Goal: Task Accomplishment & Management: Use online tool/utility

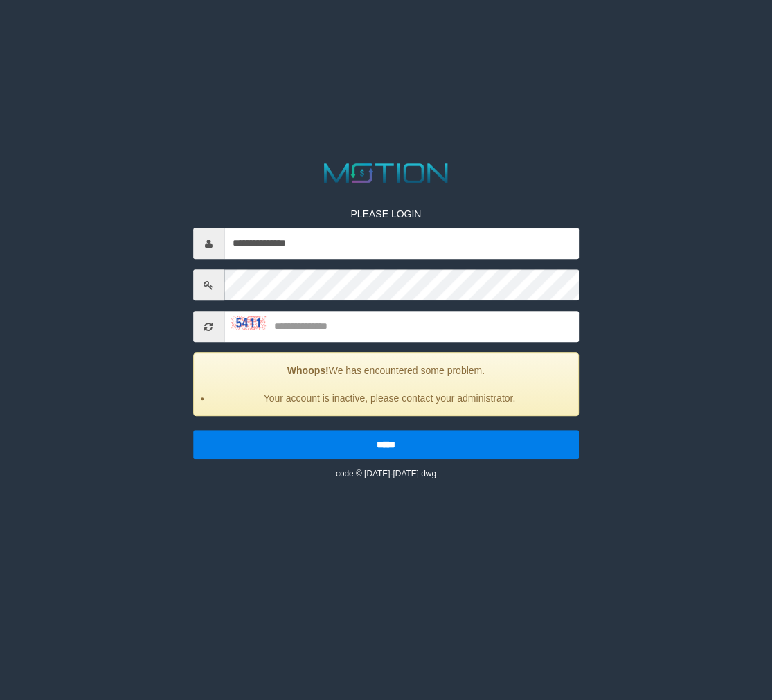
click at [301, 327] on input "text" at bounding box center [401, 327] width 355 height 31
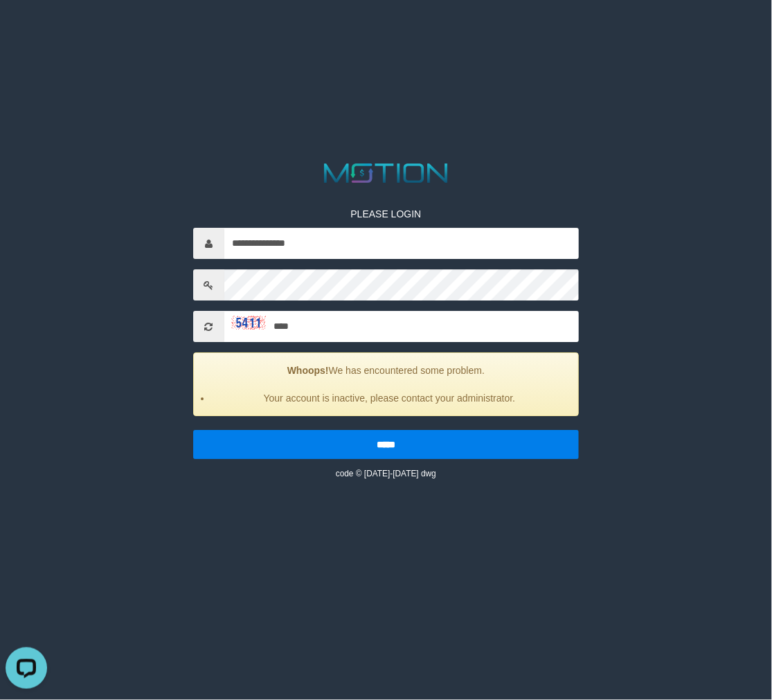
type input "****"
click at [193, 431] on input "*****" at bounding box center [386, 445] width 386 height 29
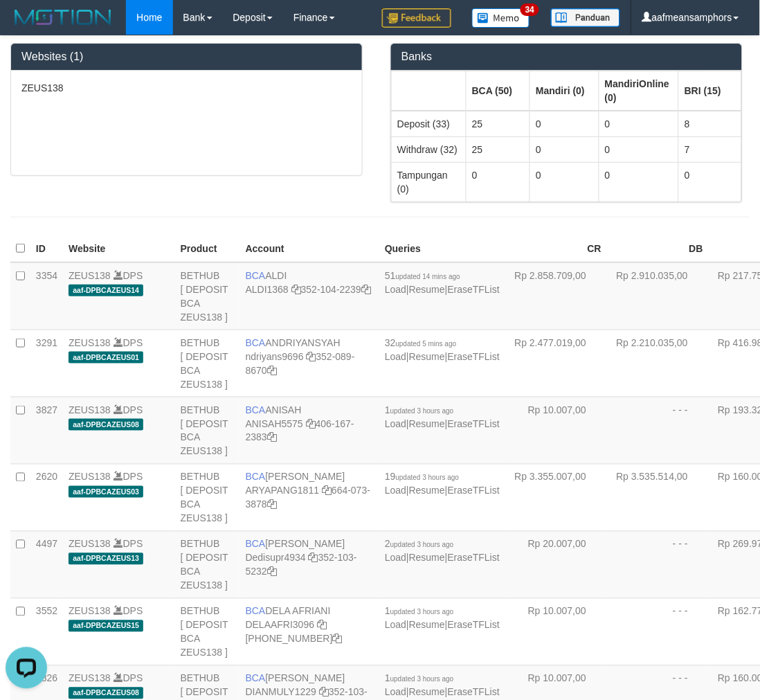
click at [181, 132] on div "ZEUS138" at bounding box center [186, 123] width 351 height 105
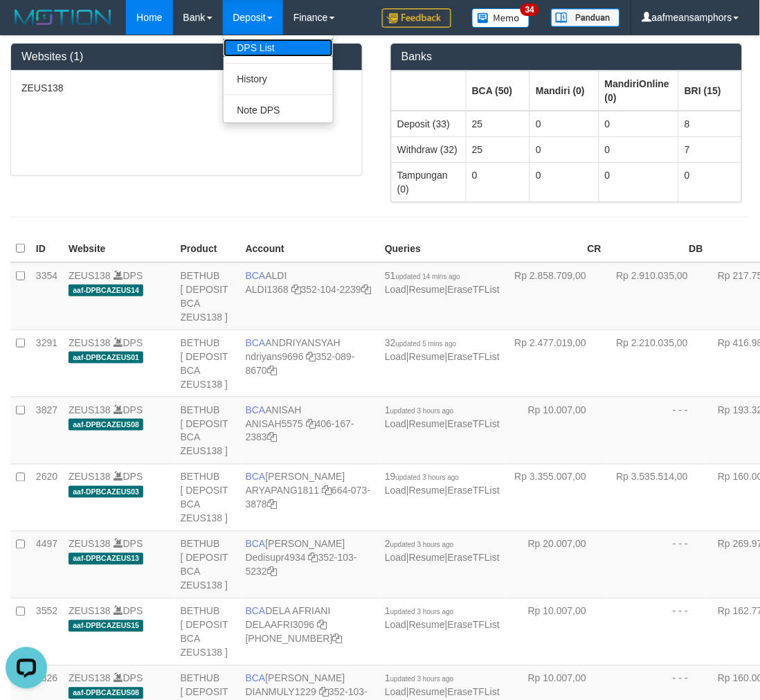
click at [258, 42] on link "DPS List" at bounding box center [278, 48] width 109 height 18
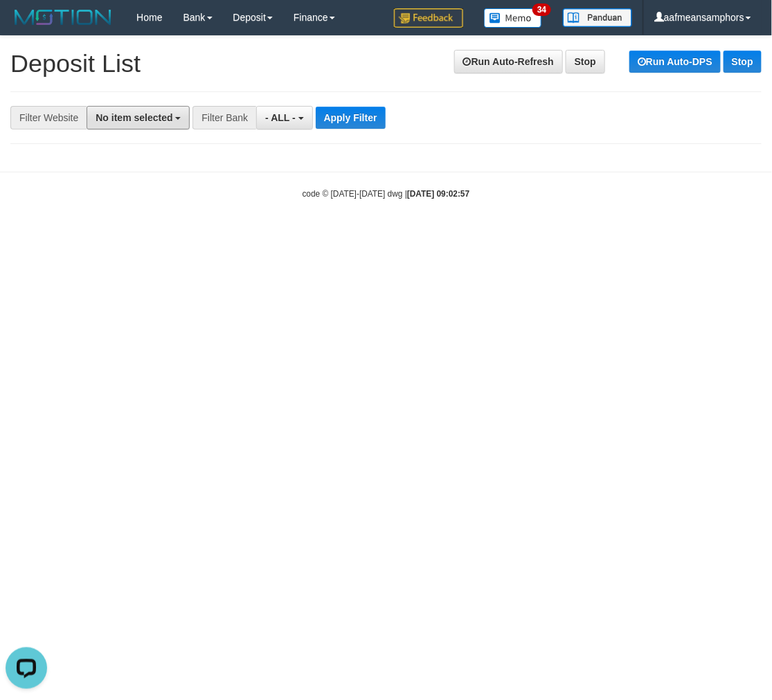
drag, startPoint x: 139, startPoint y: 112, endPoint x: 141, endPoint y: 143, distance: 31.2
click at [139, 112] on span "No item selected" at bounding box center [134, 117] width 77 height 11
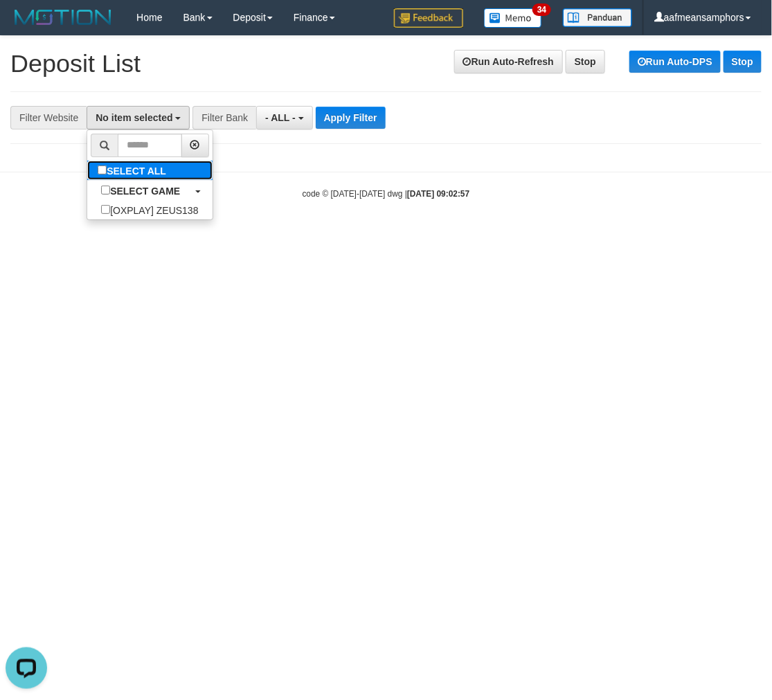
click at [144, 170] on label "SELECT ALL" at bounding box center [133, 170] width 93 height 19
select select "***"
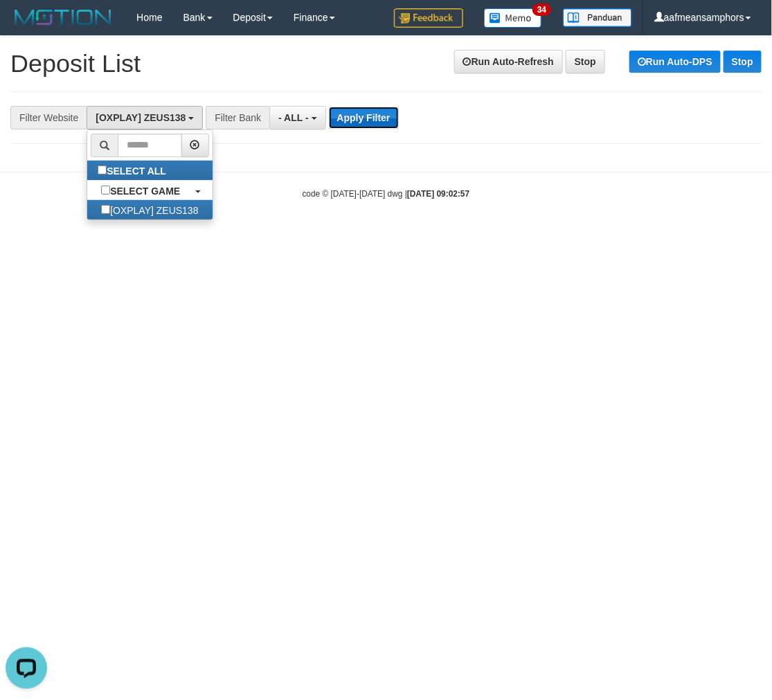
click at [350, 122] on button "Apply Filter" at bounding box center [364, 118] width 70 height 22
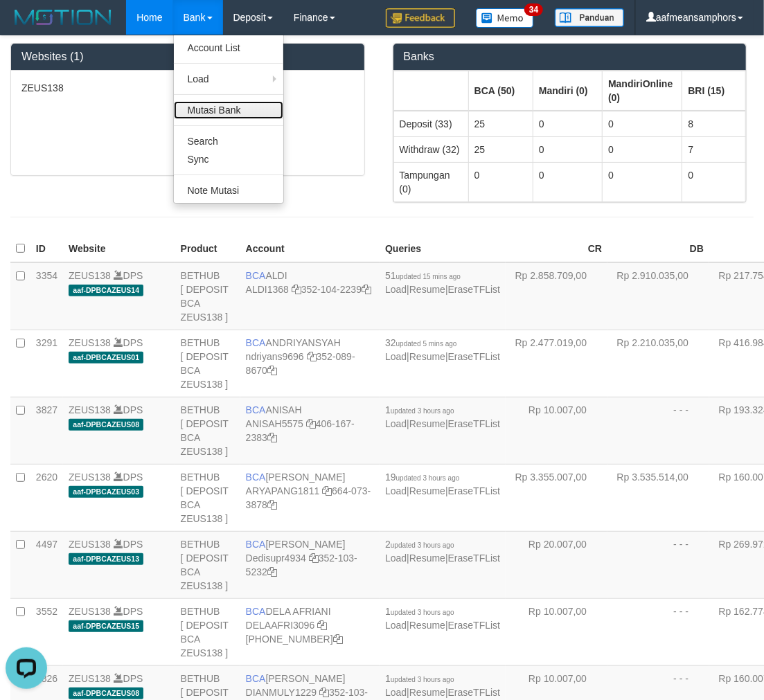
drag, startPoint x: 210, startPoint y: 114, endPoint x: 208, endPoint y: 102, distance: 11.2
click at [210, 114] on link "Mutasi Bank" at bounding box center [228, 110] width 109 height 18
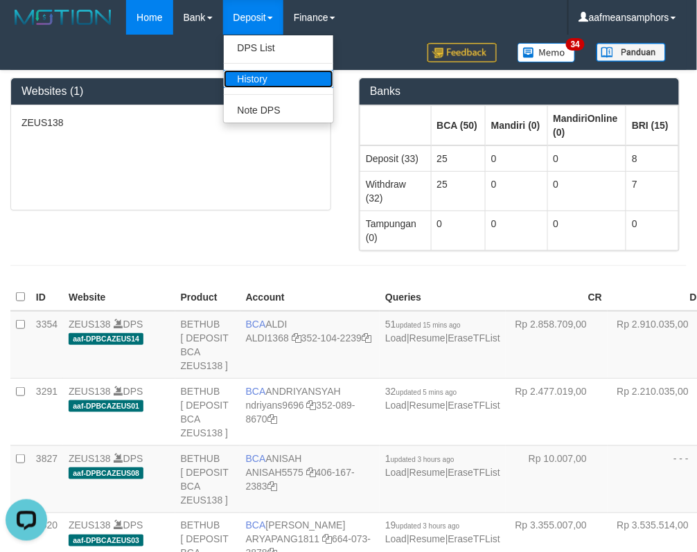
click at [259, 82] on link "History" at bounding box center [278, 79] width 109 height 18
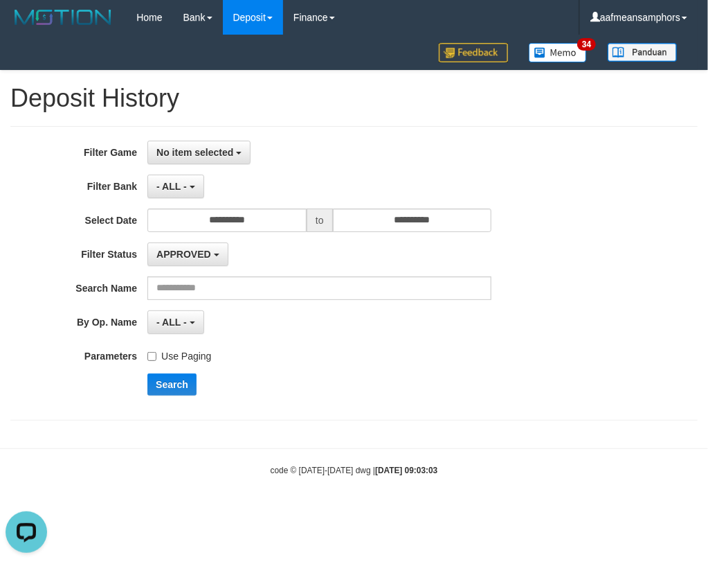
click at [43, 292] on label "Search Name" at bounding box center [73, 285] width 147 height 19
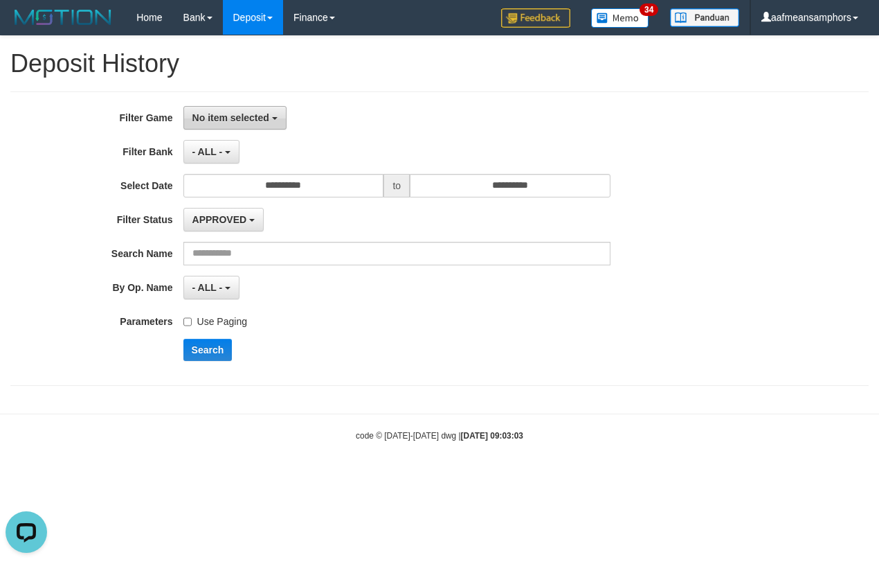
click at [243, 114] on span "No item selected" at bounding box center [231, 117] width 77 height 11
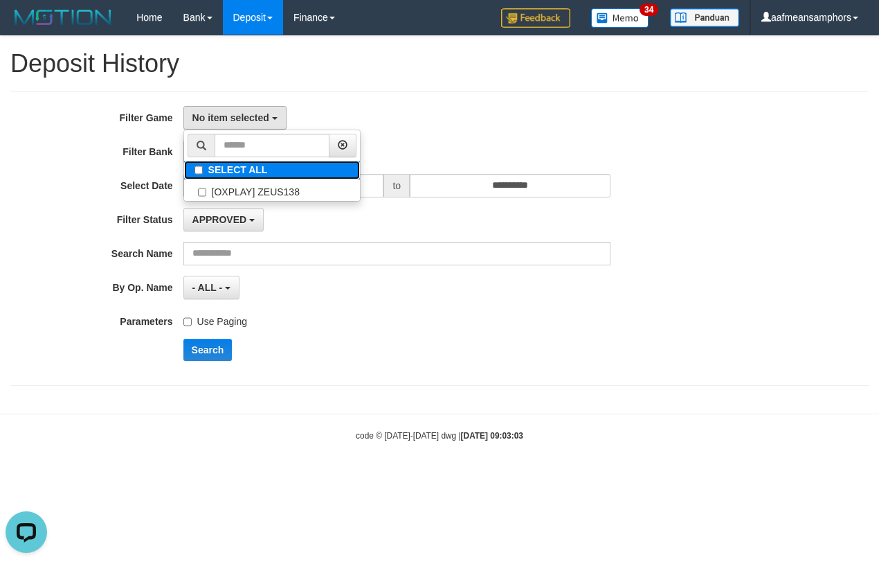
click at [260, 174] on label "SELECT ALL" at bounding box center [272, 170] width 176 height 19
select select "***"
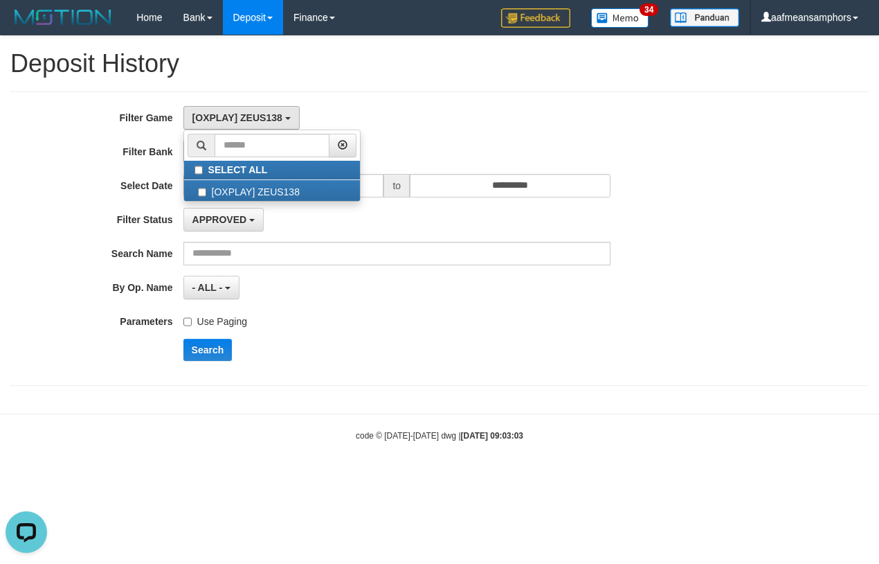
click at [222, 321] on label "Use Paging" at bounding box center [216, 319] width 64 height 19
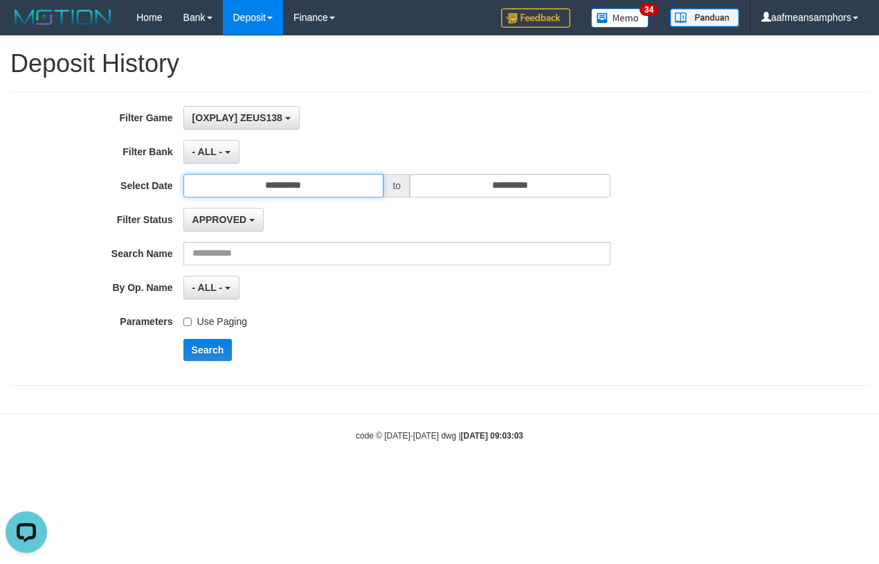
click at [357, 188] on input "**********" at bounding box center [284, 186] width 201 height 24
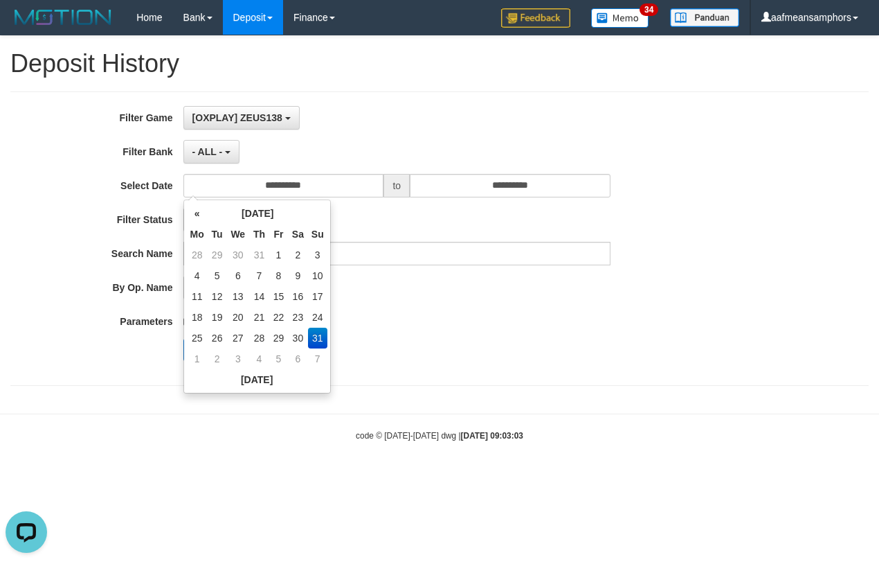
click at [372, 331] on div "**********" at bounding box center [366, 238] width 733 height 265
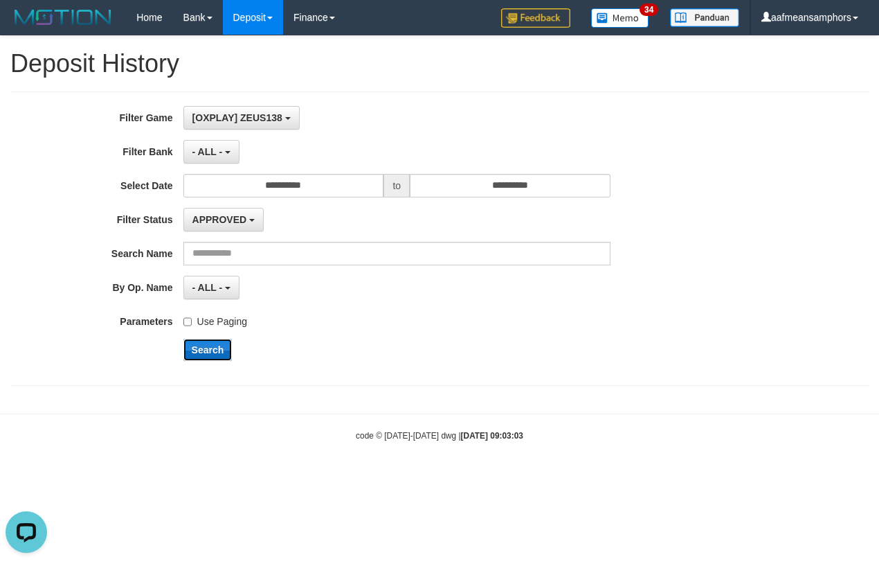
click at [208, 351] on button "Search" at bounding box center [208, 350] width 49 height 22
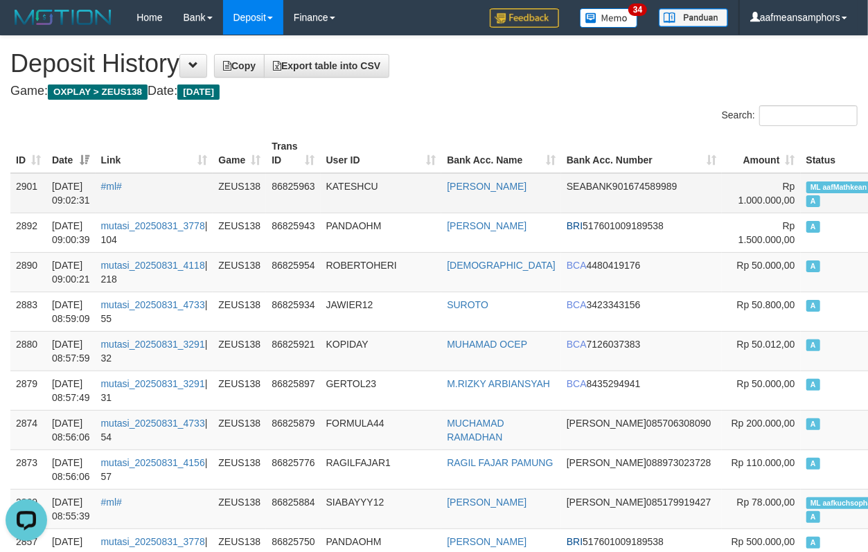
click at [317, 186] on td "86825963" at bounding box center [293, 193] width 54 height 40
drag, startPoint x: 312, startPoint y: 186, endPoint x: 280, endPoint y: 161, distance: 40.0
click at [303, 181] on td "86825963" at bounding box center [293, 193] width 54 height 40
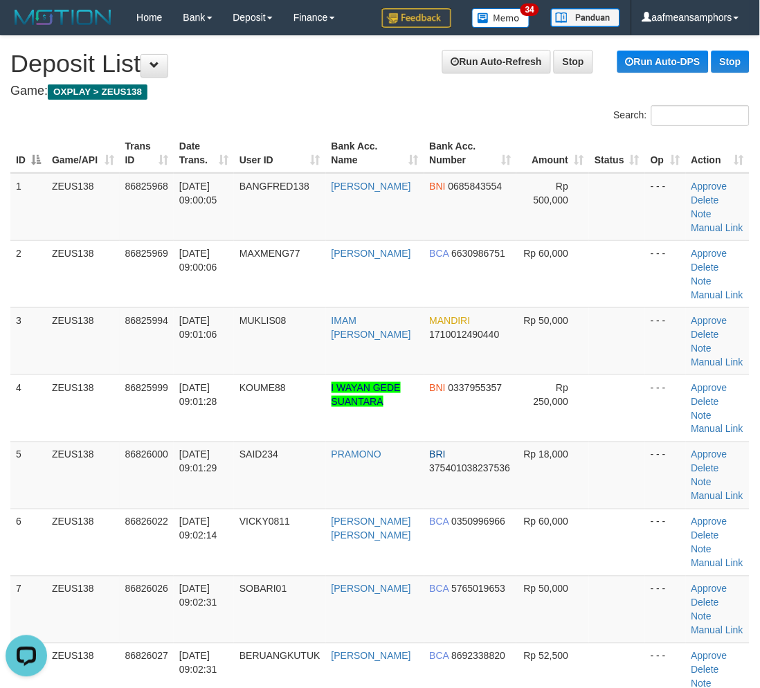
click at [197, 145] on th "Date Trans." at bounding box center [204, 153] width 60 height 39
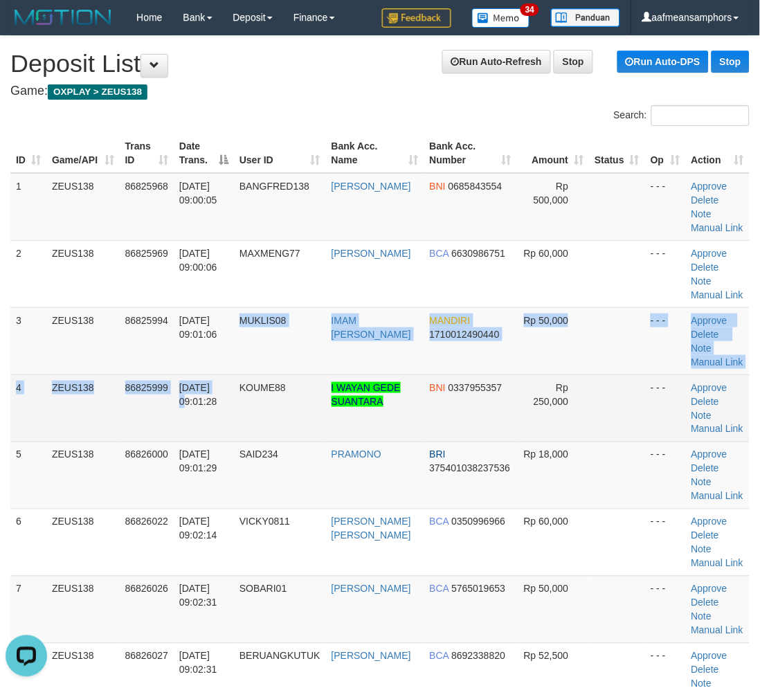
drag, startPoint x: 245, startPoint y: 358, endPoint x: 211, endPoint y: 386, distance: 43.8
click at [219, 386] on tbody "1 ZEUS138 86825968 31/08/2025 09:00:05 BANGFRED138 FREDY SISMARDIANTO BNI 06858…" at bounding box center [380, 475] width 740 height 605
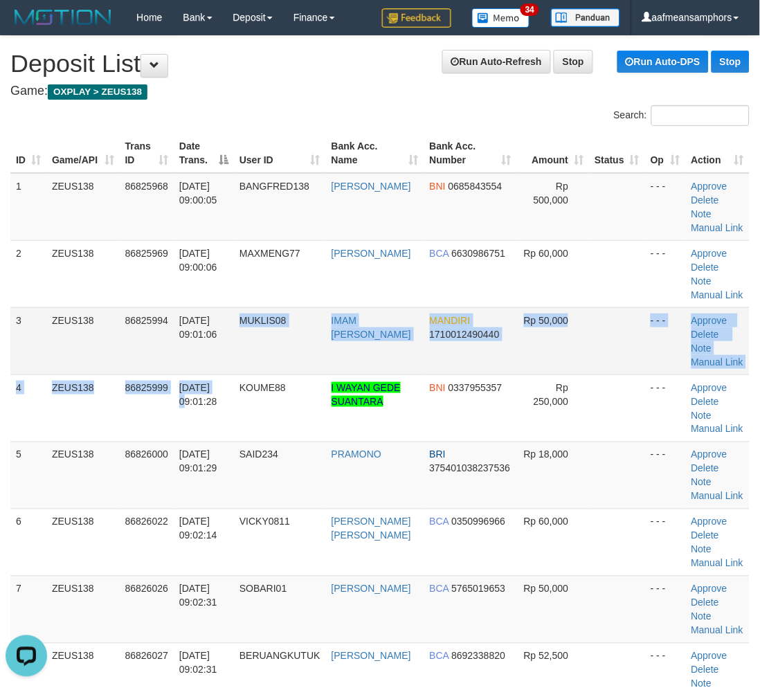
click at [184, 370] on td "31/08/2025 09:01:06" at bounding box center [204, 340] width 60 height 67
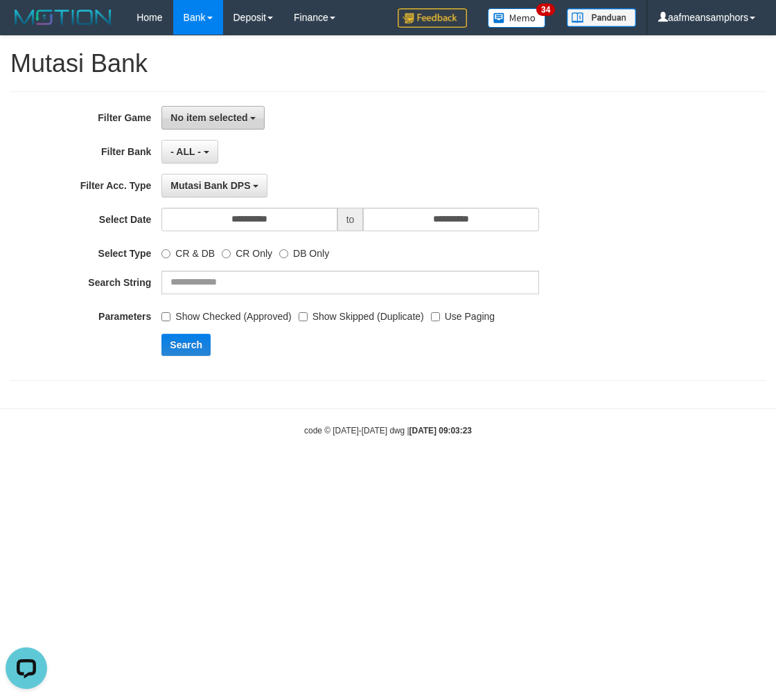
click at [226, 127] on button "No item selected" at bounding box center [212, 118] width 103 height 24
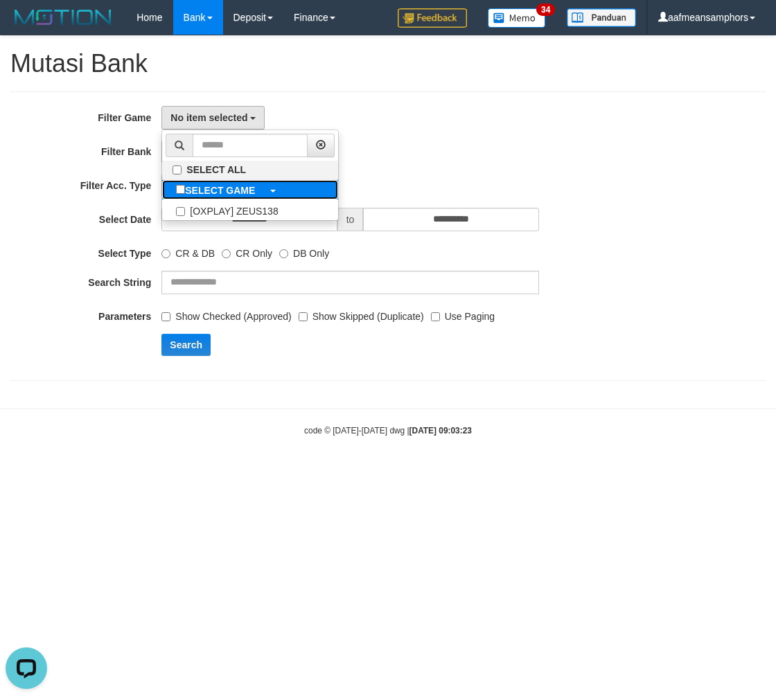
click at [260, 197] on label "SELECT GAME" at bounding box center [215, 189] width 107 height 19
select select "***"
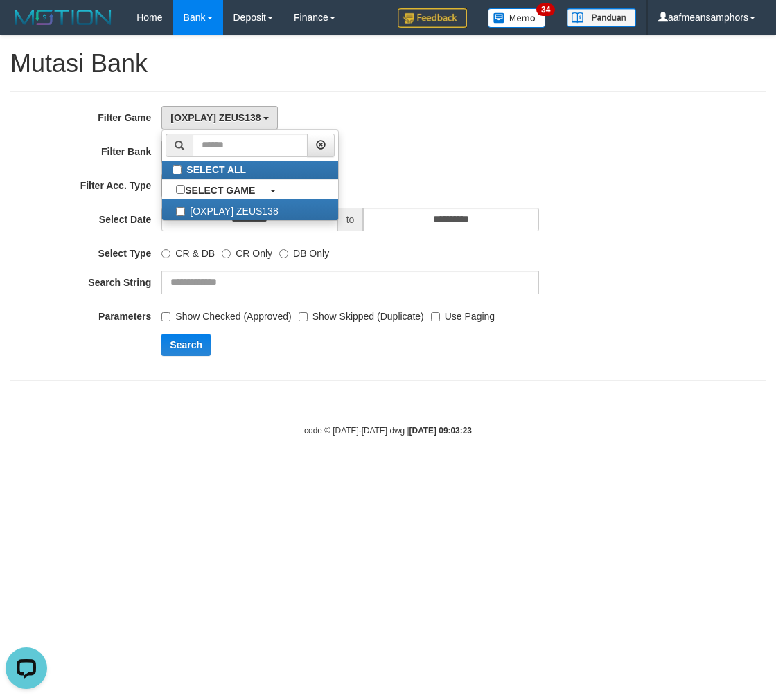
scroll to position [12, 0]
click at [463, 322] on label "Use Paging" at bounding box center [463, 314] width 64 height 19
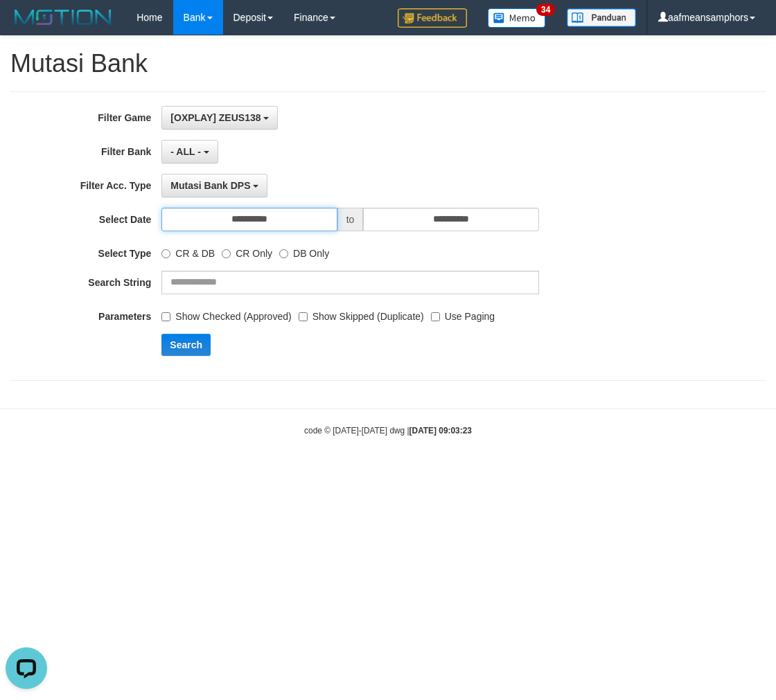
click at [298, 211] on input "**********" at bounding box center [248, 220] width 175 height 24
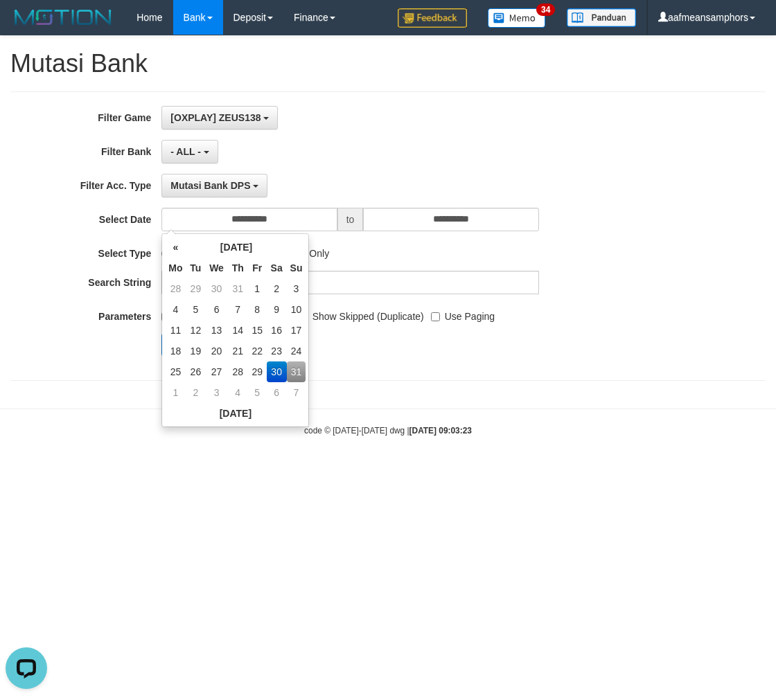
click at [284, 364] on td "30" at bounding box center [277, 371] width 20 height 21
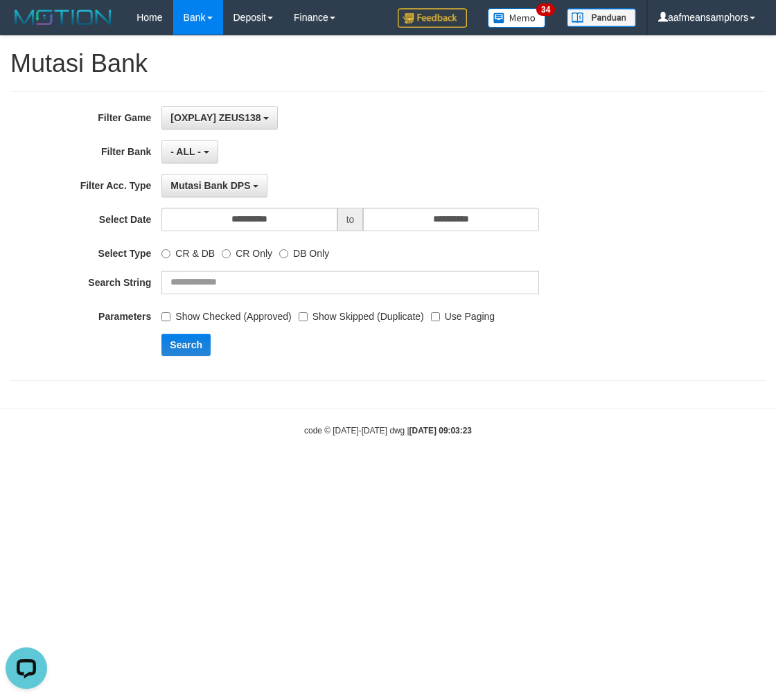
click at [435, 364] on div "**********" at bounding box center [323, 236] width 646 height 260
click at [282, 206] on div "**********" at bounding box center [323, 236] width 646 height 260
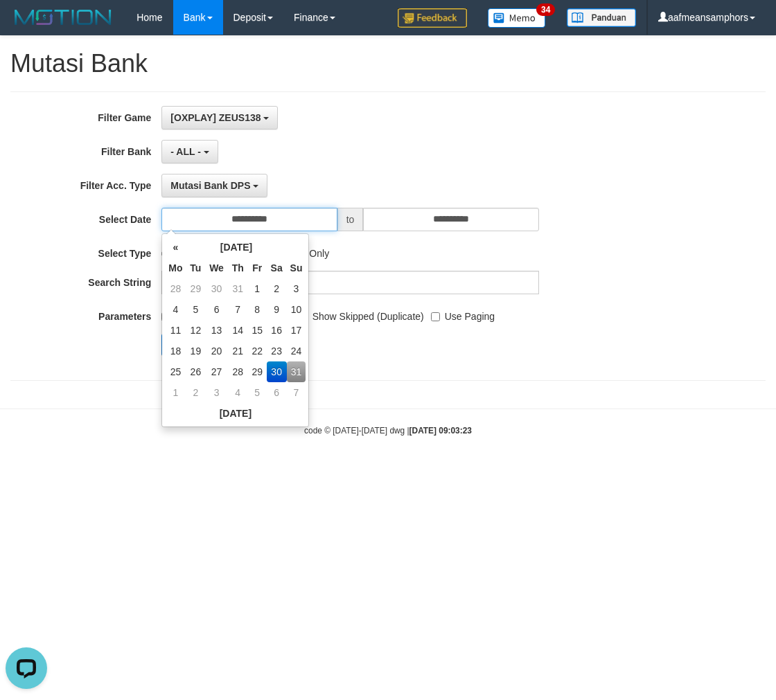
click at [314, 210] on input "**********" at bounding box center [248, 220] width 175 height 24
click at [293, 365] on td "31" at bounding box center [296, 371] width 19 height 21
type input "**********"
drag, startPoint x: 445, startPoint y: 350, endPoint x: 351, endPoint y: 330, distance: 96.2
click at [444, 350] on div "Search" at bounding box center [403, 345] width 485 height 22
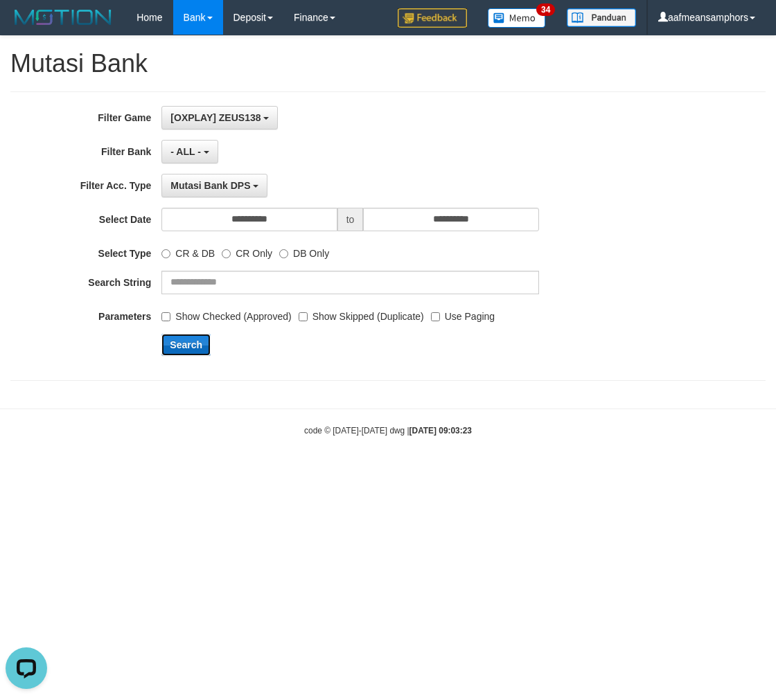
click at [184, 346] on button "Search" at bounding box center [185, 345] width 49 height 22
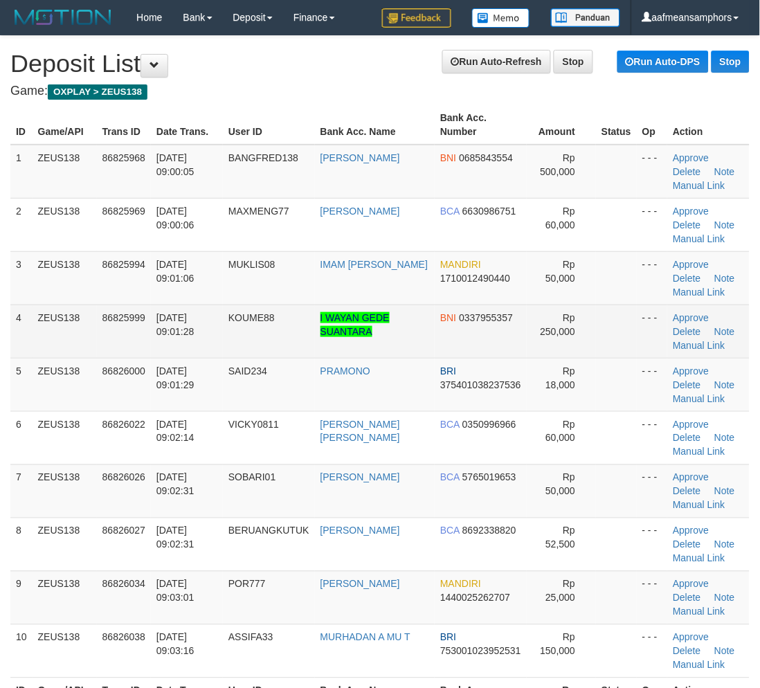
click at [251, 348] on td "KOUME88" at bounding box center [269, 331] width 92 height 53
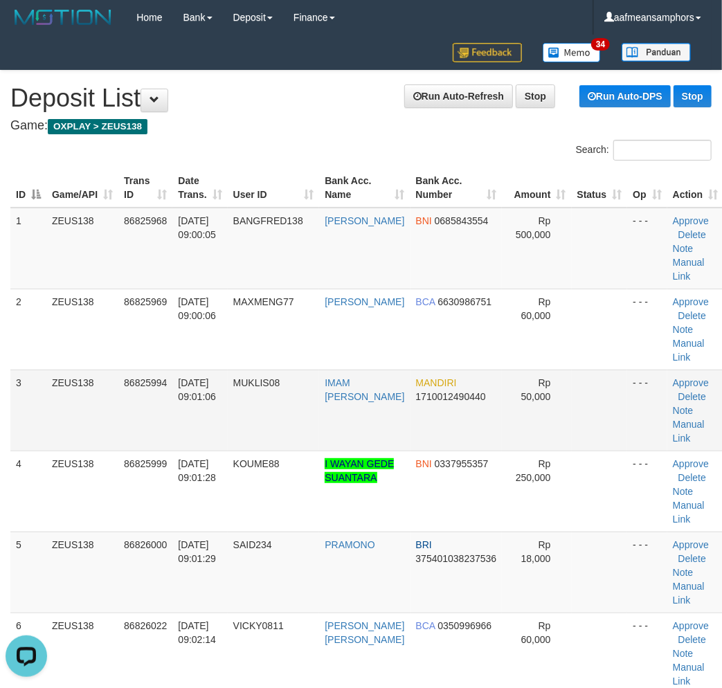
click at [197, 370] on td "[DATE] 09:01:06" at bounding box center [199, 410] width 55 height 81
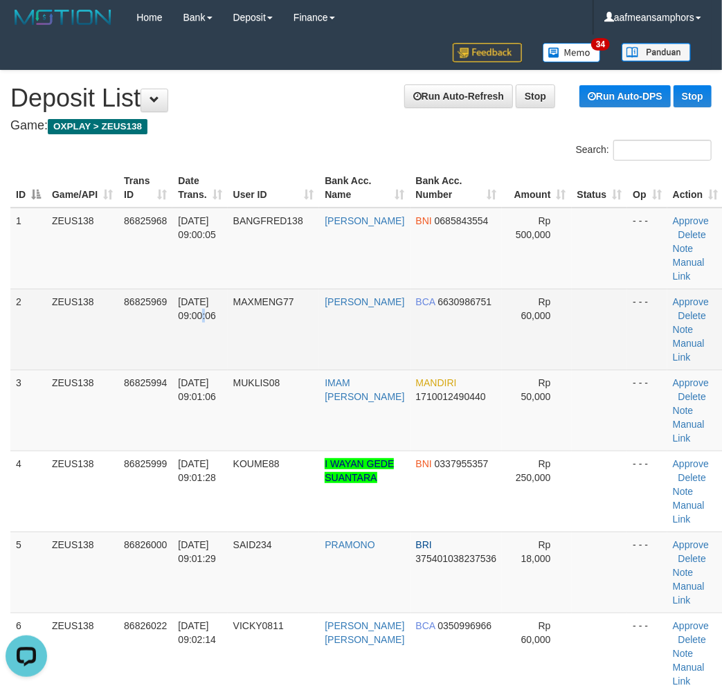
click at [184, 368] on td "[DATE] 09:00:06" at bounding box center [199, 329] width 55 height 81
drag, startPoint x: 144, startPoint y: 364, endPoint x: 460, endPoint y: 332, distance: 318.1
click at [140, 366] on td "86825969" at bounding box center [145, 329] width 54 height 81
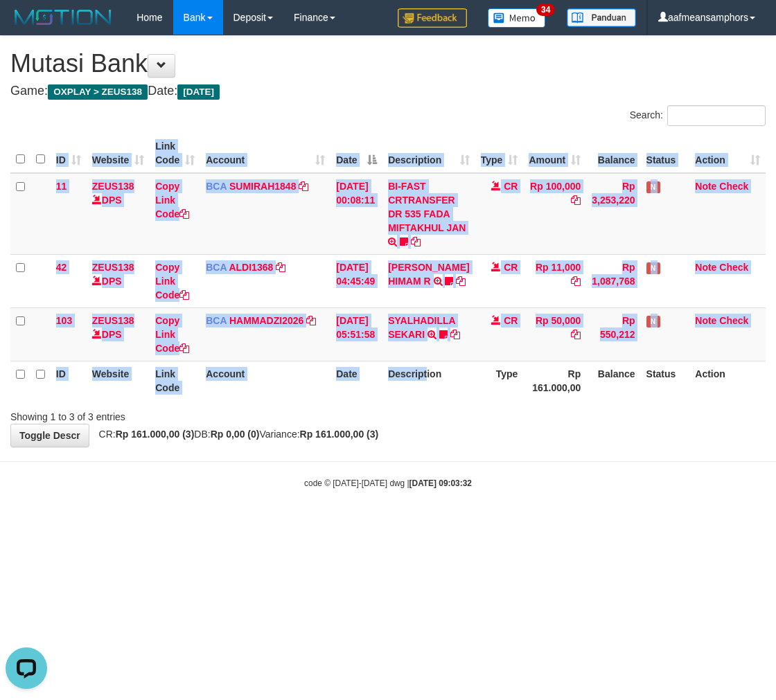
click at [431, 402] on div "ID Website Link Code Account Date Description Type Amount Balance Status Action…" at bounding box center [388, 266] width 776 height 275
click at [430, 402] on div "ID Website Link Code Account Date Description Type Amount Balance Status Action…" at bounding box center [388, 266] width 776 height 275
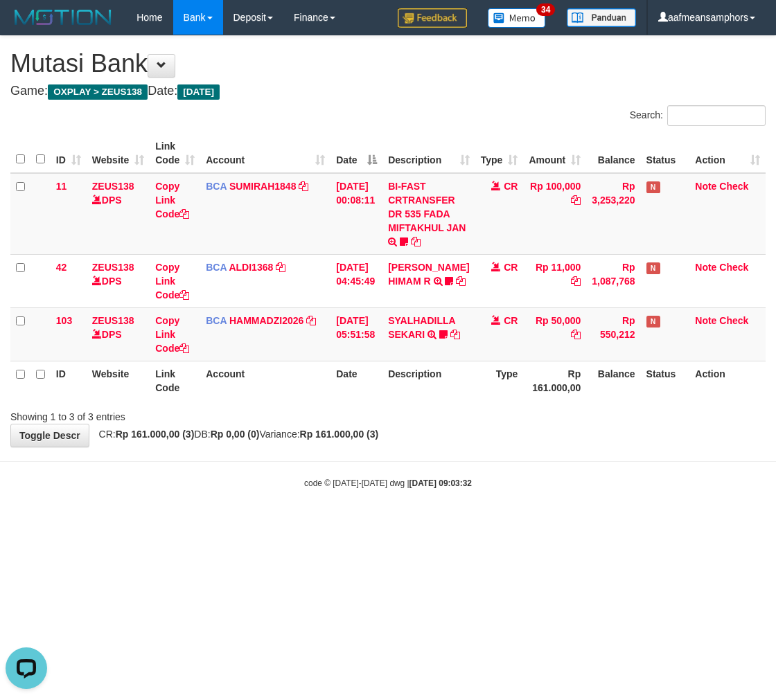
click at [430, 402] on div "ID Website Link Code Account Date Description Type Amount Balance Status Action…" at bounding box center [388, 266] width 776 height 275
click at [547, 496] on body "Toggle navigation Home Bank Account List Load By Website Group [OXPLAY] ZEUS138…" at bounding box center [388, 262] width 776 height 524
click at [536, 497] on body "Toggle navigation Home Bank Account List Load By Website Group [OXPLAY] ZEUS138…" at bounding box center [388, 262] width 776 height 524
click at [532, 494] on body "Toggle navigation Home Bank Account List Load By Website Group [OXPLAY] ZEUS138…" at bounding box center [388, 262] width 776 height 524
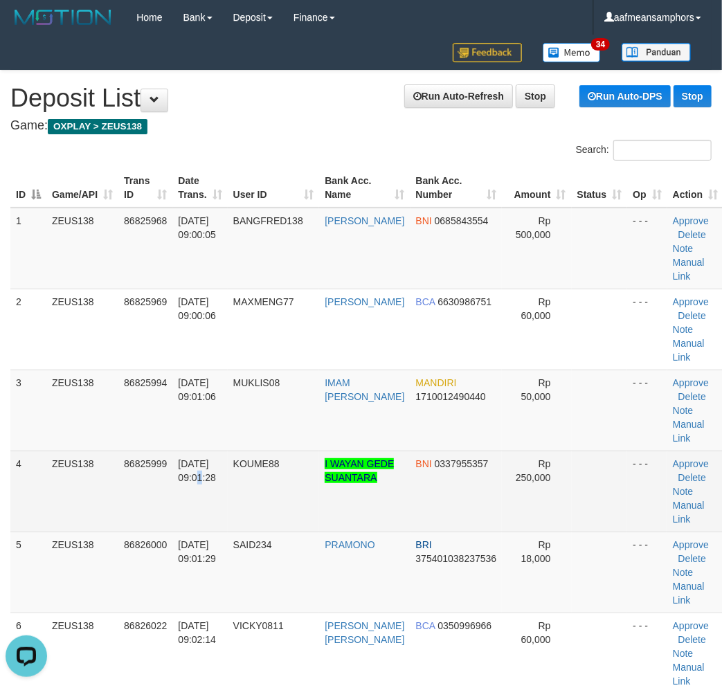
click at [183, 506] on td "[DATE] 09:01:28" at bounding box center [199, 491] width 55 height 81
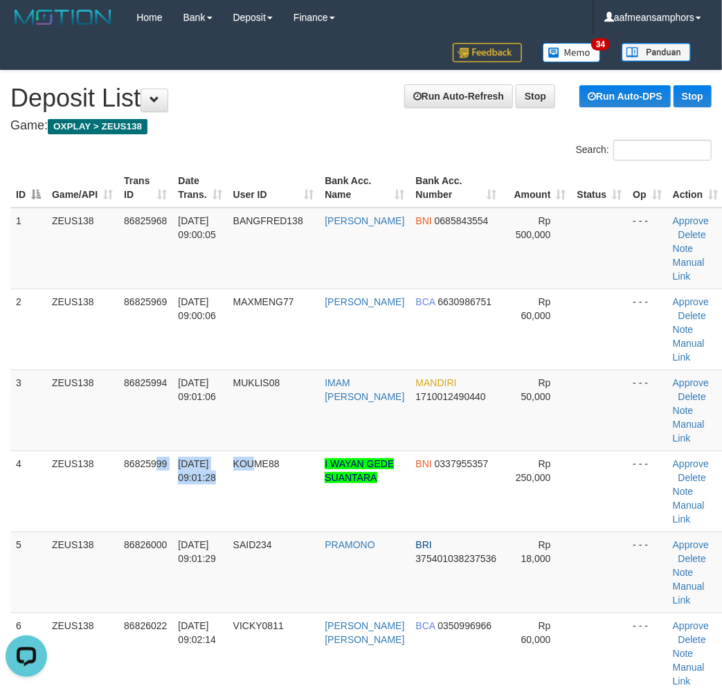
drag, startPoint x: 258, startPoint y: 525, endPoint x: 257, endPoint y: 331, distance: 193.9
click at [257, 525] on tr "4 ZEUS138 86825999 [DATE] 09:01:28 KOUME88 I WAYAN GEDE SUANTARA BNI 0337955357…" at bounding box center [366, 491] width 713 height 81
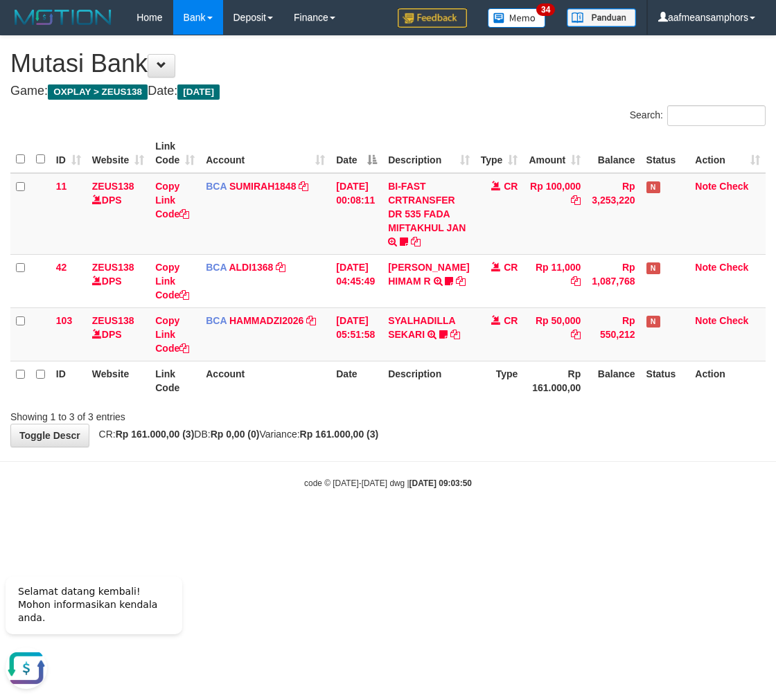
click at [195, 524] on html "Toggle navigation Home Bank Account List Load By Website Group [OXPLAY] ZEUS138…" at bounding box center [388, 262] width 776 height 524
click at [11, 573] on icon "Hide greeting" at bounding box center [14, 565] width 17 height 17
drag, startPoint x: 517, startPoint y: 526, endPoint x: 501, endPoint y: 532, distance: 16.9
click at [502, 524] on html "Toggle navigation Home Bank Account List Load By Website Group [OXPLAY] ZEUS138…" at bounding box center [388, 262] width 776 height 524
drag, startPoint x: 501, startPoint y: 532, endPoint x: 704, endPoint y: 494, distance: 206.3
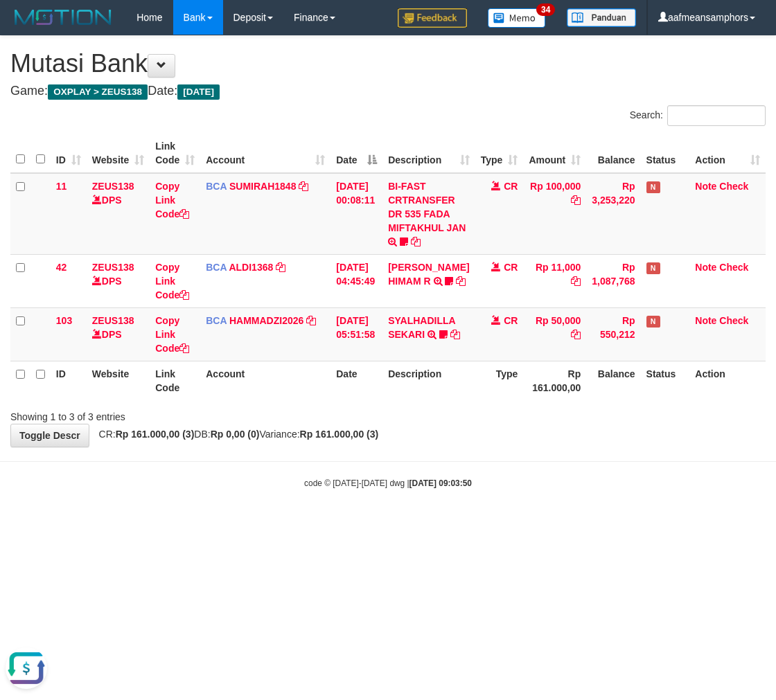
click at [506, 524] on html "Toggle navigation Home Bank Account List Load By Website Group [OXPLAY] ZEUS138…" at bounding box center [388, 262] width 776 height 524
click at [537, 521] on body "Toggle navigation Home Bank Account List Load By Website Group [OXPLAY] ZEUS138…" at bounding box center [388, 262] width 776 height 524
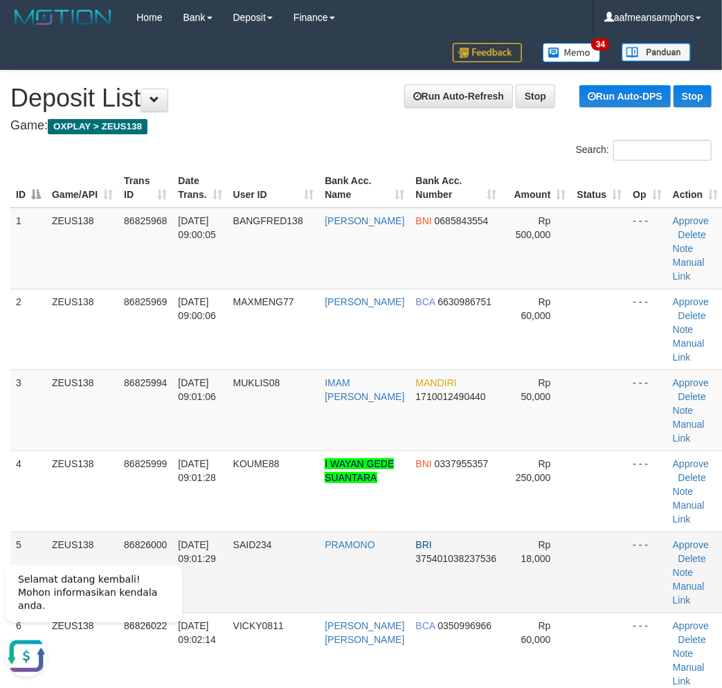
drag, startPoint x: 125, startPoint y: 502, endPoint x: 80, endPoint y: 551, distance: 66.7
click at [120, 509] on td "86825999" at bounding box center [145, 491] width 54 height 81
click at [12, 562] on icon "Hide greeting" at bounding box center [14, 553] width 17 height 17
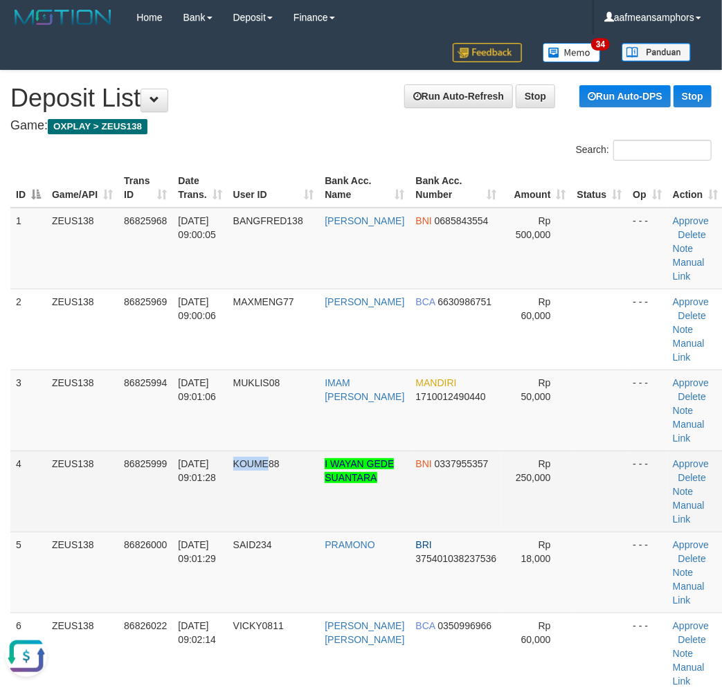
drag, startPoint x: 264, startPoint y: 519, endPoint x: 196, endPoint y: 516, distance: 68.0
click at [245, 518] on td "KOUME88" at bounding box center [274, 491] width 92 height 81
click at [244, 503] on tr "4 ZEUS138 86825999 [DATE] 09:01:28 KOUME88 I WAYAN GEDE SUANTARA BNI 0337955357…" at bounding box center [366, 491] width 713 height 81
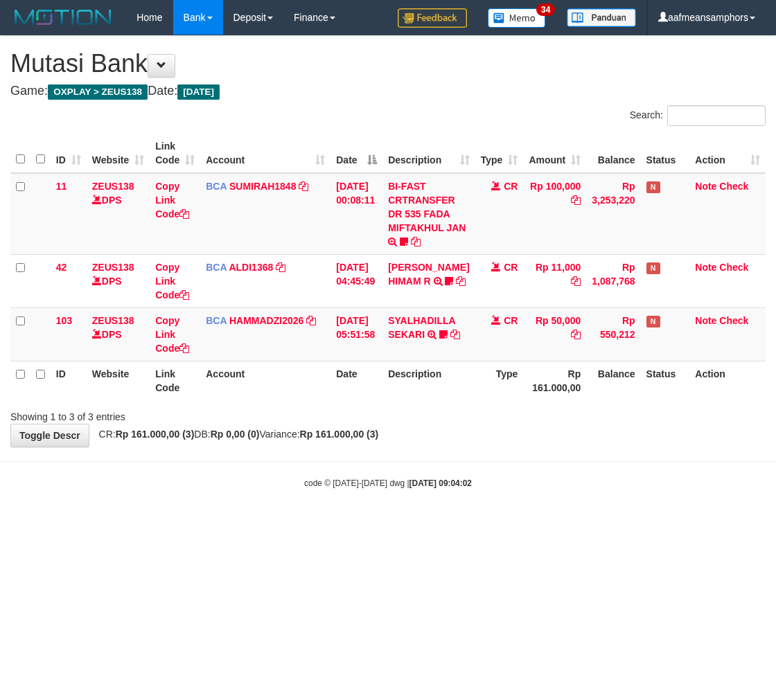
click at [607, 489] on body "Toggle navigation Home Bank Account List Load By Website Group [OXPLAY] ZEUS138…" at bounding box center [388, 262] width 776 height 524
click at [573, 453] on body "Toggle navigation Home Bank Account List Load By Website Group [OXPLAY] ZEUS138…" at bounding box center [388, 262] width 776 height 524
click at [572, 452] on body "Toggle navigation Home Bank Account List Load By Website Group [OXPLAY] ZEUS138…" at bounding box center [388, 262] width 776 height 524
click at [569, 448] on body "Toggle navigation Home Bank Account List Load By Website Group [OXPLAY] ZEUS138…" at bounding box center [388, 262] width 776 height 524
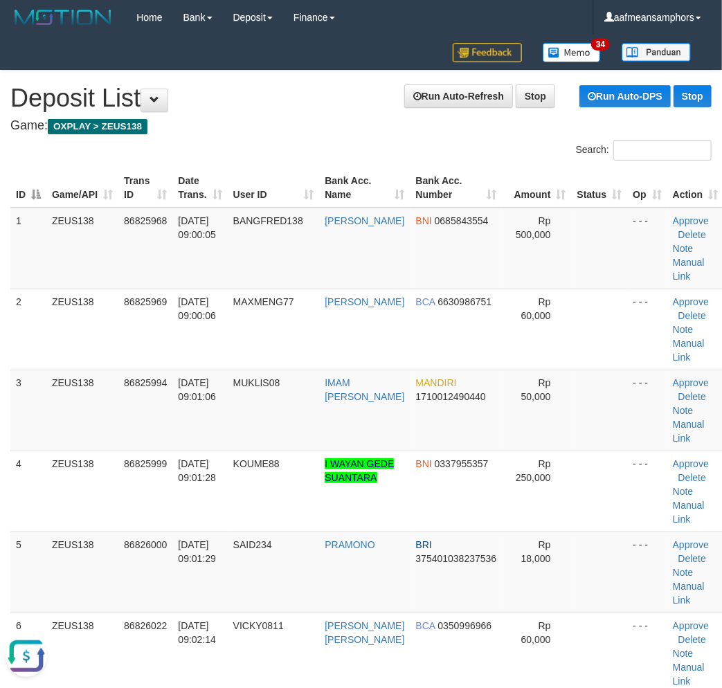
drag, startPoint x: 279, startPoint y: 452, endPoint x: 0, endPoint y: 472, distance: 279.7
click at [278, 452] on td "KOUME88" at bounding box center [274, 491] width 92 height 81
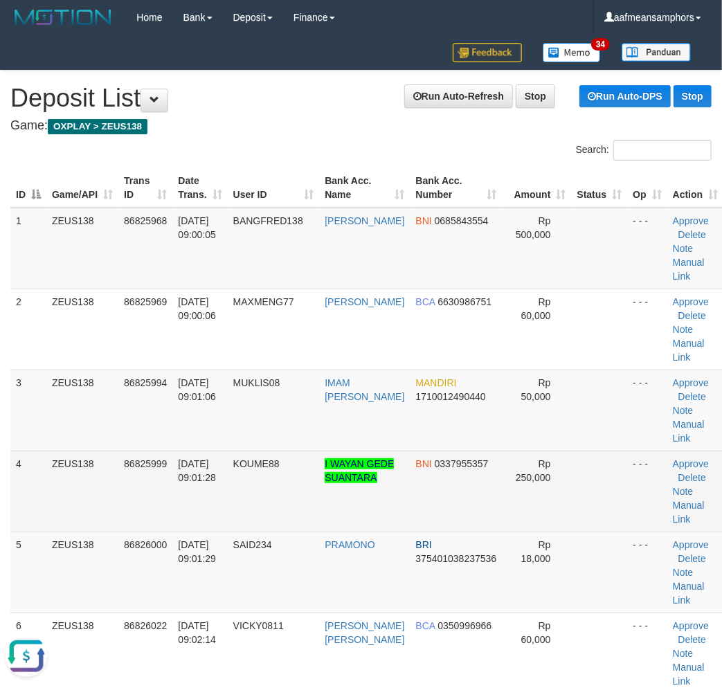
click at [223, 467] on td "31/08/2025 09:01:28" at bounding box center [199, 491] width 55 height 81
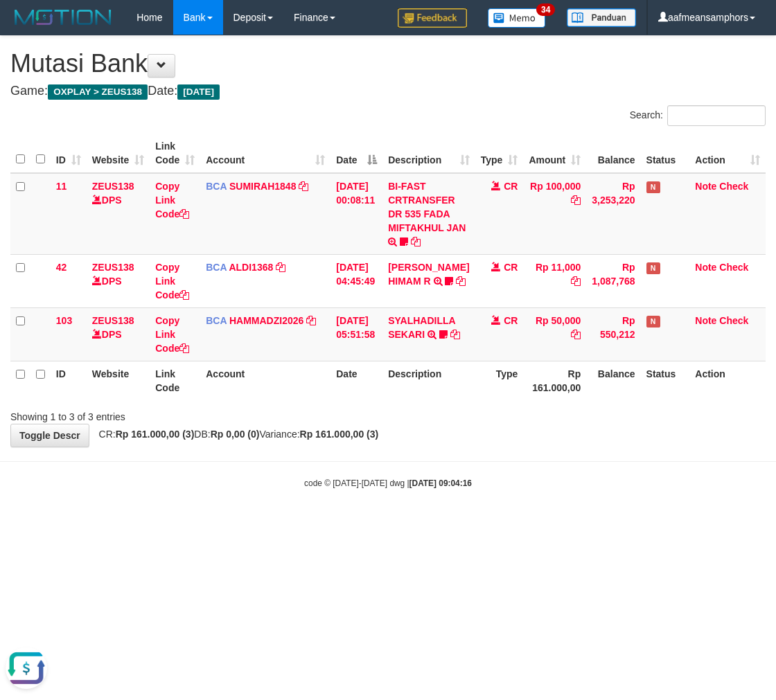
click at [257, 507] on body "Toggle navigation Home Bank Account List Load By Website Group [OXPLAY] ZEUS138…" at bounding box center [388, 262] width 776 height 524
click at [258, 507] on body "Toggle navigation Home Bank Account List Load By Website Group [OXPLAY] ZEUS138…" at bounding box center [388, 262] width 776 height 524
drag, startPoint x: 622, startPoint y: 493, endPoint x: 611, endPoint y: 494, distance: 11.1
click at [613, 494] on body "Toggle navigation Home Bank Account List Load By Website Group [OXPLAY] ZEUS138…" at bounding box center [388, 262] width 776 height 524
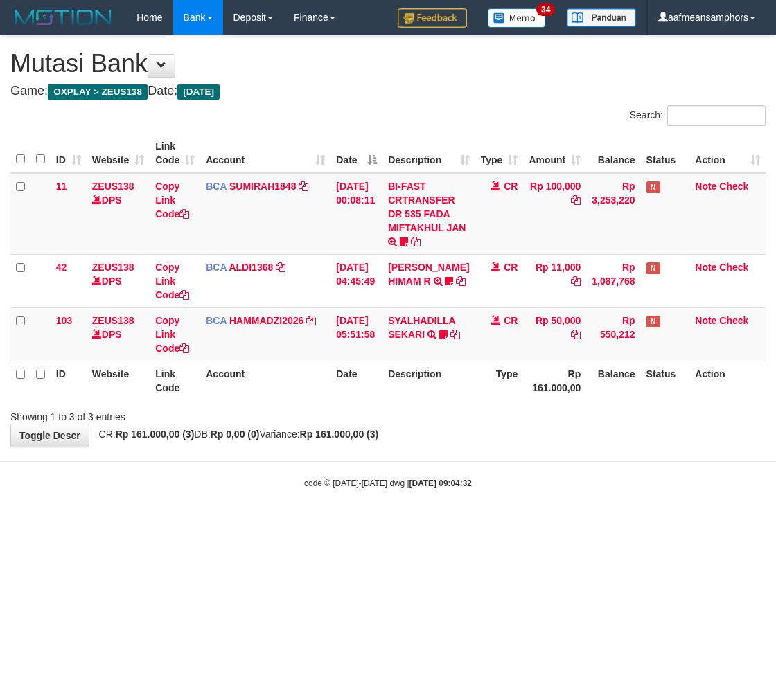
click at [611, 494] on body "Toggle navigation Home Bank Account List Load By Website Group [OXPLAY] ZEUS138…" at bounding box center [388, 262] width 776 height 524
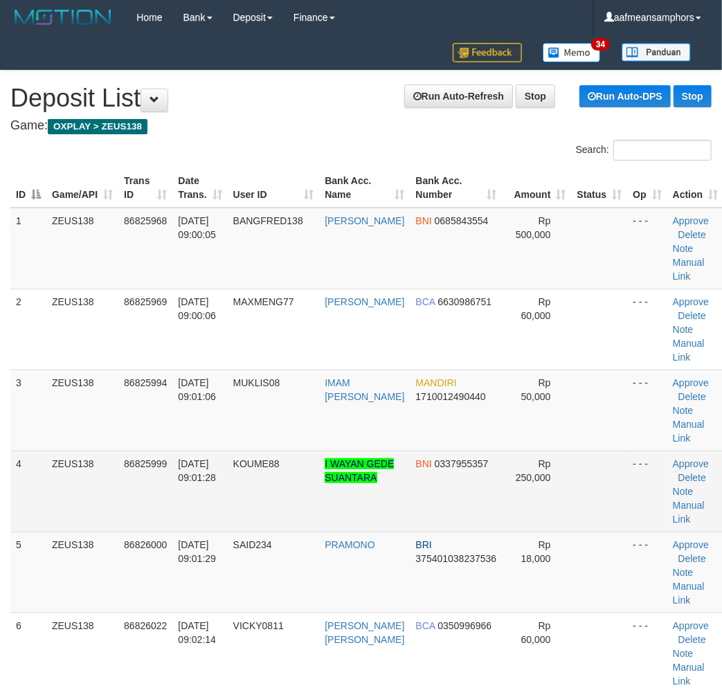
click at [177, 469] on td "[DATE] 09:01:28" at bounding box center [199, 491] width 55 height 81
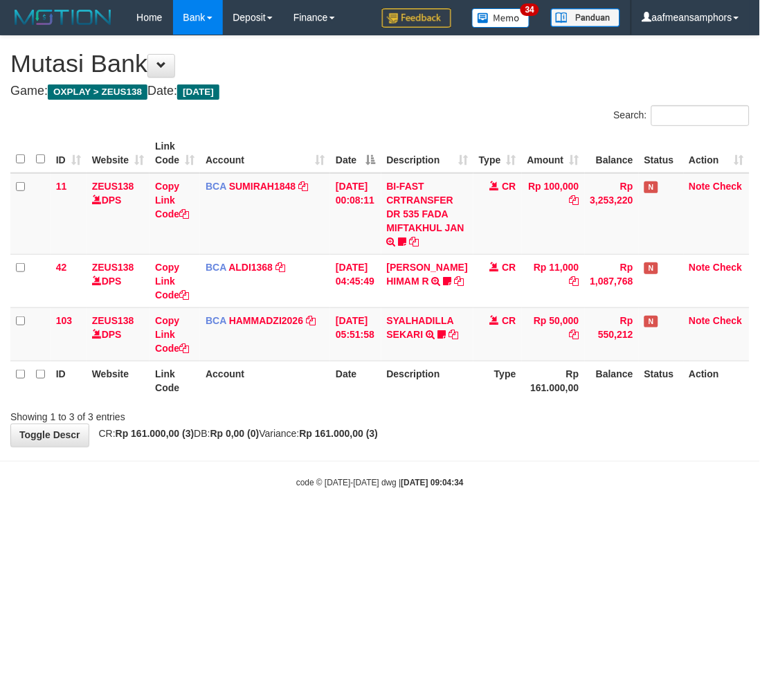
click at [609, 469] on body "Toggle navigation Home Bank Account List Load By Website Group [OXPLAY] ZEUS138…" at bounding box center [380, 262] width 760 height 524
click at [608, 469] on body "Toggle navigation Home Bank Account List Load By Website Group [OXPLAY] ZEUS138…" at bounding box center [380, 262] width 760 height 524
click at [633, 517] on body "Toggle navigation Home Bank Account List Load By Website Group [OXPLAY] ZEUS138…" at bounding box center [380, 262] width 760 height 524
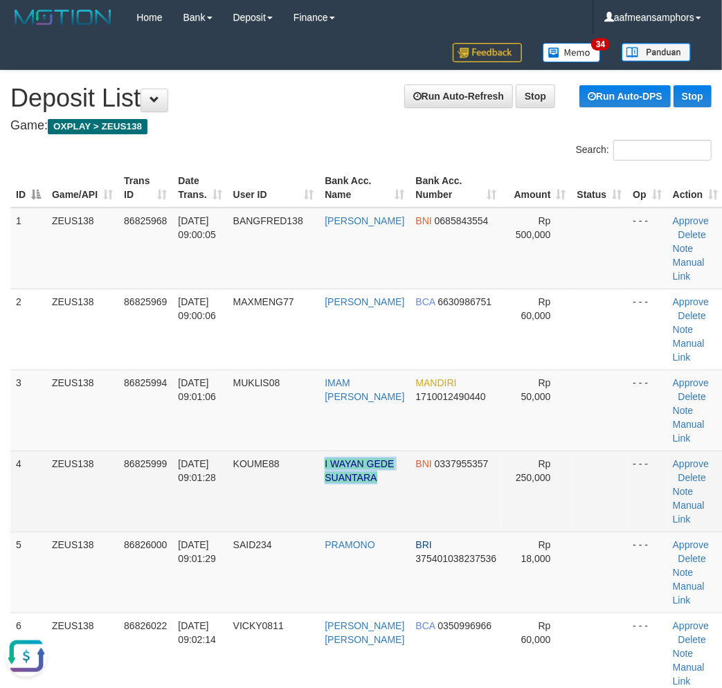
click at [404, 492] on tr "4 ZEUS138 86825999 31/08/2025 09:01:28 KOUME88 I WAYAN GEDE SUANTARA BNI 033795…" at bounding box center [366, 491] width 713 height 81
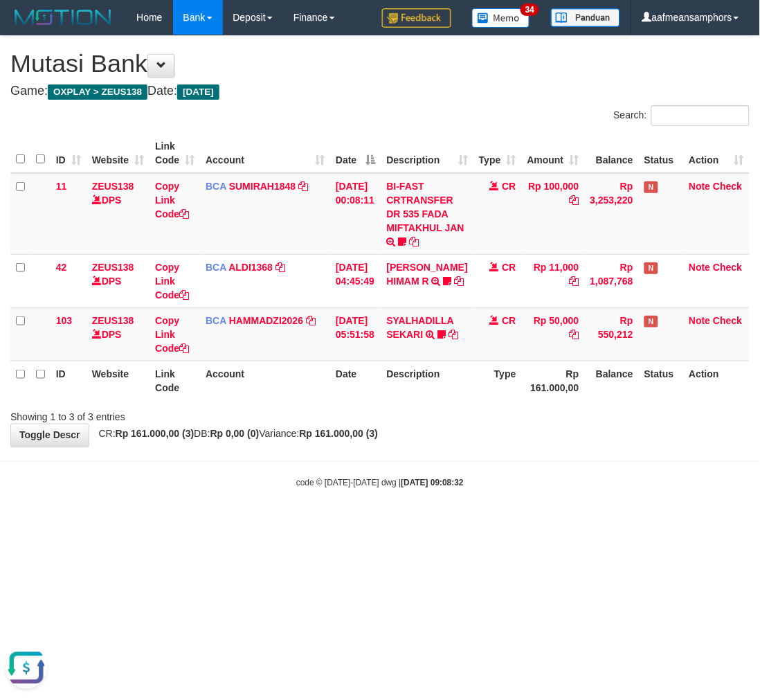
click at [525, 454] on body "Toggle navigation Home Bank Account List Load By Website Group [OXPLAY] ZEUS138…" at bounding box center [380, 262] width 760 height 524
drag, startPoint x: 524, startPoint y: 454, endPoint x: 531, endPoint y: 443, distance: 12.5
click at [529, 447] on body "Toggle navigation Home Bank Account List Load By Website Group [OXPLAY] ZEUS138…" at bounding box center [380, 262] width 760 height 524
click at [532, 443] on div "**********" at bounding box center [380, 241] width 760 height 411
click at [537, 435] on div "**********" at bounding box center [380, 241] width 760 height 411
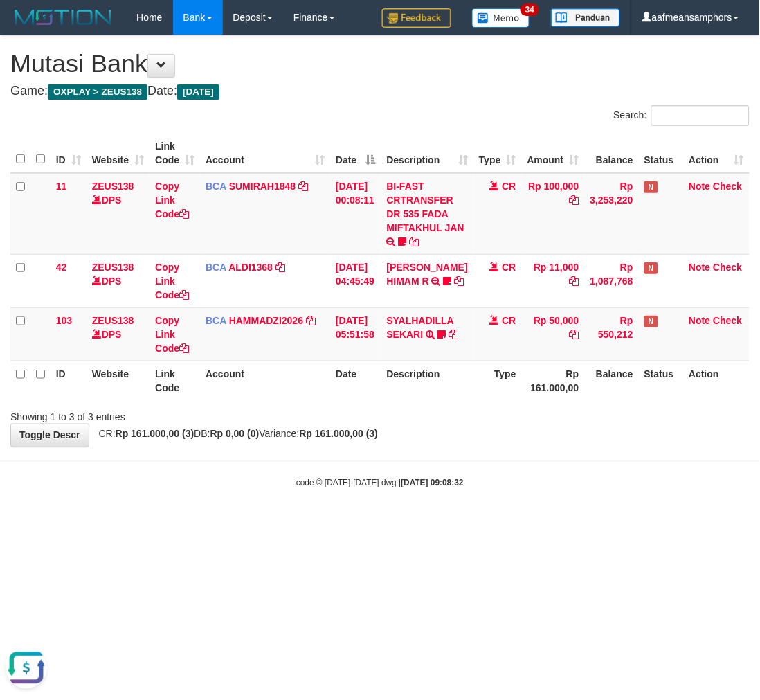
click at [539, 438] on div "**********" at bounding box center [380, 241] width 760 height 411
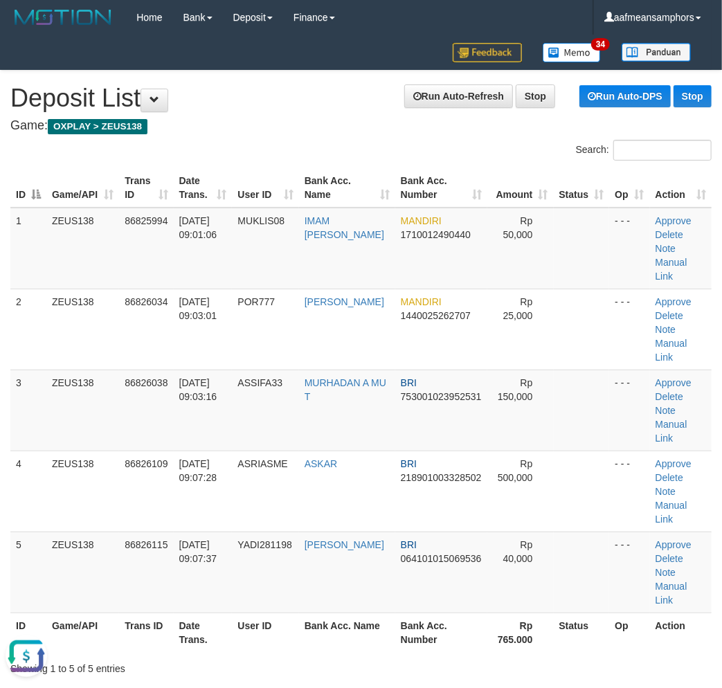
drag, startPoint x: 296, startPoint y: 510, endPoint x: 1, endPoint y: 508, distance: 295.0
click at [288, 532] on tr "5 ZEUS138 86826115 [DATE] 09:07:37 YADI281198 [PERSON_NAME] BRI 064101015069536…" at bounding box center [360, 572] width 701 height 81
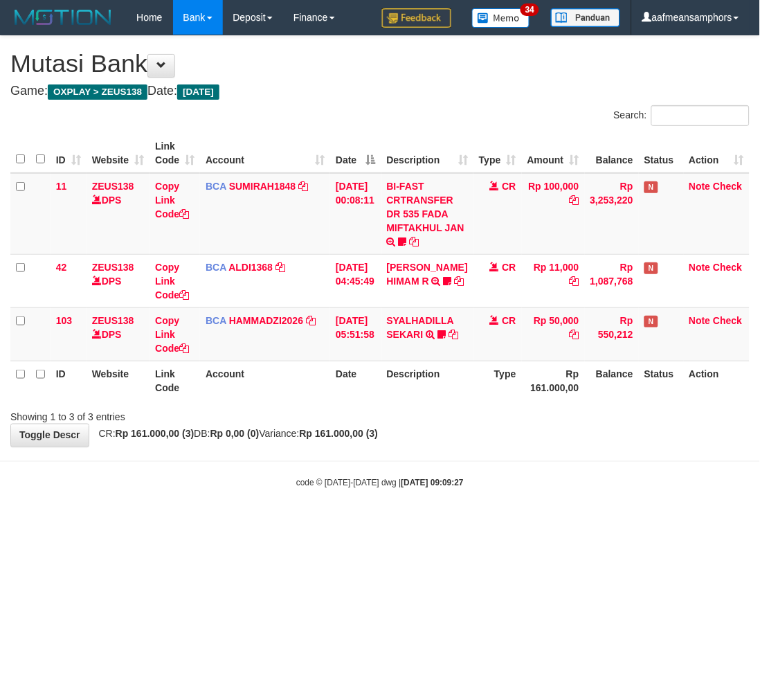
click at [508, 440] on div "**********" at bounding box center [380, 241] width 760 height 411
click at [520, 445] on div "**********" at bounding box center [380, 241] width 760 height 411
click at [515, 447] on body "Toggle navigation Home Bank Account List Load By Website Group [OXPLAY] ZEUS138…" at bounding box center [380, 262] width 760 height 524
click at [419, 335] on link "SYALHADILLA SEKARI" at bounding box center [421, 327] width 68 height 25
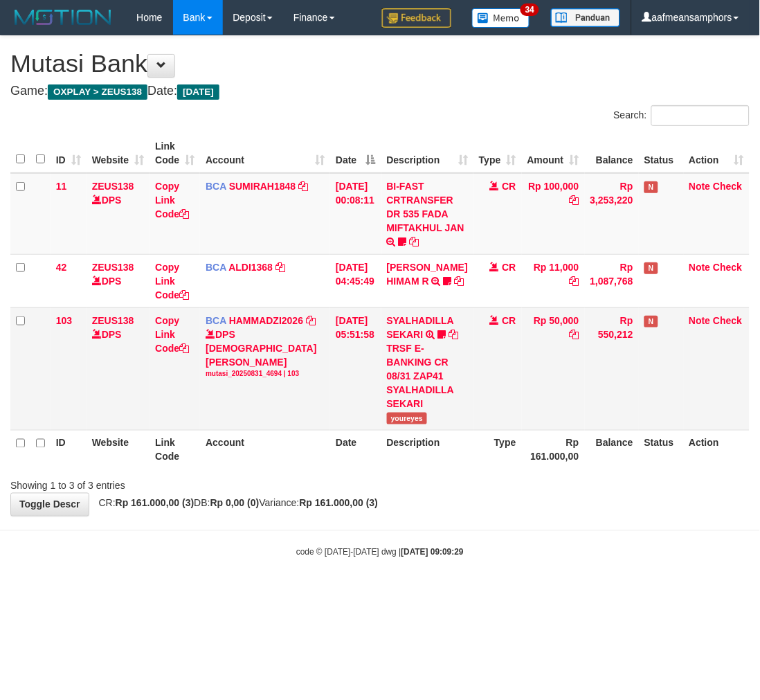
click at [405, 424] on span "youreyes" at bounding box center [407, 419] width 41 height 12
copy span "youreyes"
click at [691, 515] on div "**********" at bounding box center [380, 276] width 760 height 480
drag, startPoint x: 673, startPoint y: 497, endPoint x: 667, endPoint y: 500, distance: 7.1
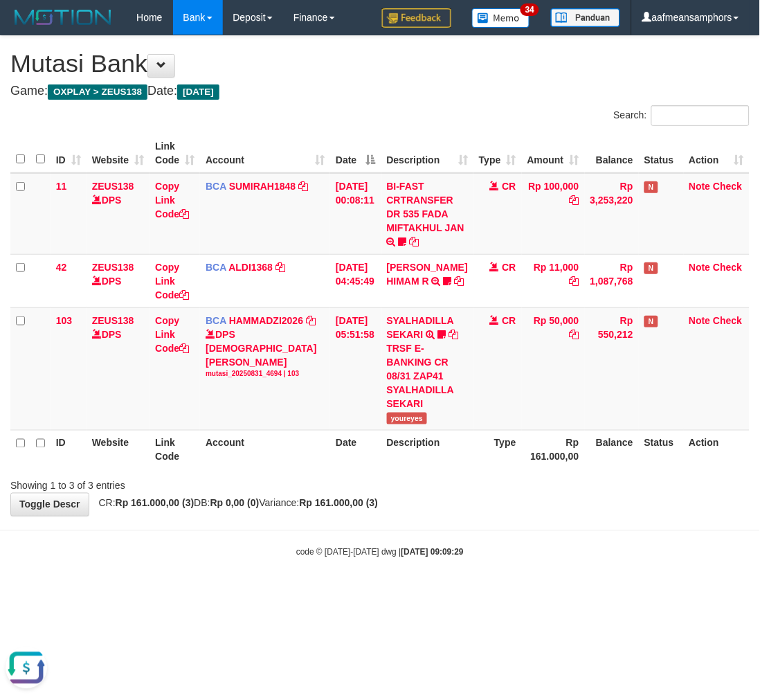
click at [667, 493] on div "Showing 1 to 3 of 3 entries" at bounding box center [380, 483] width 760 height 19
drag, startPoint x: 643, startPoint y: 531, endPoint x: 614, endPoint y: 535, distance: 28.6
click at [616, 537] on body "Toggle navigation Home Bank Account List Load By Website Group [OXPLAY] ZEUS138…" at bounding box center [380, 296] width 760 height 593
click at [638, 516] on div "**********" at bounding box center [380, 276] width 760 height 480
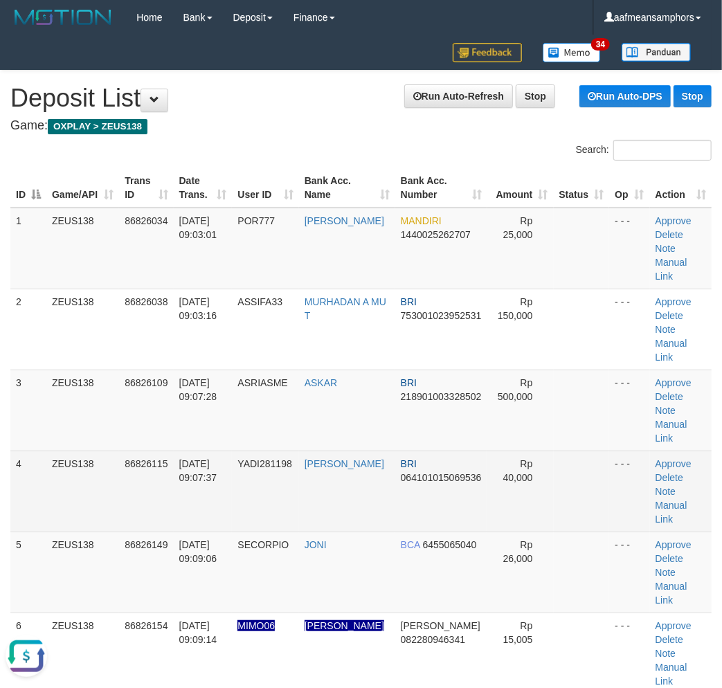
click at [362, 451] on td "LAMBERTUS HARY" at bounding box center [347, 491] width 96 height 81
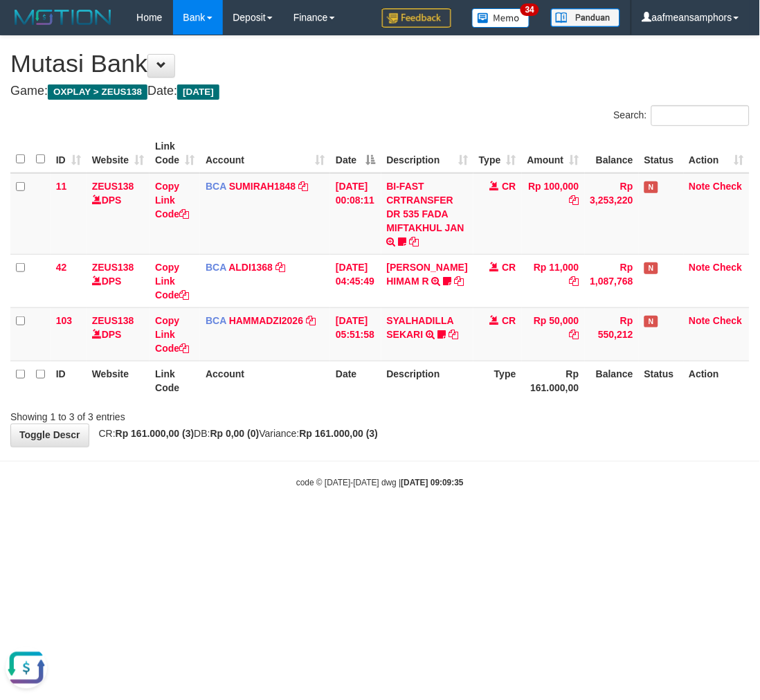
drag, startPoint x: 548, startPoint y: 585, endPoint x: 541, endPoint y: 584, distance: 7.0
click at [544, 524] on html "Toggle navigation Home Bank Account List Load By Website Group [OXPLAY] ZEUS138…" at bounding box center [380, 262] width 760 height 524
drag, startPoint x: 533, startPoint y: 580, endPoint x: 537, endPoint y: 571, distance: 10.3
click at [537, 524] on html "Toggle navigation Home Bank Account List Load By Website Group [OXPLAY] ZEUS138…" at bounding box center [380, 262] width 760 height 524
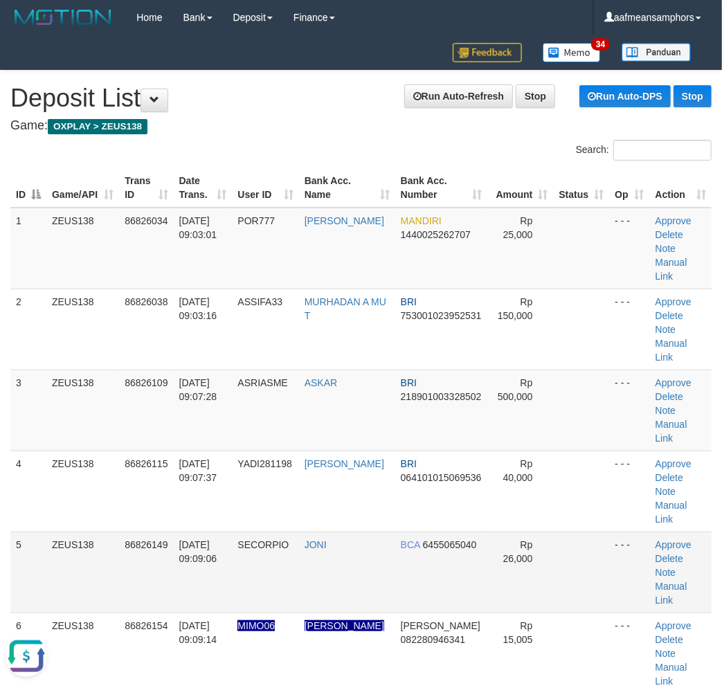
click at [510, 539] on span "Rp 26,000" at bounding box center [518, 551] width 30 height 25
drag, startPoint x: 508, startPoint y: 501, endPoint x: 352, endPoint y: 501, distance: 156.5
click at [467, 532] on tr "5 ZEUS138 86826149 31/08/2025 09:09:06 SECORPIO JONI BCA 6455065040 Rp 26,000 -…" at bounding box center [360, 572] width 701 height 81
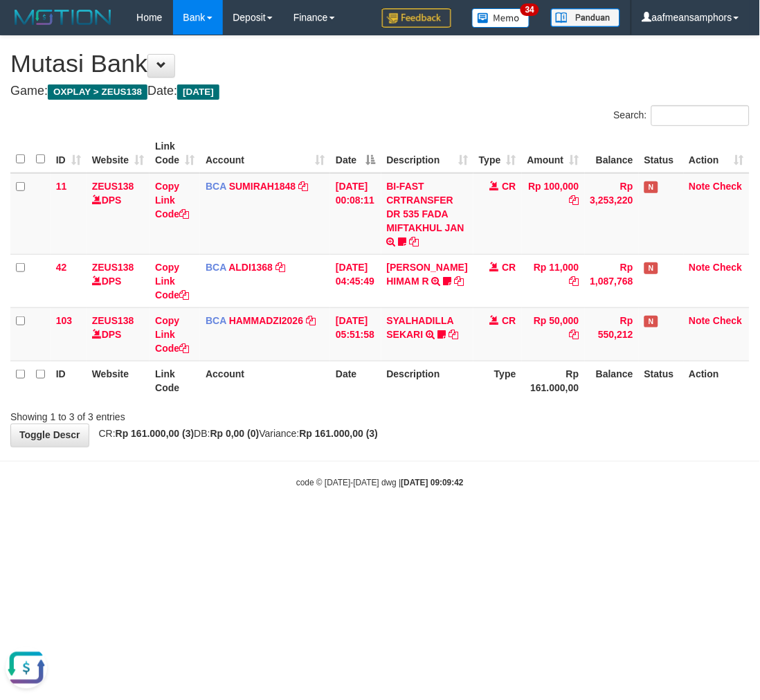
click at [499, 480] on div "code © [DATE]-[DATE] dwg | [DATE] 09:09:42" at bounding box center [380, 483] width 760 height 14
click at [516, 483] on div "code © [DATE]-[DATE] dwg | [DATE] 09:09:42" at bounding box center [380, 483] width 760 height 14
click at [527, 524] on html "Toggle navigation Home Bank Account List Load By Website Group [OXPLAY] ZEUS138…" at bounding box center [380, 262] width 760 height 524
click at [528, 524] on html "Toggle navigation Home Bank Account List Load By Website Group [OXPLAY] ZEUS138…" at bounding box center [380, 262] width 760 height 524
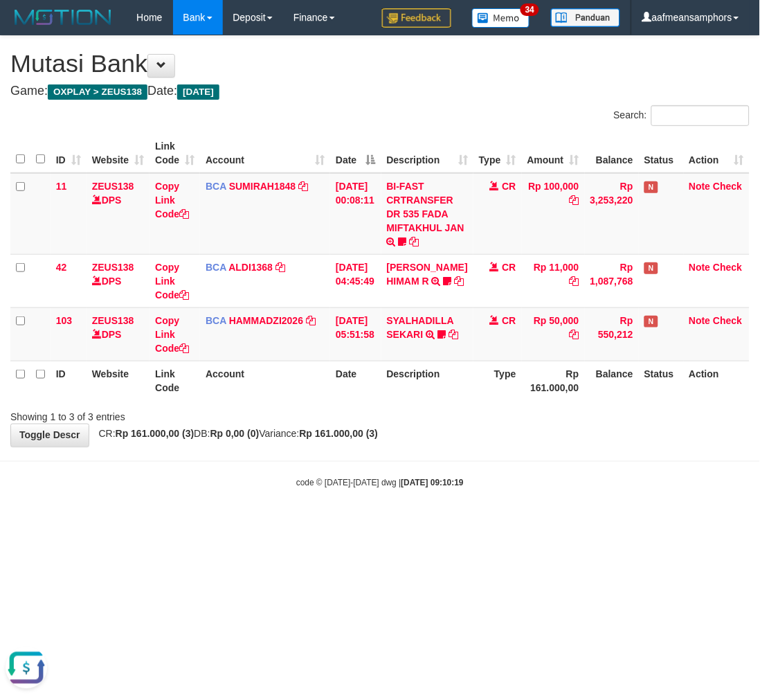
click at [501, 524] on html "Toggle navigation Home Bank Account List Load By Website Group [OXPLAY] ZEUS138…" at bounding box center [380, 262] width 760 height 524
click at [515, 524] on html "Toggle navigation Home Bank Account List Load By Website Group [OXPLAY] ZEUS138…" at bounding box center [380, 262] width 760 height 524
click at [527, 524] on html "Toggle navigation Home Bank Account List Load By Website Group [OXPLAY] ZEUS138…" at bounding box center [380, 262] width 760 height 524
click at [493, 524] on html "Toggle navigation Home Bank Account List Load By Website Group [OXPLAY] ZEUS138…" at bounding box center [380, 262] width 760 height 524
click at [458, 524] on html "Toggle navigation Home Bank Account List Load By Website Group [OXPLAY] ZEUS138…" at bounding box center [380, 262] width 760 height 524
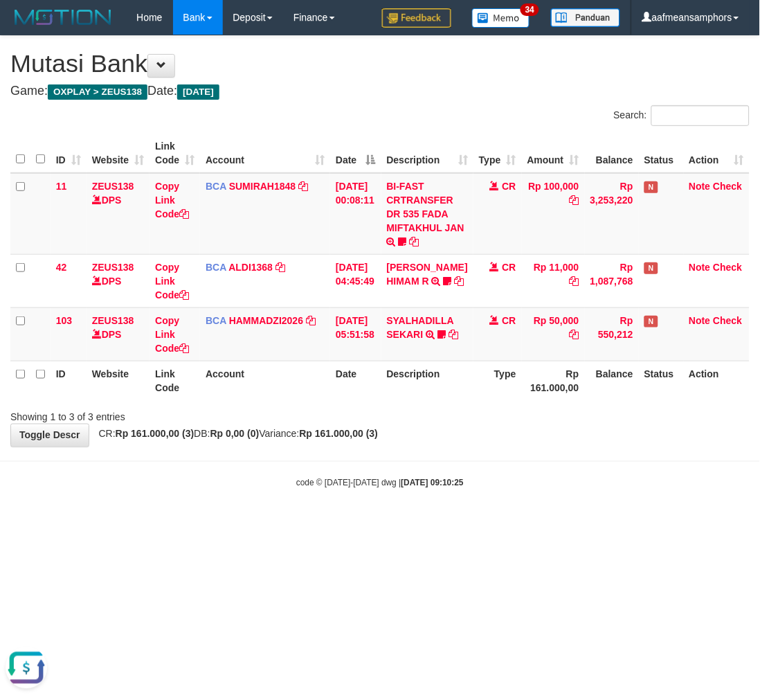
click at [472, 524] on html "Toggle navigation Home Bank Account List Load By Website Group [OXPLAY] ZEUS138…" at bounding box center [380, 262] width 760 height 524
click at [474, 520] on body "Toggle navigation Home Bank Account List Load By Website Group [OXPLAY] ZEUS138…" at bounding box center [380, 262] width 760 height 524
click at [473, 524] on html "Toggle navigation Home Bank Account List Load By Website Group [OXPLAY] ZEUS138…" at bounding box center [380, 262] width 760 height 524
click at [452, 524] on html "Toggle navigation Home Bank Account List Load By Website Group [OXPLAY] ZEUS138…" at bounding box center [380, 262] width 760 height 524
click at [549, 524] on html "Toggle navigation Home Bank Account List Load By Website Group [OXPLAY] ZEUS138…" at bounding box center [380, 262] width 760 height 524
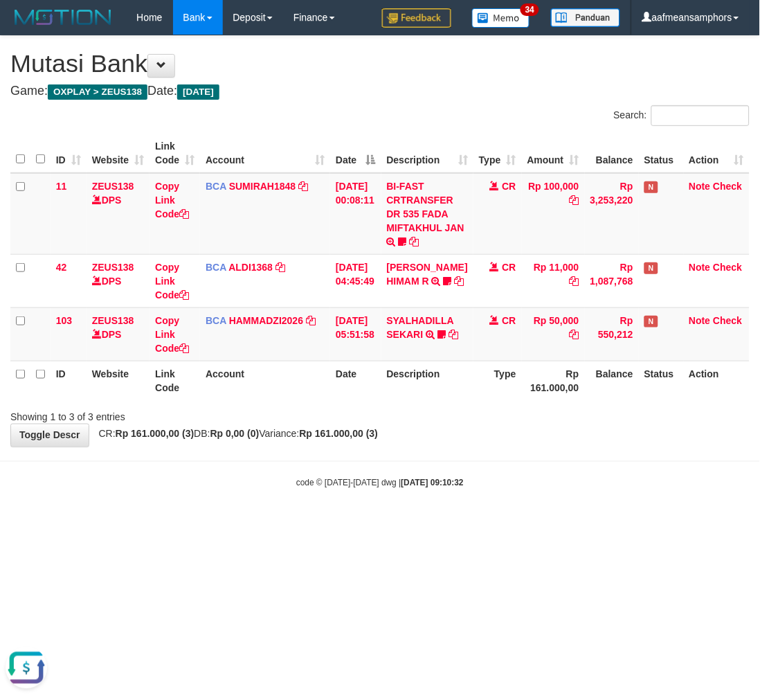
click at [571, 524] on html "Toggle navigation Home Bank Account List Load By Website Group [OXPLAY] ZEUS138…" at bounding box center [380, 262] width 760 height 524
click at [557, 481] on div "code © 2012-2018 dwg | 2025/08/31 09:10:35" at bounding box center [380, 483] width 760 height 14
click at [555, 481] on div "code © 2012-2018 dwg | 2025/08/31 09:10:35" at bounding box center [380, 483] width 760 height 14
click at [556, 481] on div "code © 2012-2018 dwg | 2025/08/31 09:10:35" at bounding box center [380, 483] width 760 height 14
click at [557, 481] on div "code © 2012-2018 dwg | 2025/08/31 09:10:35" at bounding box center [380, 483] width 760 height 14
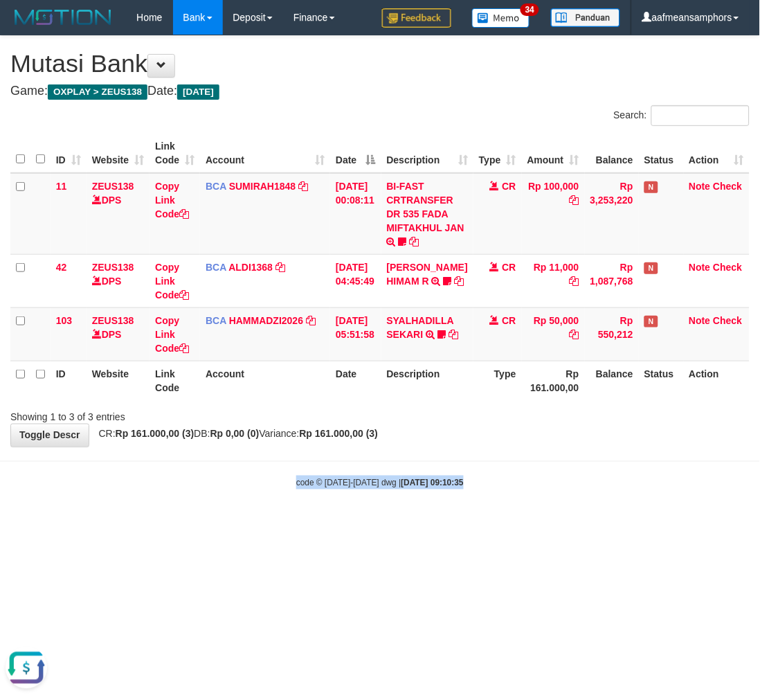
click at [550, 476] on div "code © 2012-2018 dwg | 2025/08/31 09:10:35" at bounding box center [380, 483] width 760 height 14
click at [511, 497] on body "Toggle navigation Home Bank Account List Load By Website Group [OXPLAY] ZEUS138…" at bounding box center [380, 262] width 760 height 524
click at [514, 501] on body "Toggle navigation Home Bank Account List Load By Website Group [OXPLAY] ZEUS138…" at bounding box center [380, 262] width 760 height 524
click at [521, 501] on body "Toggle navigation Home Bank Account List Load By Website Group [OXPLAY] ZEUS138…" at bounding box center [380, 262] width 760 height 524
click at [521, 503] on body "Toggle navigation Home Bank Account List Load By Website Group [OXPLAY] ZEUS138…" at bounding box center [380, 262] width 760 height 524
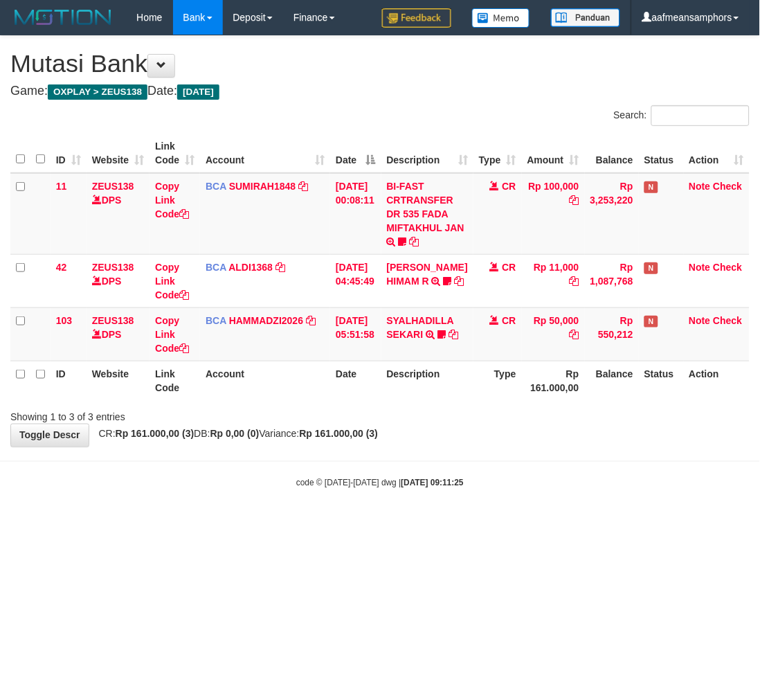
click at [520, 503] on body "Toggle navigation Home Bank Account List Load By Website Group [OXPLAY] ZEUS138…" at bounding box center [380, 262] width 760 height 524
click at [520, 504] on body "Toggle navigation Home Bank Account List Load By Website Group [OXPLAY] ZEUS138…" at bounding box center [380, 262] width 760 height 524
click at [493, 502] on body "Toggle navigation Home Bank Account List Load By Website Group [OXPLAY] ZEUS138…" at bounding box center [380, 262] width 760 height 524
drag, startPoint x: 496, startPoint y: 521, endPoint x: 487, endPoint y: 520, distance: 9.1
click at [487, 521] on body "Toggle navigation Home Bank Account List Load By Website Group [OXPLAY] ZEUS138…" at bounding box center [380, 262] width 760 height 524
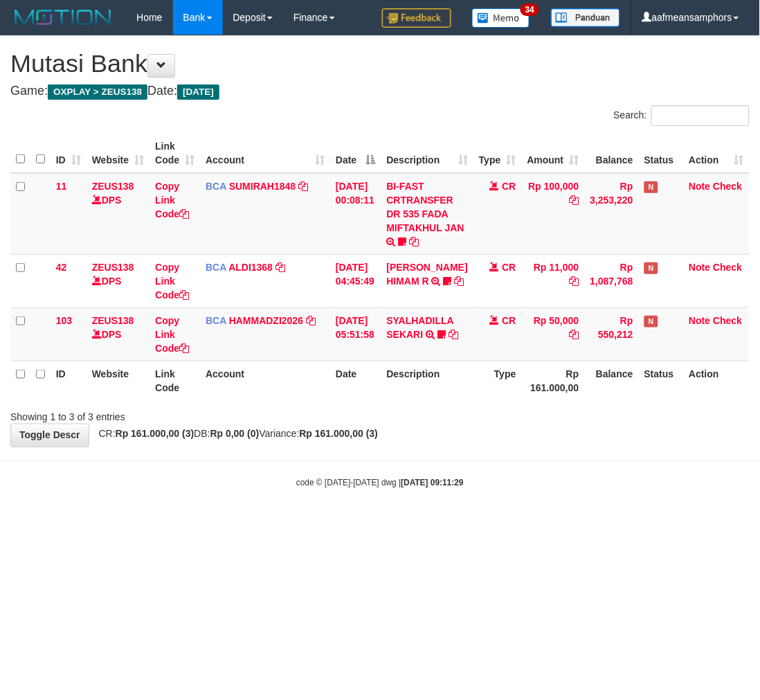
click at [456, 511] on body "Toggle navigation Home Bank Account List Load By Website Group [OXPLAY] ZEUS138…" at bounding box center [380, 262] width 760 height 524
click at [536, 485] on div "code © [DATE]-[DATE] dwg | [DATE] 09:11:34" at bounding box center [380, 483] width 760 height 14
click at [530, 485] on div "code © [DATE]-[DATE] dwg | [DATE] 09:11:34" at bounding box center [380, 483] width 760 height 14
click at [560, 469] on body "Toggle navigation Home Bank Account List Load By Website Group [OXPLAY] ZEUS138…" at bounding box center [380, 262] width 760 height 524
click at [575, 465] on body "Toggle navigation Home Bank Account List Load By Website Group [OXPLAY] ZEUS138…" at bounding box center [380, 262] width 760 height 524
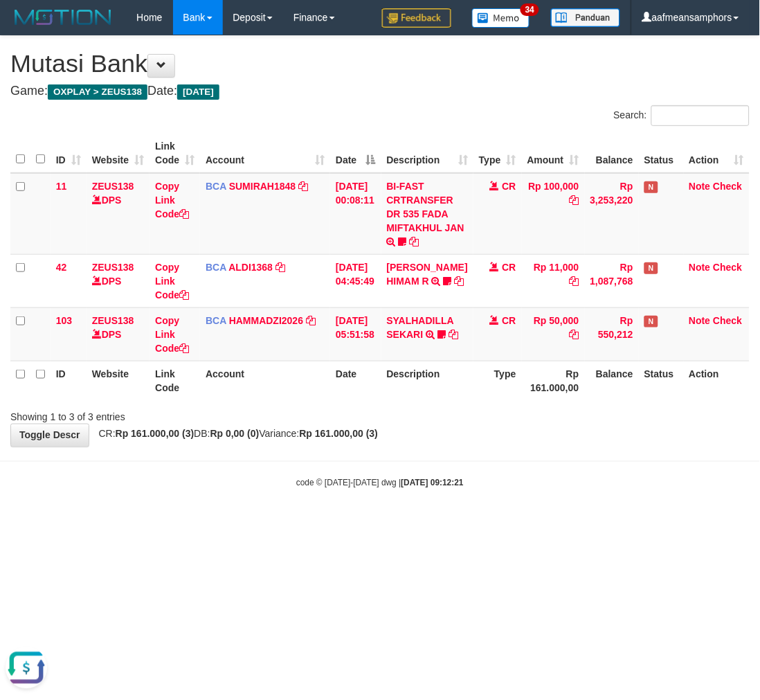
click at [569, 467] on body "Toggle navigation Home Bank Account List Load By Website Group [OXPLAY] ZEUS138…" at bounding box center [380, 262] width 760 height 524
click at [564, 469] on body "Toggle navigation Home Bank Account List Load By Website Group [OXPLAY] ZEUS138…" at bounding box center [380, 262] width 760 height 524
click at [564, 471] on body "Toggle navigation Home Bank Account List Load By Website Group [OXPLAY] ZEUS138…" at bounding box center [380, 262] width 760 height 524
click at [558, 473] on body "Toggle navigation Home Bank Account List Load By Website Group [OXPLAY] ZEUS138…" at bounding box center [380, 262] width 760 height 524
click at [548, 439] on div "**********" at bounding box center [380, 241] width 760 height 411
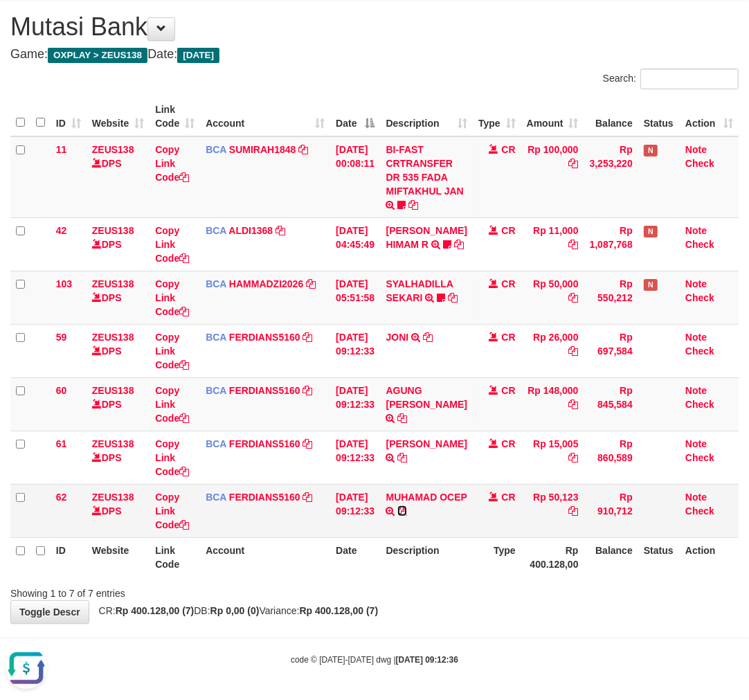
drag, startPoint x: 441, startPoint y: 507, endPoint x: 459, endPoint y: 510, distance: 18.3
click at [407, 507] on icon at bounding box center [402, 511] width 10 height 10
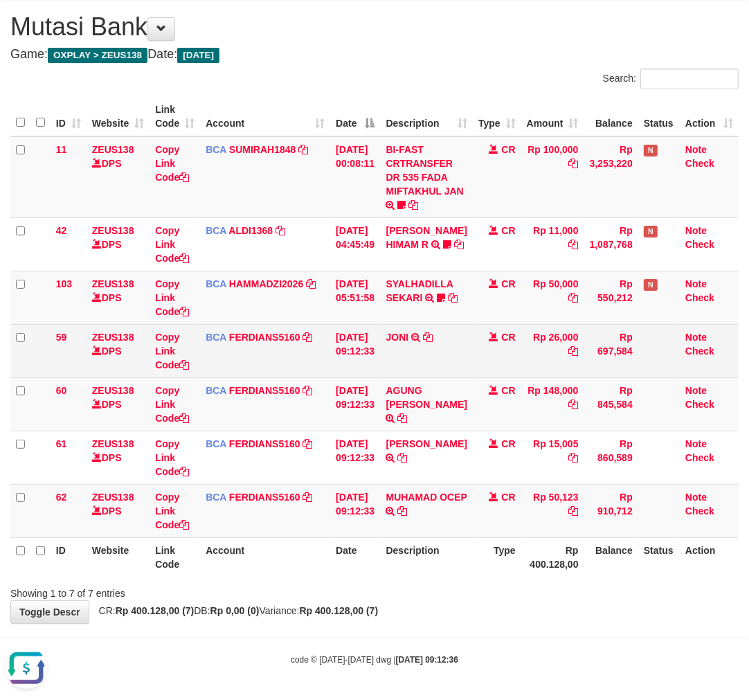
click at [393, 352] on td "JONI TRSF E-BANKING CR 3108/FTSCY/WS95031 26000.00JONI" at bounding box center [427, 350] width 92 height 53
click at [392, 355] on td "JONI TRSF E-BANKING CR 3108/FTSCY/WS95031 26000.00JONI" at bounding box center [427, 350] width 92 height 53
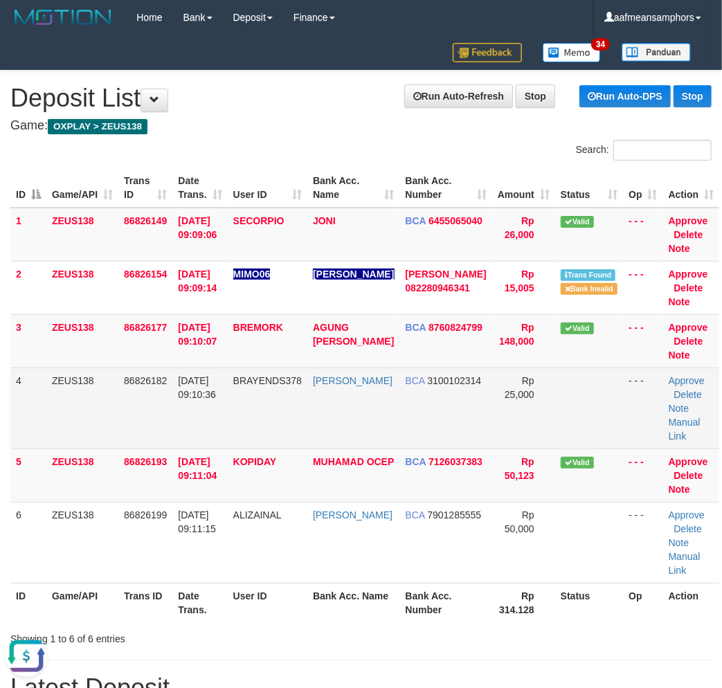
click at [79, 445] on td "ZEUS138" at bounding box center [82, 408] width 72 height 81
click at [143, 434] on td "86826182" at bounding box center [145, 408] width 54 height 81
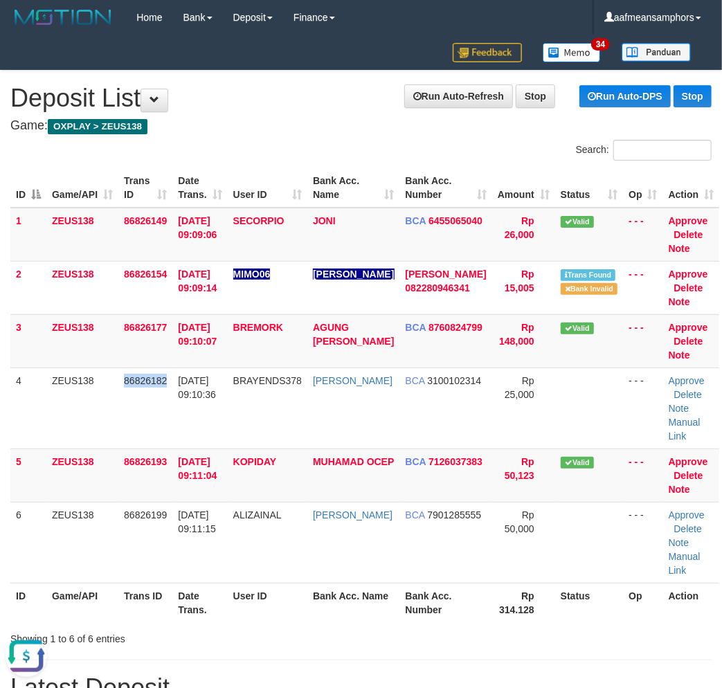
drag, startPoint x: 143, startPoint y: 434, endPoint x: 1, endPoint y: 428, distance: 142.8
click at [144, 434] on td "86826182" at bounding box center [145, 408] width 54 height 81
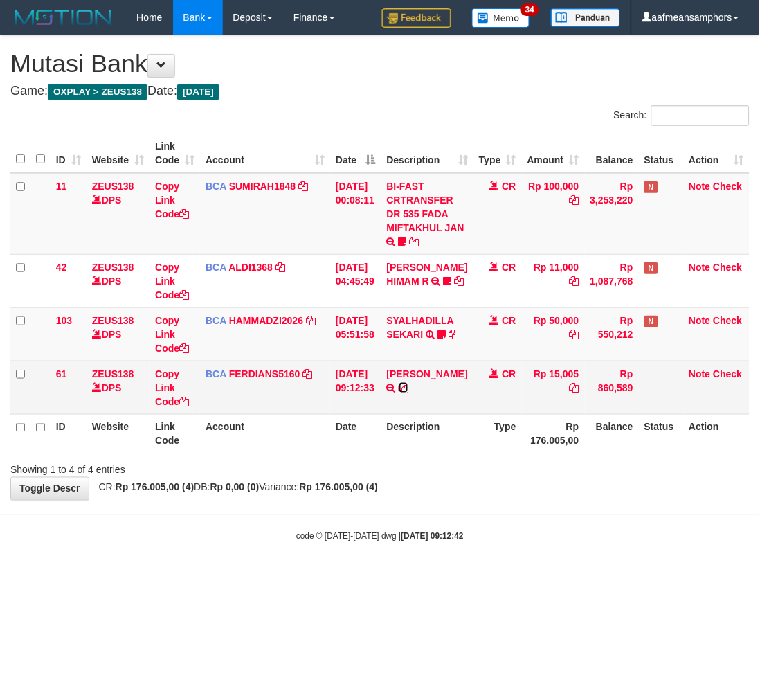
click at [409, 383] on icon at bounding box center [404, 388] width 10 height 10
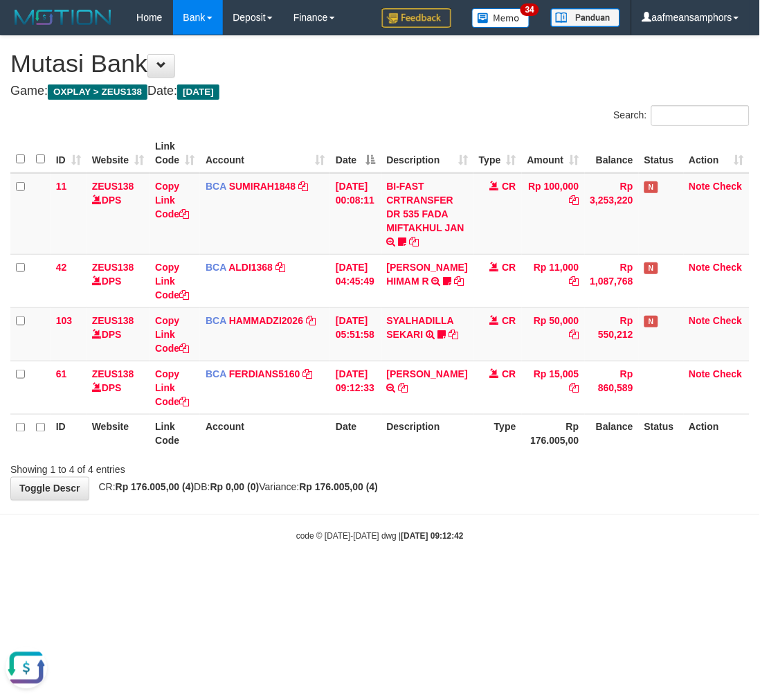
click at [536, 455] on div "ID Website Link Code Account Date Description Type Amount Balance Status Action…" at bounding box center [380, 293] width 760 height 328
click at [497, 465] on div "Showing 1 to 4 of 4 entries" at bounding box center [380, 467] width 760 height 19
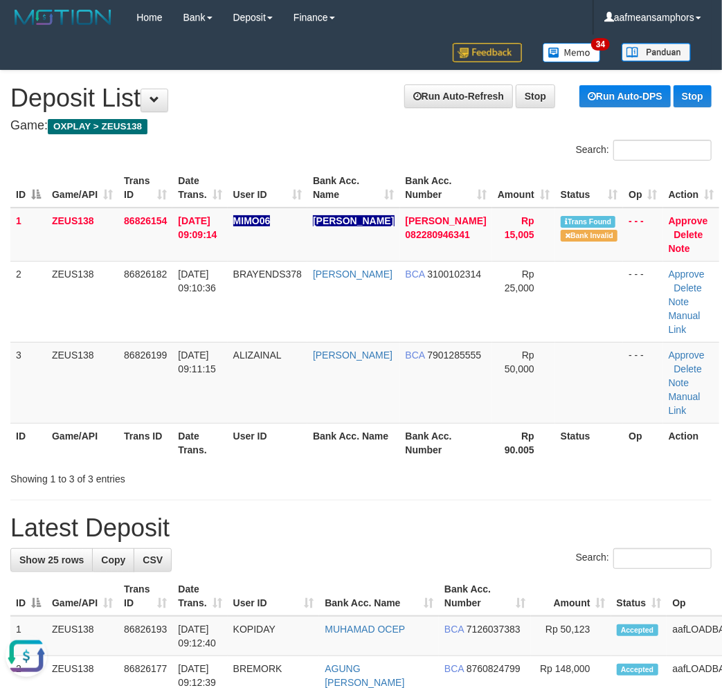
drag, startPoint x: 330, startPoint y: 474, endPoint x: 12, endPoint y: 413, distance: 324.3
click at [329, 475] on div "Showing 1 to 3 of 3 entries" at bounding box center [361, 476] width 722 height 19
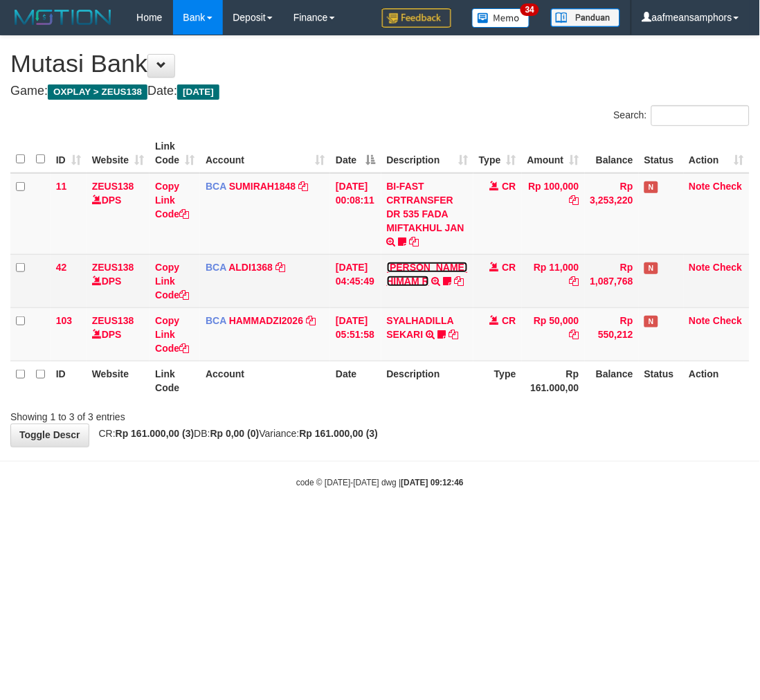
click at [433, 267] on link "[PERSON_NAME] HIMAM R" at bounding box center [427, 274] width 81 height 25
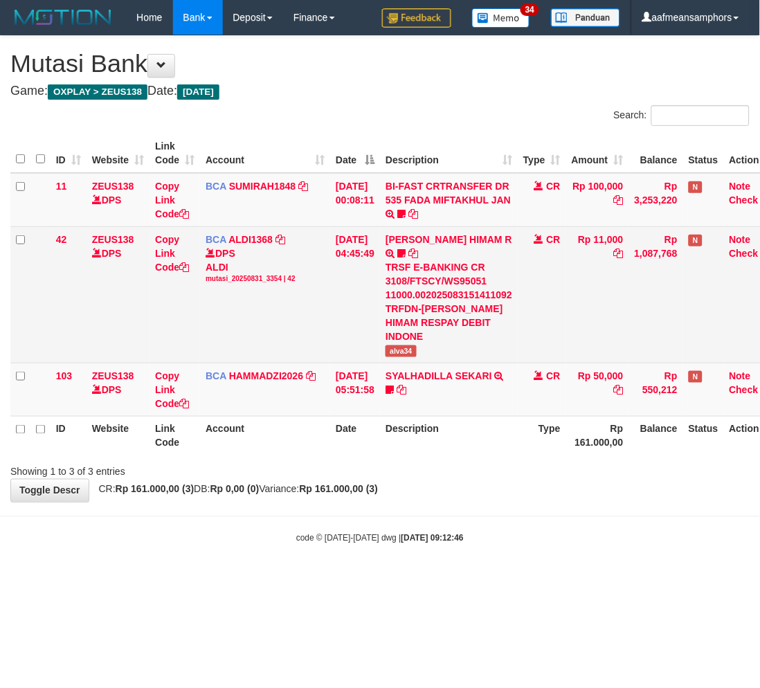
click at [411, 346] on span "alva34" at bounding box center [401, 352] width 31 height 12
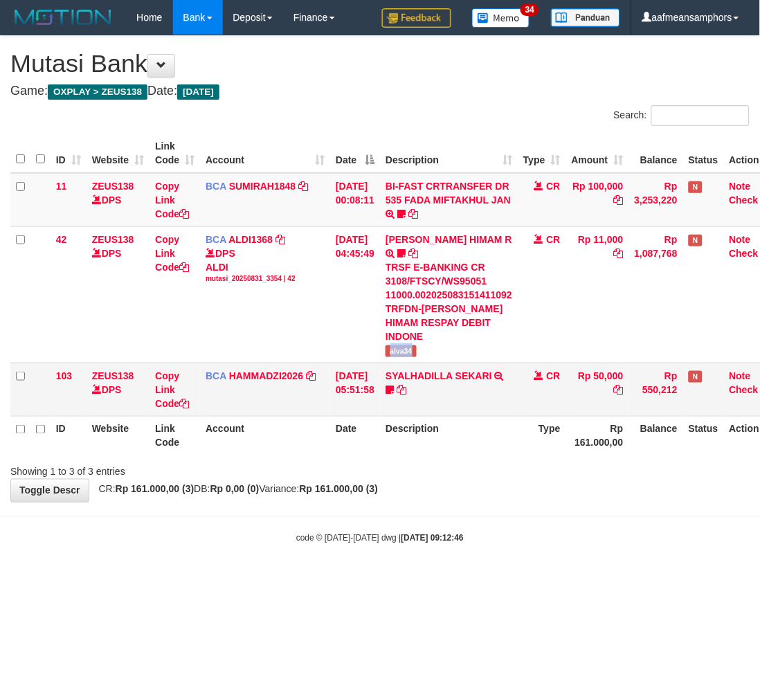
copy span "alva34"
click at [496, 478] on body "Toggle navigation Home Bank Account List Load By Website Group [OXPLAY] ZEUS138…" at bounding box center [380, 290] width 760 height 580
click at [485, 466] on div "**********" at bounding box center [380, 269] width 760 height 466
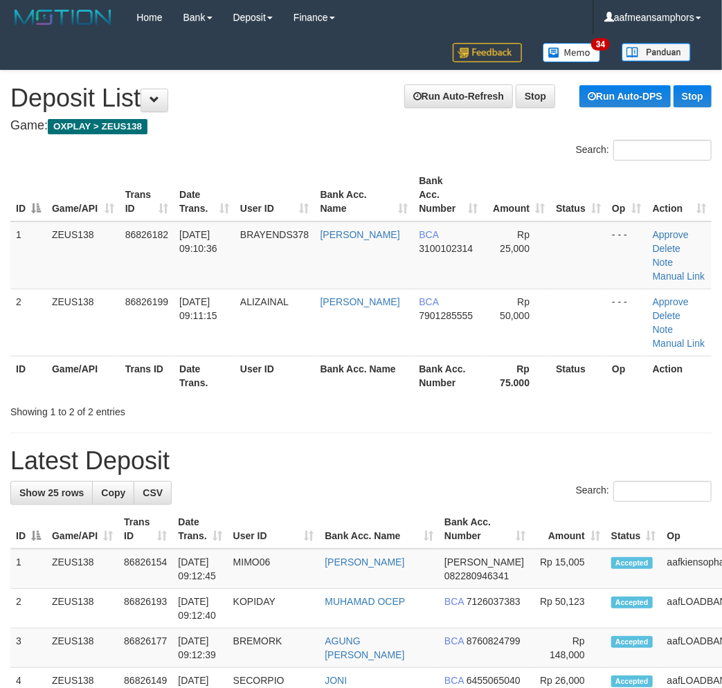
drag, startPoint x: 298, startPoint y: 420, endPoint x: 333, endPoint y: 426, distance: 35.2
click at [364, 497] on div "Search:" at bounding box center [360, 493] width 701 height 24
click at [348, 493] on div "Search:" at bounding box center [360, 493] width 701 height 24
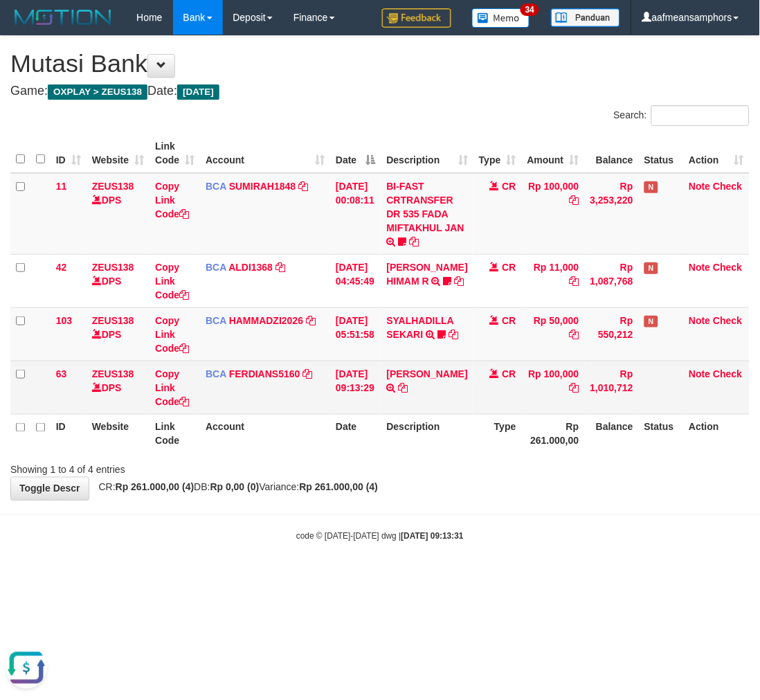
click at [412, 391] on td "ZAINAL ARIEF TRSF E-BANKING CR 3108/FTSCY/WS95031 100000.00ZAINAL ARIEF" at bounding box center [428, 387] width 92 height 53
click at [409, 386] on icon at bounding box center [404, 388] width 10 height 10
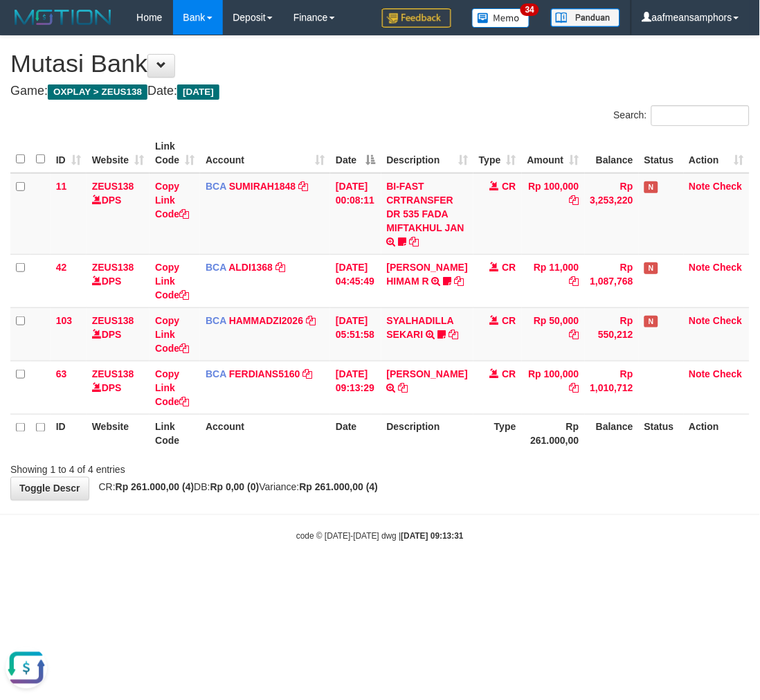
click at [549, 499] on div "**********" at bounding box center [380, 268] width 760 height 464
click at [535, 490] on div "**********" at bounding box center [380, 268] width 760 height 464
click at [535, 482] on div "**********" at bounding box center [380, 268] width 760 height 464
click at [534, 482] on div "**********" at bounding box center [380, 268] width 760 height 464
click at [485, 486] on div "**********" at bounding box center [380, 268] width 760 height 464
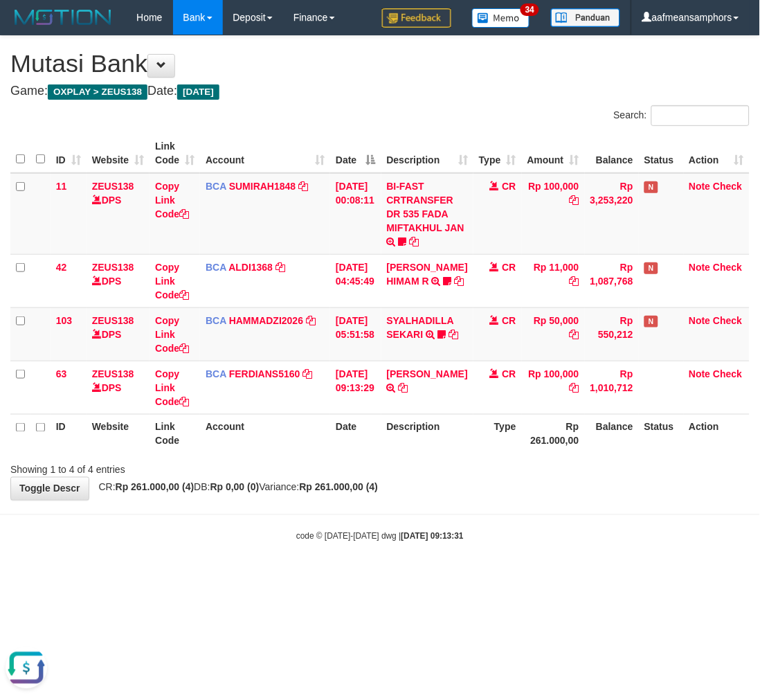
click at [485, 487] on div "**********" at bounding box center [380, 268] width 760 height 464
click at [480, 485] on div "**********" at bounding box center [380, 268] width 760 height 464
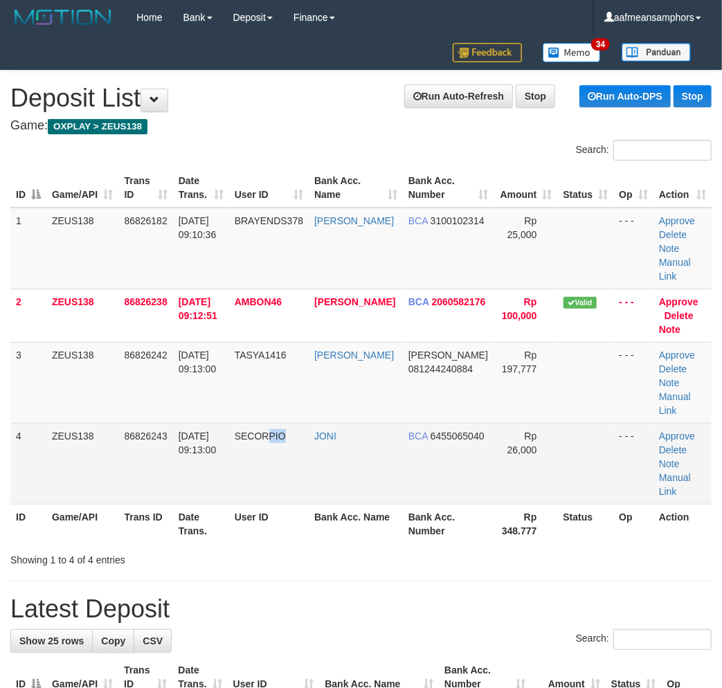
click at [299, 467] on td "SECORPIO" at bounding box center [269, 463] width 80 height 81
drag, startPoint x: 279, startPoint y: 522, endPoint x: 91, endPoint y: 460, distance: 197.5
click at [260, 520] on th "User ID" at bounding box center [269, 523] width 80 height 39
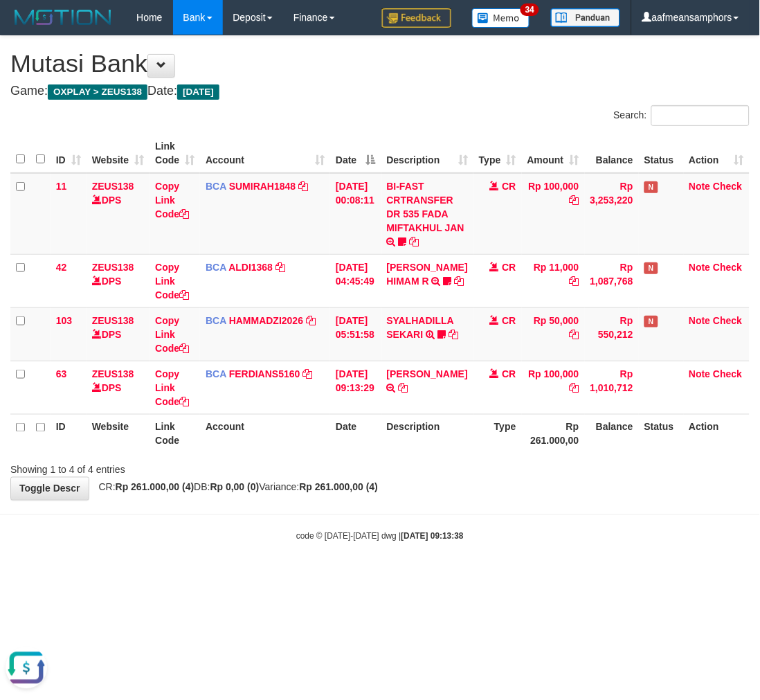
click at [485, 510] on body "Toggle navigation Home Bank Account List Load By Website Group [OXPLAY] ZEUS138…" at bounding box center [380, 289] width 760 height 578
click at [479, 510] on body "Toggle navigation Home Bank Account List Load By Website Group [OXPLAY] ZEUS138…" at bounding box center [380, 289] width 760 height 578
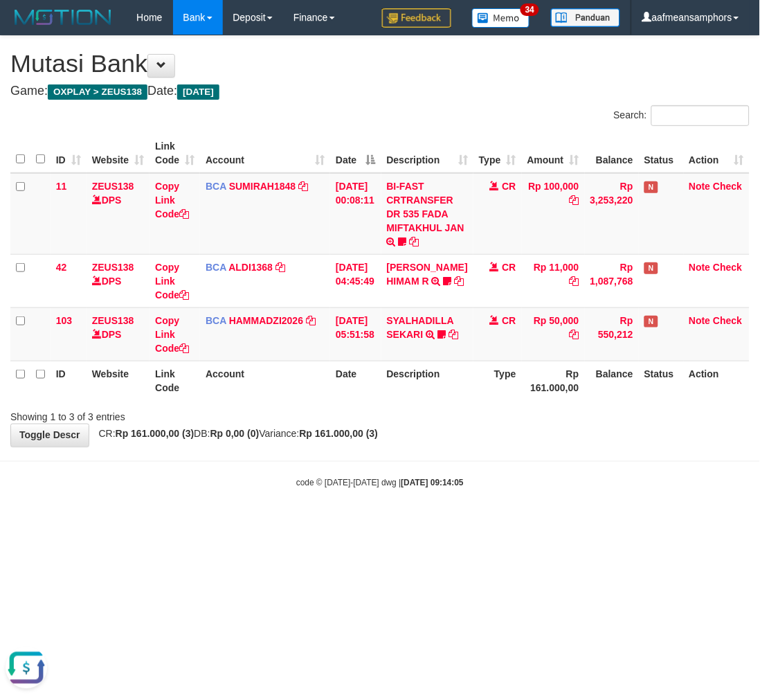
click at [525, 517] on body "Toggle navigation Home Bank Account List Load By Website Group [OXPLAY] ZEUS138…" at bounding box center [380, 262] width 760 height 524
drag, startPoint x: 512, startPoint y: 506, endPoint x: 503, endPoint y: 496, distance: 13.7
click at [504, 501] on body "Toggle navigation Home Bank Account List Load By Website Group [OXPLAY] ZEUS138…" at bounding box center [380, 262] width 760 height 524
drag, startPoint x: 503, startPoint y: 496, endPoint x: 521, endPoint y: 494, distance: 18.8
click at [508, 497] on body "Toggle navigation Home Bank Account List Load By Website Group [OXPLAY] ZEUS138…" at bounding box center [380, 262] width 760 height 524
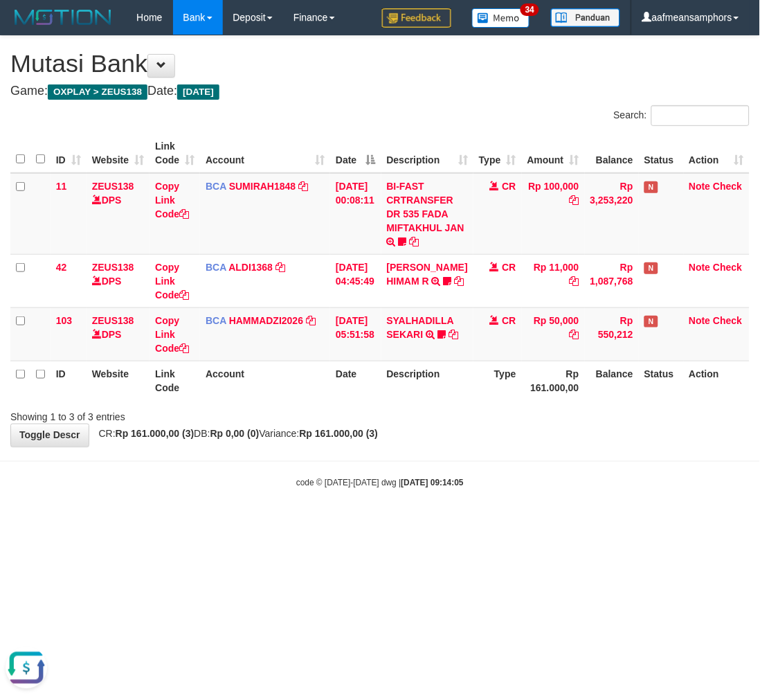
click at [524, 492] on body "Toggle navigation Home Bank Account List Load By Website Group [OXPLAY] ZEUS138…" at bounding box center [380, 262] width 760 height 524
click at [519, 524] on html "Toggle navigation Home Bank Account List Load By Website Group [OXPLAY] ZEUS138…" at bounding box center [380, 262] width 760 height 524
click at [509, 497] on body "Toggle navigation Home Bank Account List Load By Website Group [OXPLAY] ZEUS138…" at bounding box center [380, 262] width 760 height 524
click at [500, 494] on body "Toggle navigation Home Bank Account List Load By Website Group [OXPLAY] ZEUS138…" at bounding box center [380, 262] width 760 height 524
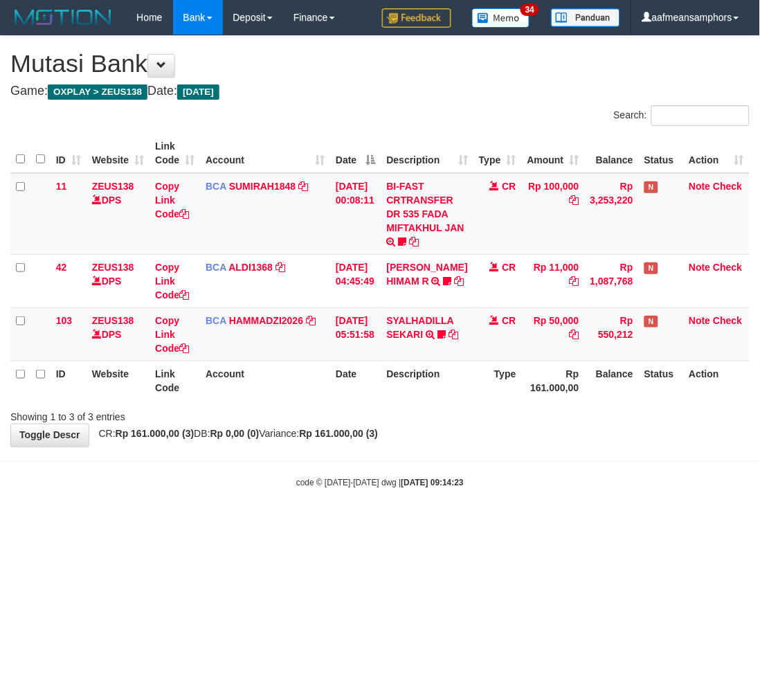
drag, startPoint x: 501, startPoint y: 492, endPoint x: 493, endPoint y: 492, distance: 7.6
click at [494, 492] on body "Toggle navigation Home Bank Account List Load By Website Group [OXPLAY] ZEUS138…" at bounding box center [380, 262] width 760 height 524
drag, startPoint x: 0, startPoint y: 0, endPoint x: 472, endPoint y: 489, distance: 679.7
click at [489, 490] on body "Toggle navigation Home Bank Account List Load By Website Group [OXPLAY] ZEUS138…" at bounding box center [380, 262] width 760 height 524
click at [466, 489] on body "Toggle navigation Home Bank Account List Load By Website Group [OXPLAY] ZEUS138…" at bounding box center [380, 262] width 760 height 524
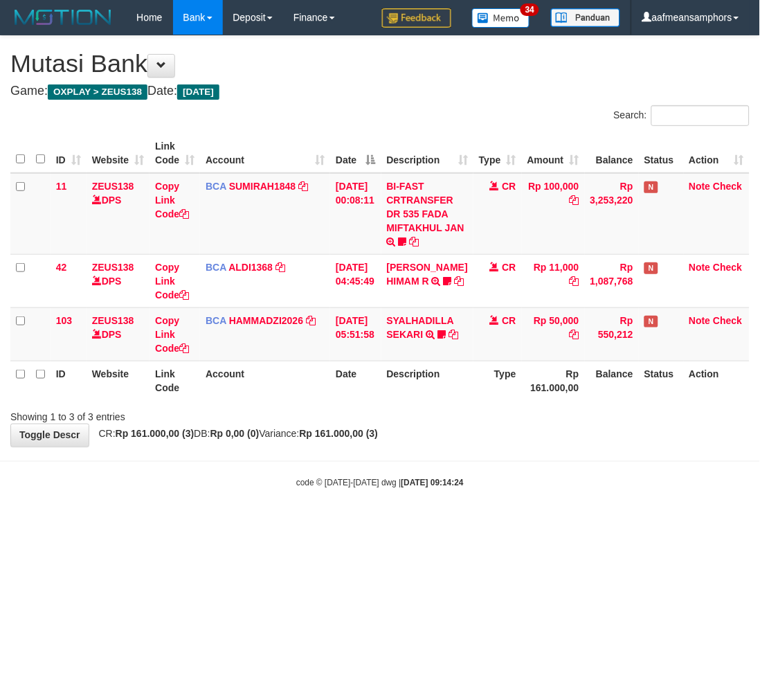
click at [465, 489] on body "Toggle navigation Home Bank Account List Load By Website Group [OXPLAY] ZEUS138…" at bounding box center [380, 262] width 760 height 524
drag, startPoint x: 446, startPoint y: 485, endPoint x: 438, endPoint y: 485, distance: 8.3
click at [438, 485] on strong "2025/08/31 09:14:24" at bounding box center [433, 483] width 62 height 10
click at [517, 467] on body "Toggle navigation Home Bank Account List Load By Website Group [OXPLAY] ZEUS138…" at bounding box center [380, 262] width 760 height 524
click at [521, 465] on body "Toggle navigation Home Bank Account List Load By Website Group [OXPLAY] ZEUS138…" at bounding box center [380, 262] width 760 height 524
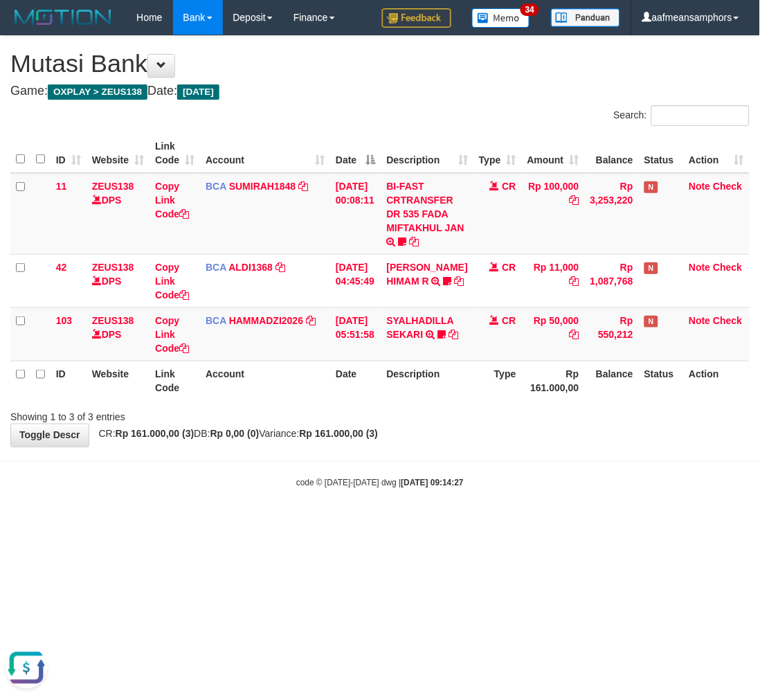
click at [522, 469] on body "Toggle navigation Home Bank Account List Load By Website Group [OXPLAY] ZEUS138…" at bounding box center [380, 262] width 760 height 524
click at [349, 506] on body "Toggle navigation Home Bank Account List Load By Website Group [OXPLAY] ZEUS138…" at bounding box center [380, 262] width 760 height 524
click at [375, 486] on div "code © [DATE]-[DATE] dwg | [DATE] 09:14:29" at bounding box center [380, 483] width 760 height 14
click at [402, 482] on strong "[DATE] 09:14:29" at bounding box center [433, 483] width 62 height 10
click at [402, 482] on strong "2025/08/31 09:14:29" at bounding box center [433, 483] width 62 height 10
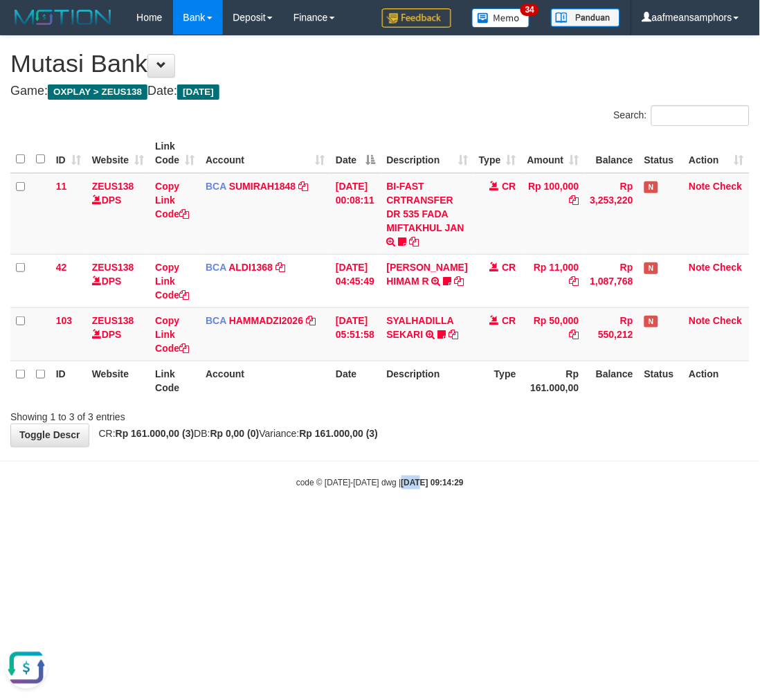
click at [402, 483] on strong "2025/08/31 09:14:29" at bounding box center [433, 483] width 62 height 10
click at [445, 524] on html "Toggle navigation Home Bank Account List Load By Website Group [OXPLAY] ZEUS138…" at bounding box center [380, 262] width 760 height 524
click at [437, 524] on html "Toggle navigation Home Bank Account List Load By Website Group [OXPLAY] ZEUS138…" at bounding box center [380, 262] width 760 height 524
click at [427, 502] on body "Toggle navigation Home Bank Account List Load By Website Group [OXPLAY] ZEUS138…" at bounding box center [380, 262] width 760 height 524
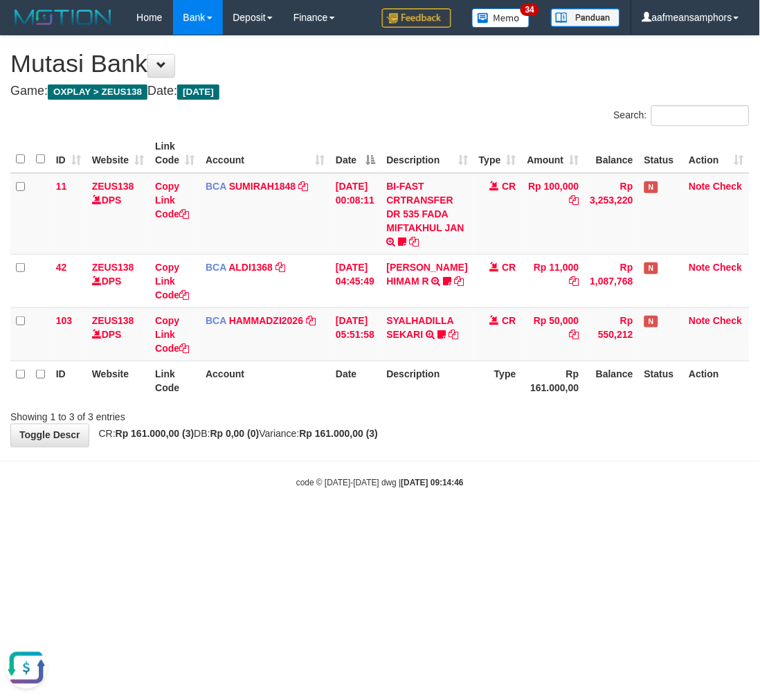
click at [421, 507] on body "Toggle navigation Home Bank Account List Load By Website Group [OXPLAY] ZEUS138…" at bounding box center [380, 262] width 760 height 524
click at [530, 446] on div "**********" at bounding box center [380, 241] width 760 height 411
click at [547, 441] on div "**********" at bounding box center [380, 241] width 760 height 411
click at [539, 425] on div "**********" at bounding box center [380, 241] width 760 height 411
click at [547, 427] on div "**********" at bounding box center [380, 241] width 760 height 411
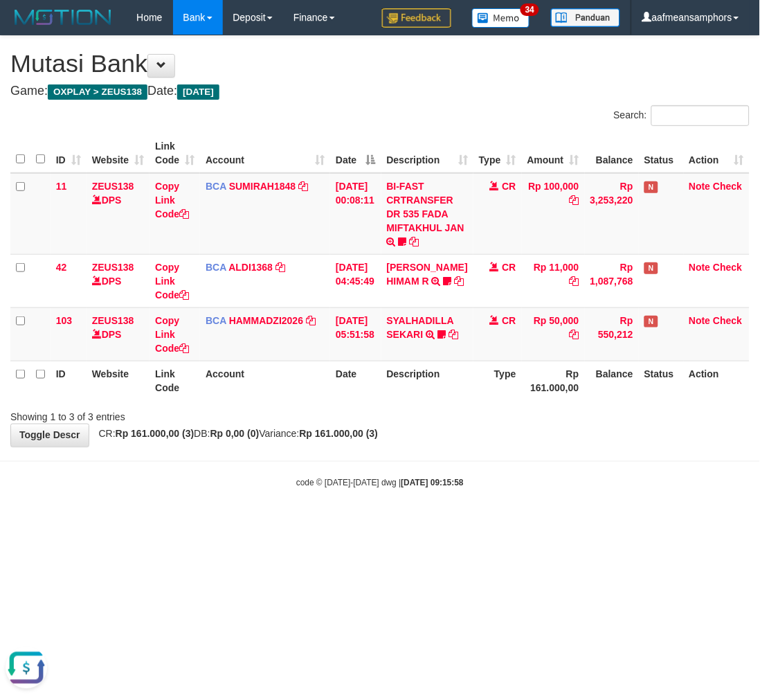
click at [573, 454] on body "Toggle navigation Home Bank Account List Load By Website Group [OXPLAY] ZEUS138…" at bounding box center [380, 262] width 760 height 524
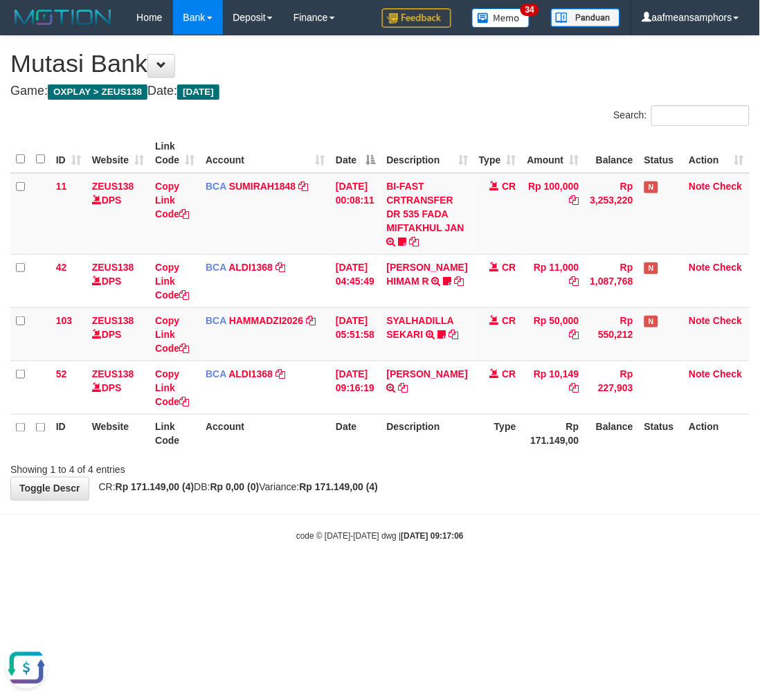
click at [497, 551] on body "Toggle navigation Home Bank Account List Load By Website Group [OXPLAY] ZEUS138…" at bounding box center [380, 289] width 760 height 578
click at [501, 531] on div "code © 2012-2018 dwg | 2025/08/31 09:17:06" at bounding box center [380, 536] width 760 height 14
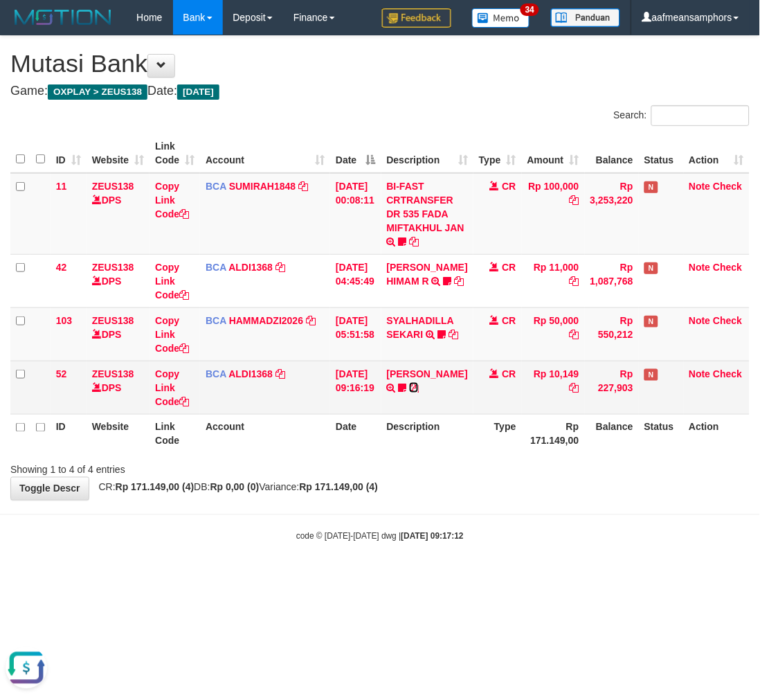
click at [409, 393] on icon at bounding box center [414, 388] width 10 height 10
drag, startPoint x: 419, startPoint y: 388, endPoint x: 431, endPoint y: 372, distance: 20.2
click at [419, 379] on link "[PERSON_NAME]" at bounding box center [427, 373] width 81 height 11
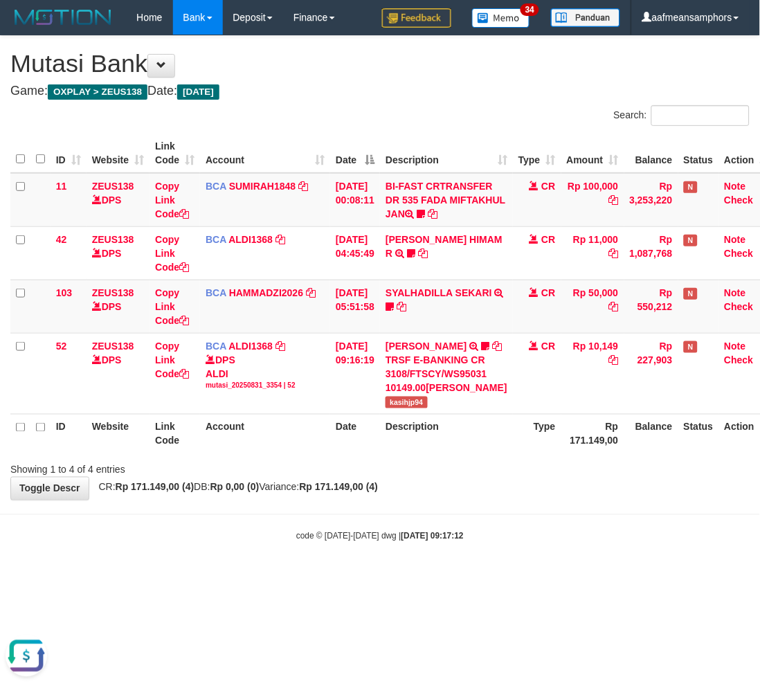
click at [520, 578] on body "Toggle navigation Home Bank Account List Load By Website Group [OXPLAY] ZEUS138…" at bounding box center [380, 289] width 760 height 578
click at [515, 543] on div "code © 2012-2018 dwg | 2025/08/31 09:17:12" at bounding box center [380, 536] width 760 height 14
click at [521, 543] on div "code © 2012-2018 dwg | 2025/08/31 09:17:12" at bounding box center [380, 536] width 760 height 14
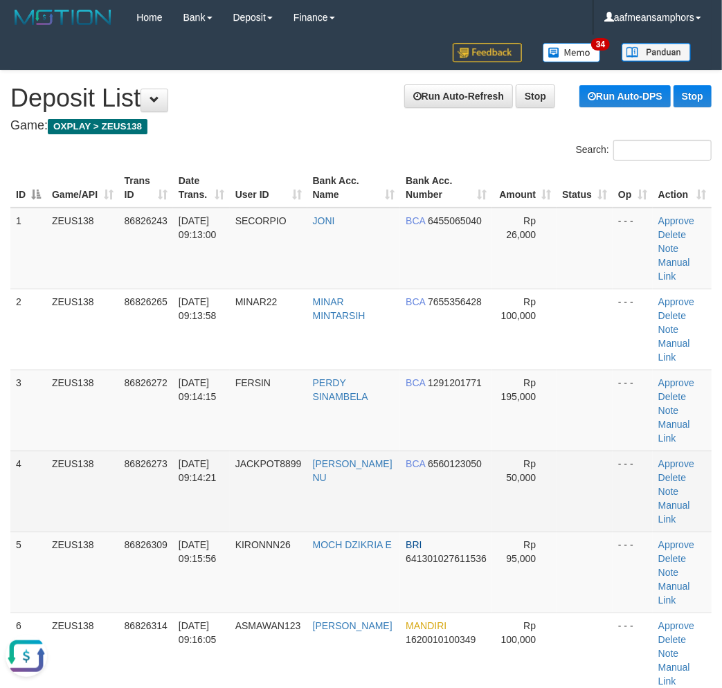
drag, startPoint x: 289, startPoint y: 534, endPoint x: 271, endPoint y: 529, distance: 18.6
click at [278, 532] on td "KIRONNN26" at bounding box center [269, 572] width 78 height 81
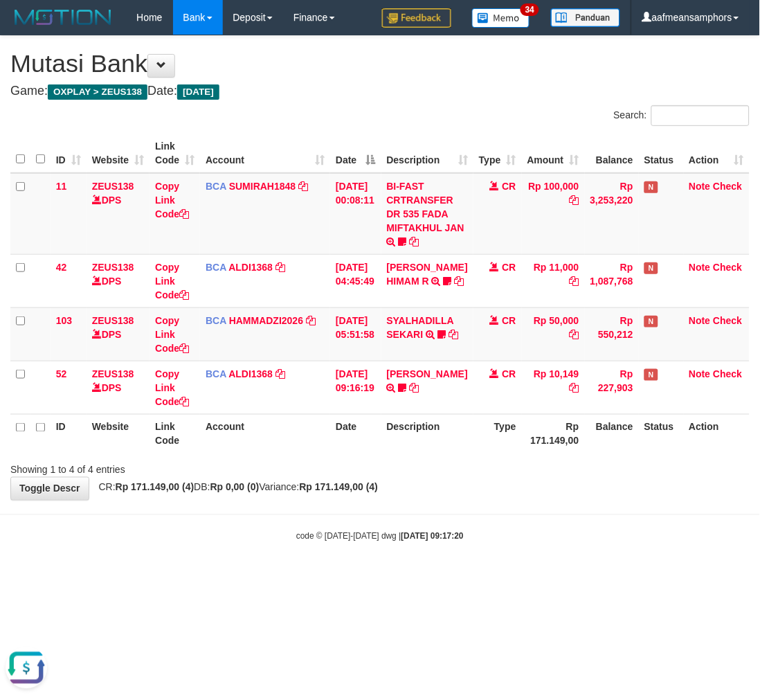
click at [419, 536] on strong "[DATE] 09:17:20" at bounding box center [433, 537] width 62 height 10
click at [438, 501] on body "Toggle navigation Home Bank Account List Load By Website Group [OXPLAY] ZEUS138…" at bounding box center [380, 289] width 760 height 578
click at [495, 548] on body "Toggle navigation Home Bank Account List Load By Website Group [OXPLAY] ZEUS138…" at bounding box center [380, 289] width 760 height 578
drag, startPoint x: 497, startPoint y: 524, endPoint x: 488, endPoint y: 522, distance: 9.1
click at [489, 523] on body "Toggle navigation Home Bank Account List Load By Website Group [OXPLAY] ZEUS138…" at bounding box center [380, 289] width 760 height 578
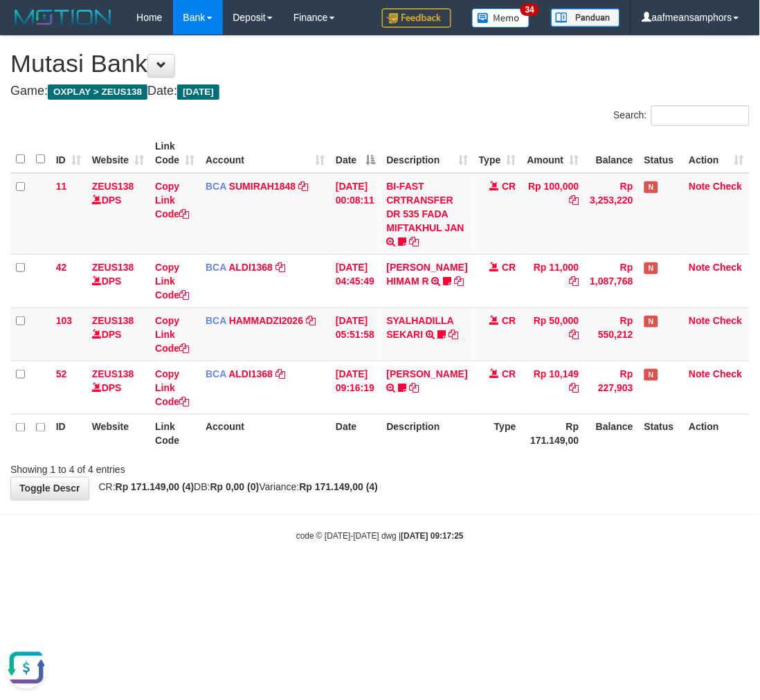
click at [490, 522] on body "Toggle navigation Home Bank Account List Load By Website Group [OXPLAY] ZEUS138…" at bounding box center [380, 289] width 760 height 578
click at [488, 522] on body "Toggle navigation Home Bank Account List Load By Website Group [OXPLAY] ZEUS138…" at bounding box center [380, 289] width 760 height 578
drag, startPoint x: 612, startPoint y: 545, endPoint x: 582, endPoint y: 543, distance: 29.8
click at [607, 547] on body "Toggle navigation Home Bank Account List Load By Website Group [OXPLAY] ZEUS138…" at bounding box center [380, 289] width 760 height 578
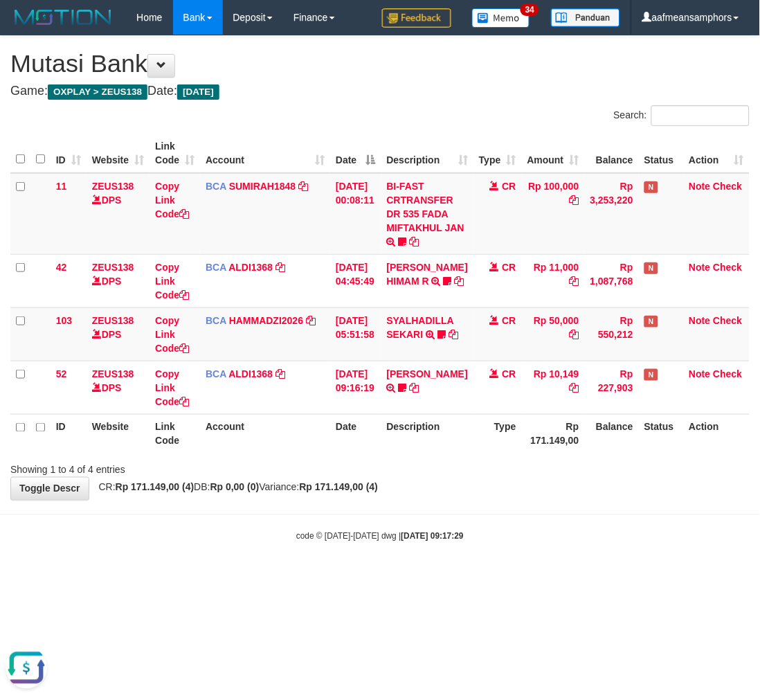
drag, startPoint x: 579, startPoint y: 533, endPoint x: 601, endPoint y: 516, distance: 28.1
click at [577, 532] on div "code © [DATE]-[DATE] dwg | [DATE] 09:17:29" at bounding box center [380, 536] width 760 height 14
click at [589, 518] on body "Toggle navigation Home Bank Account List Load By Website Group [OXPLAY] ZEUS138…" at bounding box center [380, 289] width 760 height 578
click at [506, 495] on div "**********" at bounding box center [380, 268] width 760 height 464
click at [497, 492] on div "**********" at bounding box center [380, 268] width 760 height 464
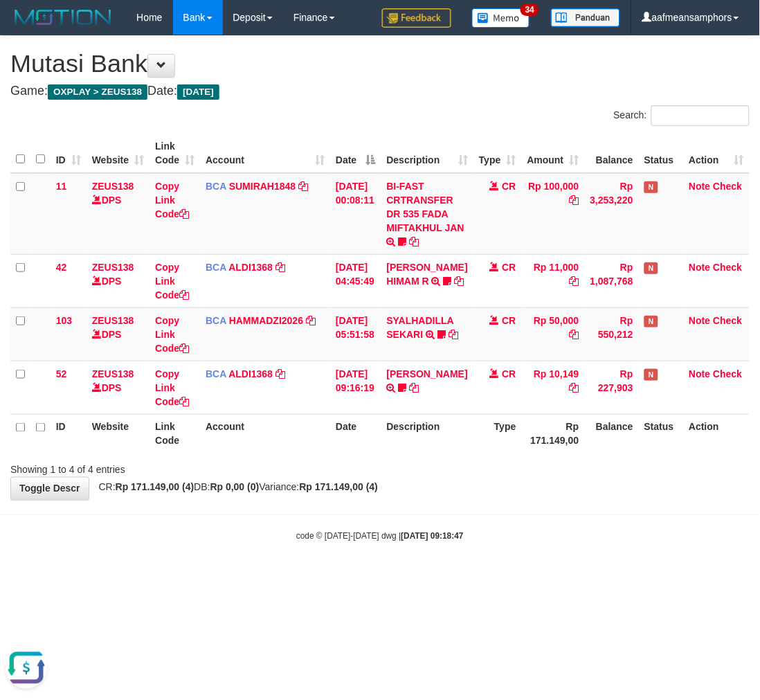
click at [497, 492] on div "**********" at bounding box center [380, 268] width 760 height 464
drag, startPoint x: 446, startPoint y: 537, endPoint x: 458, endPoint y: 530, distance: 13.7
click at [445, 537] on body "Toggle navigation Home Bank Account List Load By Website Group [OXPLAY] ZEUS138…" at bounding box center [380, 289] width 760 height 578
click at [440, 532] on strong "2025/08/31 09:18:55" at bounding box center [433, 537] width 62 height 10
drag, startPoint x: 443, startPoint y: 527, endPoint x: 760, endPoint y: 424, distance: 332.6
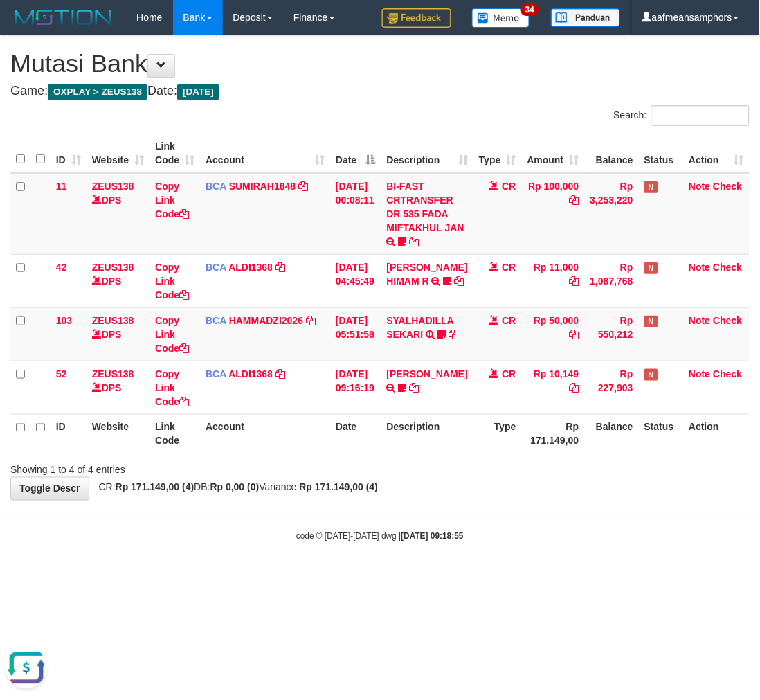
click at [439, 527] on body "Toggle navigation Home Bank Account List Load By Website Group [OXPLAY] ZEUS138…" at bounding box center [380, 289] width 760 height 578
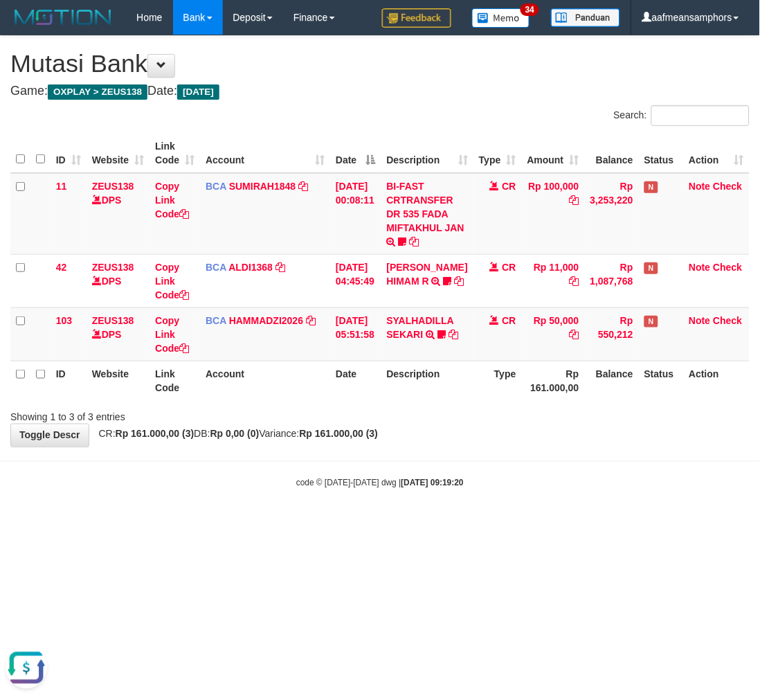
click at [434, 512] on body "Toggle navigation Home Bank Account List Load By Website Group [OXPLAY] ZEUS138…" at bounding box center [380, 262] width 760 height 524
click at [463, 489] on body "Toggle navigation Home Bank Account List Load By Website Group [OXPLAY] ZEUS138…" at bounding box center [380, 262] width 760 height 524
drag, startPoint x: 0, startPoint y: 0, endPoint x: 474, endPoint y: 490, distance: 681.7
click at [474, 490] on body "Toggle navigation Home Bank Account List Load By Website Group [OXPLAY] ZEUS138…" at bounding box center [380, 262] width 760 height 524
click at [497, 473] on body "Toggle navigation Home Bank Account List Load By Website Group [OXPLAY] ZEUS138…" at bounding box center [380, 262] width 760 height 524
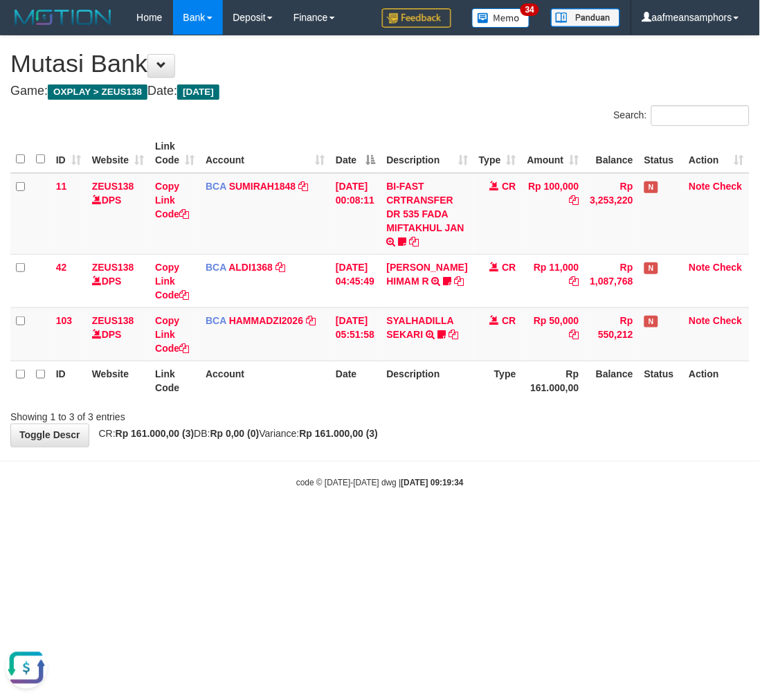
drag, startPoint x: 462, startPoint y: 478, endPoint x: 482, endPoint y: 467, distance: 22.9
click at [475, 478] on div "code © 2012-2018 dwg | 2025/08/31 09:19:34" at bounding box center [380, 483] width 760 height 14
drag, startPoint x: 476, startPoint y: 462, endPoint x: 483, endPoint y: 458, distance: 7.7
click at [478, 463] on body "Toggle navigation Home Bank Account List Load By Website Group [OXPLAY] ZEUS138…" at bounding box center [380, 262] width 760 height 524
drag, startPoint x: 339, startPoint y: 487, endPoint x: 346, endPoint y: 490, distance: 7.5
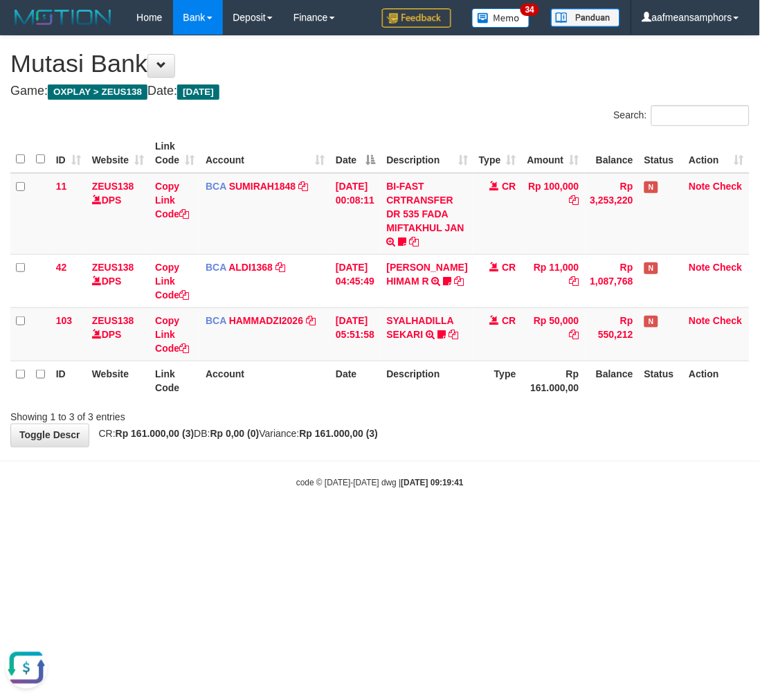
click at [348, 492] on body "Toggle navigation Home Bank Account List Load By Website Group [OXPLAY] ZEUS138…" at bounding box center [380, 262] width 760 height 524
click at [591, 390] on th "Balance" at bounding box center [612, 380] width 54 height 39
click at [589, 384] on th "Balance" at bounding box center [612, 380] width 54 height 39
click at [320, 521] on body "Toggle navigation Home Bank Account List Load By Website Group [OXPLAY] ZEUS138…" at bounding box center [380, 262] width 760 height 524
click at [361, 488] on body "Toggle navigation Home Bank Account List Load By Website Group [OXPLAY] ZEUS138…" at bounding box center [380, 262] width 760 height 524
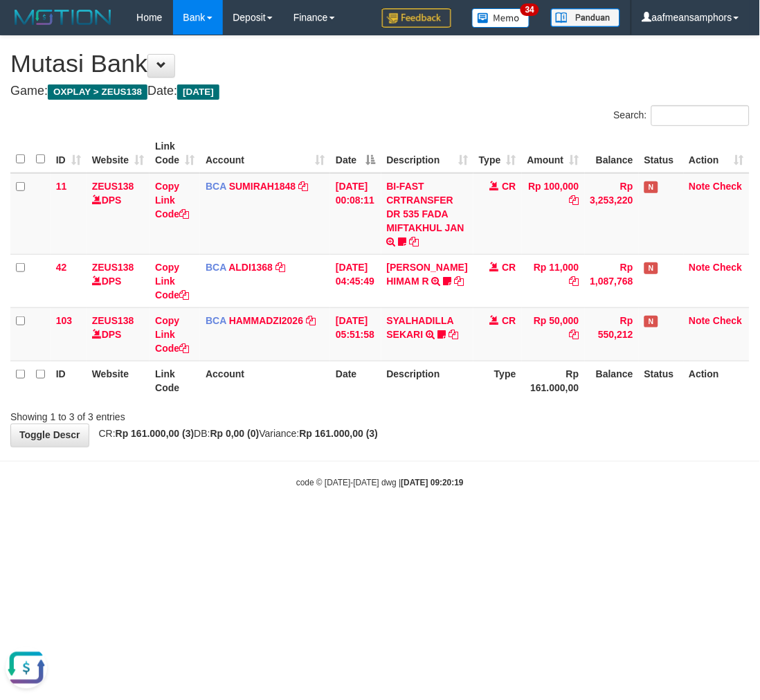
click at [368, 482] on small "code © [DATE]-[DATE] dwg | [DATE] 09:20:19" at bounding box center [380, 483] width 168 height 10
drag, startPoint x: 475, startPoint y: 474, endPoint x: 436, endPoint y: 478, distance: 39.0
click at [461, 479] on div "code © 2012-2018 dwg | 2025/08/31 09:20:19" at bounding box center [380, 483] width 760 height 14
click at [546, 479] on body "Toggle navigation Home Bank Account List Load By Website Group [OXPLAY] ZEUS138…" at bounding box center [380, 262] width 760 height 524
click at [557, 486] on div "code © 2012-2018 dwg | 2025/08/31 09:20:23" at bounding box center [380, 483] width 760 height 14
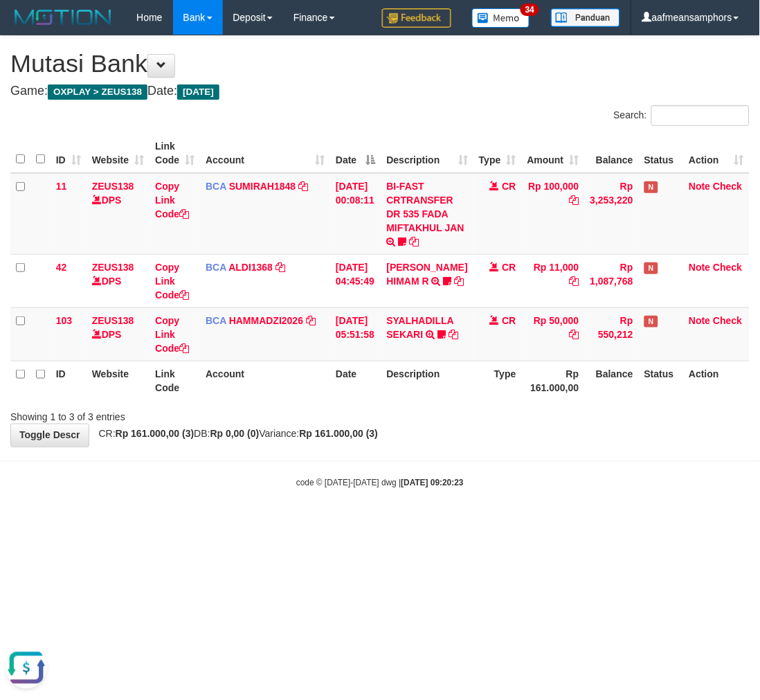
click at [550, 488] on div "code © 2012-2018 dwg | 2025/08/31 09:20:23" at bounding box center [380, 483] width 760 height 14
click at [543, 487] on div "code © 2012-2018 dwg | 2025/08/31 09:20:25" at bounding box center [380, 483] width 760 height 14
click at [544, 485] on div "code © [DATE]-[DATE] dwg | [DATE] 09:20:26" at bounding box center [380, 483] width 760 height 14
click at [544, 485] on div "code © 2012-2018 dwg | 2025/08/31 09:20:26" at bounding box center [380, 483] width 760 height 14
click at [544, 481] on div "code © 2012-2018 dwg | 2025/08/31 09:20:26" at bounding box center [380, 483] width 760 height 14
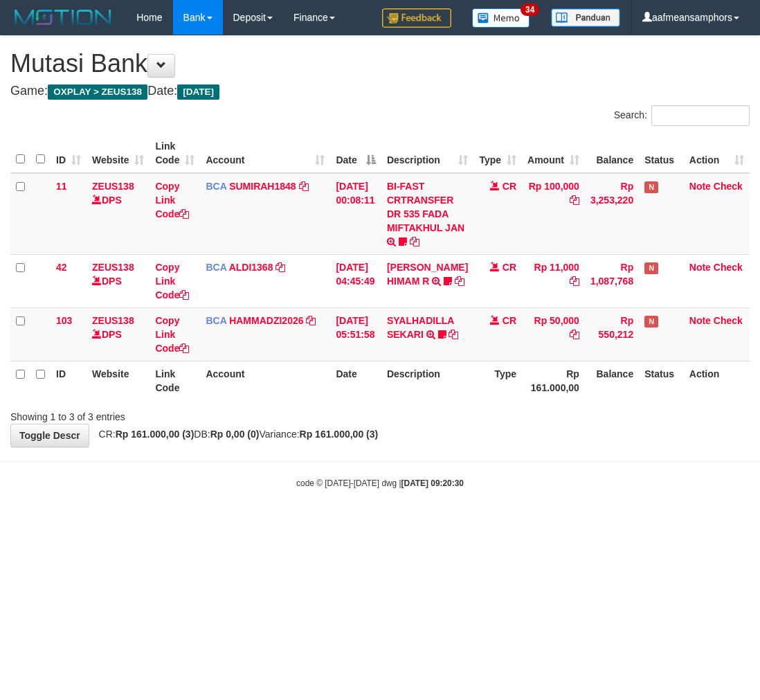
click at [543, 481] on div "code © [DATE]-[DATE] dwg | [DATE] 09:20:30" at bounding box center [380, 483] width 760 height 14
click at [528, 483] on div "code © [DATE]-[DATE] dwg | [DATE] 09:20:30" at bounding box center [380, 483] width 760 height 14
click at [525, 483] on div "code © 2012-2018 dwg | 2025/08/31 09:20:31" at bounding box center [380, 483] width 760 height 14
click at [536, 463] on body "Toggle navigation Home Bank Account List Load By Website Group [OXPLAY] ZEUS138…" at bounding box center [380, 262] width 760 height 524
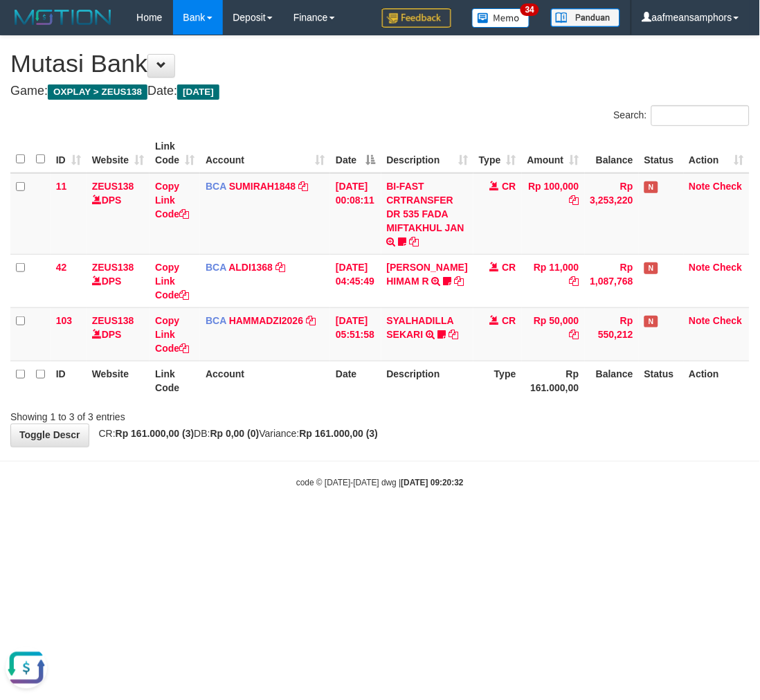
click at [545, 447] on body "Toggle navigation Home Bank Account List Load By Website Group [OXPLAY] ZEUS138…" at bounding box center [380, 262] width 760 height 524
click at [589, 467] on body "Toggle navigation Home Bank Account List Load By Website Group [OXPLAY] ZEUS138…" at bounding box center [380, 262] width 760 height 524
click at [587, 464] on body "Toggle navigation Home Bank Account List Load By Website Group [OXPLAY] ZEUS138…" at bounding box center [380, 262] width 760 height 524
click at [587, 462] on body "Toggle navigation Home Bank Account List Load By Website Group [OXPLAY] ZEUS138…" at bounding box center [380, 262] width 760 height 524
click at [580, 454] on body "Toggle navigation Home Bank Account List Load By Website Group [OXPLAY] ZEUS138…" at bounding box center [380, 262] width 760 height 524
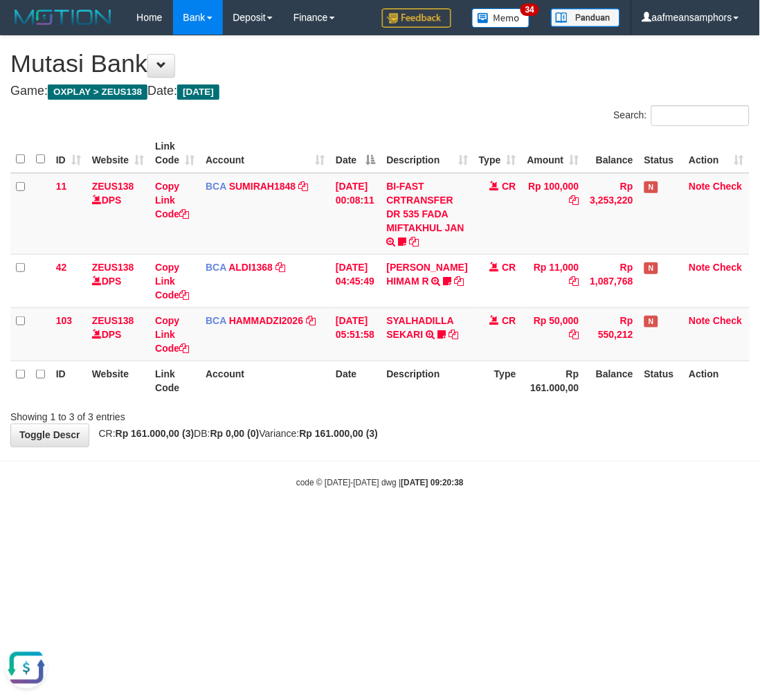
click at [580, 460] on body "Toggle navigation Home Bank Account List Load By Website Group [OXPLAY] ZEUS138…" at bounding box center [380, 262] width 760 height 524
click at [573, 455] on body "Toggle navigation Home Bank Account List Load By Website Group [OXPLAY] ZEUS138…" at bounding box center [380, 262] width 760 height 524
drag, startPoint x: 0, startPoint y: 0, endPoint x: 572, endPoint y: 455, distance: 730.9
click at [572, 455] on body "Toggle navigation Home Bank Account List Load By Website Group [OXPLAY] ZEUS138…" at bounding box center [380, 262] width 760 height 524
click at [570, 454] on body "Toggle navigation Home Bank Account List Load By Website Group [OXPLAY] ZEUS138…" at bounding box center [380, 262] width 760 height 524
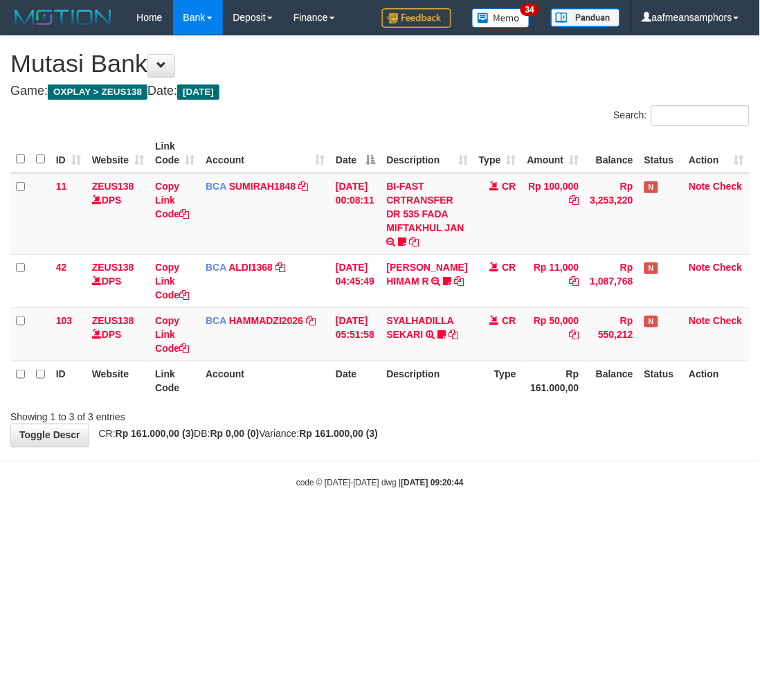
click at [480, 486] on div "code © 2012-2018 dwg | 2025/08/31 09:20:44" at bounding box center [380, 483] width 760 height 14
click at [462, 481] on strong "2025/08/31 09:20:44" at bounding box center [433, 483] width 62 height 10
drag, startPoint x: 538, startPoint y: 398, endPoint x: 528, endPoint y: 399, distance: 9.7
click at [538, 398] on th "Rp 161.000,00" at bounding box center [553, 380] width 63 height 39
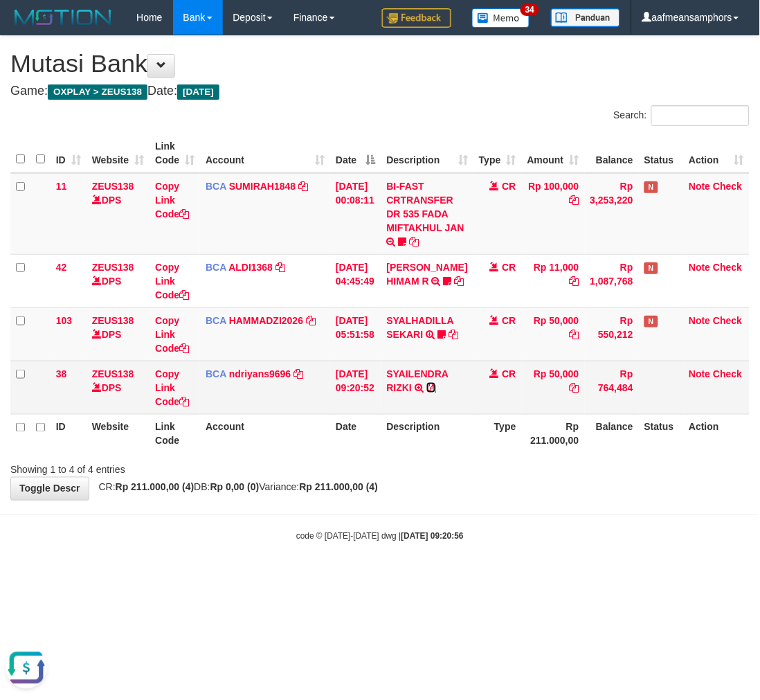
click at [436, 383] on icon at bounding box center [432, 388] width 10 height 10
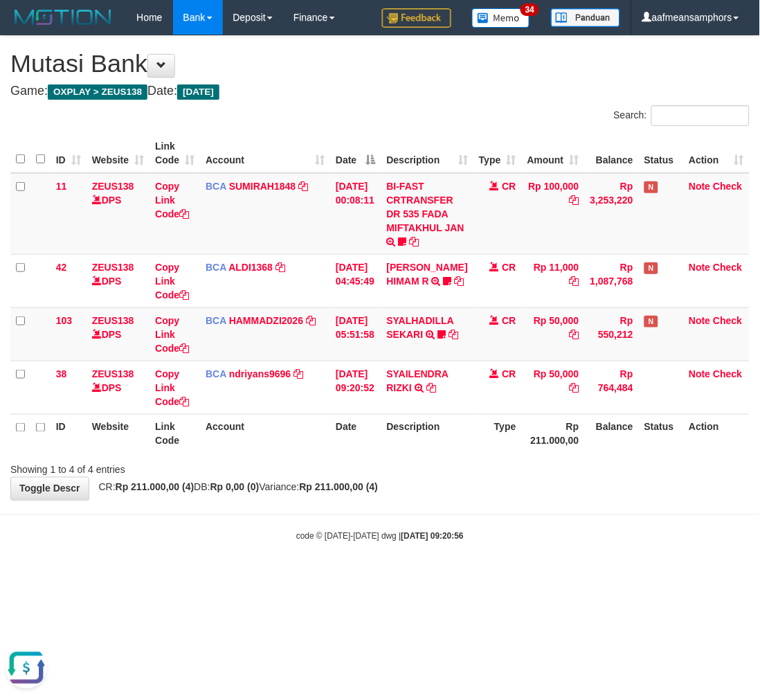
click at [424, 438] on th "Description" at bounding box center [428, 433] width 92 height 39
click at [430, 432] on th "Description" at bounding box center [428, 433] width 92 height 39
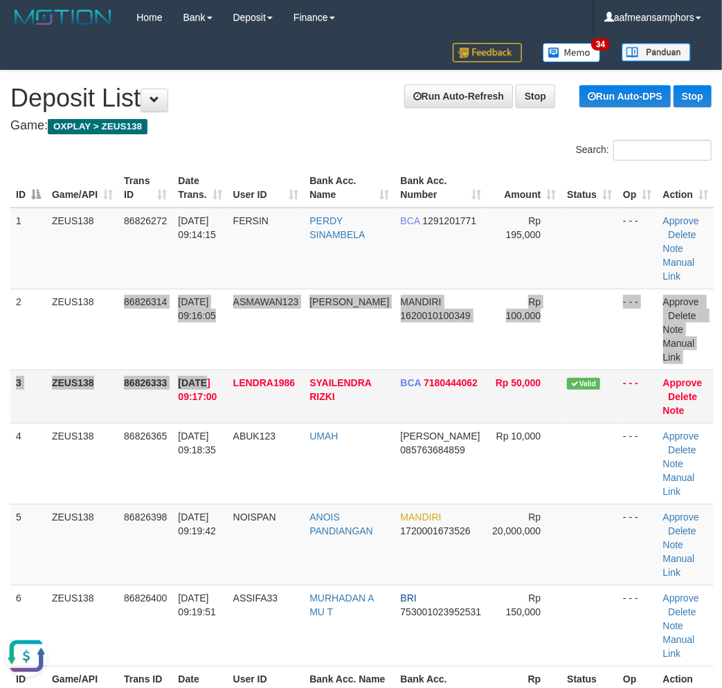
click at [202, 381] on tbody "1 ZEUS138 86826272 31/08/2025 09:14:15 FERSIN PERDY SINAMBELA BCA 1291201771 Rp…" at bounding box center [362, 437] width 704 height 459
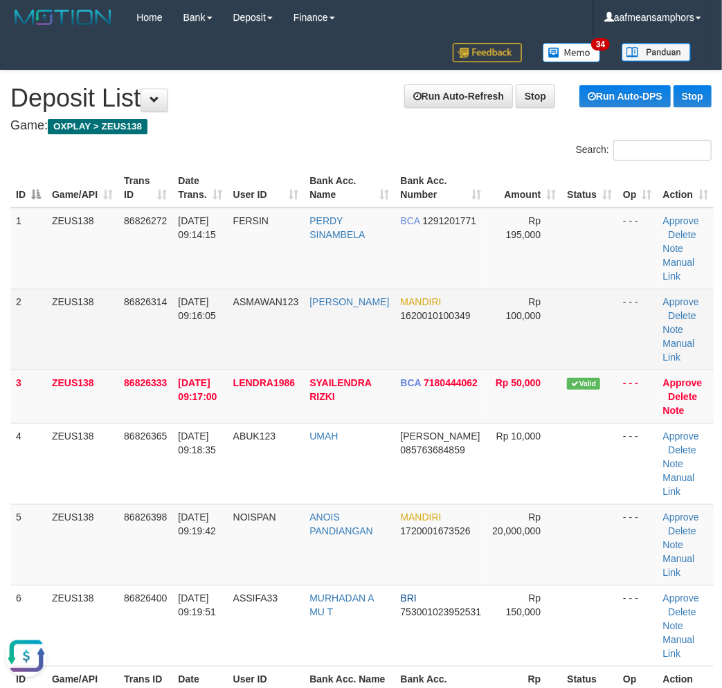
click at [193, 365] on td "31/08/2025 09:16:05" at bounding box center [199, 329] width 55 height 81
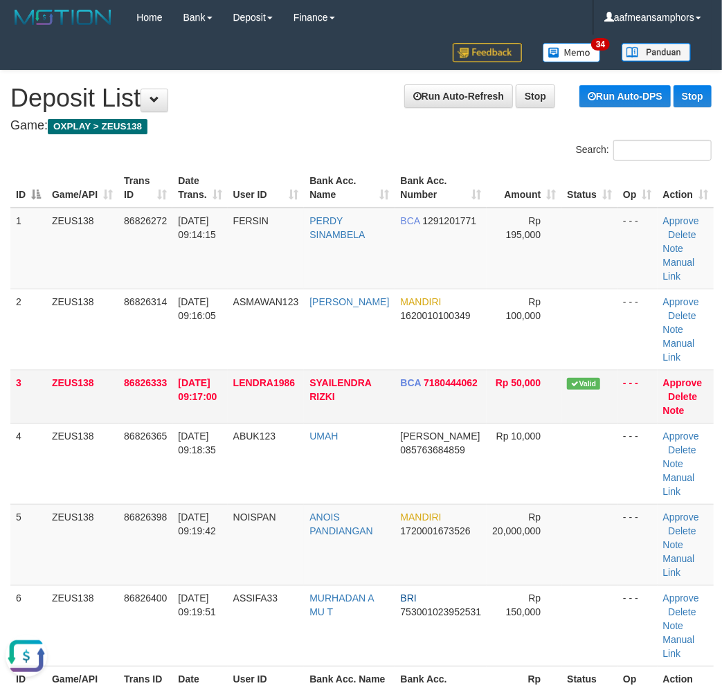
click at [206, 375] on td "31/08/2025 09:17:00" at bounding box center [199, 396] width 55 height 53
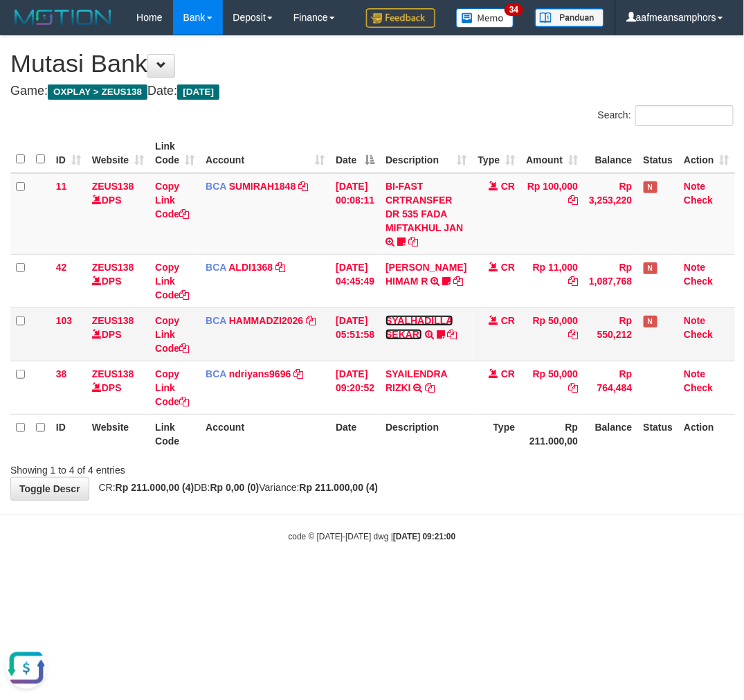
click at [416, 328] on link "SYALHADILLA SEKARI" at bounding box center [420, 327] width 68 height 25
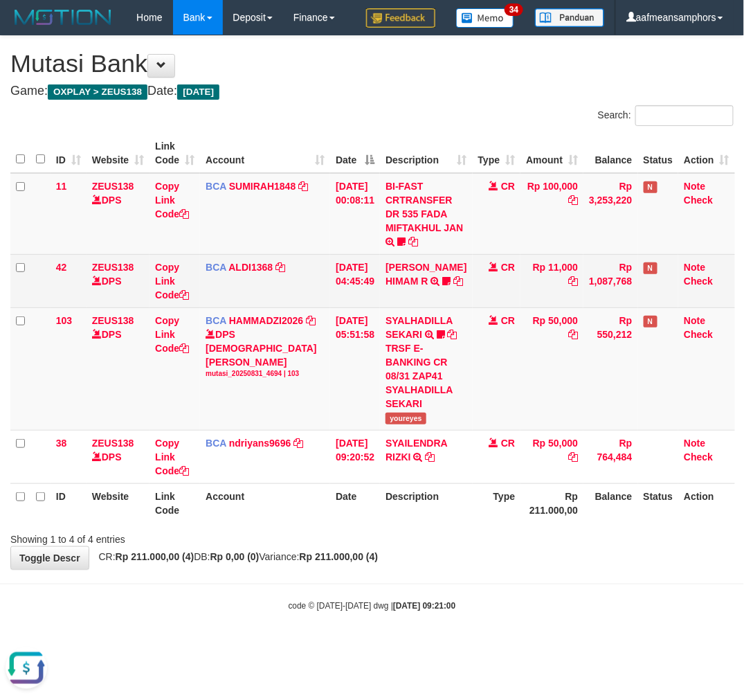
click at [424, 274] on td "[PERSON_NAME] HIMAM R TRSF E-BANKING CR 3108/FTSCY/WS95051 11000.00202508315141…" at bounding box center [426, 280] width 92 height 53
click at [442, 276] on icon at bounding box center [446, 281] width 8 height 10
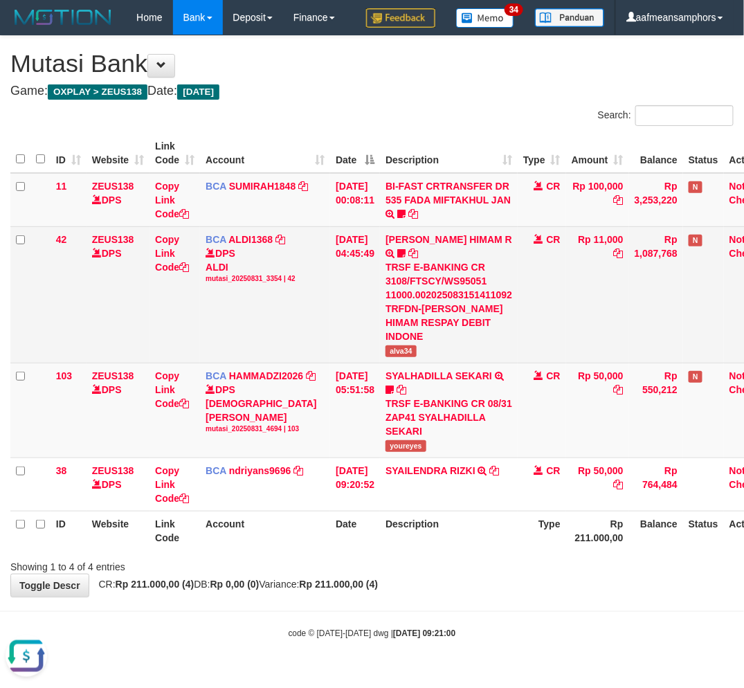
click at [395, 322] on td "[PERSON_NAME] HIMAM R TRSF E-BANKING CR 3108/FTSCY/WS95051 11000.00202508315141…" at bounding box center [449, 294] width 138 height 136
copy span "alva34"
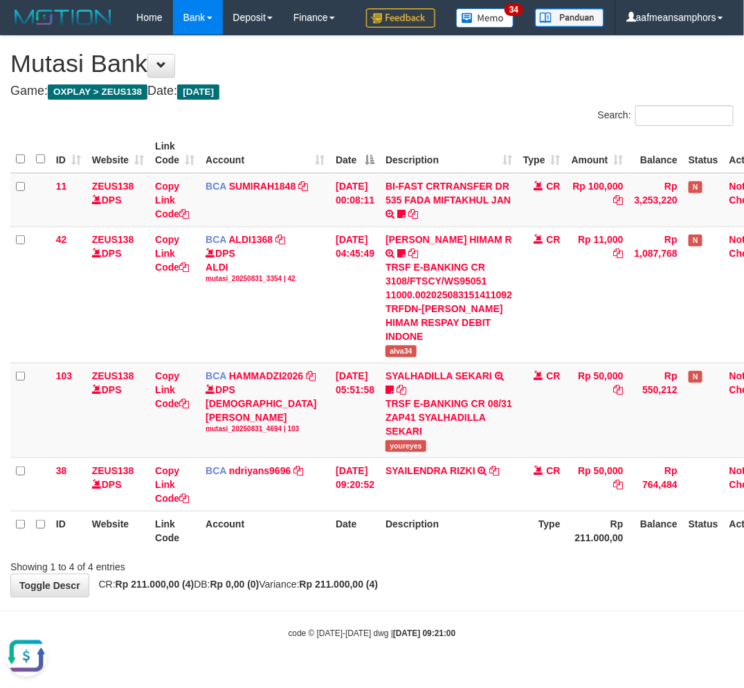
drag, startPoint x: 506, startPoint y: 530, endPoint x: 523, endPoint y: 533, distance: 17.0
click at [508, 555] on div "Showing 1 to 4 of 4 entries" at bounding box center [372, 564] width 744 height 19
drag, startPoint x: 525, startPoint y: 536, endPoint x: 575, endPoint y: 549, distance: 52.2
click at [530, 555] on div "Showing 1 to 4 of 4 entries" at bounding box center [372, 564] width 744 height 19
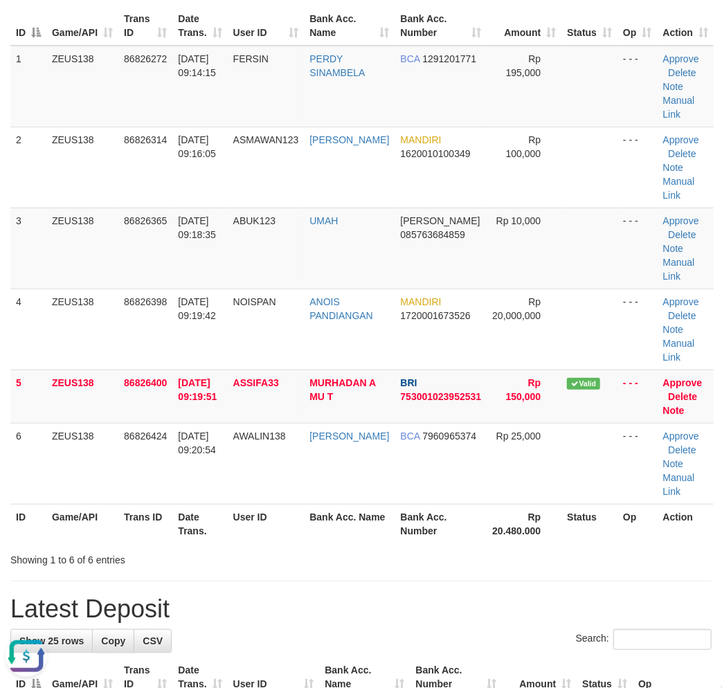
click at [332, 530] on th "Bank Acc. Name" at bounding box center [349, 523] width 91 height 39
click at [341, 512] on tr "ID Game/API Trans ID Date Trans. User ID Bank Acc. Name Bank Acc. Number Rp 20.…" at bounding box center [362, 523] width 704 height 39
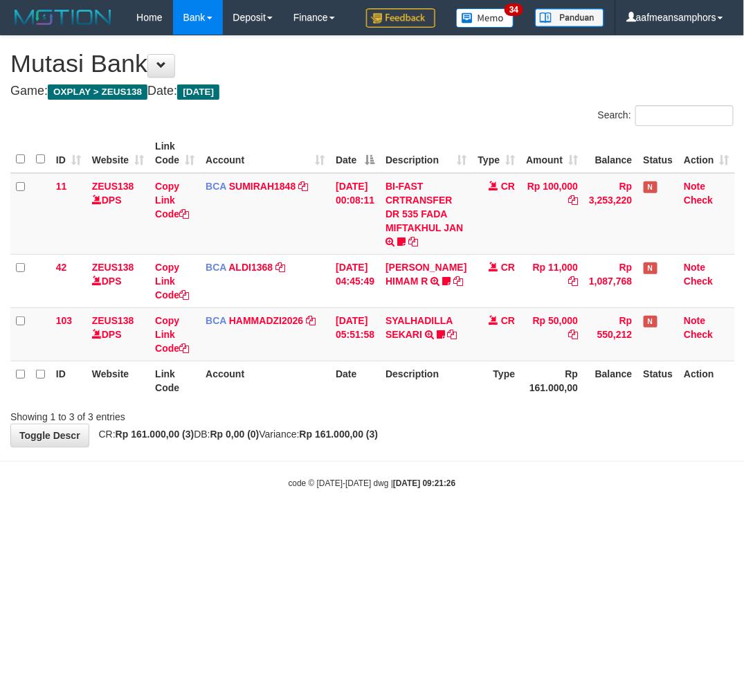
click at [557, 501] on body "Toggle navigation Home Bank Account List Load By Website Group [OXPLAY] ZEUS138…" at bounding box center [372, 262] width 744 height 524
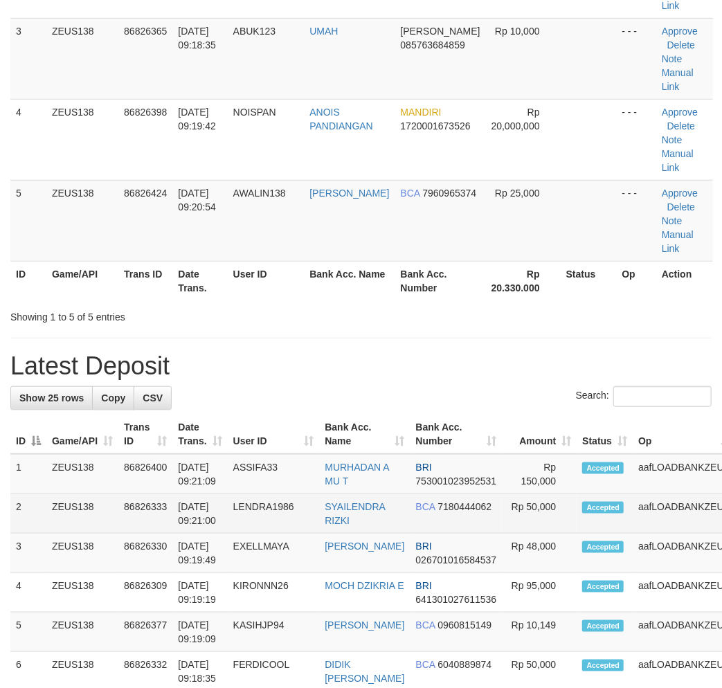
scroll to position [162, 0]
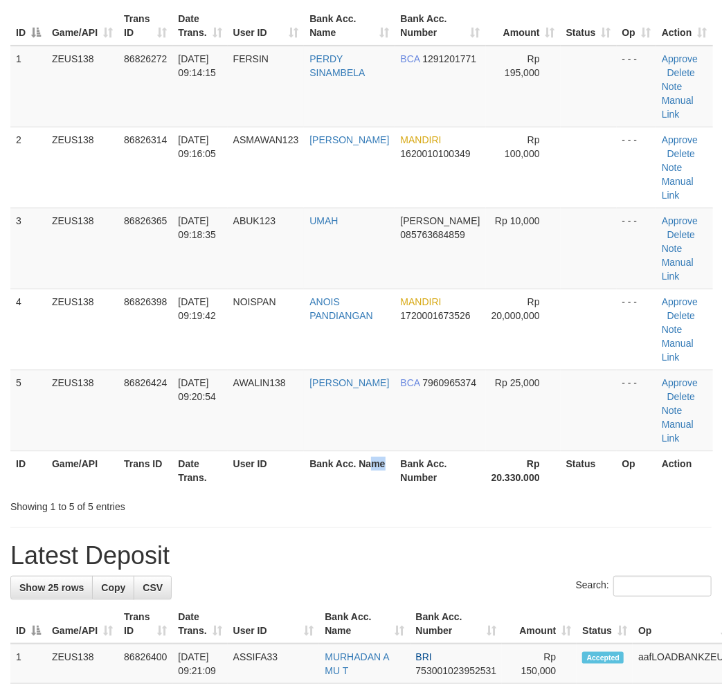
drag, startPoint x: 346, startPoint y: 481, endPoint x: 280, endPoint y: 486, distance: 66.7
click at [343, 482] on th "Bank Acc. Name" at bounding box center [349, 470] width 91 height 39
drag, startPoint x: 355, startPoint y: 507, endPoint x: 384, endPoint y: 510, distance: 28.6
click at [384, 510] on div "Showing 1 to 5 of 5 entries" at bounding box center [361, 503] width 722 height 19
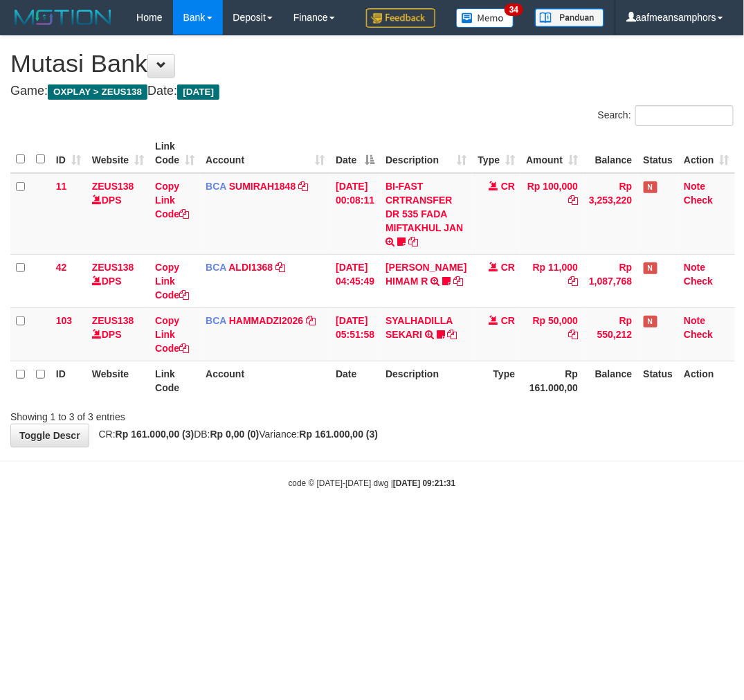
click at [478, 518] on body "Toggle navigation Home Bank Account List Load By Website Group [OXPLAY] ZEUS138…" at bounding box center [372, 262] width 744 height 524
drag, startPoint x: 502, startPoint y: 503, endPoint x: 487, endPoint y: 497, distance: 15.6
click at [501, 503] on body "Toggle navigation Home Bank Account List Load By Website Group [OXPLAY] ZEUS138…" at bounding box center [372, 262] width 744 height 524
click at [425, 497] on body "Toggle navigation Home Bank Account List Load By Website Group [OXPLAY] ZEUS138…" at bounding box center [372, 262] width 744 height 524
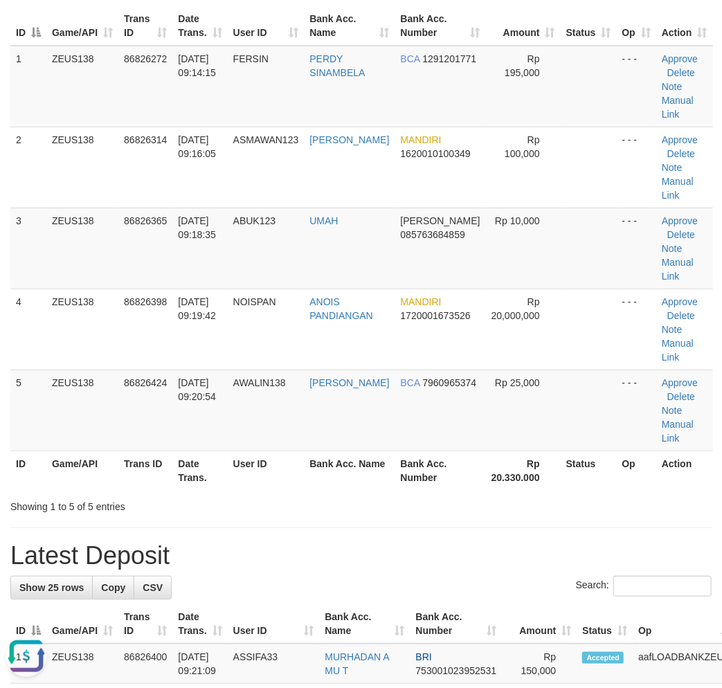
click at [300, 492] on div "ID Game/API Trans ID Date Trans. User ID Bank Acc. Name Bank Acc. Number Amount…" at bounding box center [361, 248] width 722 height 492
drag, startPoint x: 382, startPoint y: 507, endPoint x: 389, endPoint y: 508, distance: 7.6
click at [389, 508] on div "Showing 1 to 5 of 5 entries" at bounding box center [361, 503] width 722 height 19
drag, startPoint x: 342, startPoint y: 483, endPoint x: 330, endPoint y: 483, distance: 12.5
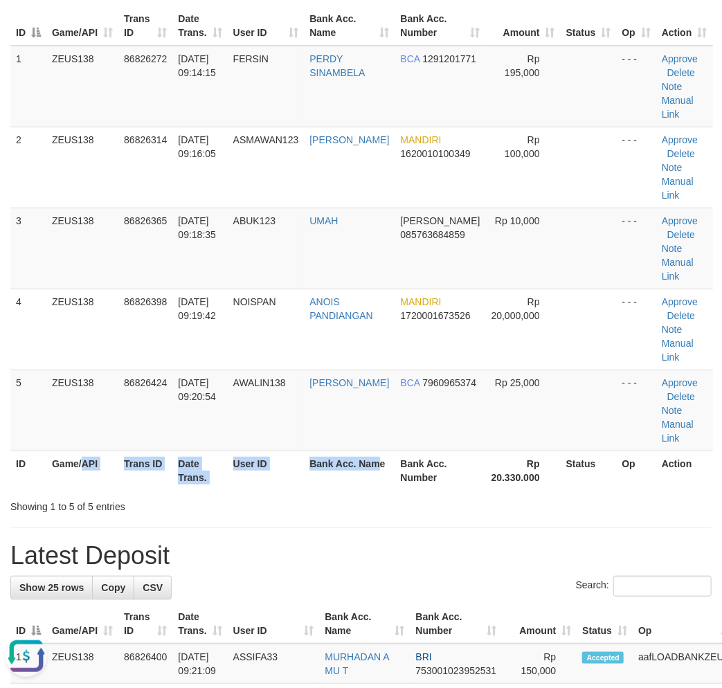
click at [334, 483] on tr "ID Game/API Trans ID Date Trans. User ID Bank Acc. Name Bank Acc. Number Rp 20.…" at bounding box center [361, 470] width 703 height 39
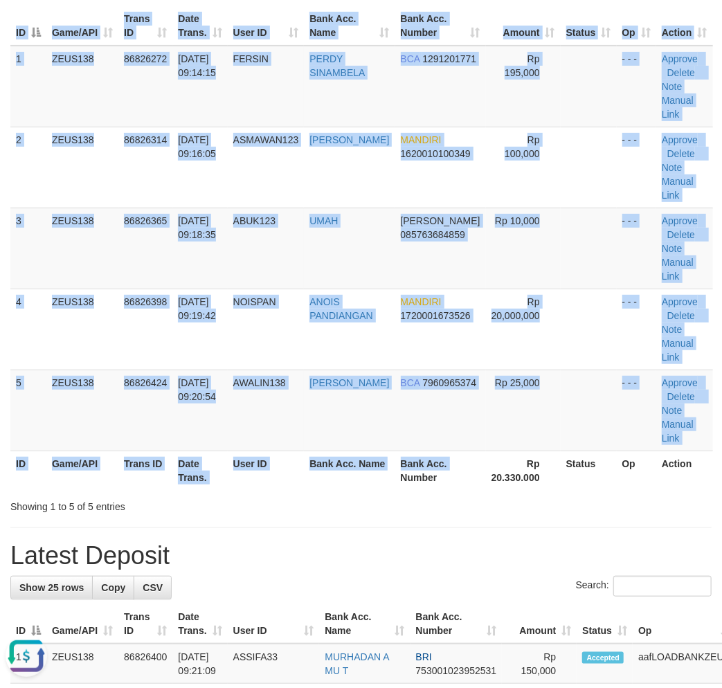
drag, startPoint x: 455, startPoint y: 482, endPoint x: 398, endPoint y: 467, distance: 58.8
click at [454, 481] on div "ID Game/API Trans ID Date Trans. User ID Bank Acc. Name Bank Acc. Number Amount…" at bounding box center [361, 248] width 722 height 492
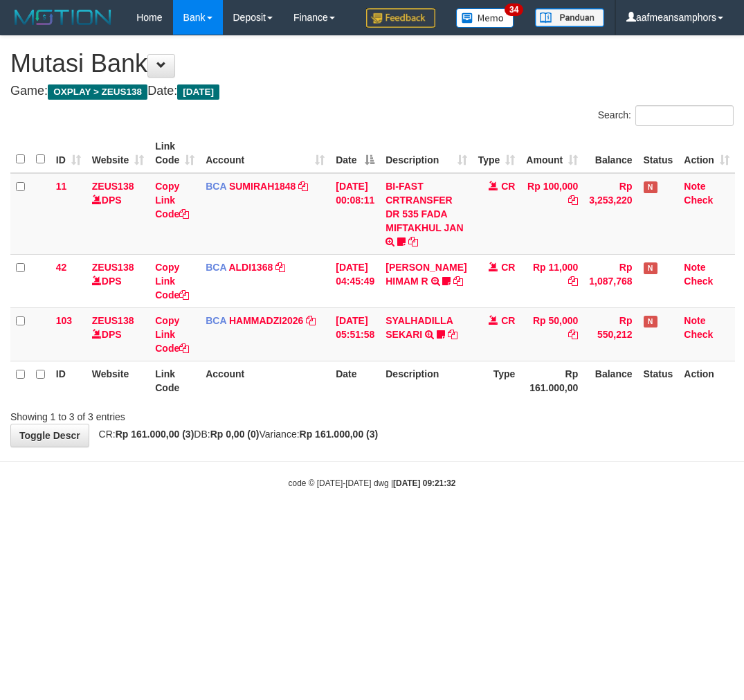
click at [402, 330] on link "SYALHADILLA SEKARI" at bounding box center [419, 327] width 67 height 25
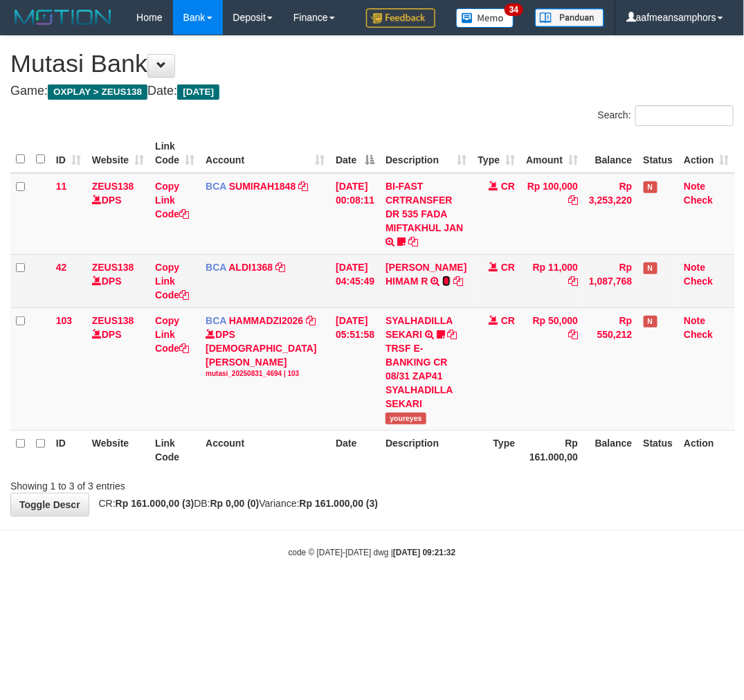
click at [442, 282] on icon at bounding box center [446, 281] width 8 height 10
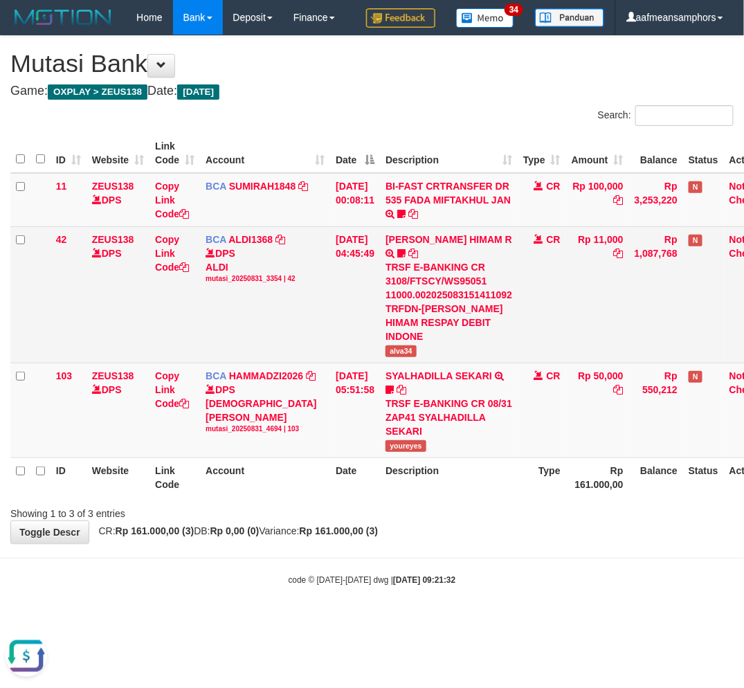
click at [411, 346] on span "alva34" at bounding box center [401, 352] width 31 height 12
copy span "alva34"
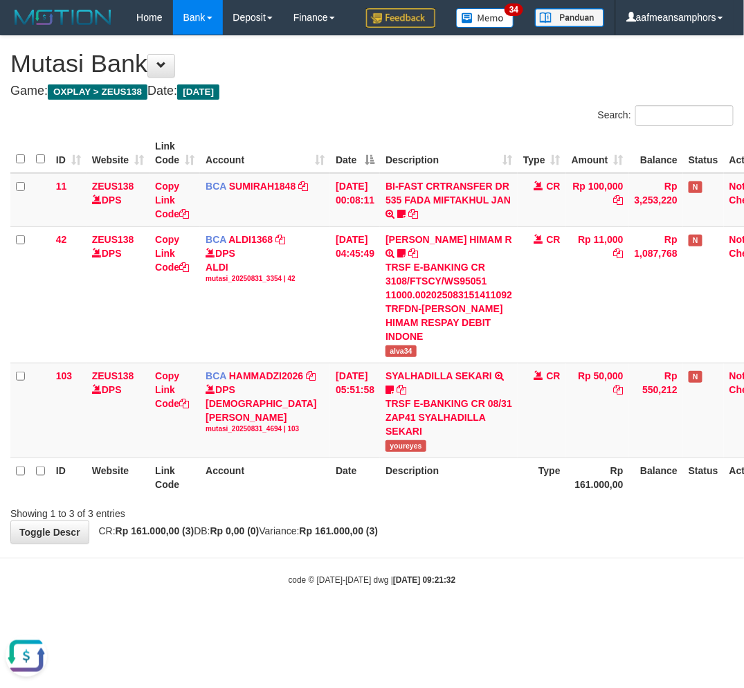
drag, startPoint x: 506, startPoint y: 551, endPoint x: 490, endPoint y: 555, distance: 16.6
click at [490, 573] on div "code © 2012-2018 dwg | 2025/08/31 09:21:32" at bounding box center [372, 580] width 744 height 14
click at [461, 561] on body "Toggle navigation Home Bank Account List Load By Website Group [OXPLAY] ZEUS138…" at bounding box center [372, 310] width 744 height 621
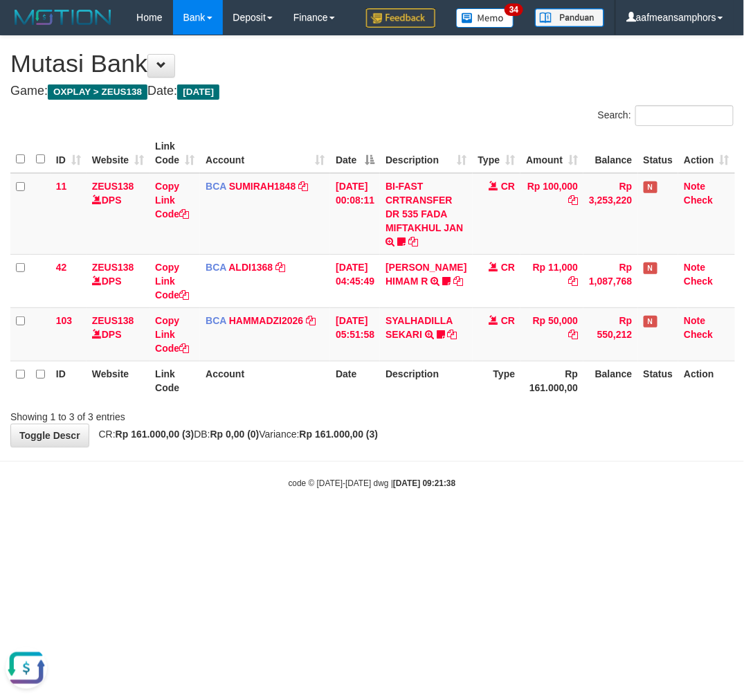
click at [496, 524] on html "Toggle navigation Home Bank Account List Load By Website Group [OXPLAY] ZEUS138…" at bounding box center [372, 262] width 744 height 524
click at [490, 521] on body "Toggle navigation Home Bank Account List Load By Website Group [OXPLAY] ZEUS138…" at bounding box center [372, 262] width 744 height 524
click at [476, 524] on html "Toggle navigation Home Bank Account List Load By Website Group [OXPLAY] ZEUS138…" at bounding box center [372, 262] width 744 height 524
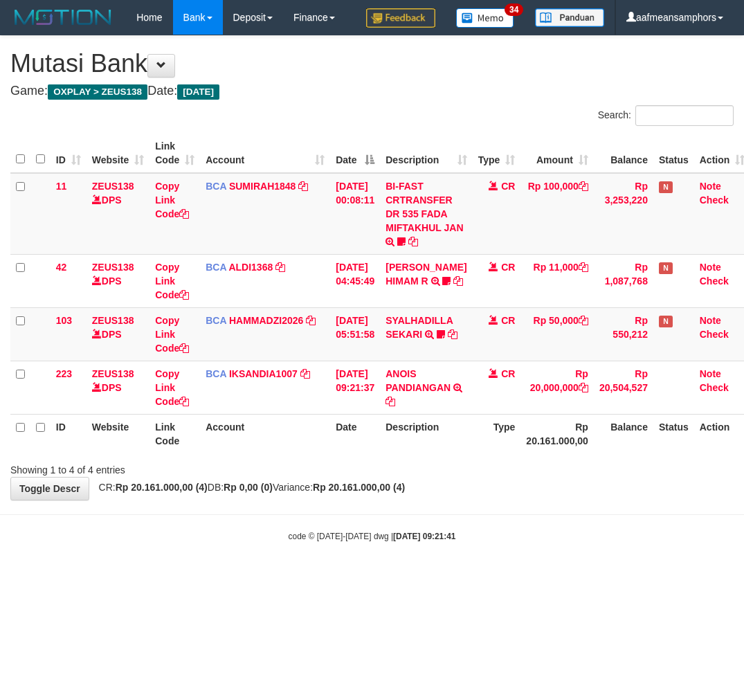
click at [427, 529] on div "code © [DATE]-[DATE] dwg | [DATE] 09:21:41" at bounding box center [372, 536] width 744 height 14
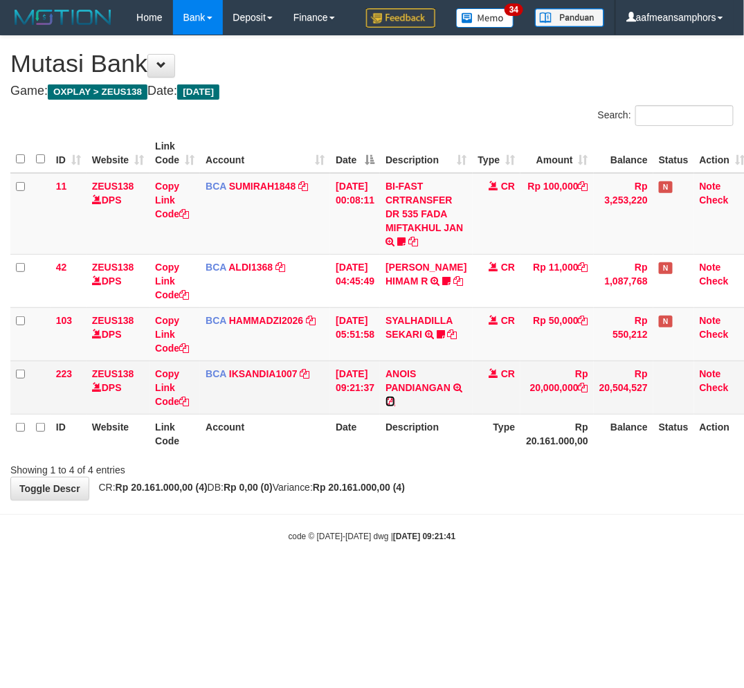
click at [395, 398] on icon at bounding box center [391, 402] width 10 height 10
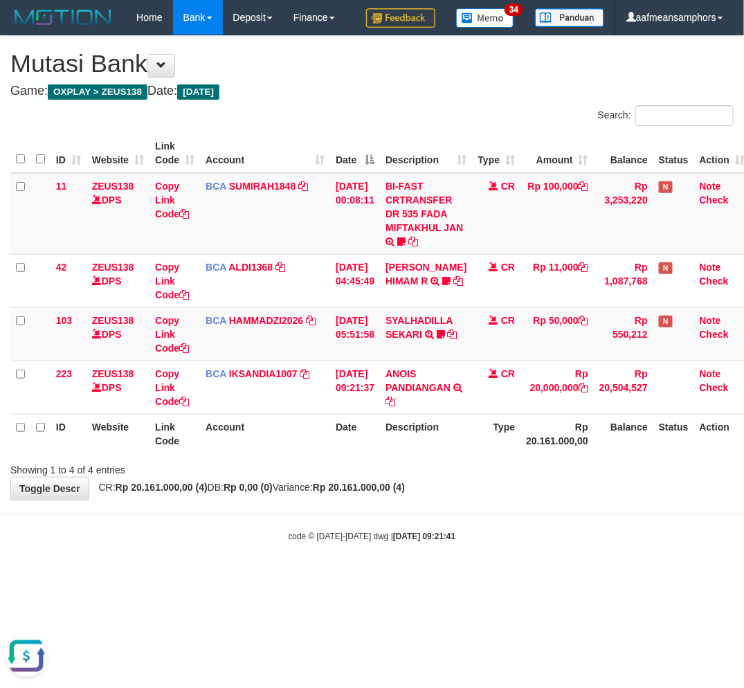
click at [558, 513] on body "Toggle navigation Home Bank Account List Load By Website Group [OXPLAY] ZEUS138…" at bounding box center [372, 289] width 744 height 578
click at [542, 517] on body "Toggle navigation Home Bank Account List Load By Website Group [OXPLAY] ZEUS138…" at bounding box center [372, 289] width 744 height 578
click at [467, 488] on div "**********" at bounding box center [372, 268] width 744 height 464
click at [419, 543] on body "Toggle navigation Home Bank Account List Load By Website Group [OXPLAY] ZEUS138…" at bounding box center [372, 289] width 744 height 578
click at [460, 537] on div "code © 2012-2018 dwg | 2025/08/31 09:21:41" at bounding box center [372, 536] width 744 height 14
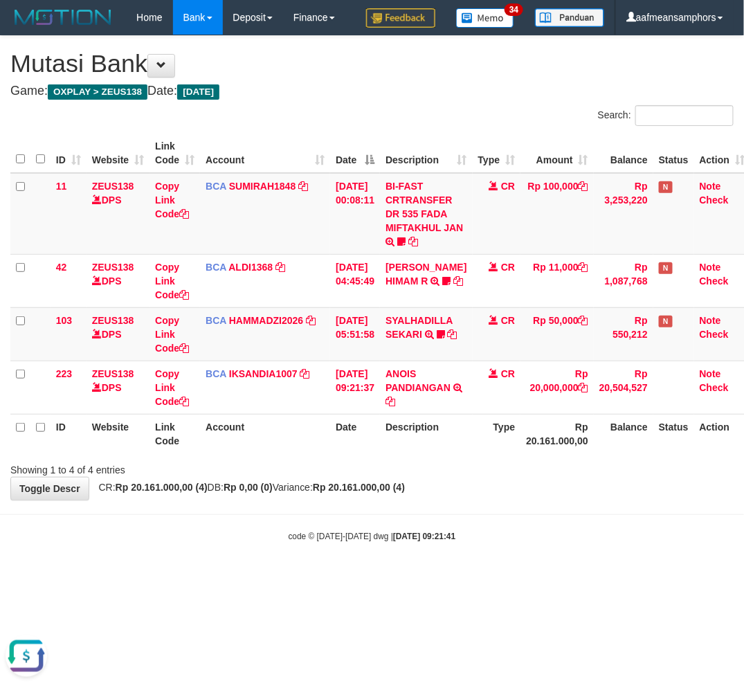
click at [459, 537] on div "code © 2012-2018 dwg | 2025/08/31 09:21:41" at bounding box center [372, 536] width 744 height 14
click at [406, 237] on icon at bounding box center [401, 242] width 8 height 10
click at [416, 255] on td "BI-FAST CRTRANSFER DR 535 FADA MIFTAKHUL JAN Adlian11" at bounding box center [426, 214] width 92 height 82
drag, startPoint x: 416, startPoint y: 265, endPoint x: 447, endPoint y: 266, distance: 31.2
click at [416, 255] on td "BI-FAST CRTRANSFER DR 535 FADA MIFTAKHUL JAN Adlian11" at bounding box center [426, 214] width 92 height 82
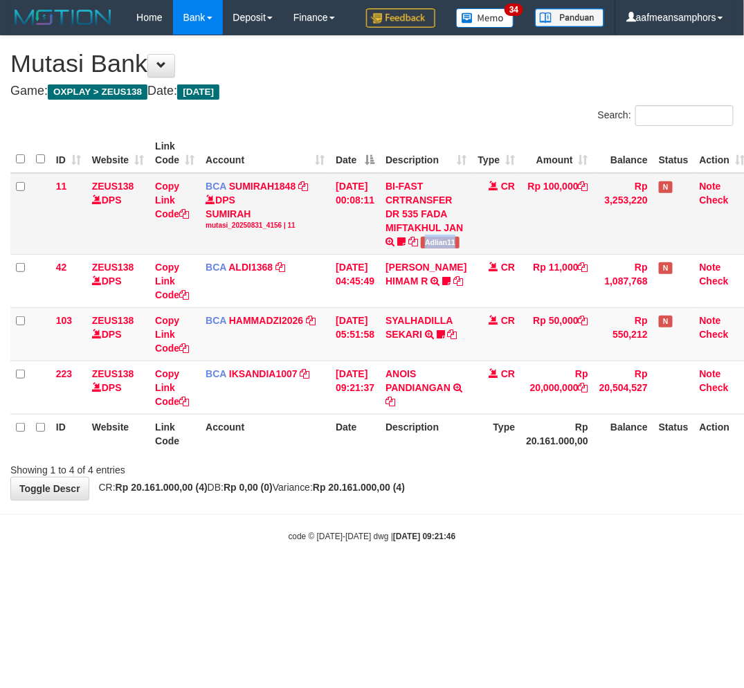
copy span "Adlian11"
click at [486, 578] on html "Toggle navigation Home Bank Account List Load By Website Group [OXPLAY] ZEUS138…" at bounding box center [372, 289] width 744 height 578
click at [479, 569] on body "Toggle navigation Home Bank Account List Load By Website Group [OXPLAY] ZEUS138…" at bounding box center [372, 289] width 744 height 578
click at [480, 569] on body "Toggle navigation Home Bank Account List Load By Website Group [OXPLAY] ZEUS138…" at bounding box center [372, 289] width 744 height 578
drag, startPoint x: 458, startPoint y: 558, endPoint x: 743, endPoint y: 569, distance: 284.8
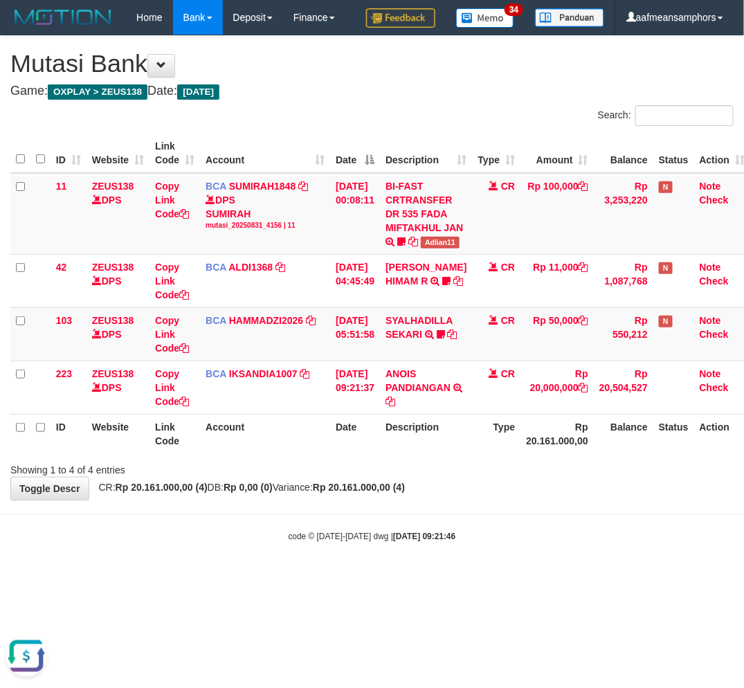
click at [464, 558] on body "Toggle navigation Home Bank Account List Load By Website Group [OXPLAY] ZEUS138…" at bounding box center [372, 289] width 744 height 578
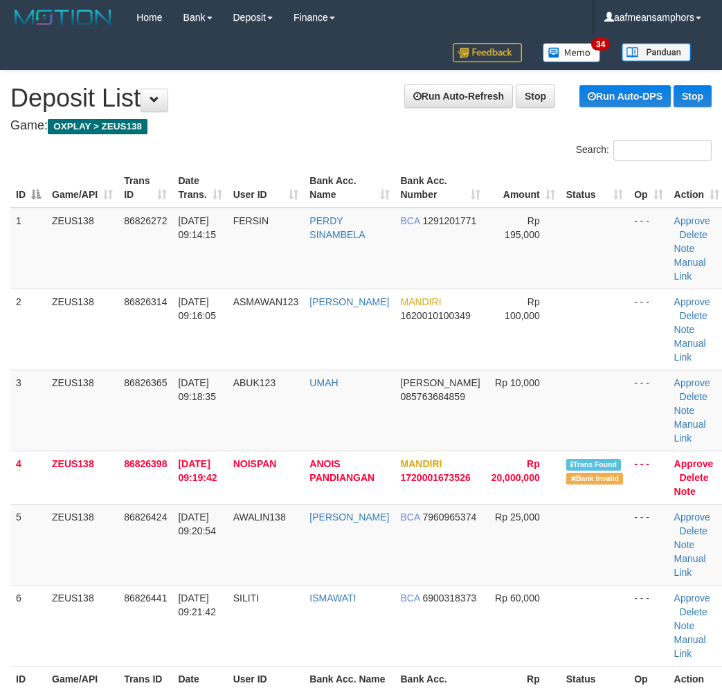
scroll to position [92, 0]
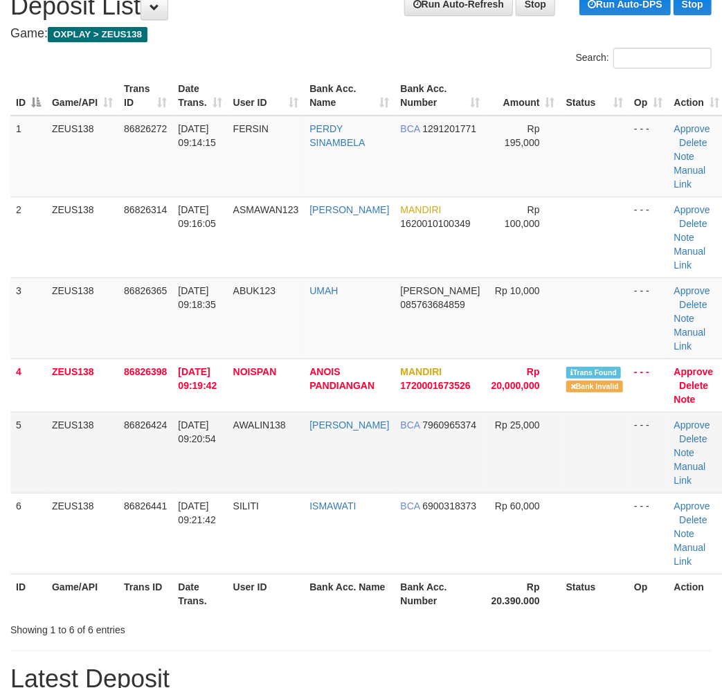
click at [263, 469] on tr "5 ZEUS138 86826424 [DATE] 09:20:54 AWALIN138 [PERSON_NAME] BCA 7960965374 Rp 25…" at bounding box center [367, 452] width 715 height 81
click at [240, 600] on th "User ID" at bounding box center [266, 593] width 77 height 39
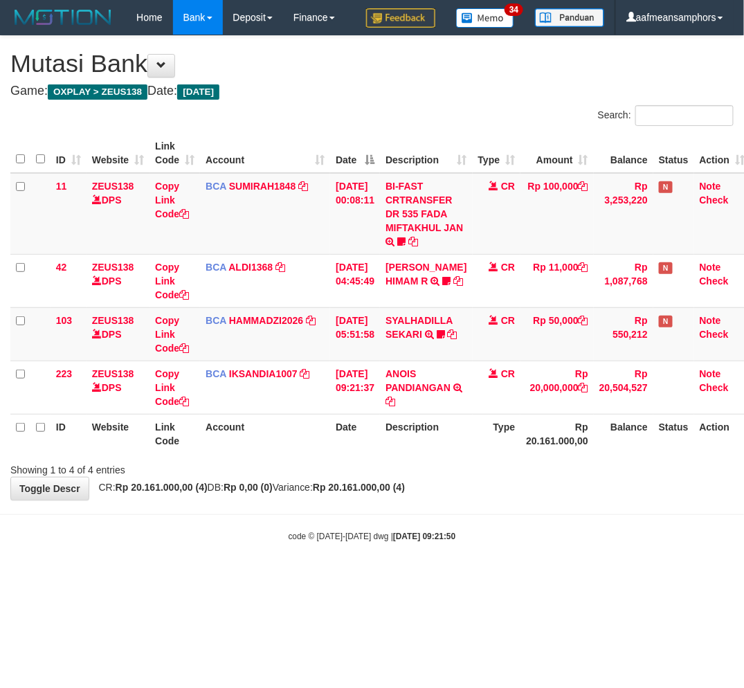
click at [444, 569] on body "Toggle navigation Home Bank Account List Load By Website Group [OXPLAY] ZEUS138…" at bounding box center [372, 289] width 744 height 578
click at [447, 565] on body "Toggle navigation Home Bank Account List Load By Website Group [OXPLAY] ZEUS138…" at bounding box center [372, 289] width 744 height 578
click at [405, 578] on html "Toggle navigation Home Bank Account List Load By Website Group [OXPLAY] ZEUS138…" at bounding box center [372, 289] width 744 height 578
click at [409, 578] on html "Toggle navigation Home Bank Account List Load By Website Group [OXPLAY] ZEUS138…" at bounding box center [372, 289] width 744 height 578
drag, startPoint x: 406, startPoint y: 582, endPoint x: 465, endPoint y: 548, distance: 68.5
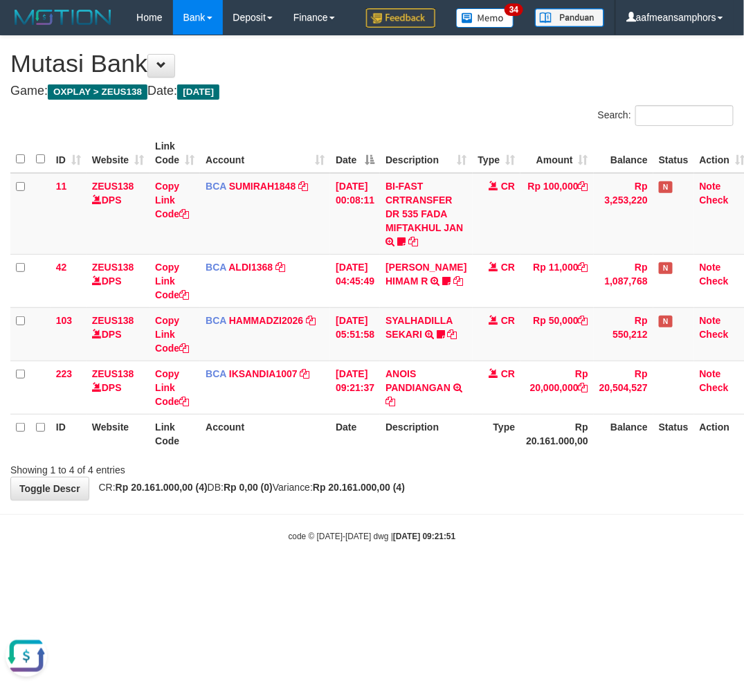
click at [406, 578] on html "Toggle navigation Home Bank Account List Load By Website Group [OXPLAY] ZEUS138…" at bounding box center [372, 289] width 744 height 578
click at [472, 543] on body "Toggle navigation Home Bank Account List Load By Website Group [OXPLAY] ZEUS138…" at bounding box center [372, 289] width 744 height 578
click at [469, 539] on div "code © 2012-2018 dwg | 2025/08/31 09:21:51" at bounding box center [372, 536] width 744 height 14
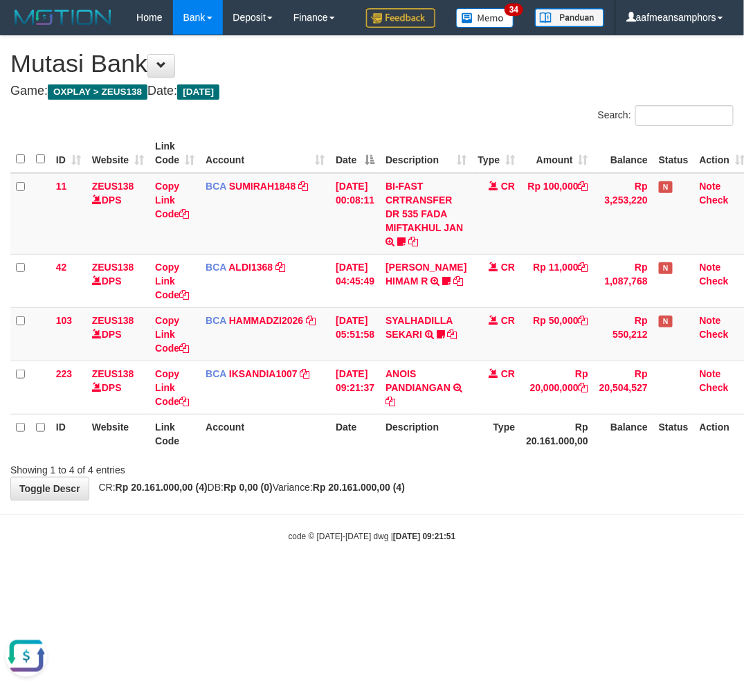
click at [473, 534] on div "code © 2012-2018 dwg | 2025/08/31 09:21:51" at bounding box center [372, 536] width 744 height 14
click at [468, 535] on div "code © 2012-2018 dwg | 2025/08/31 09:21:51" at bounding box center [372, 536] width 744 height 14
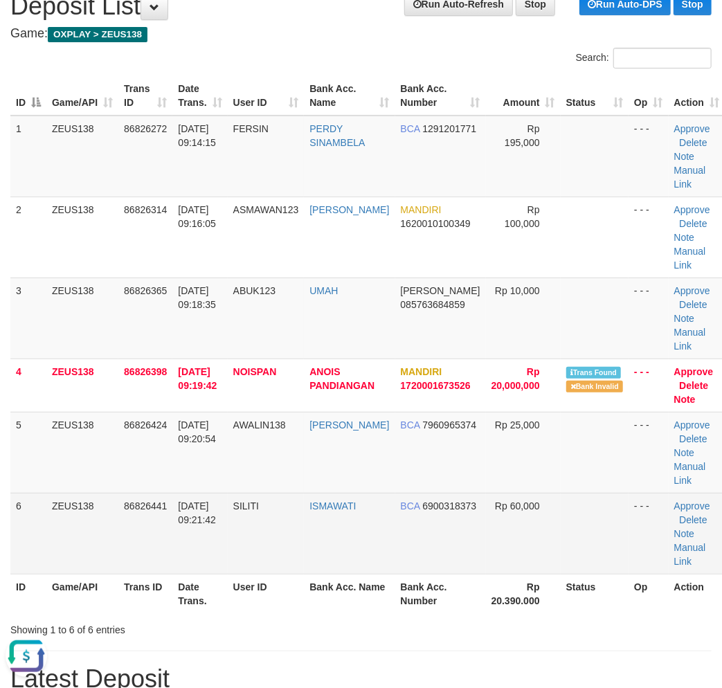
click at [528, 522] on td "Rp 60,000" at bounding box center [523, 533] width 75 height 81
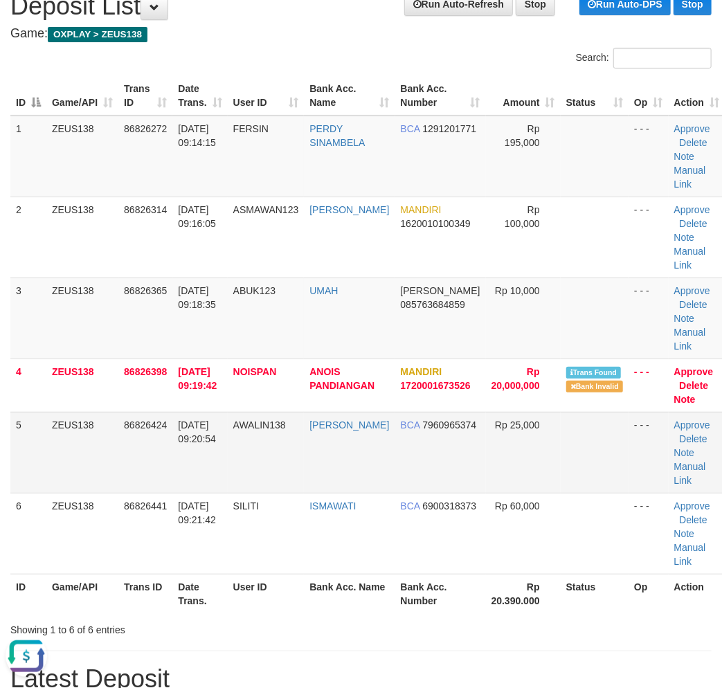
drag, startPoint x: 528, startPoint y: 522, endPoint x: 15, endPoint y: 456, distance: 516.7
click at [487, 514] on td "Rp 60,000" at bounding box center [523, 533] width 75 height 81
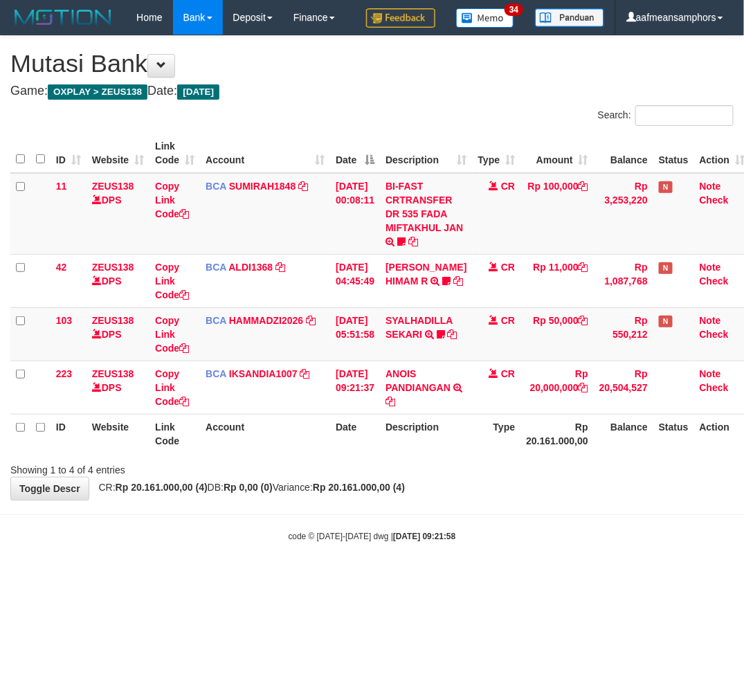
click at [565, 514] on body "Toggle navigation Home Bank Account List Load By Website Group [OXPLAY] ZEUS138…" at bounding box center [372, 289] width 744 height 578
click at [548, 506] on body "Toggle navigation Home Bank Account List Load By Website Group [OXPLAY] ZEUS138…" at bounding box center [372, 289] width 744 height 578
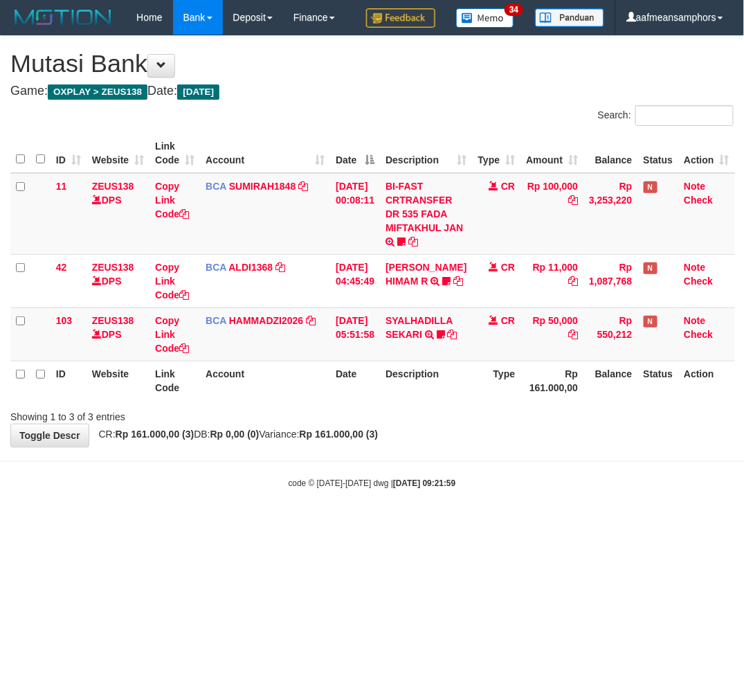
click at [474, 457] on body "Toggle navigation Home Bank Account List Load By Website Group [OXPLAY] ZEUS138…" at bounding box center [372, 262] width 744 height 524
click at [478, 524] on html "Toggle navigation Home Bank Account List Load By Website Group [OXPLAY] ZEUS138…" at bounding box center [372, 262] width 744 height 524
click at [475, 524] on html "Toggle navigation Home Bank Account List Load By Website Group [OXPLAY] ZEUS138…" at bounding box center [372, 262] width 744 height 524
click at [476, 524] on html "Toggle navigation Home Bank Account List Load By Website Group [OXPLAY] ZEUS138…" at bounding box center [372, 262] width 744 height 524
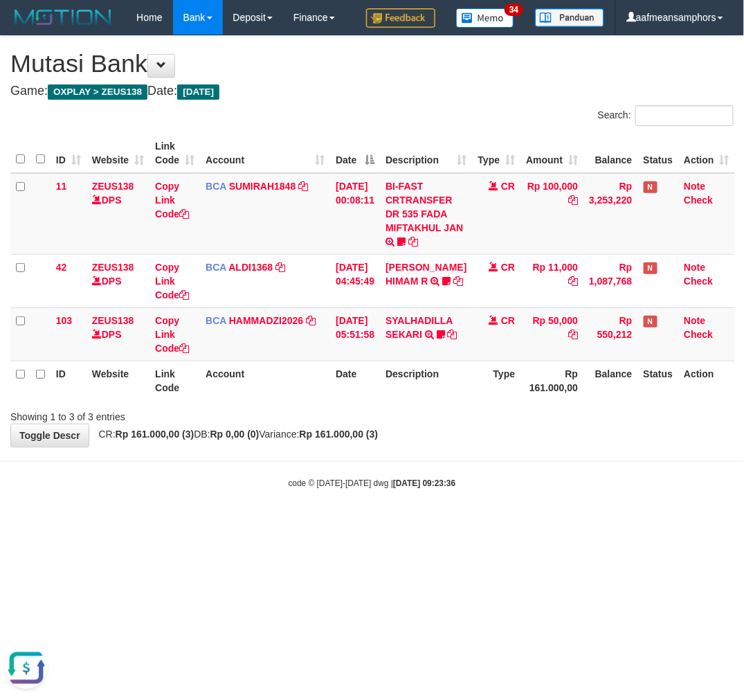
click at [476, 524] on html "Toggle navigation Home Bank Account List Load By Website Group [OXPLAY] ZEUS138…" at bounding box center [372, 262] width 744 height 524
click at [458, 524] on html "Toggle navigation Home Bank Account List Load By Website Group [OXPLAY] ZEUS138…" at bounding box center [372, 262] width 744 height 524
click at [524, 514] on body "Toggle navigation Home Bank Account List Load By Website Group [OXPLAY] ZEUS138…" at bounding box center [372, 262] width 744 height 524
click at [530, 502] on body "Toggle navigation Home Bank Account List Load By Website Group [OXPLAY] ZEUS138…" at bounding box center [372, 262] width 744 height 524
click at [525, 482] on div "code © 2012-2018 dwg | 2025/08/31 09:25:15" at bounding box center [372, 483] width 744 height 14
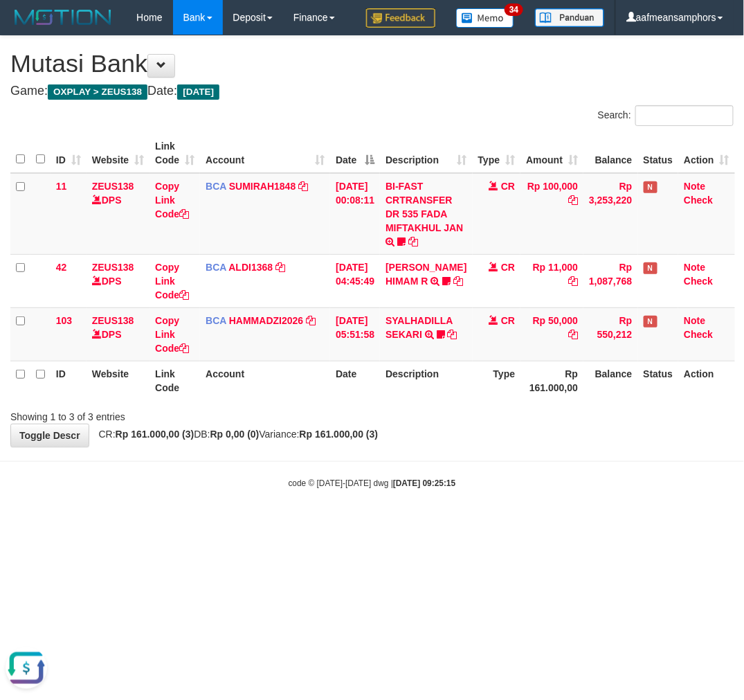
click at [527, 480] on div "code © 2012-2018 dwg | 2025/08/31 09:25:15" at bounding box center [372, 483] width 744 height 14
click at [496, 461] on body "Toggle navigation Home Bank Account List Load By Website Group [OXPLAY] ZEUS138…" at bounding box center [372, 262] width 744 height 524
click at [494, 461] on body "Toggle navigation Home Bank Account List Load By Website Group [OXPLAY] ZEUS138…" at bounding box center [372, 262] width 744 height 524
click at [509, 465] on body "Toggle navigation Home Bank Account List Load By Website Group [OXPLAY] ZEUS138…" at bounding box center [372, 262] width 744 height 524
click at [395, 453] on body "Toggle navigation Home Bank Account List Load By Website Group [OXPLAY] ZEUS138…" at bounding box center [372, 262] width 744 height 524
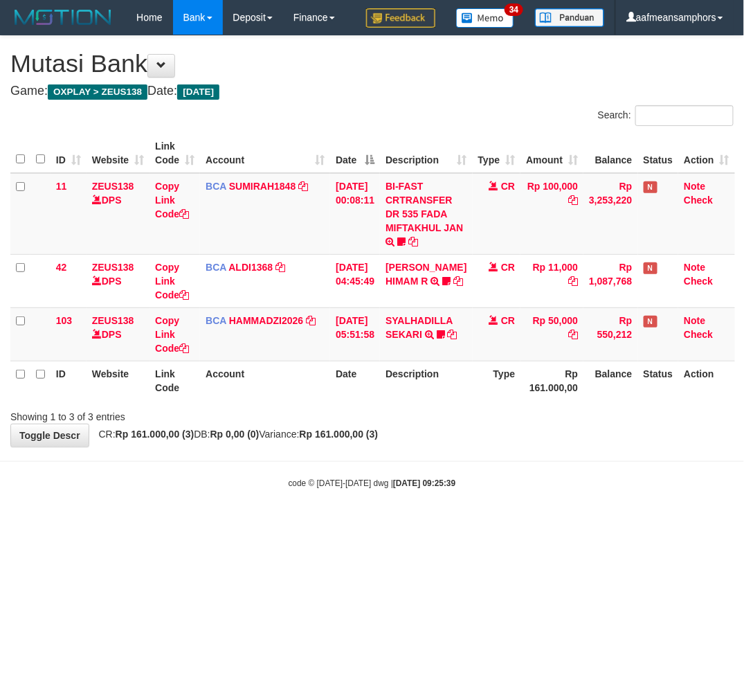
drag, startPoint x: 395, startPoint y: 453, endPoint x: 441, endPoint y: 464, distance: 47.0
click at [397, 454] on body "Toggle navigation Home Bank Account List Load By Website Group [OXPLAY] ZEUS138…" at bounding box center [372, 262] width 744 height 524
click at [424, 459] on body "Toggle navigation Home Bank Account List Load By Website Group [OXPLAY] ZEUS138…" at bounding box center [372, 262] width 744 height 524
click at [524, 445] on div "**********" at bounding box center [372, 241] width 744 height 411
drag, startPoint x: 520, startPoint y: 452, endPoint x: 506, endPoint y: 458, distance: 15.6
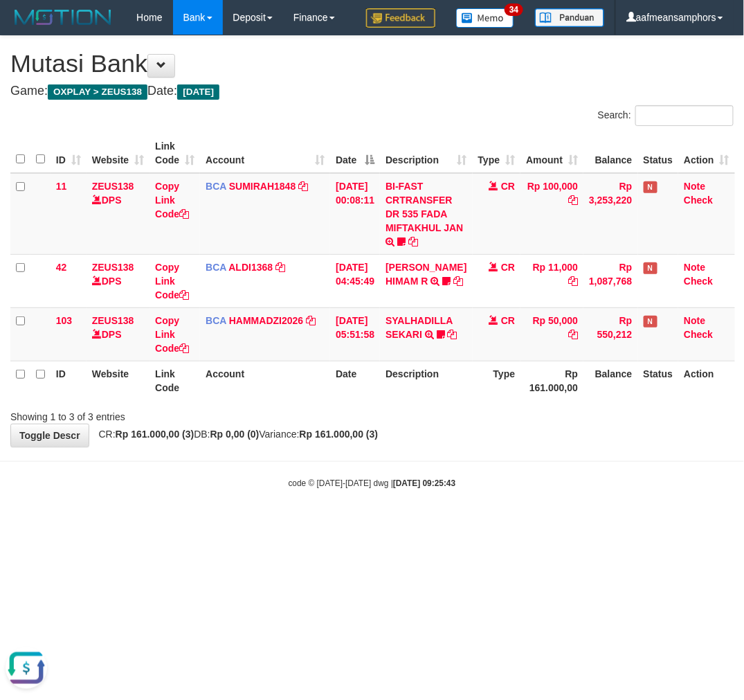
click at [504, 458] on body "Toggle navigation Home Bank Account List Load By Website Group [OXPLAY] ZEUS138…" at bounding box center [372, 262] width 744 height 524
drag, startPoint x: 489, startPoint y: 490, endPoint x: 471, endPoint y: 503, distance: 21.9
click at [471, 503] on body "Toggle navigation Home Bank Account List Load By Website Group [OXPLAY] ZEUS138…" at bounding box center [372, 262] width 744 height 524
click at [499, 516] on body "Toggle navigation Home Bank Account List Load By Website Group [OXPLAY] ZEUS138…" at bounding box center [372, 262] width 744 height 524
click at [485, 517] on body "Toggle navigation Home Bank Account List Load By Website Group [OXPLAY] ZEUS138…" at bounding box center [372, 262] width 744 height 524
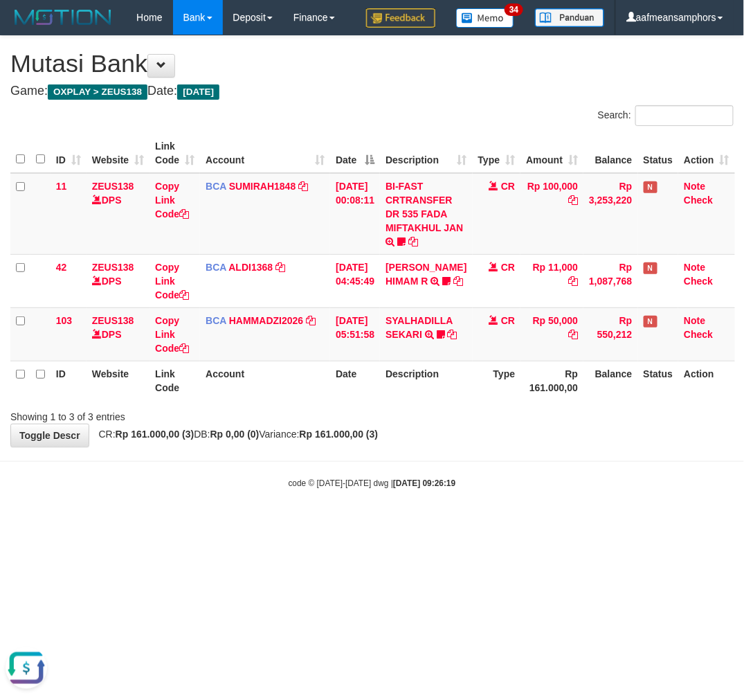
click at [483, 518] on body "Toggle navigation Home Bank Account List Load By Website Group [OXPLAY] ZEUS138…" at bounding box center [372, 262] width 744 height 524
drag, startPoint x: 483, startPoint y: 515, endPoint x: 740, endPoint y: 638, distance: 284.6
click at [478, 524] on html "Toggle navigation Home Bank Account List Load By Website Group [OXPLAY] ZEUS138…" at bounding box center [372, 262] width 744 height 524
click at [499, 460] on body "Toggle navigation Home Bank Account List Load By Website Group [OXPLAY] ZEUS138…" at bounding box center [372, 262] width 744 height 524
click at [466, 454] on body "Toggle navigation Home Bank Account List Load By Website Group [OXPLAY] ZEUS138…" at bounding box center [372, 262] width 744 height 524
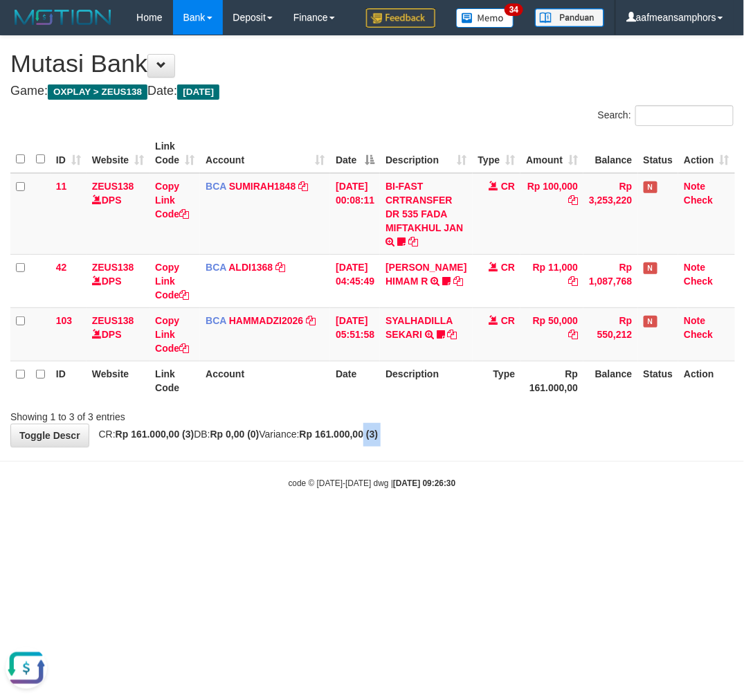
drag, startPoint x: 374, startPoint y: 440, endPoint x: 352, endPoint y: 451, distance: 24.5
click at [352, 451] on body "Toggle navigation Home Bank Account List Load By Website Group [OXPLAY] ZEUS138…" at bounding box center [372, 262] width 744 height 524
click at [351, 454] on body "Toggle navigation Home Bank Account List Load By Website Group [OXPLAY] ZEUS138…" at bounding box center [372, 262] width 744 height 524
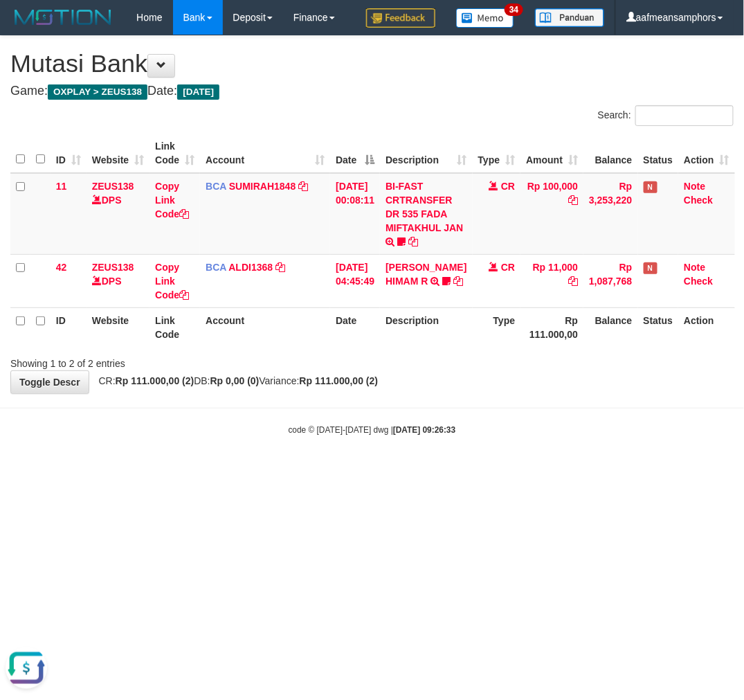
click at [427, 451] on body "Toggle navigation Home Bank Account List Load By Website Group [OXPLAY] ZEUS138…" at bounding box center [372, 235] width 744 height 471
click at [584, 406] on body "Toggle navigation Home Bank Account List Load By Website Group [OXPLAY] ZEUS138…" at bounding box center [372, 235] width 744 height 471
drag, startPoint x: 515, startPoint y: 424, endPoint x: 524, endPoint y: 425, distance: 8.3
click at [515, 424] on div "code © 2012-2018 dwg | 2025/08/31 09:27:08" at bounding box center [372, 429] width 744 height 14
click at [526, 431] on div "code © 2012-2018 dwg | 2025/08/31 09:27:08" at bounding box center [372, 429] width 744 height 14
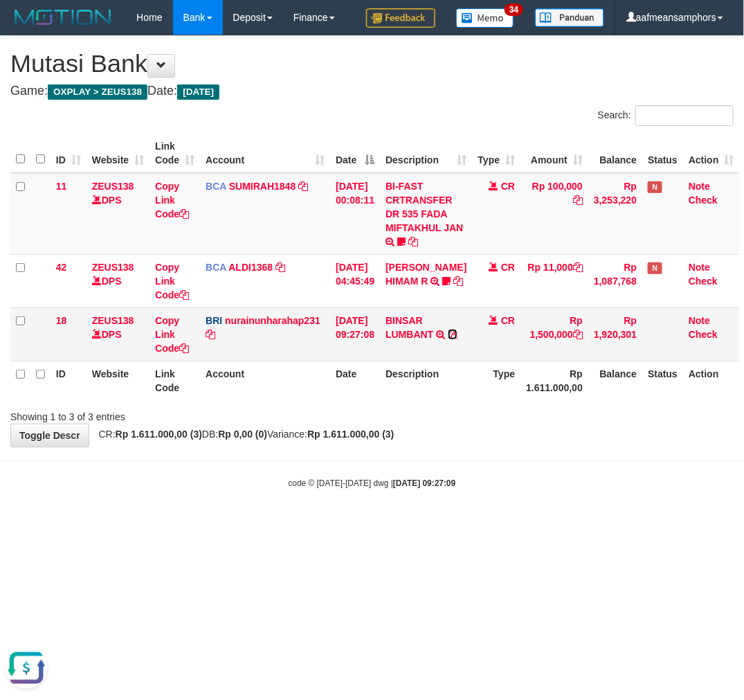
click at [448, 339] on icon at bounding box center [453, 335] width 10 height 10
click at [163, 330] on link "Copy Link Code" at bounding box center [172, 334] width 34 height 39
click at [332, 524] on html "Toggle navigation Home Bank Account List Load By Website Group [OXPLAY] ZEUS138…" at bounding box center [372, 262] width 744 height 524
drag, startPoint x: 353, startPoint y: 528, endPoint x: 654, endPoint y: 591, distance: 307.1
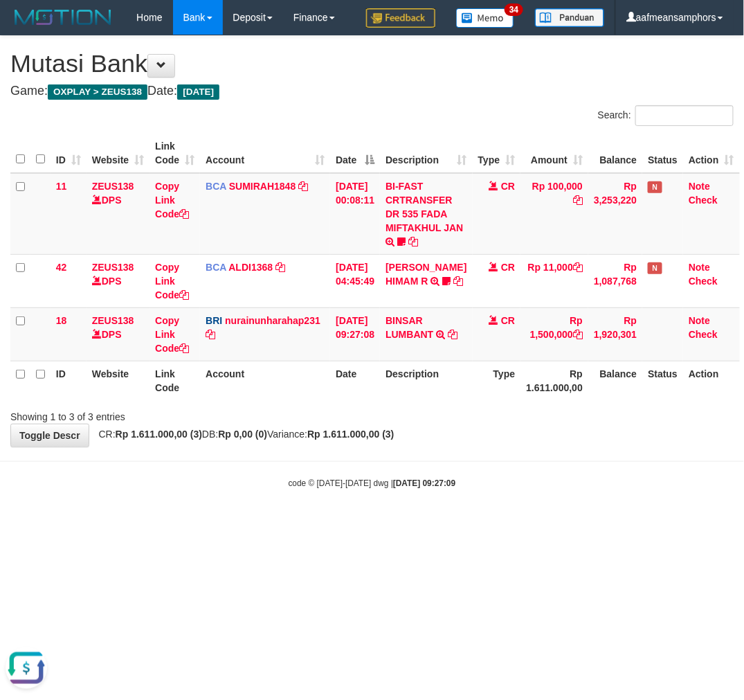
click at [352, 524] on html "Toggle navigation Home Bank Account List Load By Website Group [OXPLAY] ZEUS138…" at bounding box center [372, 262] width 744 height 524
click at [468, 428] on div "**********" at bounding box center [372, 241] width 744 height 411
drag, startPoint x: 474, startPoint y: 429, endPoint x: 479, endPoint y: 454, distance: 24.7
click at [472, 434] on div "**********" at bounding box center [372, 241] width 744 height 411
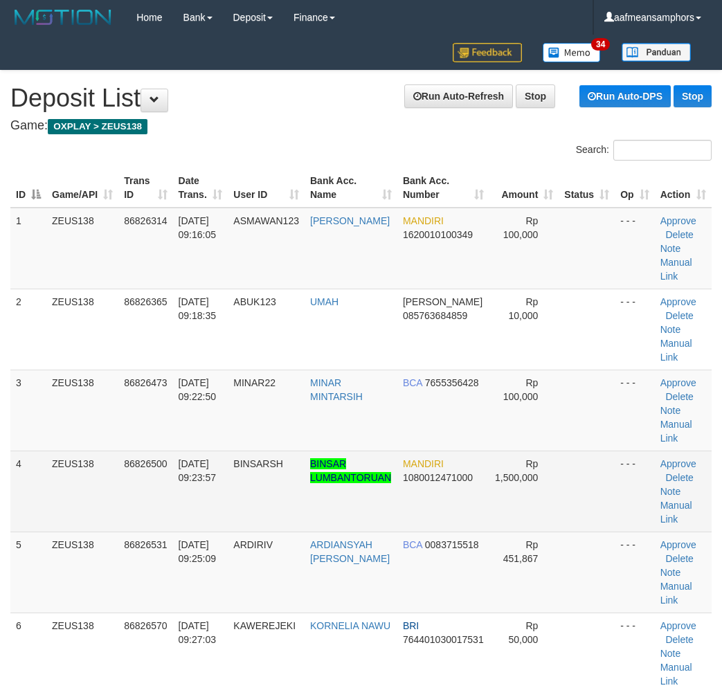
scroll to position [86, 0]
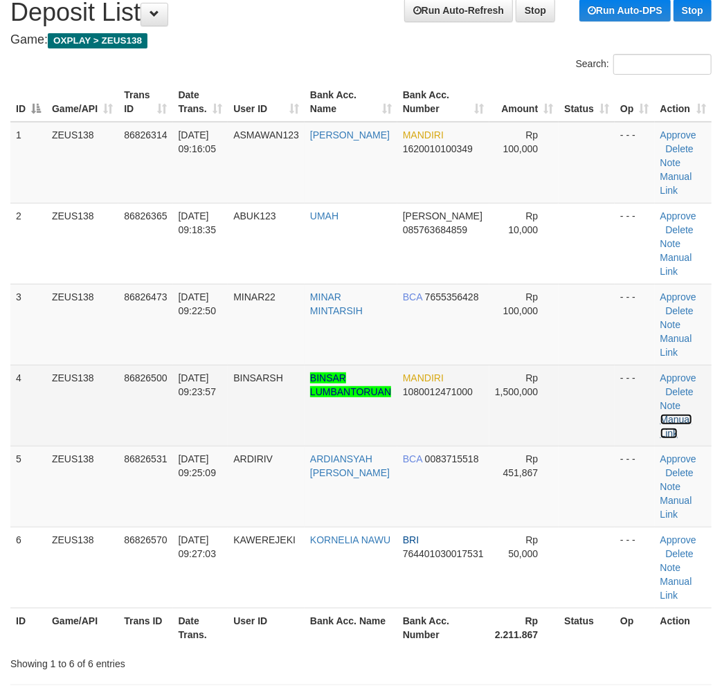
click at [683, 414] on link "Manual Link" at bounding box center [677, 426] width 32 height 25
click at [683, 420] on link "Manual Link" at bounding box center [677, 426] width 32 height 25
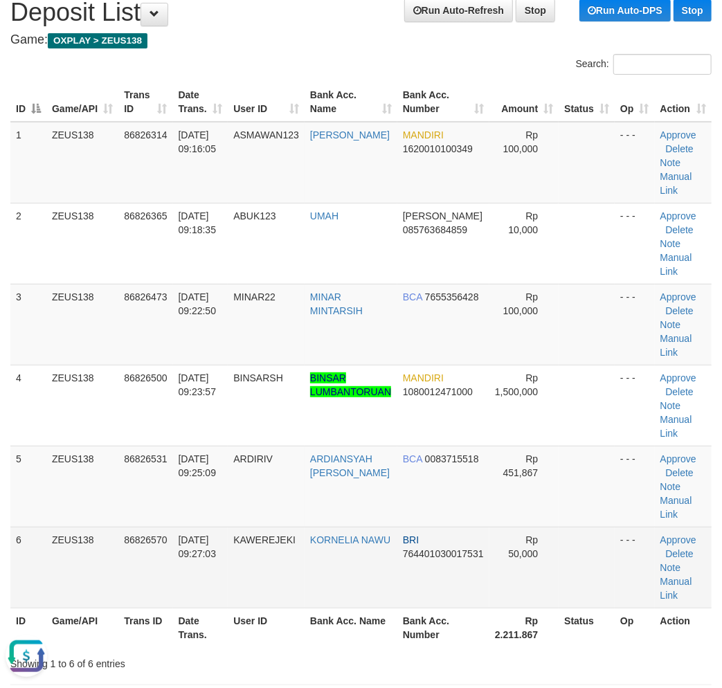
click at [223, 559] on td "31/08/2025 09:27:03" at bounding box center [200, 567] width 55 height 81
click at [229, 546] on td "31/08/2025 09:27:03" at bounding box center [200, 567] width 55 height 81
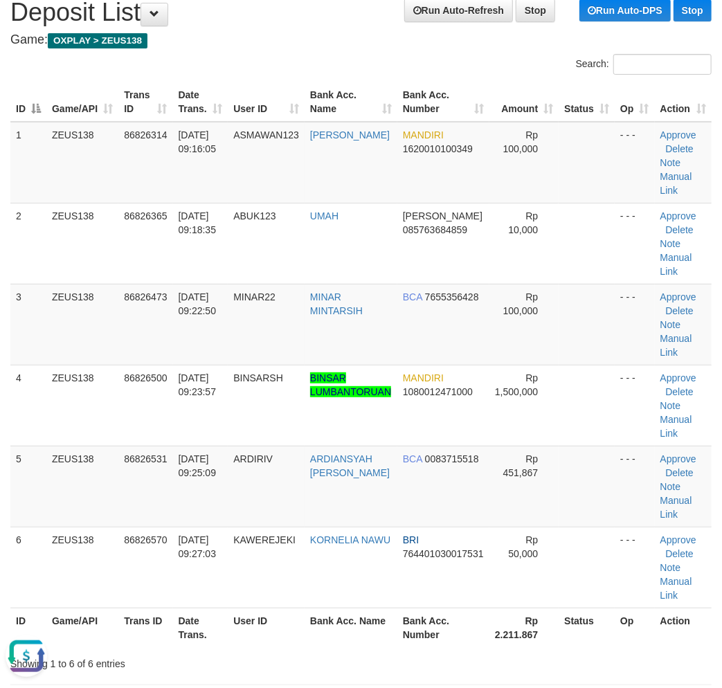
drag, startPoint x: 239, startPoint y: 490, endPoint x: 1, endPoint y: 503, distance: 237.9
click at [239, 490] on td "ARDIRIV" at bounding box center [266, 486] width 77 height 81
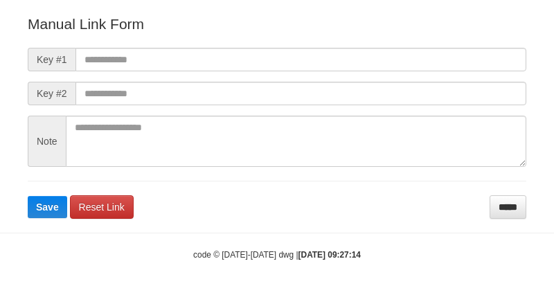
scroll to position [154, 0]
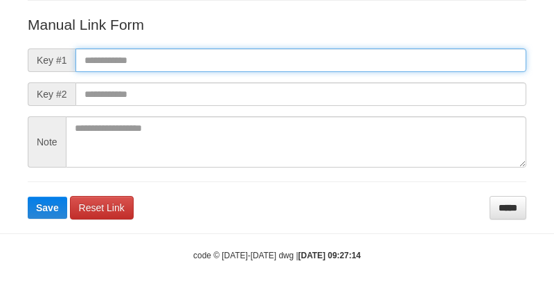
click at [364, 52] on input "text" at bounding box center [300, 60] width 451 height 24
paste input "**********"
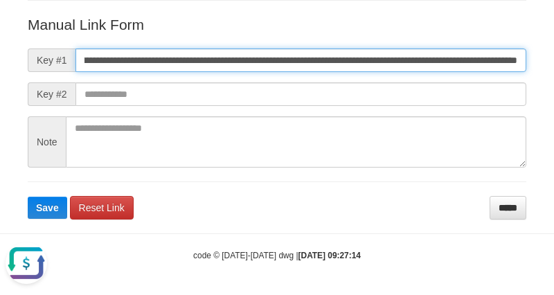
scroll to position [0, 0]
type input "**********"
click at [28, 197] on button "Save" at bounding box center [47, 208] width 39 height 22
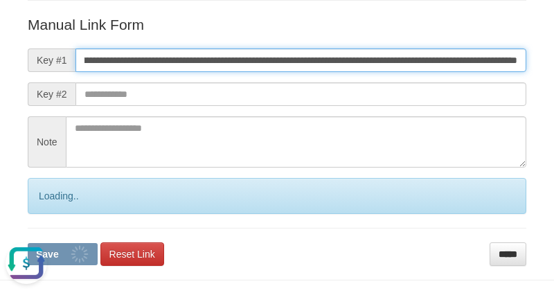
click at [28, 243] on button "Save" at bounding box center [63, 254] width 70 height 22
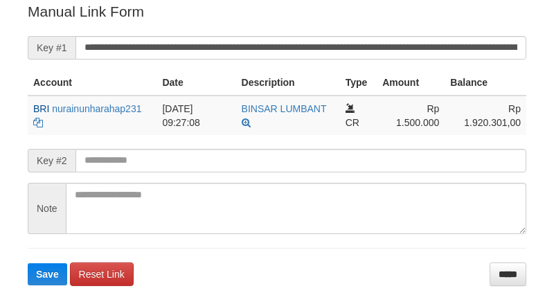
click at [28, 263] on button "Save" at bounding box center [47, 274] width 39 height 22
click at [350, 39] on input "**********" at bounding box center [300, 48] width 451 height 24
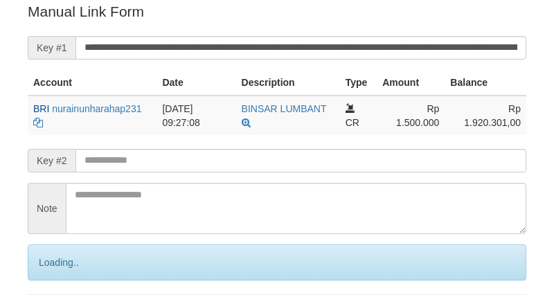
scroll to position [280, 0]
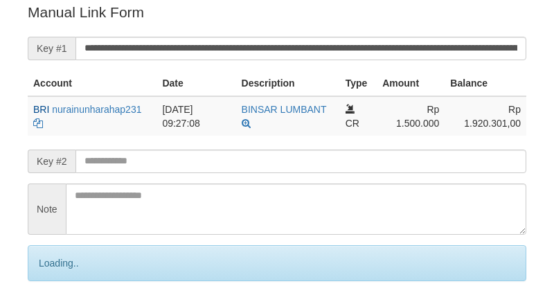
click at [350, 39] on input "**********" at bounding box center [300, 49] width 451 height 24
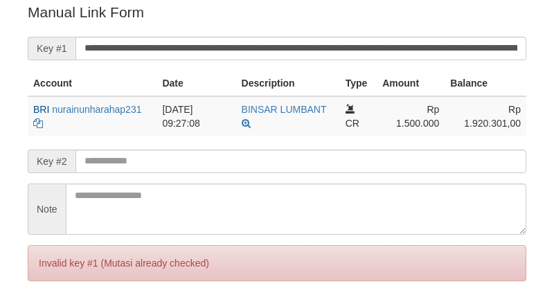
click at [350, 39] on input "**********" at bounding box center [300, 49] width 451 height 24
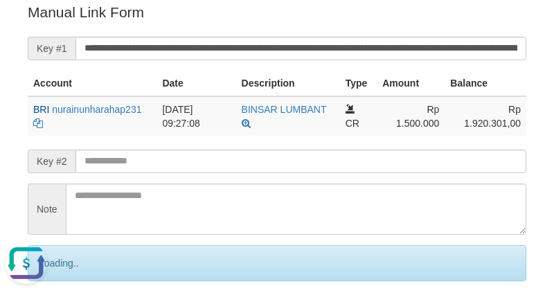
scroll to position [0, 0]
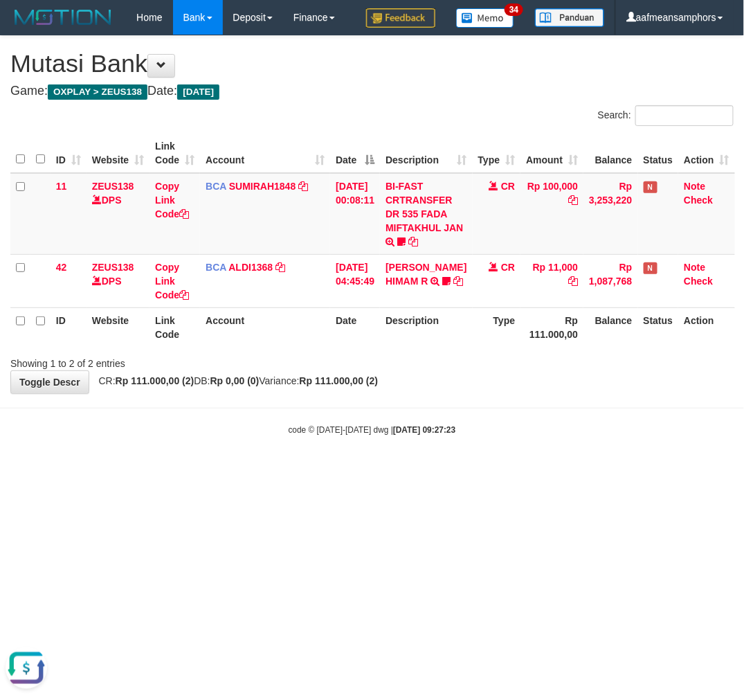
click at [669, 471] on html "Toggle navigation Home Bank Account List Load By Website Group [OXPLAY] ZEUS138…" at bounding box center [372, 235] width 744 height 471
click at [549, 471] on html "Toggle navigation Home Bank Account List Load By Website Group [OXPLAY] ZEUS138…" at bounding box center [372, 235] width 744 height 471
drag, startPoint x: 564, startPoint y: 523, endPoint x: 556, endPoint y: 525, distance: 8.6
click at [559, 471] on html "Toggle navigation Home Bank Account List Load By Website Group [OXPLAY] ZEUS138…" at bounding box center [372, 235] width 744 height 471
click at [556, 471] on html "Toggle navigation Home Bank Account List Load By Website Group [OXPLAY] ZEUS138…" at bounding box center [372, 235] width 744 height 471
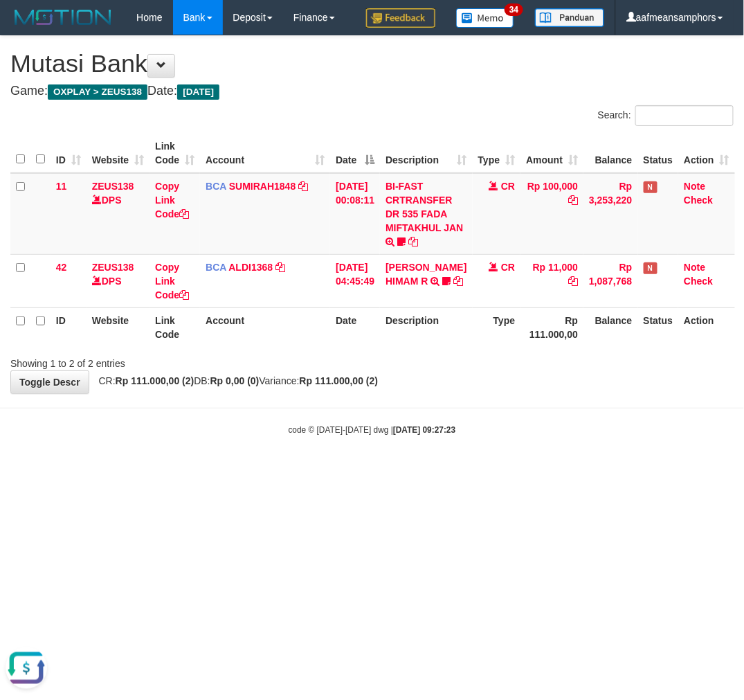
click at [496, 471] on html "Toggle navigation Home Bank Account List Load By Website Group [OXPLAY] ZEUS138…" at bounding box center [372, 235] width 744 height 471
click at [475, 471] on html "Toggle navigation Home Bank Account List Load By Website Group [OXPLAY] ZEUS138…" at bounding box center [372, 235] width 744 height 471
click at [482, 471] on html "Toggle navigation Home Bank Account List Load By Website Group [OXPLAY] ZEUS138…" at bounding box center [372, 235] width 744 height 471
click at [571, 471] on html "Toggle navigation Home Bank Account List Load By Website Group [OXPLAY] ZEUS138…" at bounding box center [372, 235] width 744 height 471
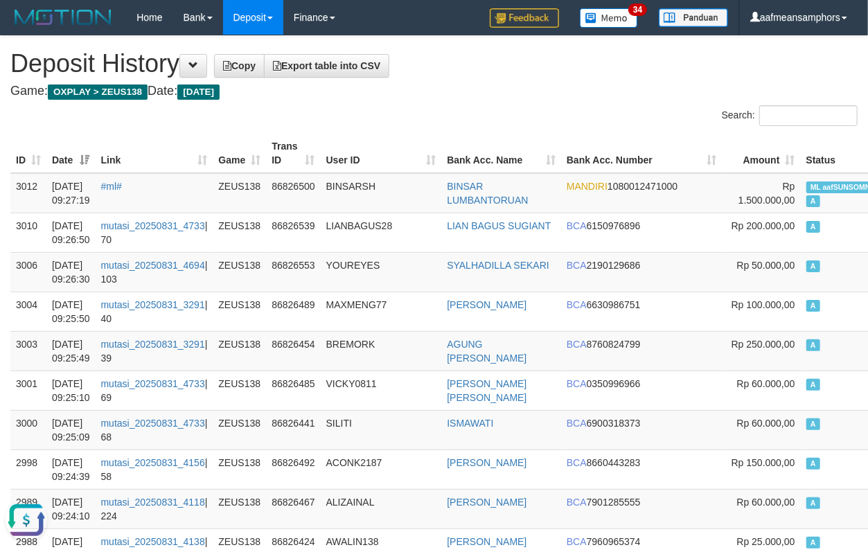
click at [441, 169] on th "User ID" at bounding box center [381, 153] width 121 height 39
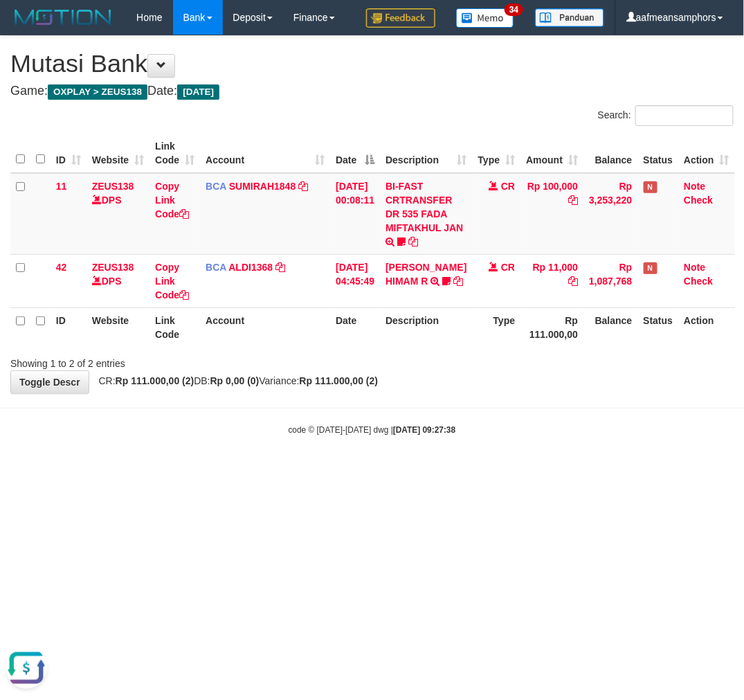
click at [606, 445] on body "Toggle navigation Home Bank Account List Load By Website Group [OXPLAY] ZEUS138…" at bounding box center [372, 235] width 744 height 471
click at [609, 445] on body "Toggle navigation Home Bank Account List Load By Website Group [OXPLAY] ZEUS138…" at bounding box center [372, 235] width 744 height 471
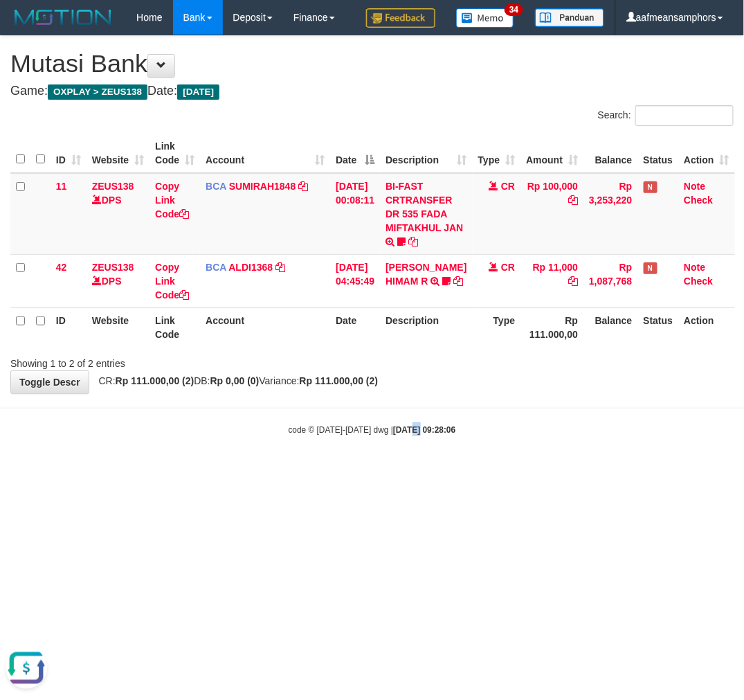
click at [397, 471] on html "Toggle navigation Home Bank Account List Load By Website Group [OXPLAY] ZEUS138…" at bounding box center [372, 235] width 744 height 471
click at [412, 461] on body "Toggle navigation Home Bank Account List Load By Website Group [OXPLAY] ZEUS138…" at bounding box center [372, 235] width 744 height 471
click at [410, 462] on body "Toggle navigation Home Bank Account List Load By Website Group [OXPLAY] ZEUS138…" at bounding box center [372, 235] width 744 height 471
click at [520, 460] on body "Toggle navigation Home Bank Account List Load By Website Group [OXPLAY] ZEUS138…" at bounding box center [372, 235] width 744 height 471
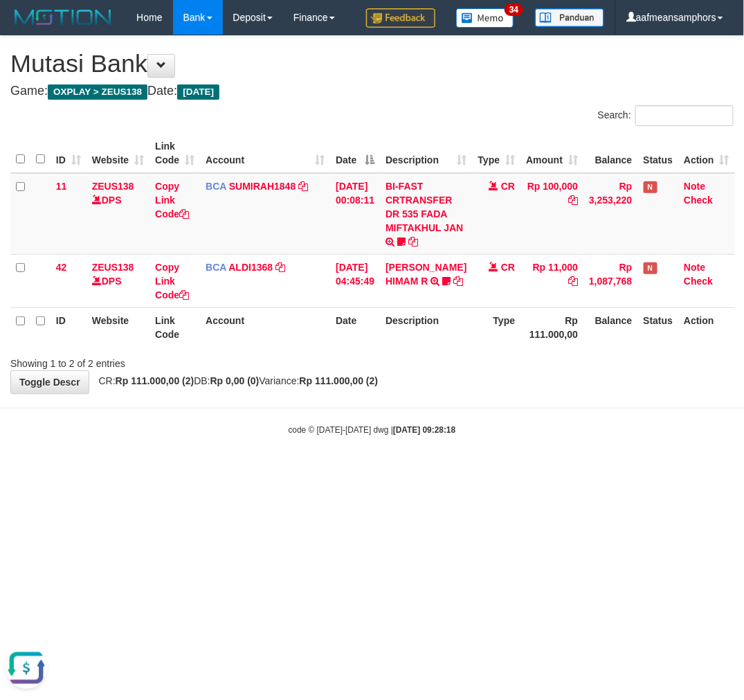
drag, startPoint x: 465, startPoint y: 436, endPoint x: 442, endPoint y: 462, distance: 34.3
click at [440, 462] on body "Toggle navigation Home Bank Account List Load By Website Group [OXPLAY] ZEUS138…" at bounding box center [372, 235] width 744 height 471
click at [432, 456] on body "Toggle navigation Home Bank Account List Load By Website Group [OXPLAY] ZEUS138…" at bounding box center [372, 235] width 744 height 471
click at [420, 460] on body "Toggle navigation Home Bank Account List Load By Website Group [OXPLAY] ZEUS138…" at bounding box center [372, 235] width 744 height 471
click at [423, 459] on body "Toggle navigation Home Bank Account List Load By Website Group [OXPLAY] ZEUS138…" at bounding box center [372, 235] width 744 height 471
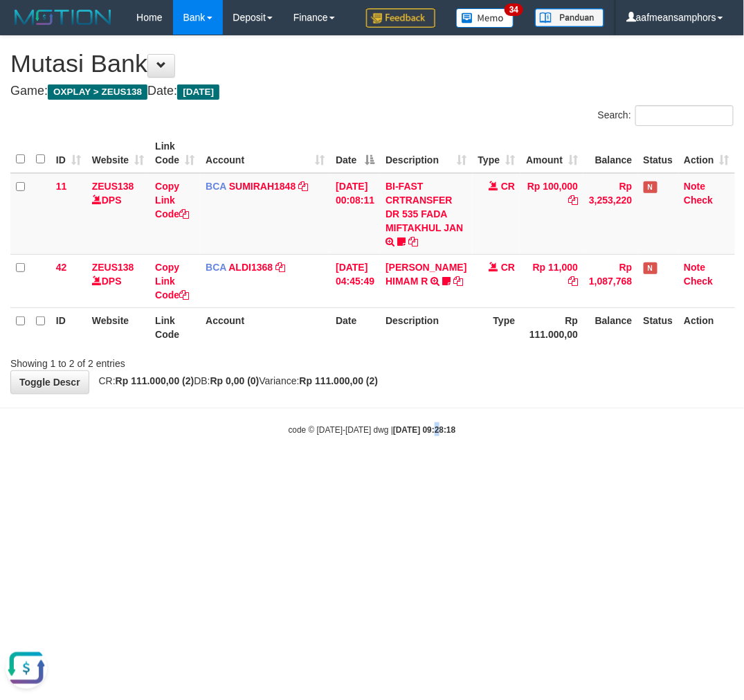
click at [423, 460] on body "Toggle navigation Home Bank Account List Load By Website Group [OXPLAY] ZEUS138…" at bounding box center [372, 235] width 744 height 471
click at [412, 467] on body "Toggle navigation Home Bank Account List Load By Website Group [OXPLAY] ZEUS138…" at bounding box center [372, 235] width 744 height 471
click at [426, 465] on body "Toggle navigation Home Bank Account List Load By Website Group [OXPLAY] ZEUS138…" at bounding box center [372, 235] width 744 height 471
click at [428, 465] on body "Toggle navigation Home Bank Account List Load By Website Group [OXPLAY] ZEUS138…" at bounding box center [372, 235] width 744 height 471
click at [432, 455] on body "Toggle navigation Home Bank Account List Load By Website Group [OXPLAY] ZEUS138…" at bounding box center [372, 235] width 744 height 471
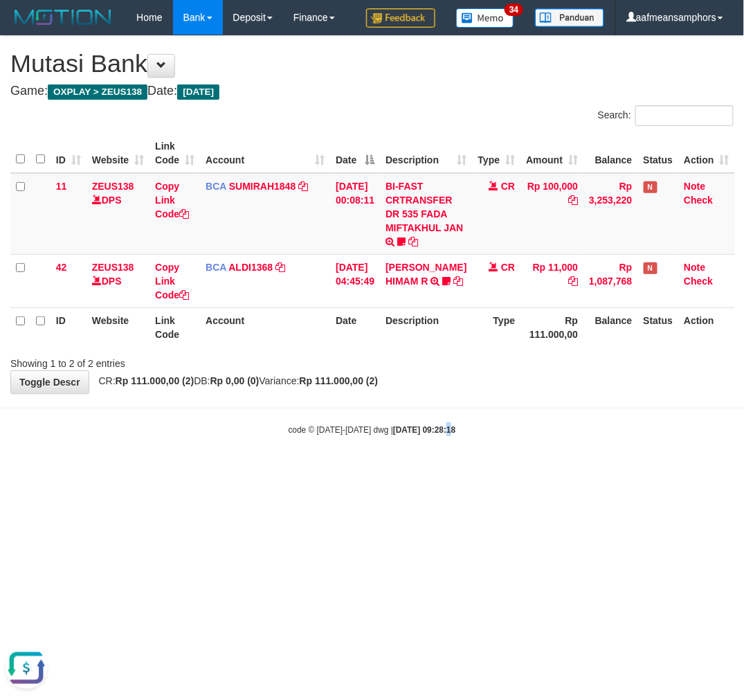
click at [348, 471] on html "Toggle navigation Home Bank Account List Load By Website Group [OXPLAY] ZEUS138…" at bounding box center [372, 235] width 744 height 471
click at [388, 471] on html "Toggle navigation Home Bank Account List Load By Website Group [OXPLAY] ZEUS138…" at bounding box center [372, 235] width 744 height 471
click at [503, 471] on html "Toggle navigation Home Bank Account List Load By Website Group [OXPLAY] ZEUS138…" at bounding box center [372, 235] width 744 height 471
drag, startPoint x: 503, startPoint y: 513, endPoint x: 744, endPoint y: 438, distance: 251.7
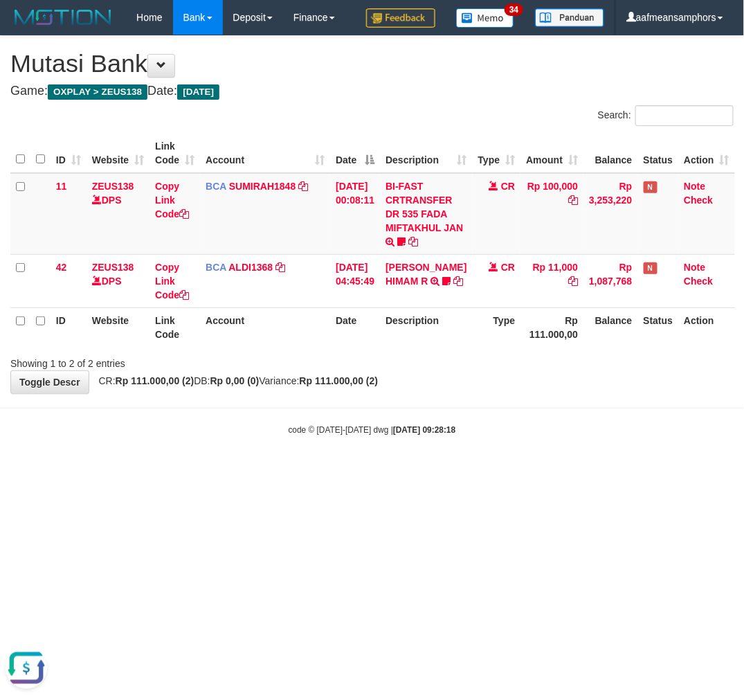
click at [487, 471] on html "Toggle navigation Home Bank Account List Load By Website Group [OXPLAY] ZEUS138…" at bounding box center [372, 235] width 744 height 471
click at [393, 466] on body "Toggle navigation Home Bank Account List Load By Website Group [OXPLAY] ZEUS138…" at bounding box center [372, 235] width 744 height 471
drag, startPoint x: 420, startPoint y: 447, endPoint x: 418, endPoint y: 455, distance: 8.4
click at [413, 450] on body "Toggle navigation Home Bank Account List Load By Website Group [OXPLAY] ZEUS138…" at bounding box center [372, 235] width 744 height 471
click at [432, 424] on div "code © 2012-2018 dwg | 2025/08/31 09:29:47" at bounding box center [372, 429] width 744 height 14
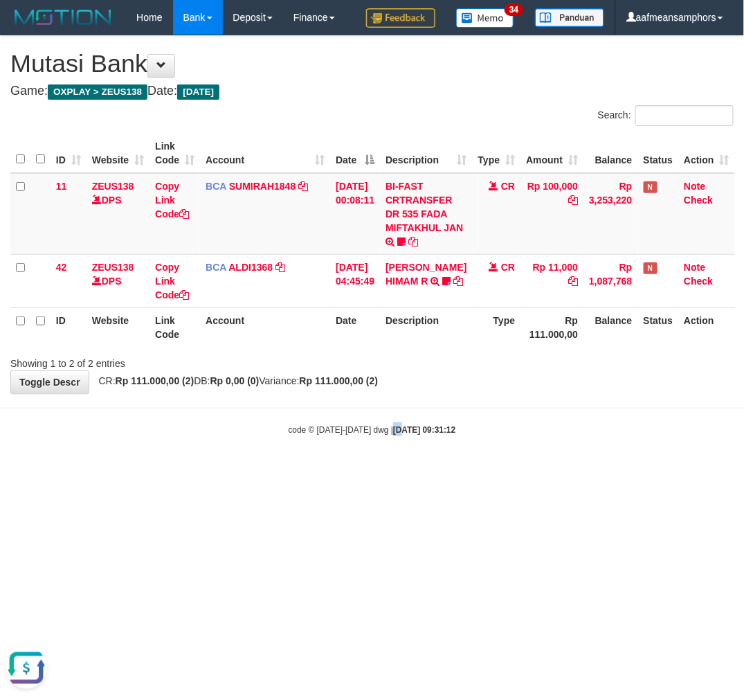
click at [389, 449] on body "Toggle navigation Home Bank Account List Load By Website Group [OXPLAY] ZEUS138…" at bounding box center [372, 235] width 744 height 471
drag, startPoint x: 391, startPoint y: 444, endPoint x: 738, endPoint y: 425, distance: 347.4
click at [390, 449] on body "Toggle navigation Home Bank Account List Load By Website Group [OXPLAY] ZEUS138…" at bounding box center [372, 235] width 744 height 471
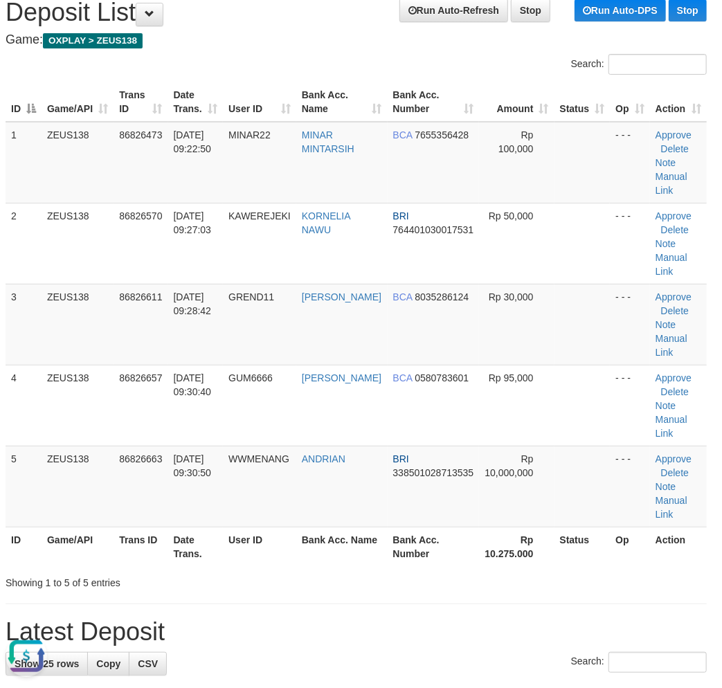
drag, startPoint x: 587, startPoint y: 544, endPoint x: 569, endPoint y: 553, distance: 19.8
click at [583, 548] on th "Status" at bounding box center [583, 546] width 56 height 39
click at [541, 542] on th "Rp 10.275.000" at bounding box center [516, 546] width 75 height 39
click at [522, 535] on th "Rp 10.275.000" at bounding box center [516, 546] width 75 height 39
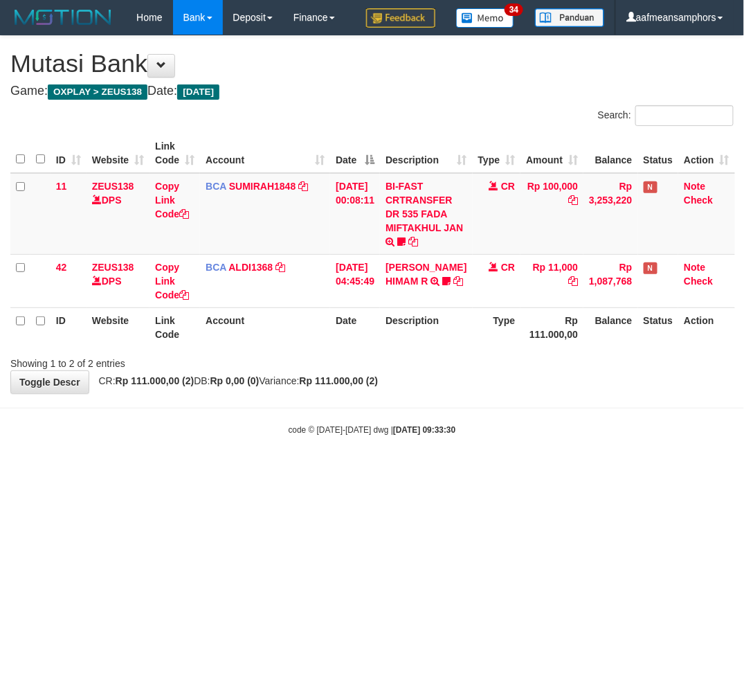
click at [456, 471] on html "Toggle navigation Home Bank Account List Load By Website Group [OXPLAY] ZEUS138…" at bounding box center [372, 235] width 744 height 471
drag, startPoint x: 469, startPoint y: 464, endPoint x: 744, endPoint y: 411, distance: 279.2
click at [469, 465] on body "Toggle navigation Home Bank Account List Load By Website Group [OXPLAY] ZEUS138…" at bounding box center [372, 235] width 744 height 471
click at [542, 471] on html "Toggle navigation Home Bank Account List Load By Website Group [OXPLAY] ZEUS138…" at bounding box center [372, 235] width 744 height 471
drag, startPoint x: 551, startPoint y: 501, endPoint x: 741, endPoint y: 596, distance: 211.8
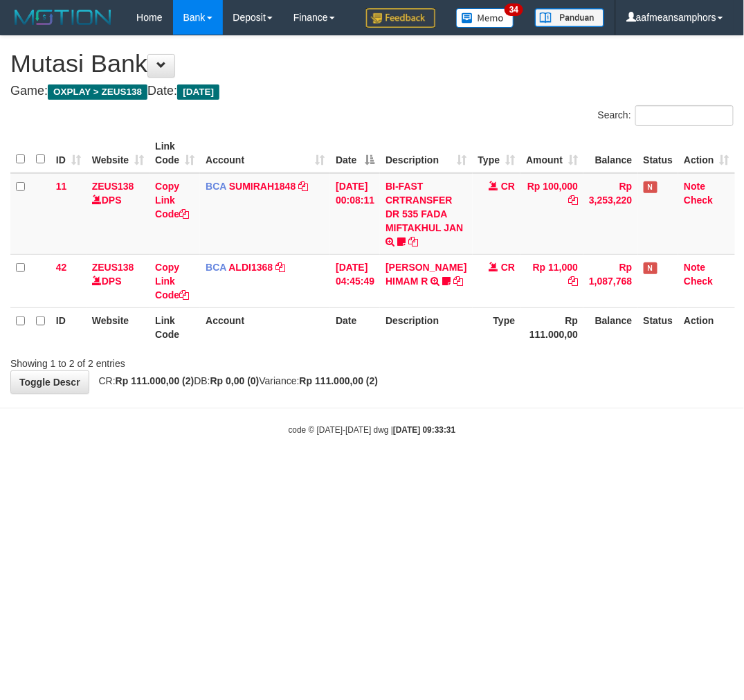
click at [556, 471] on html "Toggle navigation Home Bank Account List Load By Website Group [OXPLAY] ZEUS138…" at bounding box center [372, 235] width 744 height 471
click at [461, 471] on html "Toggle navigation Home Bank Account List Load By Website Group [OXPLAY] ZEUS138…" at bounding box center [372, 235] width 744 height 471
click at [442, 467] on html "Toggle navigation Home Bank Account List Load By Website Group [OXPLAY] ZEUS138…" at bounding box center [372, 235] width 744 height 471
click at [441, 465] on body "Toggle navigation Home Bank Account List Load By Website Group [OXPLAY] ZEUS138…" at bounding box center [372, 235] width 744 height 471
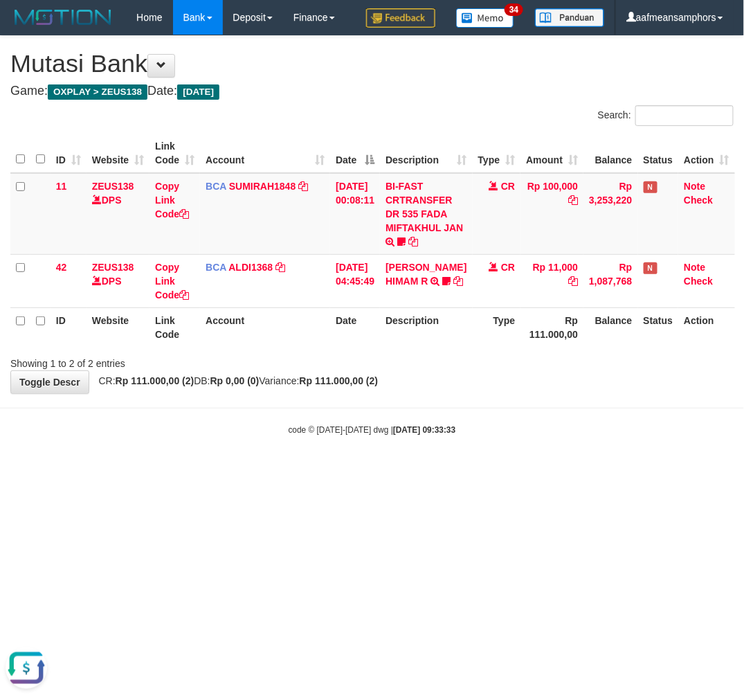
click at [441, 463] on body "Toggle navigation Home Bank Account List Load By Website Group [OXPLAY] ZEUS138…" at bounding box center [372, 235] width 744 height 471
click at [440, 462] on body "Toggle navigation Home Bank Account List Load By Website Group [OXPLAY] ZEUS138…" at bounding box center [372, 235] width 744 height 471
click at [444, 461] on body "Toggle navigation Home Bank Account List Load By Website Group [OXPLAY] ZEUS138…" at bounding box center [372, 235] width 744 height 471
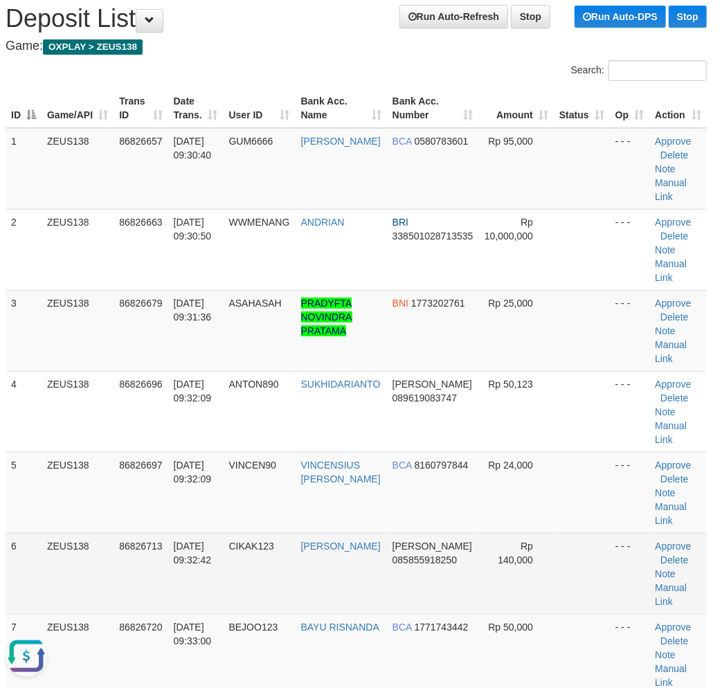
click at [176, 576] on td "[DATE] 09:32:42" at bounding box center [195, 573] width 55 height 81
click at [153, 540] on td "86826713" at bounding box center [141, 573] width 54 height 81
click at [674, 583] on link "Manual Link" at bounding box center [671, 594] width 32 height 25
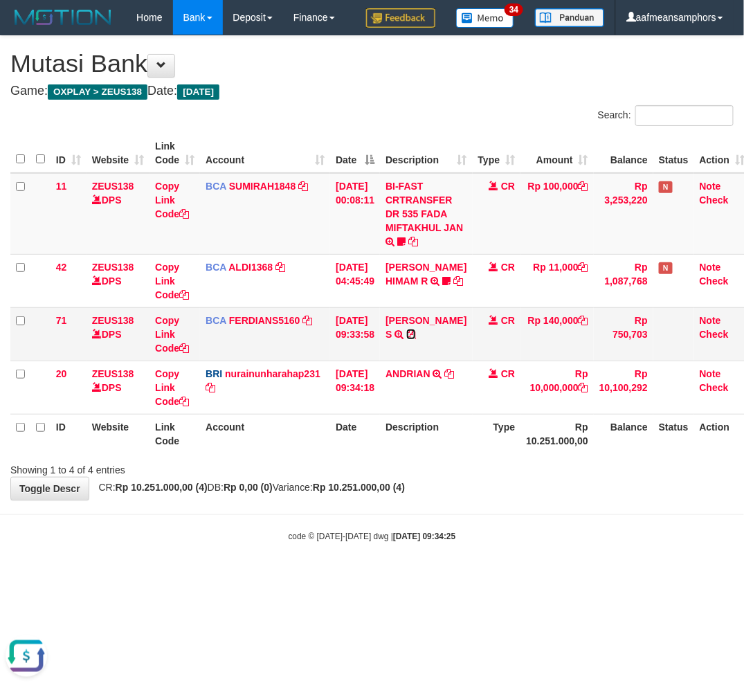
drag, startPoint x: 412, startPoint y: 333, endPoint x: 435, endPoint y: 347, distance: 26.7
click at [412, 333] on icon at bounding box center [411, 335] width 10 height 10
click at [165, 331] on link "Copy Link Code" at bounding box center [172, 334] width 34 height 39
drag, startPoint x: 165, startPoint y: 330, endPoint x: 338, endPoint y: 312, distance: 174.1
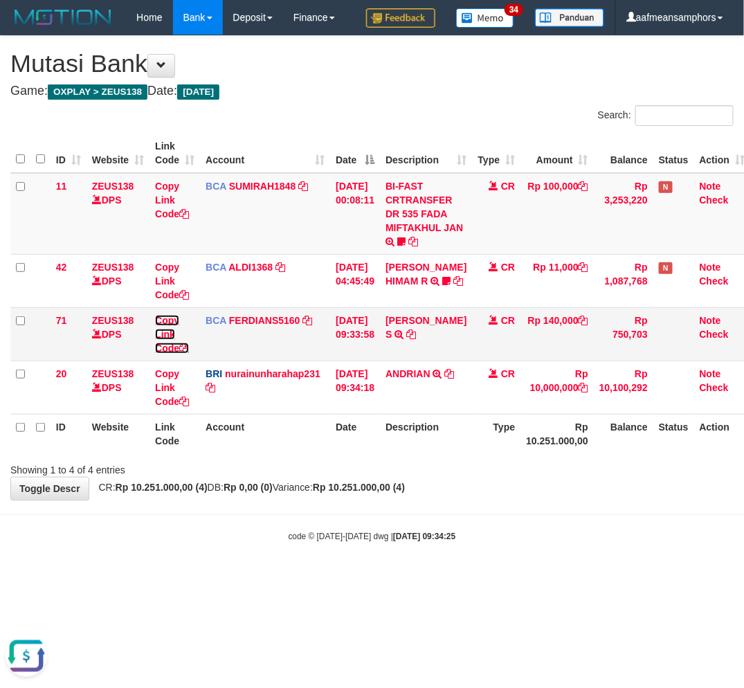
click at [166, 330] on link "Copy Link Code" at bounding box center [172, 334] width 34 height 39
click at [326, 429] on tr "ID Website Link Code Account Date Description Type Rp 10.251.000,00 Balance Sta…" at bounding box center [380, 433] width 740 height 39
click at [332, 424] on th "Date" at bounding box center [355, 433] width 50 height 39
click at [458, 575] on body "Toggle navigation Home Bank Account List Load By Website Group [OXPLAY] ZEUS138…" at bounding box center [372, 289] width 744 height 578
drag, startPoint x: 467, startPoint y: 565, endPoint x: 494, endPoint y: 556, distance: 29.1
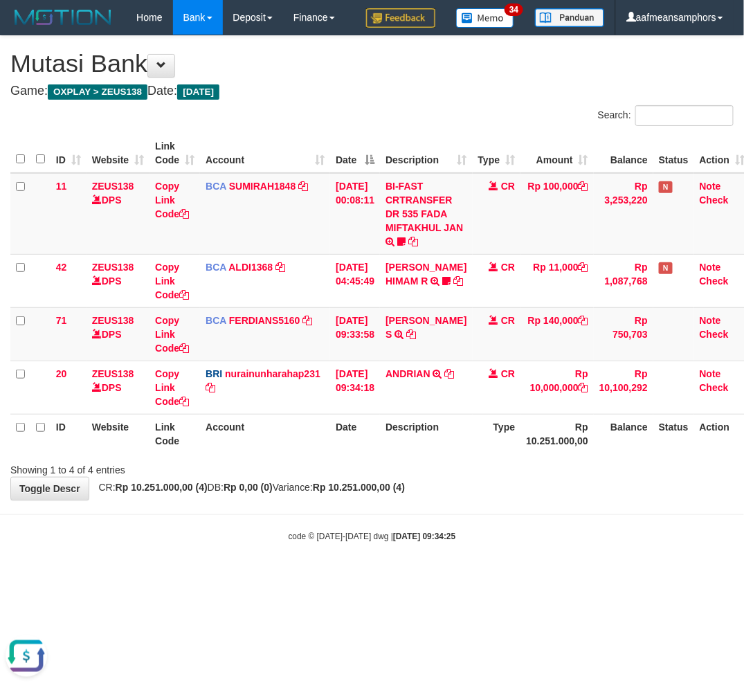
click at [465, 565] on body "Toggle navigation Home Bank Account List Load By Website Group [OXPLAY] ZEUS138…" at bounding box center [372, 289] width 744 height 578
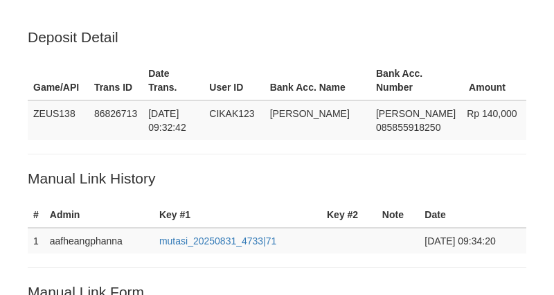
scroll to position [280, 0]
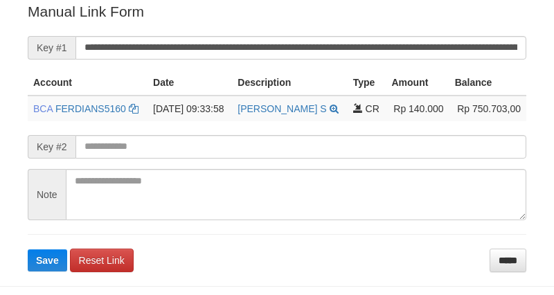
click at [390, 49] on input "**********" at bounding box center [300, 48] width 451 height 24
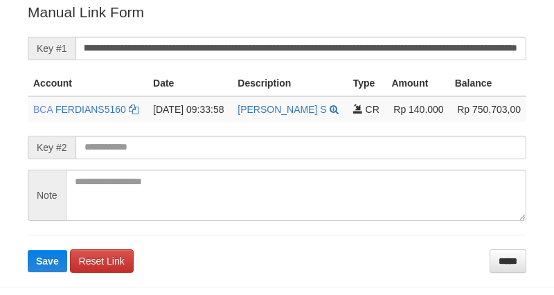
type input "**********"
click at [28, 250] on button "Save" at bounding box center [47, 261] width 39 height 22
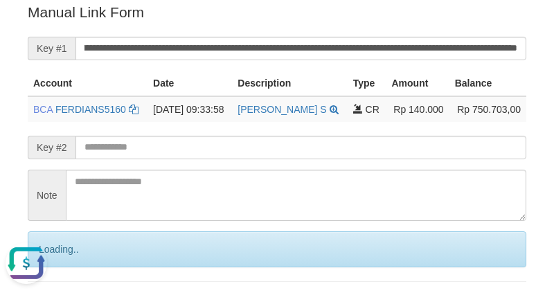
scroll to position [0, 0]
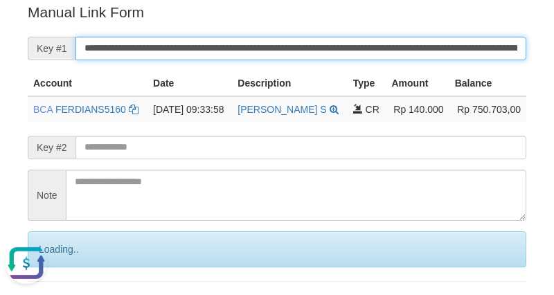
click at [171, 39] on input "**********" at bounding box center [300, 49] width 451 height 24
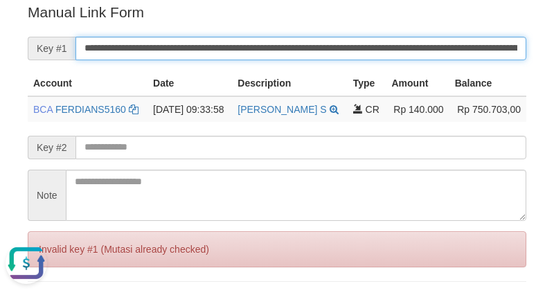
click at [171, 39] on input "**********" at bounding box center [300, 49] width 451 height 24
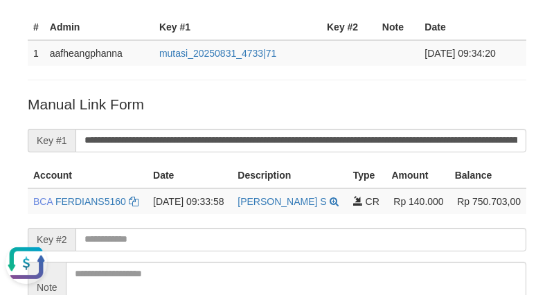
scroll to position [49, 0]
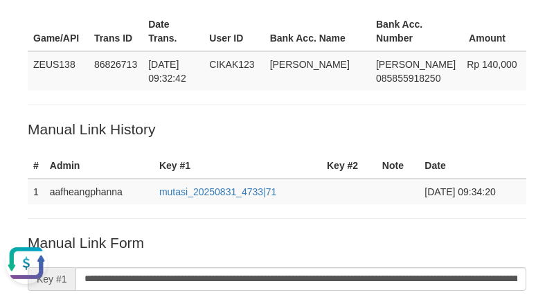
click at [388, 105] on div "Deposit Detail Game/API Trans ID Date Trans. User ID Bank Acc. Name Bank Acc. N…" at bounding box center [276, 264] width 519 height 572
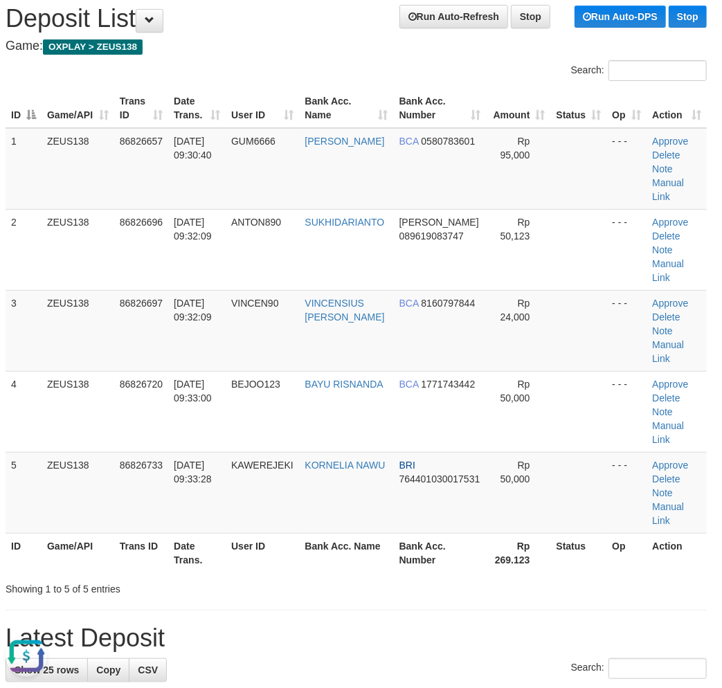
click at [178, 634] on h1 "Latest Deposit" at bounding box center [356, 639] width 701 height 28
click at [178, 633] on h1 "Latest Deposit" at bounding box center [356, 639] width 701 height 28
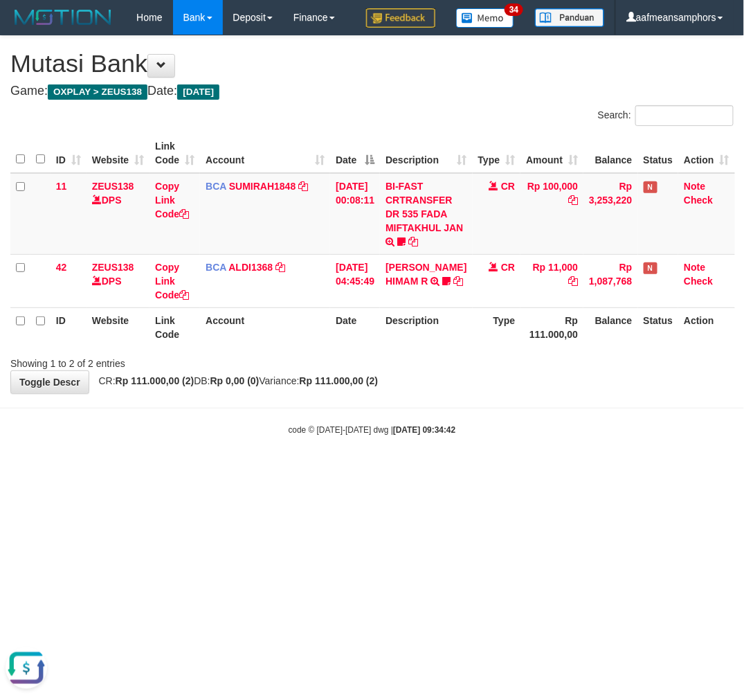
click at [247, 471] on html "Toggle navigation Home Bank Account List Load By Website Group [OXPLAY] ZEUS138…" at bounding box center [372, 235] width 744 height 471
click at [309, 471] on html "Toggle navigation Home Bank Account List Load By Website Group [OXPLAY] ZEUS138…" at bounding box center [372, 235] width 744 height 471
click at [330, 471] on html "Toggle navigation Home Bank Account List Load By Website Group [OXPLAY] ZEUS138…" at bounding box center [372, 235] width 744 height 471
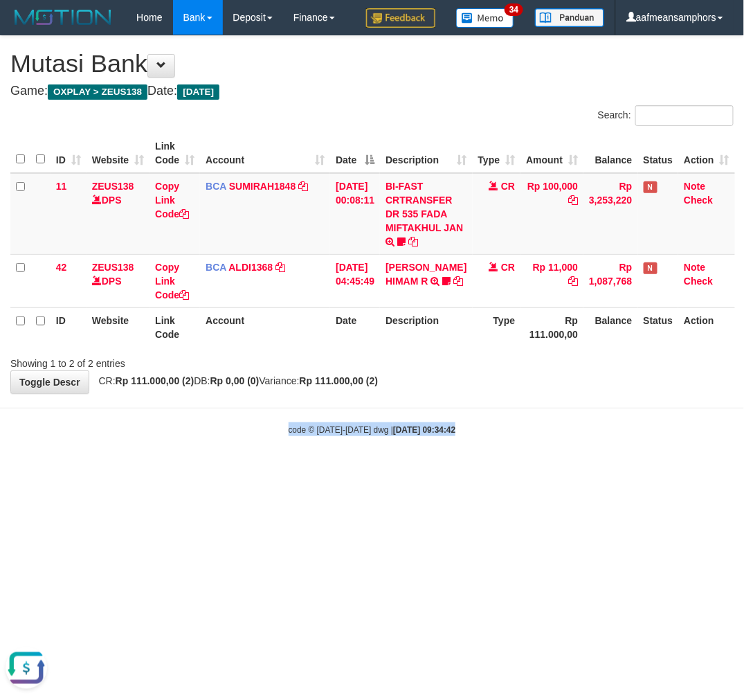
drag, startPoint x: 327, startPoint y: 488, endPoint x: 351, endPoint y: 487, distance: 24.2
click at [319, 471] on html "Toggle navigation Home Bank Account List Load By Website Group [OXPLAY] ZEUS138…" at bounding box center [372, 235] width 744 height 471
click at [303, 447] on body "Toggle navigation Home Bank Account List Load By Website Group [OXPLAY] ZEUS138…" at bounding box center [372, 235] width 744 height 471
click at [715, 364] on div "Showing 1 to 2 of 2 entries" at bounding box center [372, 360] width 744 height 19
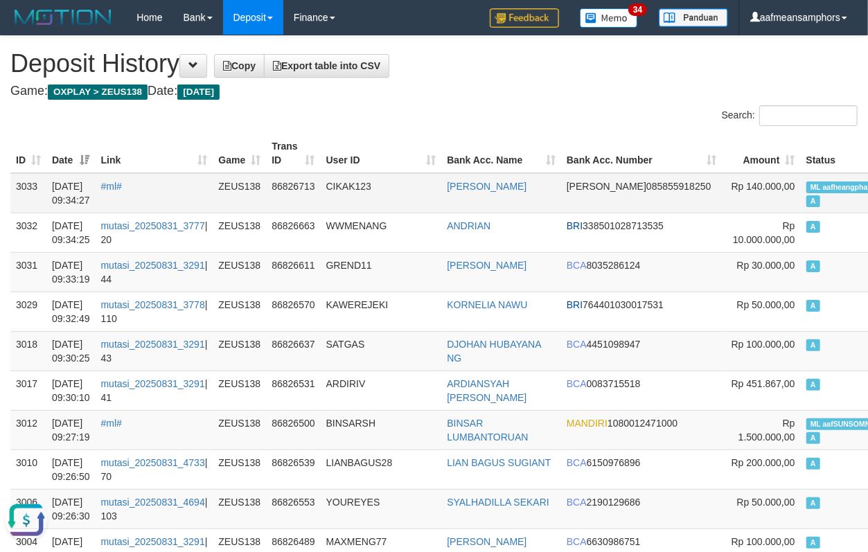
click at [377, 197] on td "CIKAK123" at bounding box center [381, 193] width 121 height 40
click at [334, 190] on td "CIKAK123" at bounding box center [381, 193] width 121 height 40
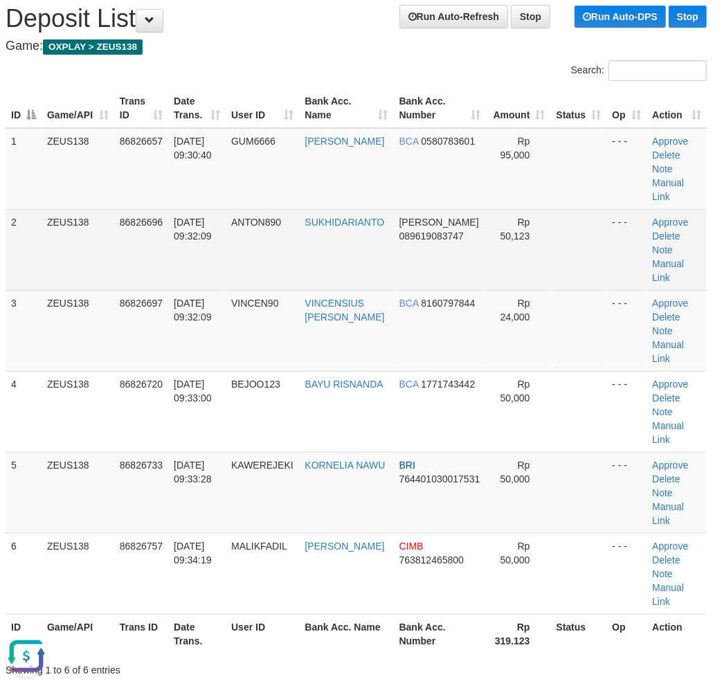
click at [240, 253] on td "ANTON890" at bounding box center [262, 249] width 73 height 81
click at [241, 250] on td "ANTON890" at bounding box center [262, 249] width 73 height 81
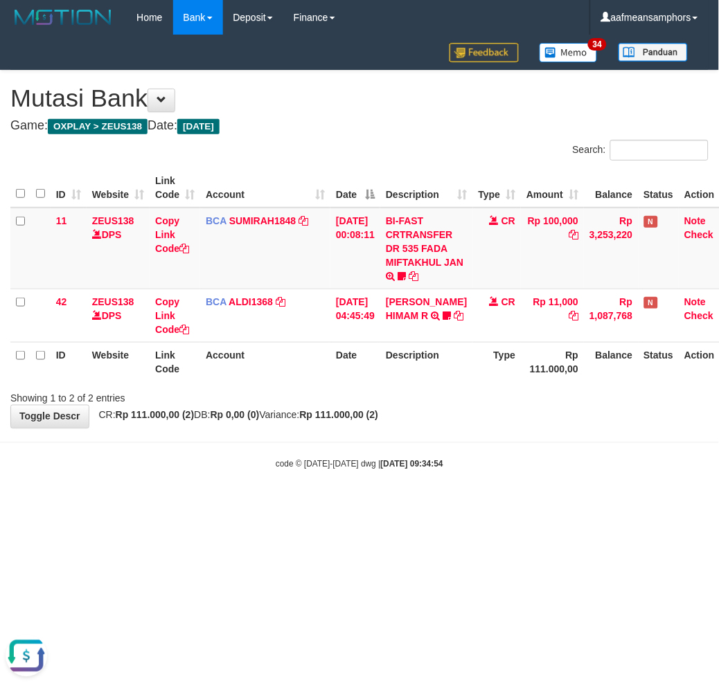
click at [573, 418] on div "**********" at bounding box center [359, 249] width 719 height 357
click at [576, 393] on div "Showing 1 to 2 of 2 entries" at bounding box center [359, 395] width 719 height 19
click at [556, 342] on th "Rp 111.000,00" at bounding box center [552, 361] width 63 height 39
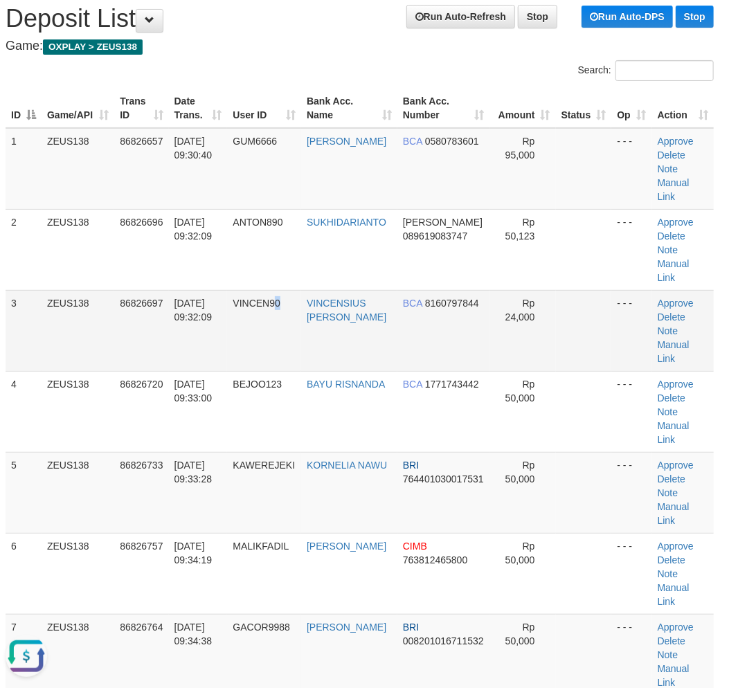
click at [280, 344] on td "VINCEN90" at bounding box center [264, 330] width 74 height 81
drag, startPoint x: 278, startPoint y: 346, endPoint x: 267, endPoint y: 351, distance: 11.5
click at [271, 348] on td "VINCEN90" at bounding box center [264, 330] width 74 height 81
click at [213, 364] on tr "3 ZEUS138 86826697 31/08/2025 09:32:09 VINCEN90 VINCENSIUS RICKY F BCA 81607978…" at bounding box center [360, 330] width 708 height 81
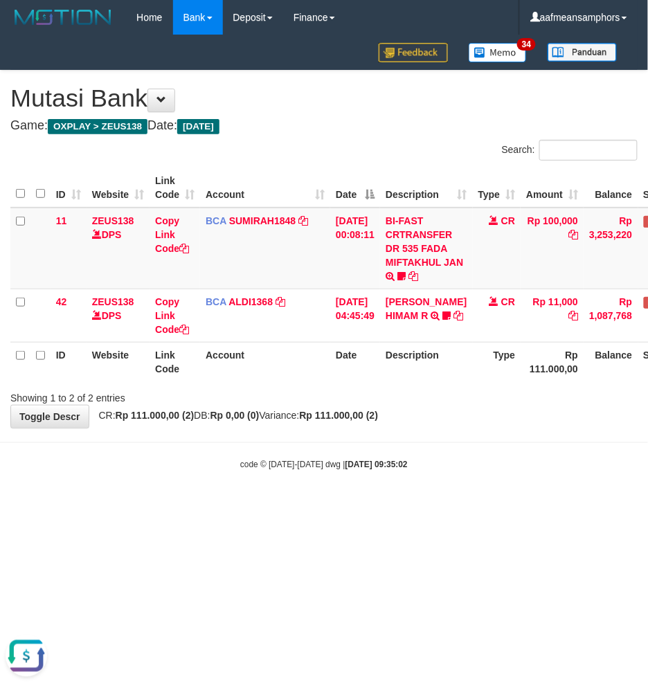
drag, startPoint x: 385, startPoint y: 364, endPoint x: 524, endPoint y: 343, distance: 140.1
click at [380, 364] on th "Date" at bounding box center [355, 361] width 50 height 39
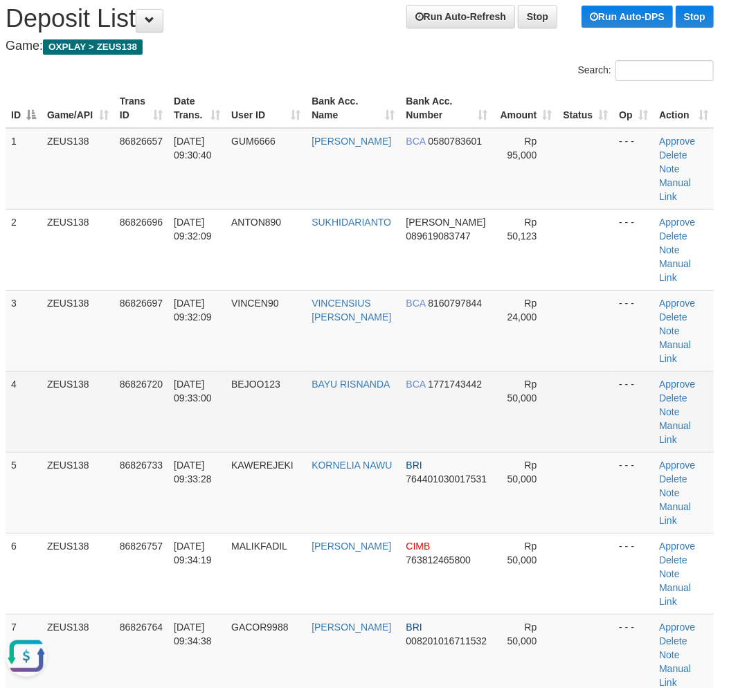
click at [212, 381] on span "[DATE] 09:33:00" at bounding box center [193, 391] width 38 height 25
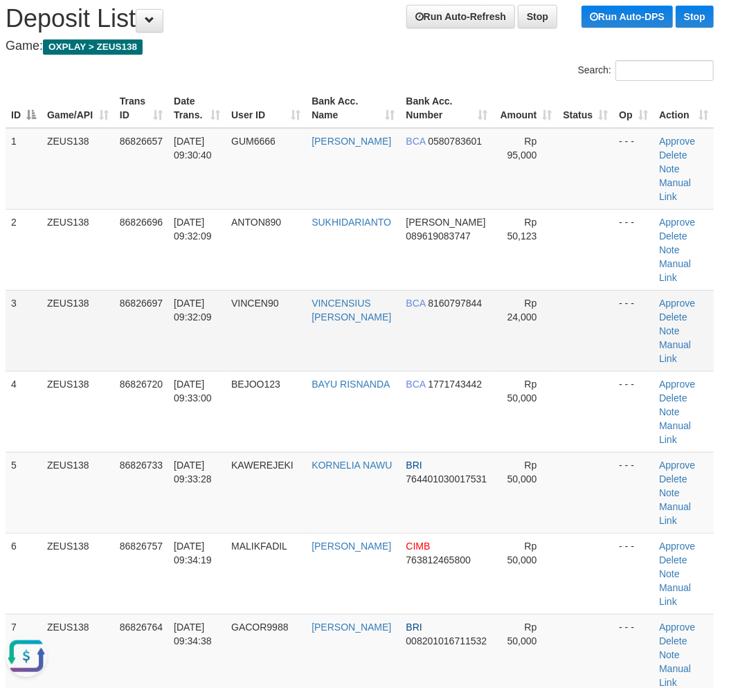
click at [179, 351] on td "[DATE] 09:32:09" at bounding box center [196, 330] width 57 height 81
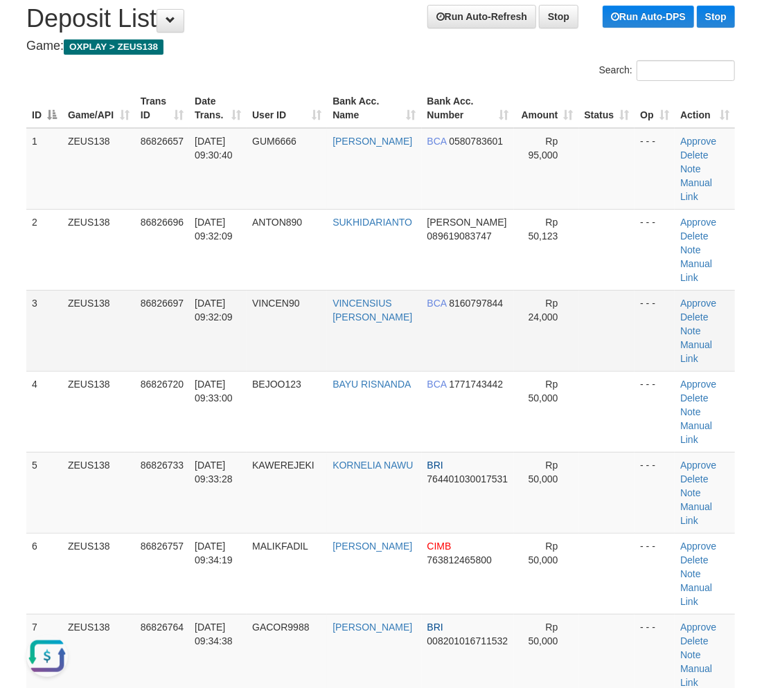
scroll to position [45, 0]
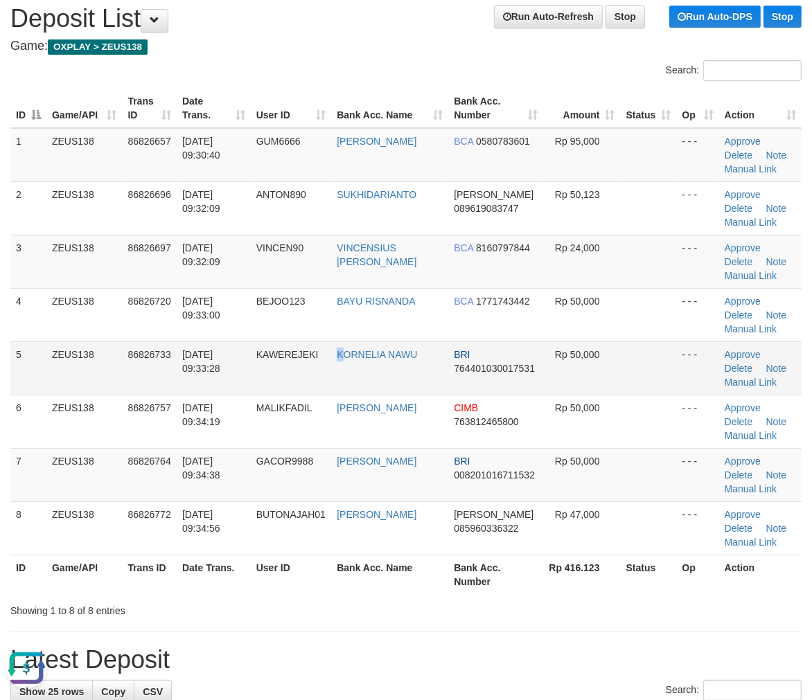
drag, startPoint x: 340, startPoint y: 367, endPoint x: 330, endPoint y: 368, distance: 9.8
click at [330, 368] on tr "5 ZEUS138 86826733 [DATE] 09:33:28 [GEOGRAPHIC_DATA] KORNELIA NAWU BRI 76440103…" at bounding box center [405, 367] width 791 height 53
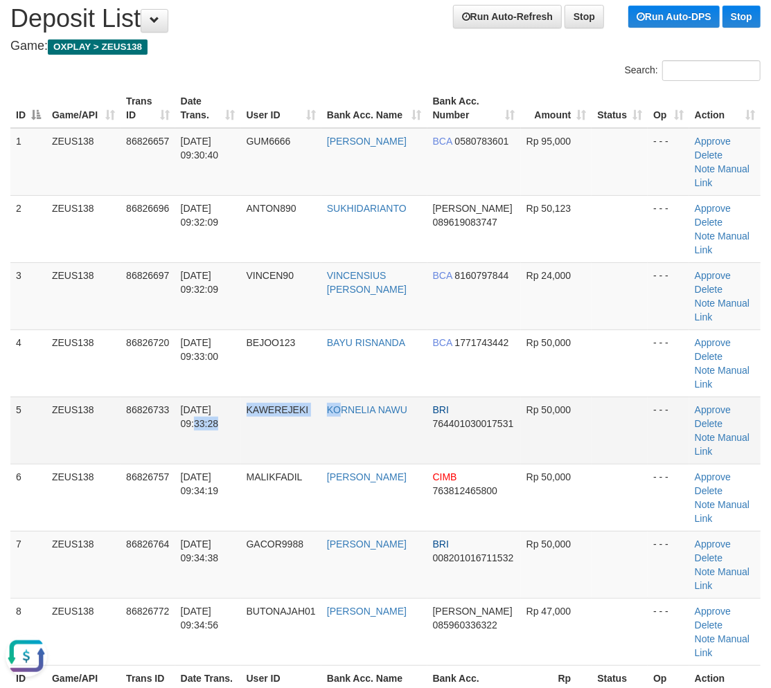
click at [345, 414] on tr "5 ZEUS138 86826733 [DATE] 09:33:28 [GEOGRAPHIC_DATA] KORNELIA NAWU BRI 76440103…" at bounding box center [385, 430] width 750 height 67
click at [277, 402] on td "KAWEREJEKI" at bounding box center [281, 430] width 80 height 67
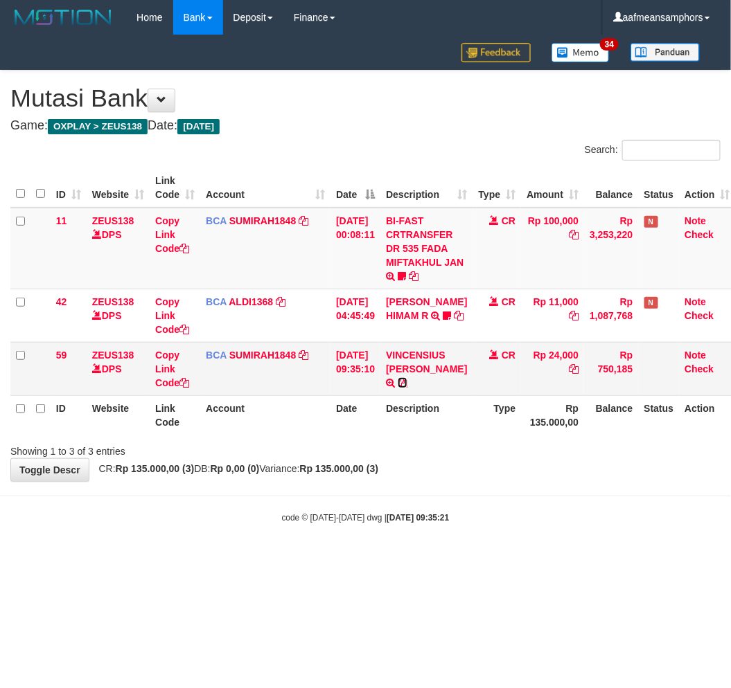
click at [407, 378] on icon at bounding box center [402, 383] width 10 height 10
click at [251, 472] on strong "Rp 0,00 (0)" at bounding box center [235, 468] width 49 height 11
click at [259, 476] on div "**********" at bounding box center [365, 276] width 731 height 411
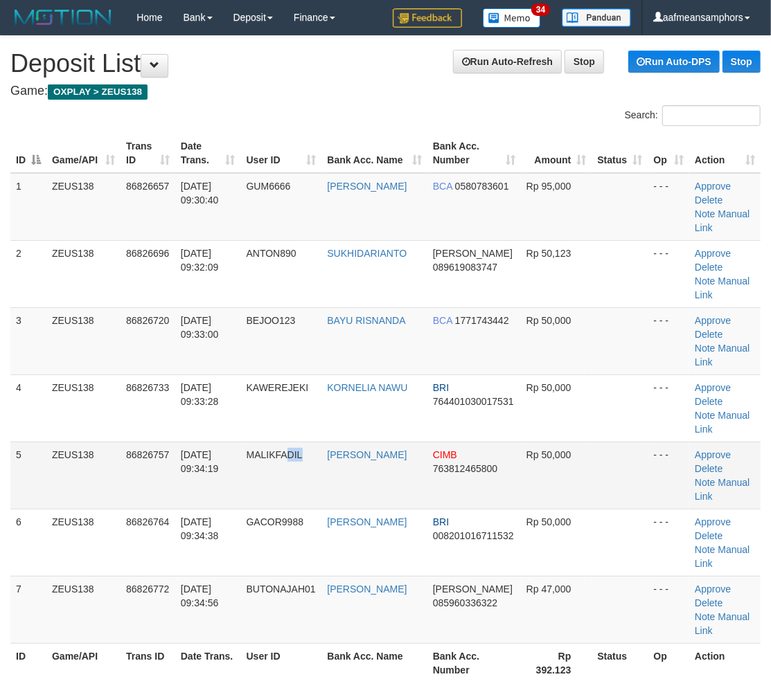
drag, startPoint x: 303, startPoint y: 455, endPoint x: 284, endPoint y: 458, distance: 19.0
click at [301, 456] on span "MALIKFADIL" at bounding box center [275, 454] width 56 height 11
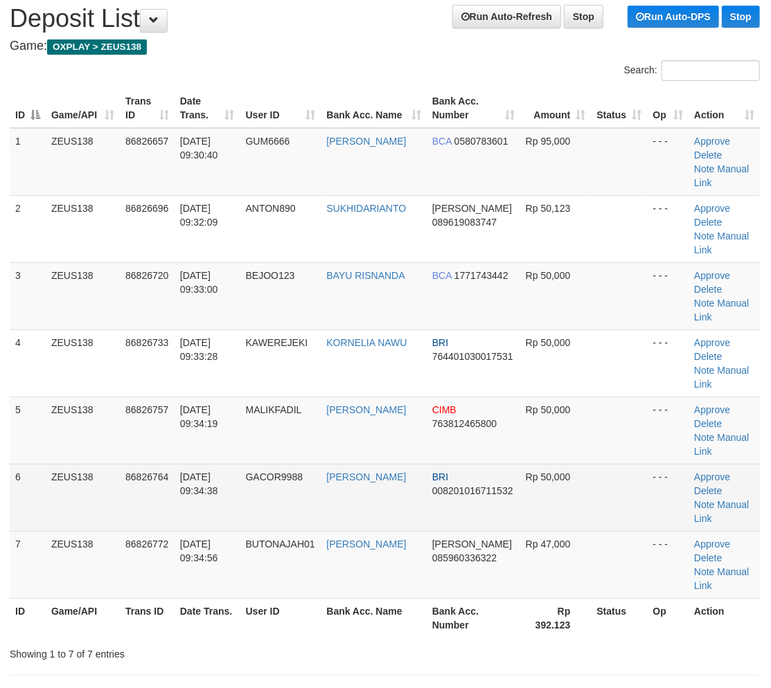
click at [237, 466] on td "31/08/2025 09:34:38" at bounding box center [208, 497] width 66 height 67
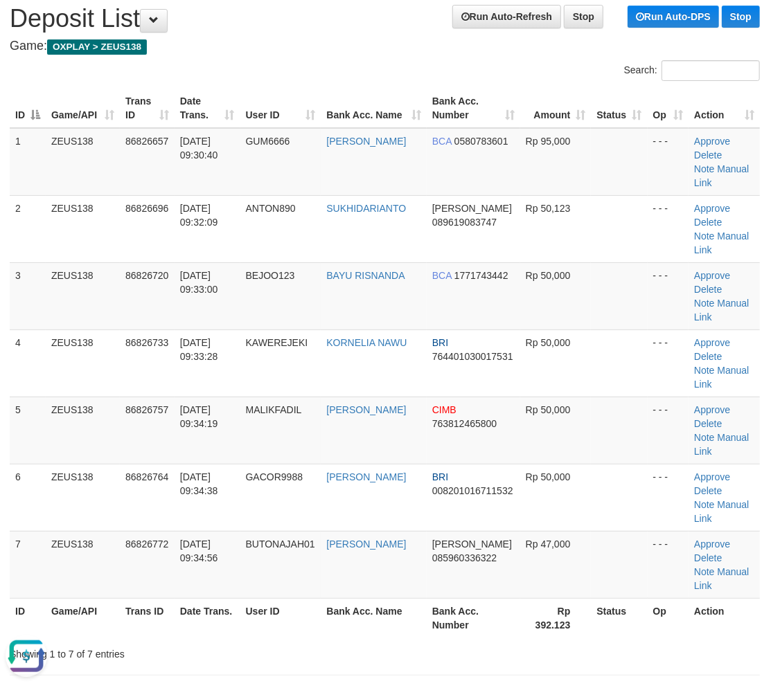
scroll to position [0, 0]
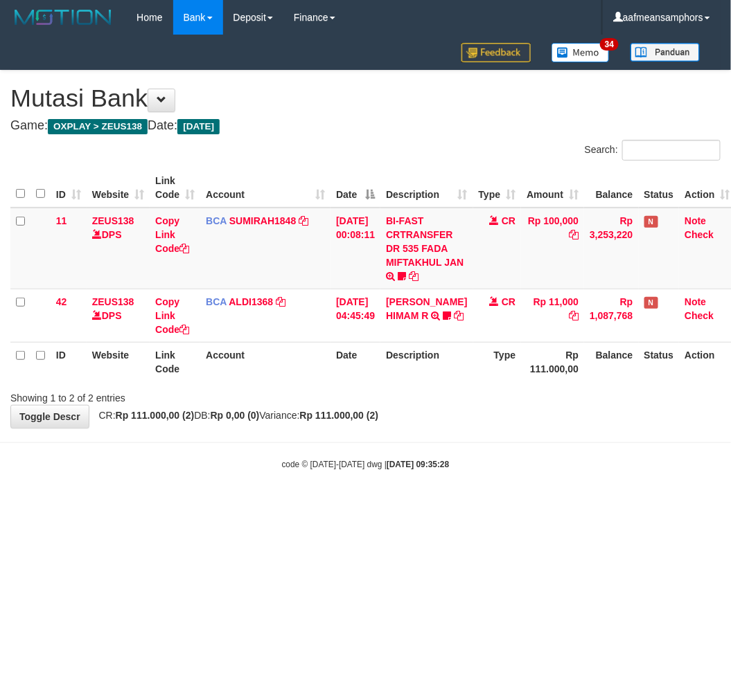
click at [461, 482] on body "Toggle navigation Home Bank Account List Load By Website Group [OXPLAY] ZEUS138…" at bounding box center [365, 253] width 731 height 506
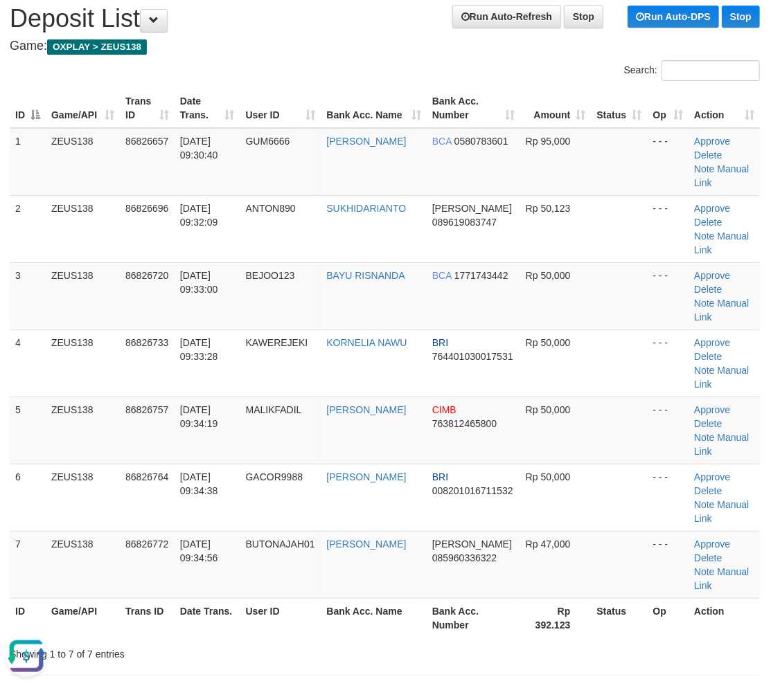
drag, startPoint x: 258, startPoint y: 656, endPoint x: 215, endPoint y: 645, distance: 43.5
click at [255, 656] on div "Showing 1 to 7 of 7 entries" at bounding box center [160, 651] width 301 height 19
drag, startPoint x: 215, startPoint y: 645, endPoint x: 219, endPoint y: 627, distance: 19.0
click at [213, 645] on div "Showing 1 to 7 of 7 entries" at bounding box center [160, 651] width 301 height 19
click at [213, 620] on th "Date Trans." at bounding box center [208, 617] width 66 height 39
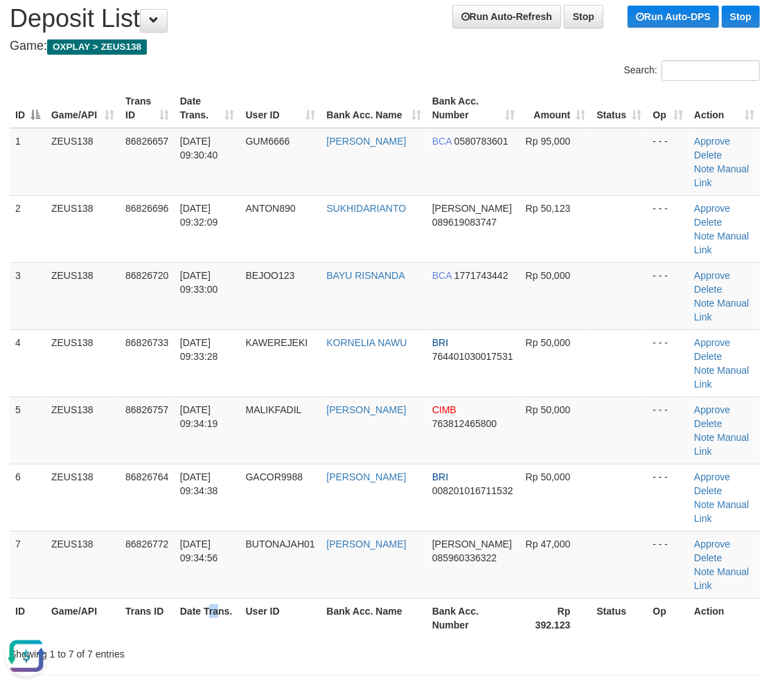
click at [206, 617] on th "Date Trans." at bounding box center [208, 617] width 66 height 39
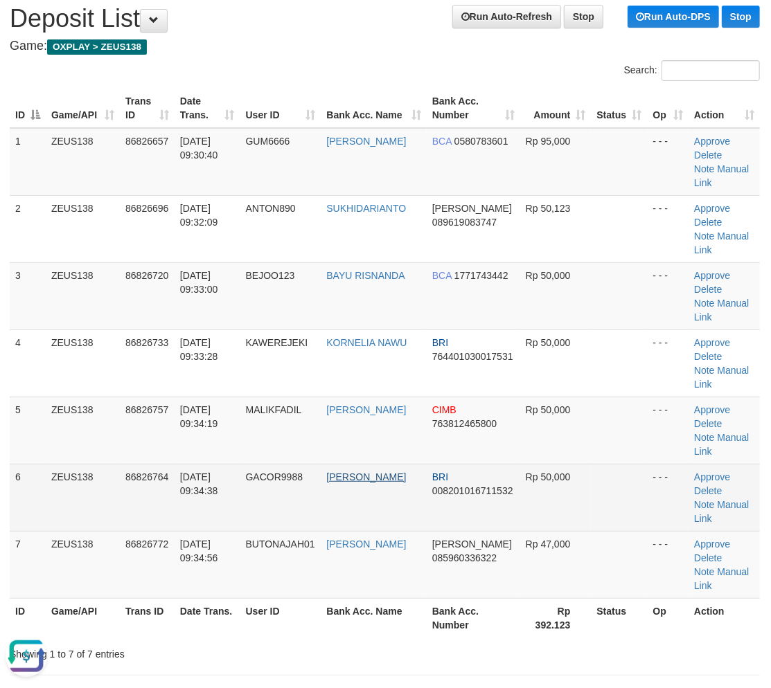
drag, startPoint x: 333, startPoint y: 472, endPoint x: 350, endPoint y: 478, distance: 17.5
click at [350, 478] on tbody "1 ZEUS138 86826657 31/08/2025 09:30:40 GUM6666 ERIN NOVRIANTO BCA 0580783601 Rp…" at bounding box center [385, 363] width 750 height 471
click at [274, 506] on td "GACOR9988" at bounding box center [280, 497] width 81 height 67
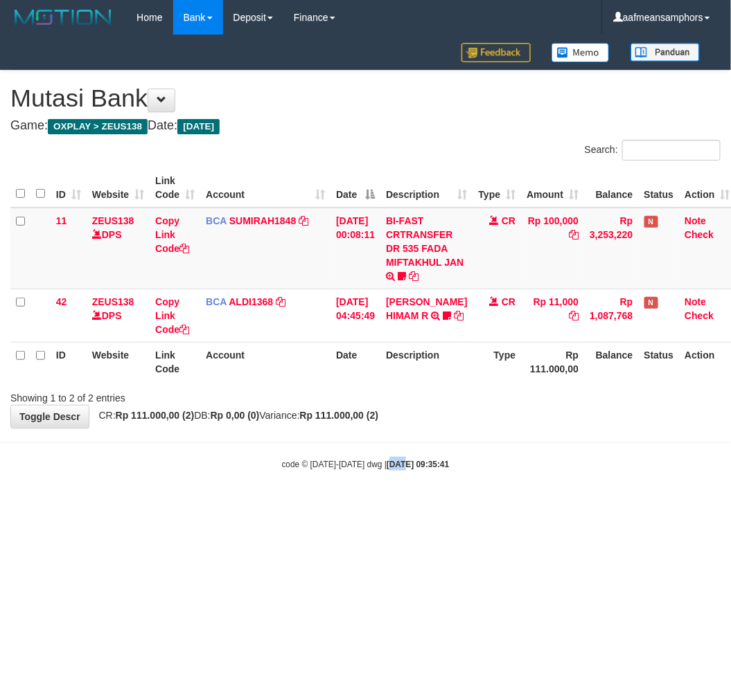
click at [377, 474] on body "Toggle navigation Home Bank Account List Load By Website Group [OXPLAY] ZEUS138…" at bounding box center [365, 253] width 731 height 506
click at [458, 499] on body "Toggle navigation Home Bank Account List Load By Website Group [OXPLAY] ZEUS138…" at bounding box center [365, 253] width 731 height 506
click at [448, 485] on body "Toggle navigation Home Bank Account List Load By Website Group [OXPLAY] ZEUS138…" at bounding box center [365, 253] width 731 height 506
click at [445, 487] on body "Toggle navigation Home Bank Account List Load By Website Group [OXPLAY] ZEUS138…" at bounding box center [365, 253] width 731 height 506
click at [427, 472] on body "Toggle navigation Home Bank Account List Load By Website Group [OXPLAY] ZEUS138…" at bounding box center [365, 253] width 731 height 506
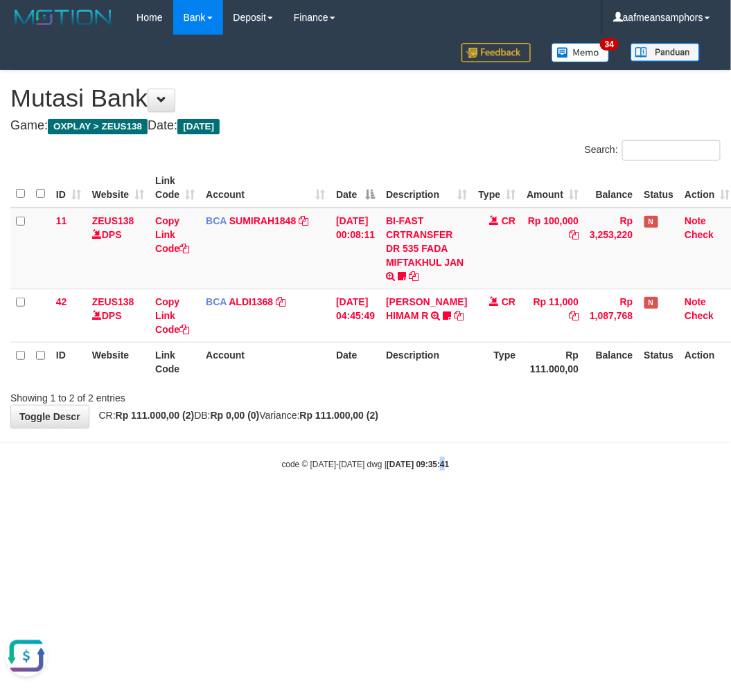
drag, startPoint x: 416, startPoint y: 474, endPoint x: 417, endPoint y: 462, distance: 11.8
click at [407, 474] on body "Toggle navigation Home Bank Account List Load By Website Group [OXPLAY] ZEUS138…" at bounding box center [365, 253] width 731 height 506
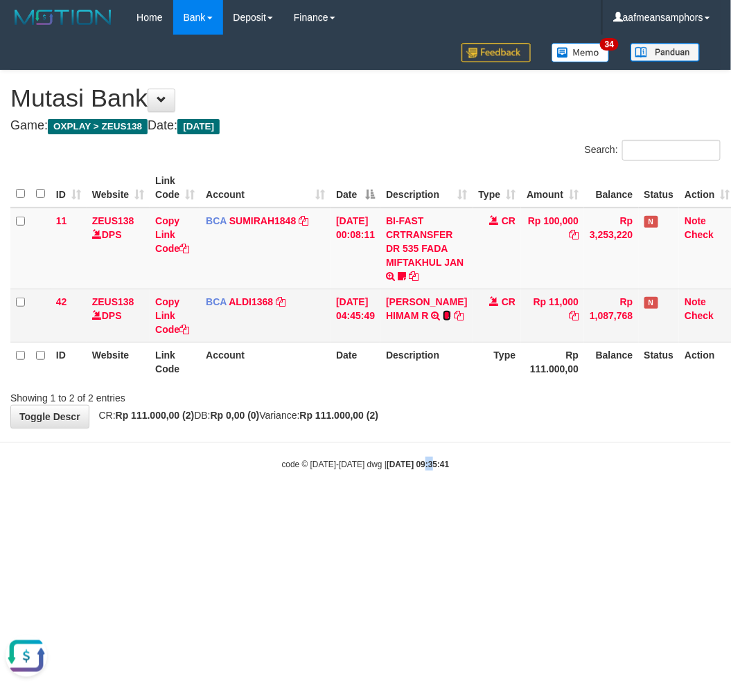
click at [442, 311] on icon at bounding box center [446, 316] width 8 height 10
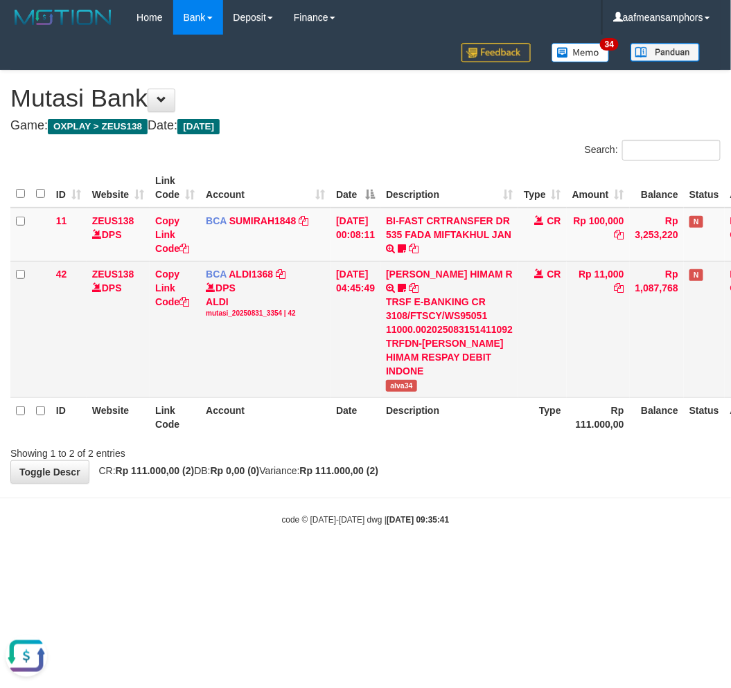
click at [402, 380] on span "alva34" at bounding box center [401, 386] width 31 height 12
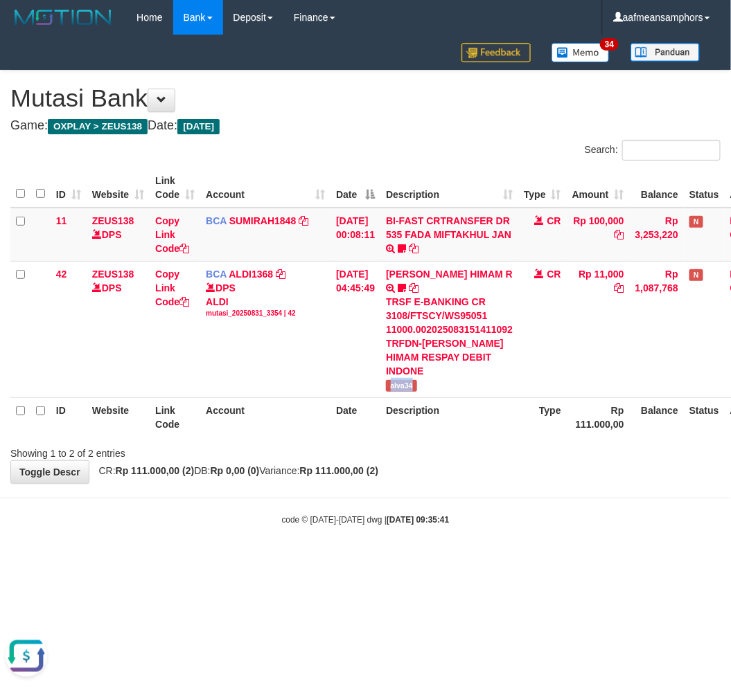
copy span "alva34"
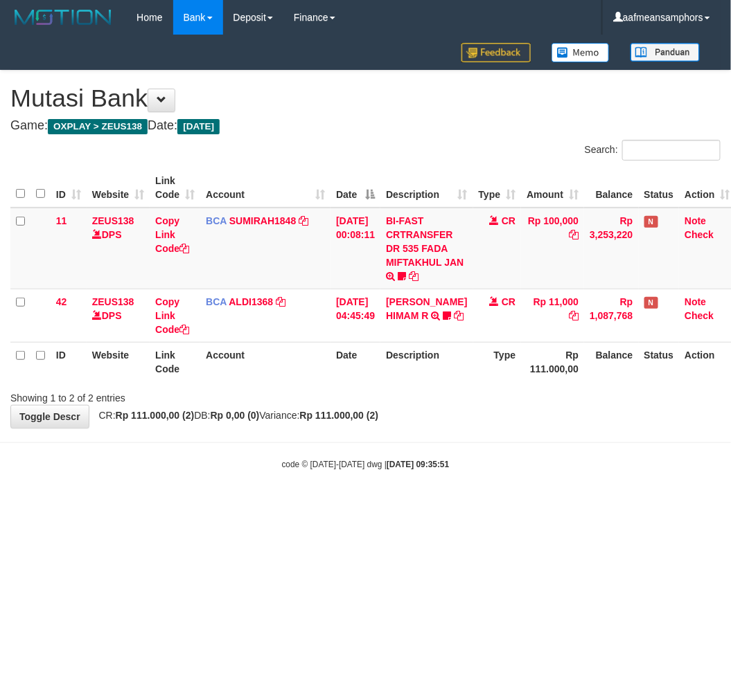
click at [465, 492] on body "Toggle navigation Home Bank Account List Load By Website Group [OXPLAY] ZEUS138…" at bounding box center [365, 253] width 731 height 506
click at [473, 487] on body "Toggle navigation Home Bank Account List Load By Website Group [OXPLAY] ZEUS138…" at bounding box center [365, 253] width 731 height 506
click at [482, 465] on div "code © 2012-2018 dwg | 2025/08/31 09:35:51" at bounding box center [365, 464] width 731 height 14
drag, startPoint x: 417, startPoint y: 525, endPoint x: 406, endPoint y: 526, distance: 11.2
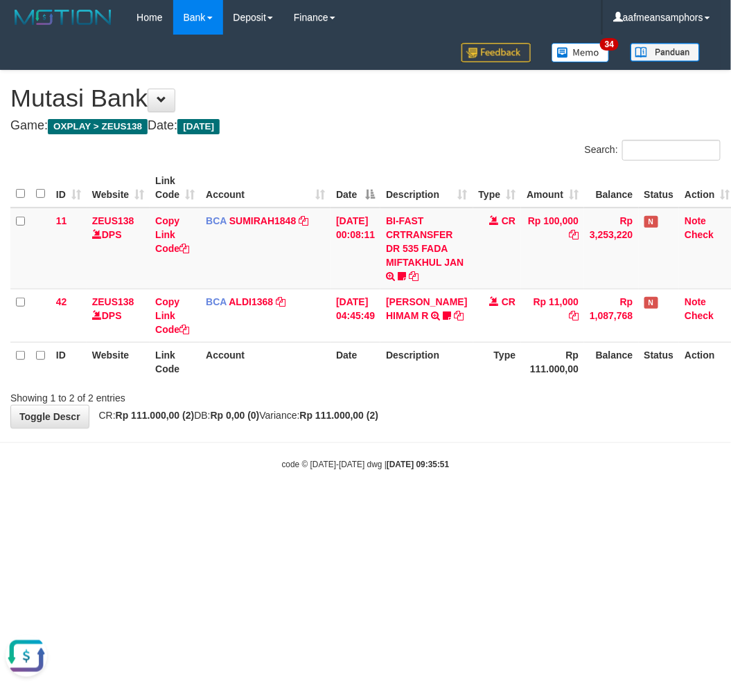
click at [406, 506] on html "Toggle navigation Home Bank Account List Load By Website Group [OXPLAY] ZEUS138…" at bounding box center [365, 253] width 731 height 506
click at [422, 506] on html "Toggle navigation Home Bank Account List Load By Website Group [OXPLAY] ZEUS138…" at bounding box center [365, 253] width 731 height 506
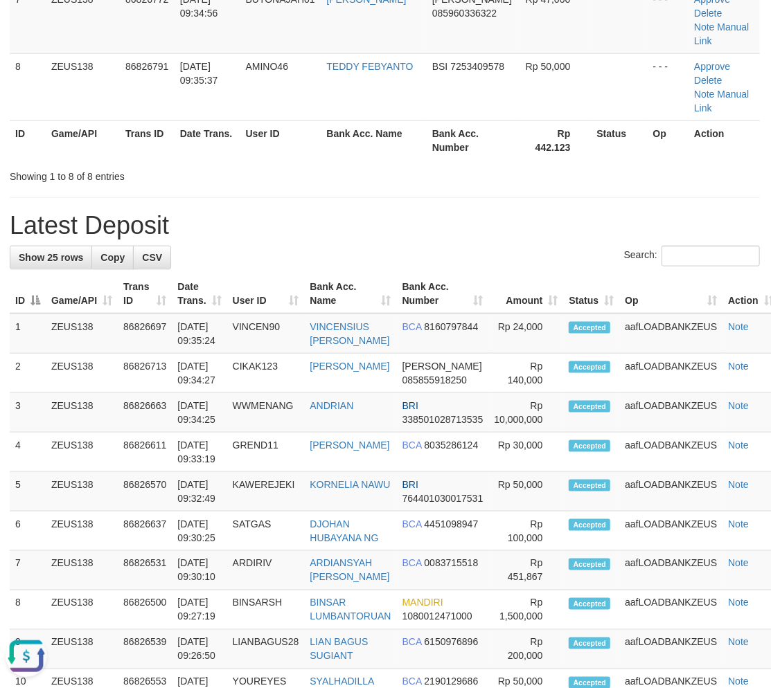
click at [672, 194] on div "**********" at bounding box center [384, 419] width 771 height 1947
click at [670, 194] on div "**********" at bounding box center [384, 419] width 771 height 1947
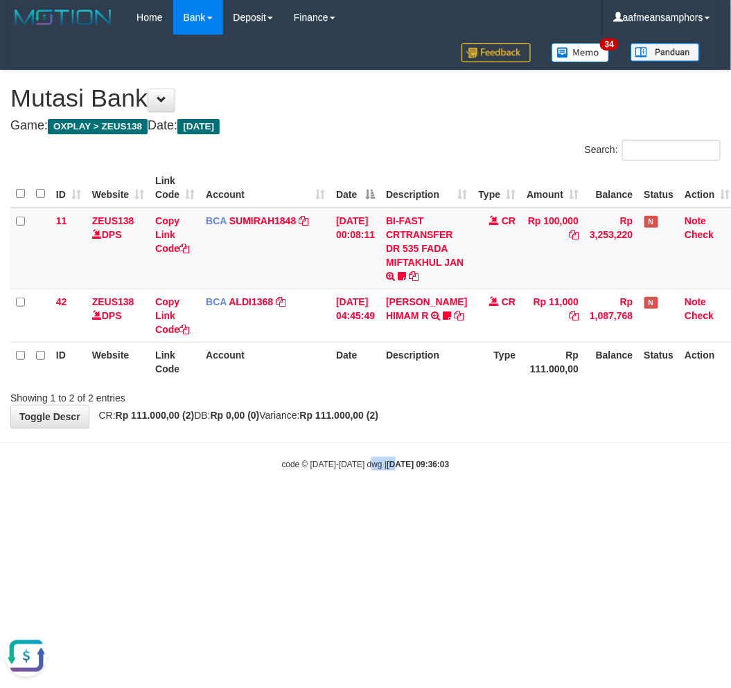
click at [368, 466] on small "code © [DATE]-[DATE] dwg | [DATE] 09:36:03" at bounding box center [366, 465] width 168 height 10
click at [386, 467] on strong "2025/08/31 09:36:03" at bounding box center [417, 465] width 62 height 10
click at [382, 468] on div "code © 2012-2018 dwg | 2025/08/31 09:36:03" at bounding box center [365, 464] width 731 height 14
drag, startPoint x: 528, startPoint y: 459, endPoint x: 520, endPoint y: 460, distance: 7.7
click at [526, 460] on div "code © 2012-2018 dwg | 2025/08/31 09:36:42" at bounding box center [365, 464] width 731 height 14
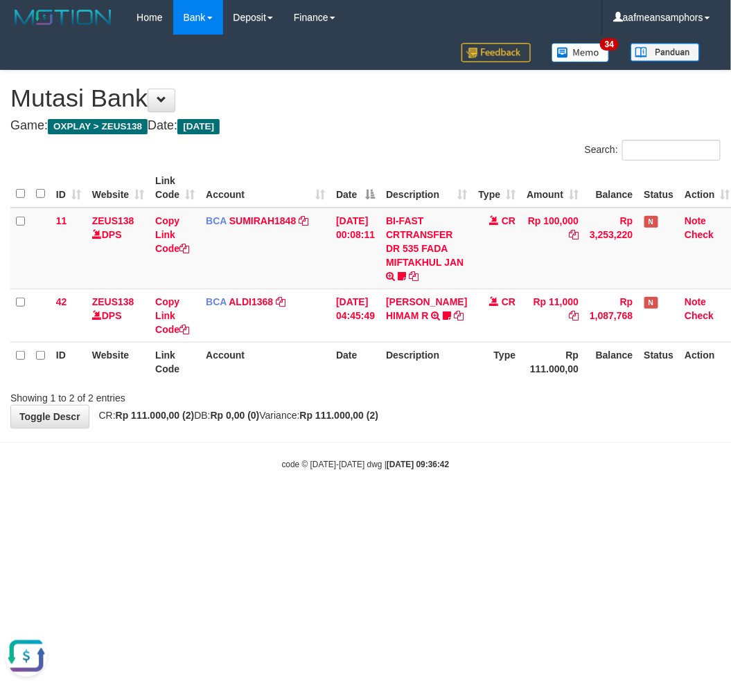
click at [511, 458] on div "code © 2012-2018 dwg | 2025/08/31 09:36:42" at bounding box center [365, 464] width 731 height 14
click at [506, 461] on div "code © 2012-2018 dwg | 2025/08/31 09:36:42" at bounding box center [365, 464] width 731 height 14
click at [600, 457] on div "code © 2012-2018 dwg | 2025/08/31 09:37:00" at bounding box center [365, 464] width 731 height 14
click at [589, 459] on div "code © 2012-2018 dwg | 2025/08/31 09:37:00" at bounding box center [365, 464] width 731 height 14
click at [586, 460] on div "code © 2012-2018 dwg | 2025/08/31 09:37:00" at bounding box center [365, 464] width 731 height 14
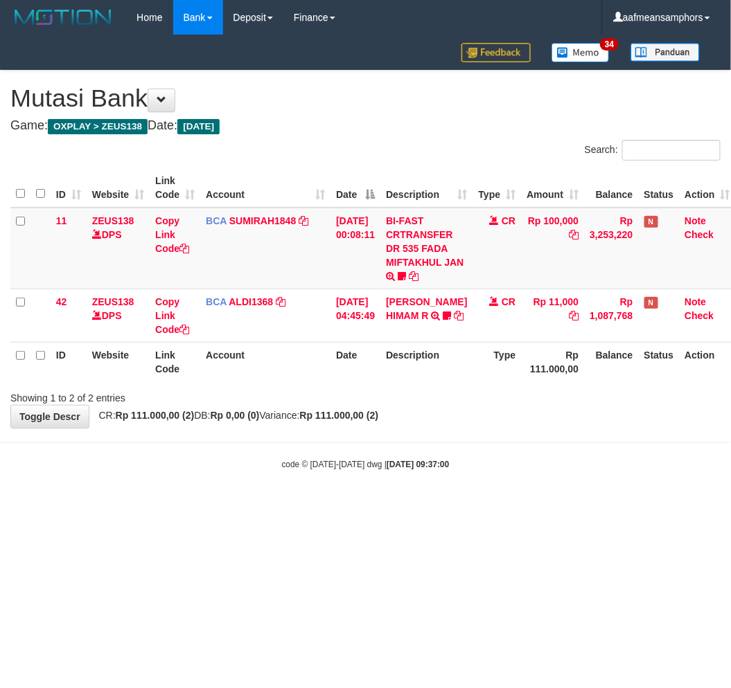
click at [578, 458] on div "code © 2012-2018 dwg | 2025/08/31 09:37:00" at bounding box center [365, 464] width 731 height 14
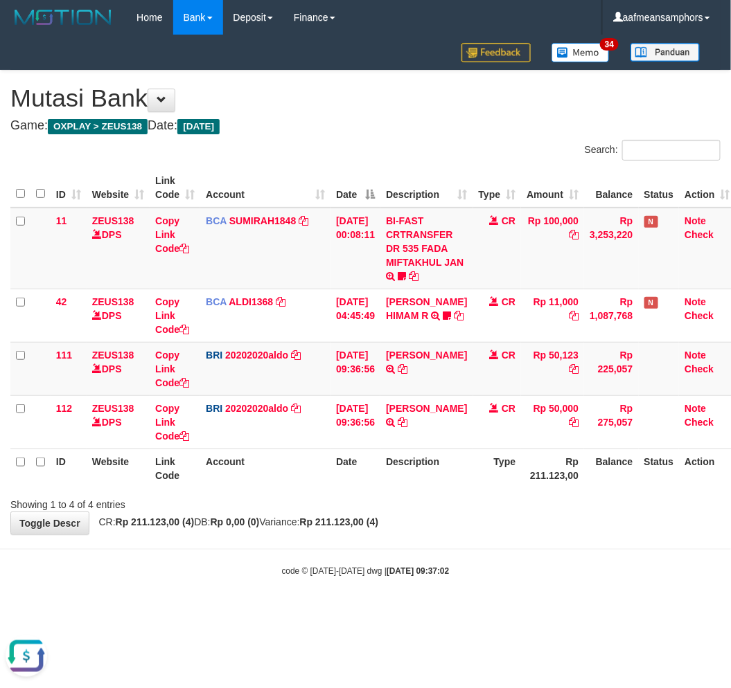
drag, startPoint x: 504, startPoint y: 501, endPoint x: 496, endPoint y: 499, distance: 8.6
click at [500, 501] on div "Showing 1 to 4 of 4 entries" at bounding box center [365, 501] width 731 height 19
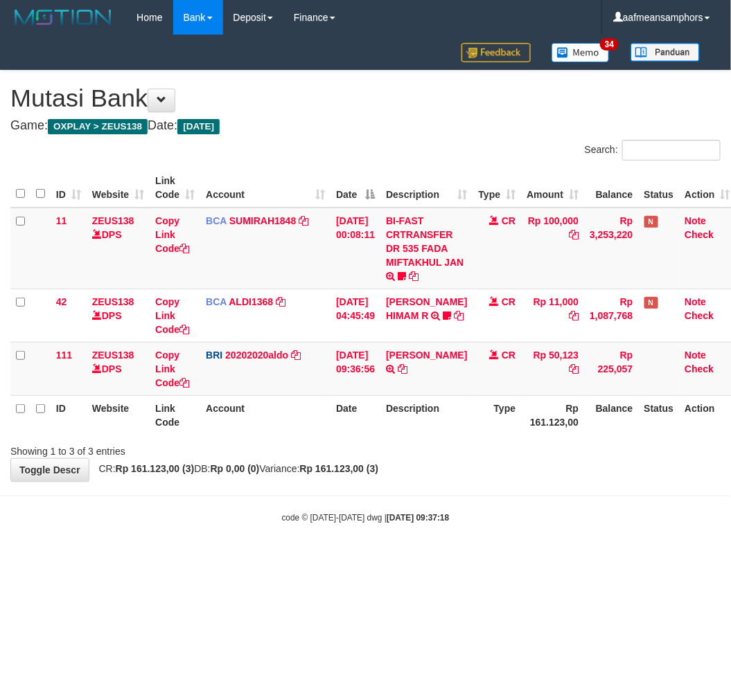
click at [497, 471] on div "**********" at bounding box center [365, 276] width 731 height 411
click at [485, 476] on div "**********" at bounding box center [365, 276] width 731 height 411
drag, startPoint x: 492, startPoint y: 476, endPoint x: 569, endPoint y: 473, distance: 76.9
click at [486, 476] on div "**********" at bounding box center [365, 276] width 731 height 411
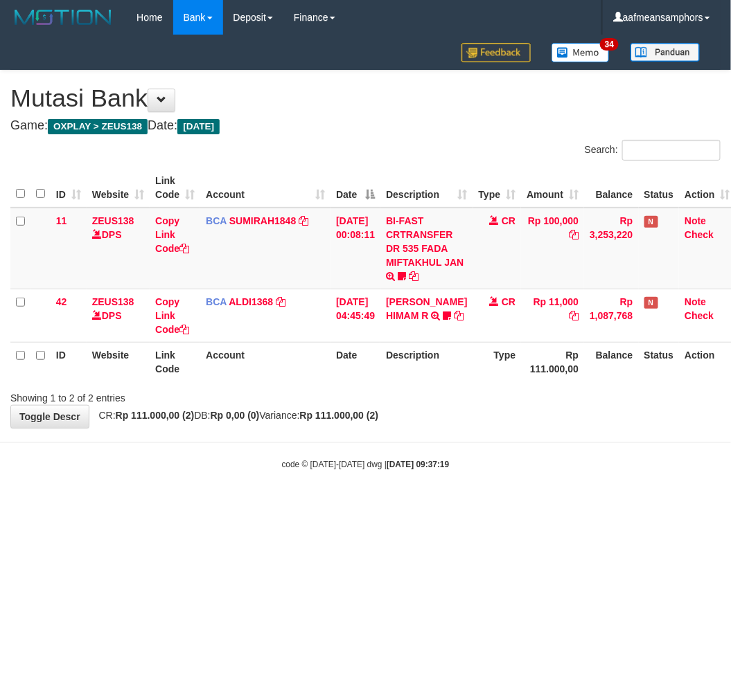
click at [468, 439] on body "Toggle navigation Home Bank Account List Load By Website Group [OXPLAY] ZEUS138…" at bounding box center [365, 253] width 731 height 506
click at [472, 427] on div "**********" at bounding box center [365, 249] width 731 height 357
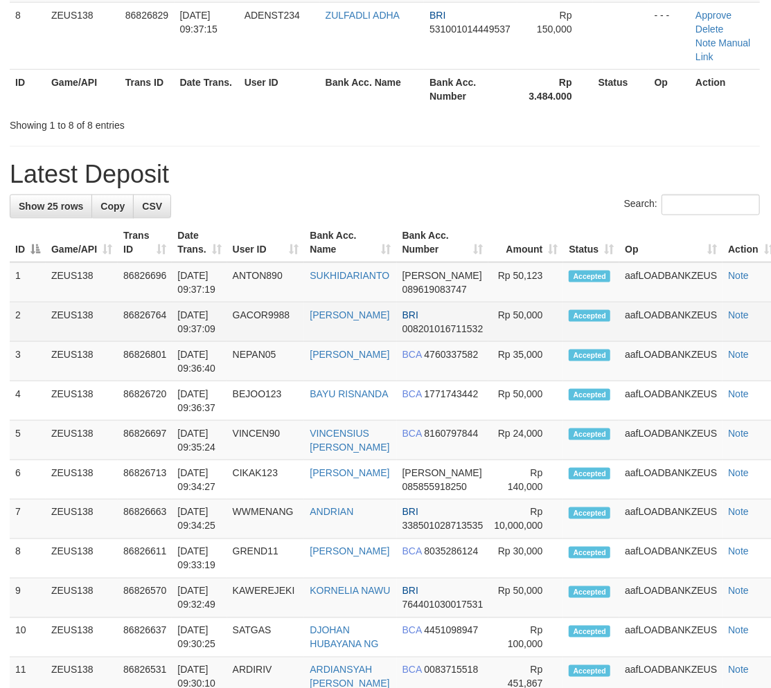
click at [375, 303] on td "RANDY KHRISDIY" at bounding box center [350, 322] width 92 height 39
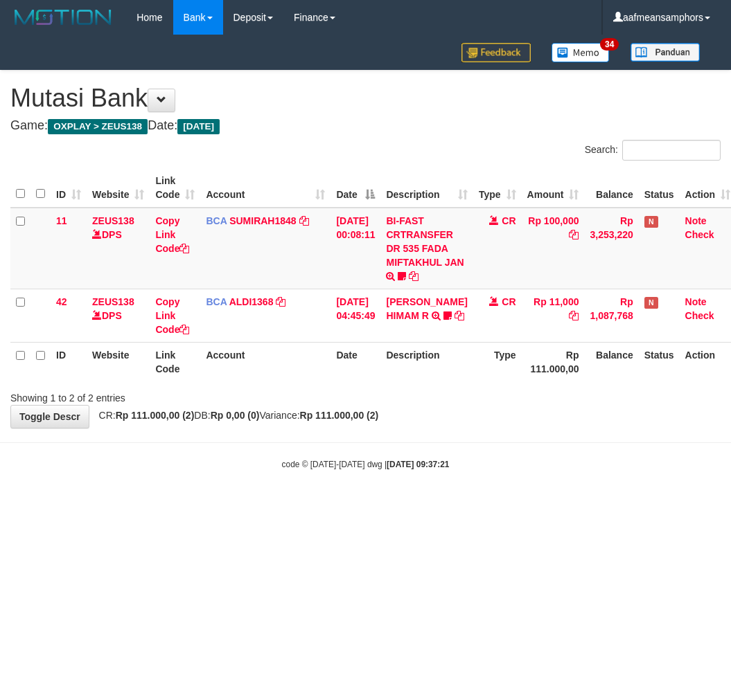
click at [452, 453] on body "Toggle navigation Home Bank Account List Load By Website Group [OXPLAY] ZEUS138…" at bounding box center [365, 253] width 731 height 506
click at [277, 499] on body "Toggle navigation Home Bank Account List Load By Website Group [OXPLAY] ZEUS138…" at bounding box center [365, 253] width 731 height 506
click at [276, 499] on body "Toggle navigation Home Bank Account List Load By Website Group [OXPLAY] ZEUS138…" at bounding box center [365, 253] width 731 height 506
drag, startPoint x: 363, startPoint y: 434, endPoint x: 460, endPoint y: 404, distance: 102.1
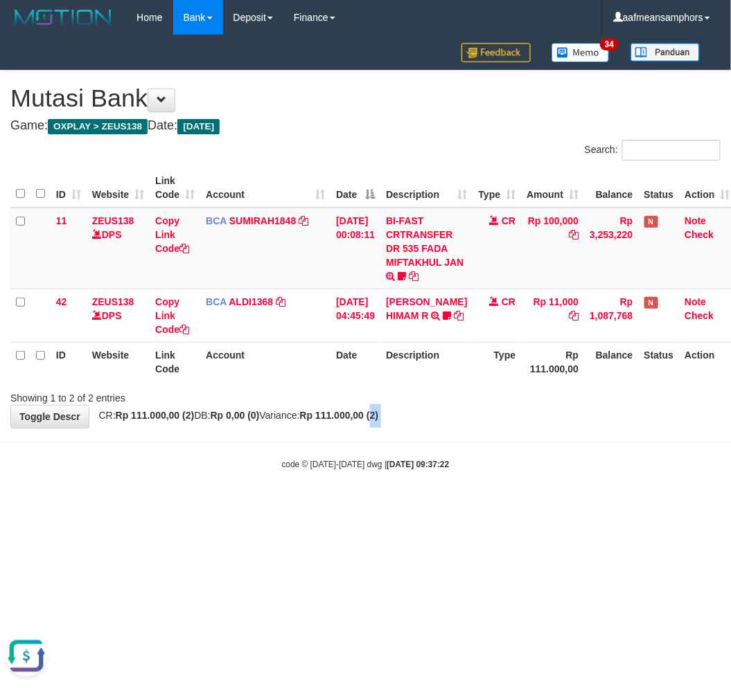
click at [364, 435] on body "Toggle navigation Home Bank Account List Load By Website Group [OXPLAY] ZEUS138…" at bounding box center [365, 253] width 731 height 506
click at [384, 483] on body "Toggle navigation Home Bank Account List Load By Website Group [OXPLAY] ZEUS138…" at bounding box center [365, 253] width 731 height 506
click at [446, 476] on body "Toggle navigation Home Bank Account List Load By Website Group [OXPLAY] ZEUS138…" at bounding box center [365, 253] width 731 height 506
drag, startPoint x: 460, startPoint y: 467, endPoint x: 729, endPoint y: 506, distance: 272.1
click at [458, 472] on body "Toggle navigation Home Bank Account List Load By Website Group [OXPLAY] ZEUS138…" at bounding box center [365, 253] width 731 height 506
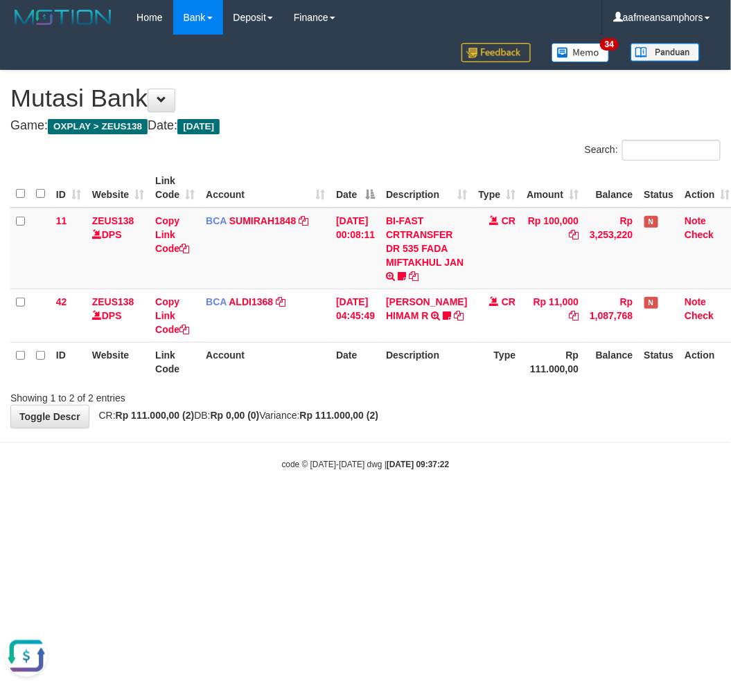
click at [474, 506] on html "Toggle navigation Home Bank Account List Load By Website Group [OXPLAY] ZEUS138…" at bounding box center [365, 253] width 731 height 506
click at [557, 506] on html "Toggle navigation Home Bank Account List Load By Website Group [OXPLAY] ZEUS138…" at bounding box center [365, 253] width 731 height 506
click at [540, 506] on html "Toggle navigation Home Bank Account List Load By Website Group [OXPLAY] ZEUS138…" at bounding box center [365, 253] width 731 height 506
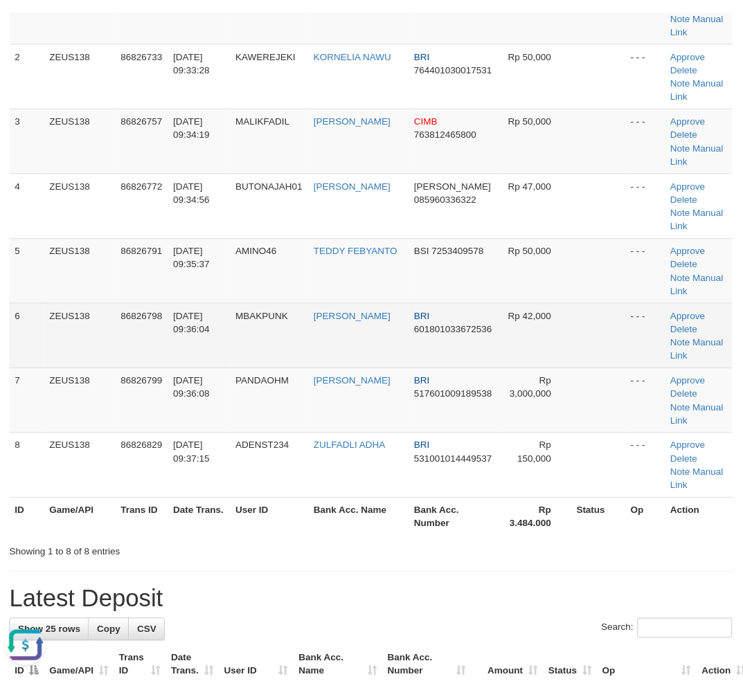
scroll to position [205, 1]
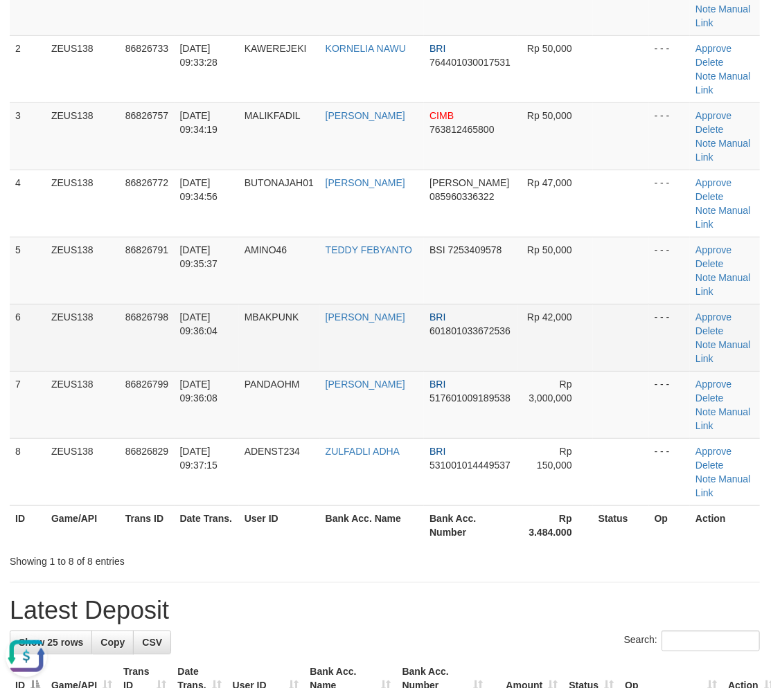
click at [288, 304] on td "MBAKPUNK" at bounding box center [279, 337] width 81 height 67
click at [289, 304] on td "MBAKPUNK" at bounding box center [279, 337] width 81 height 67
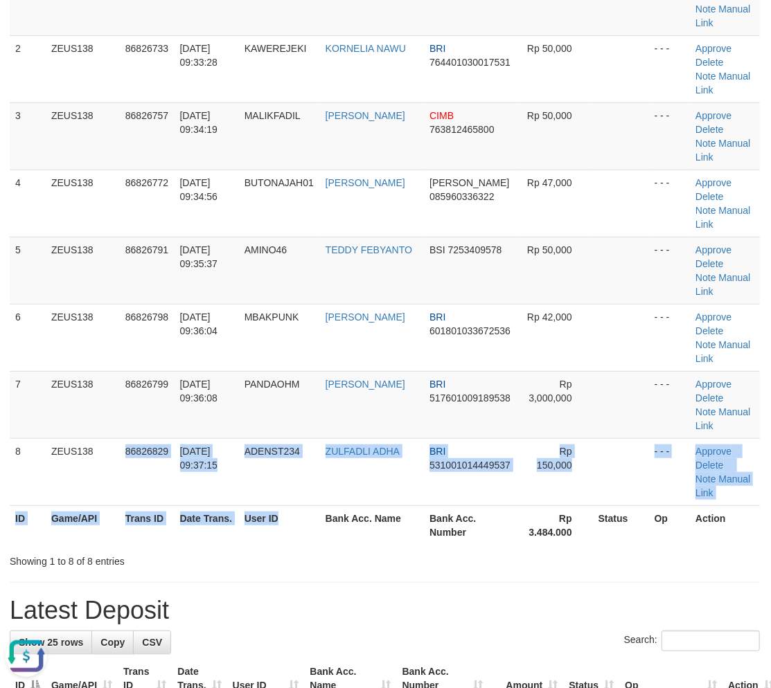
drag, startPoint x: 280, startPoint y: 395, endPoint x: 291, endPoint y: 397, distance: 11.3
click at [312, 400] on table "ID Game/API Trans ID Date Trans. User ID Bank Acc. Name Bank Acc. Number Amount…" at bounding box center [385, 237] width 750 height 616
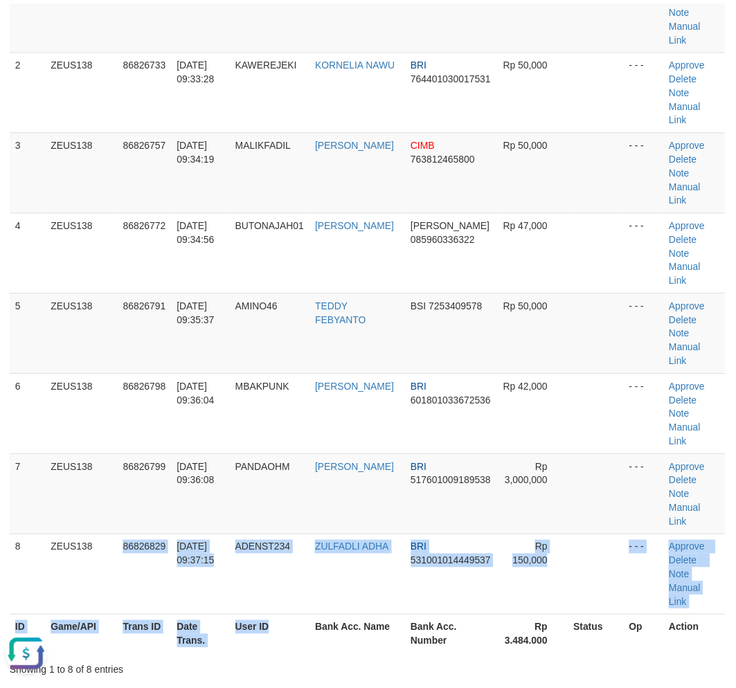
scroll to position [240, 1]
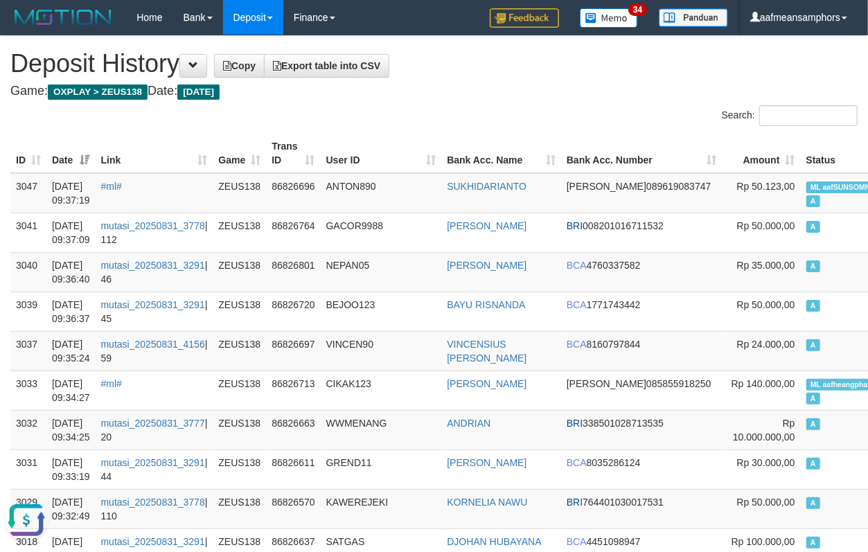
click at [356, 161] on th "User ID" at bounding box center [381, 153] width 121 height 39
click at [354, 157] on th "User ID" at bounding box center [381, 153] width 121 height 39
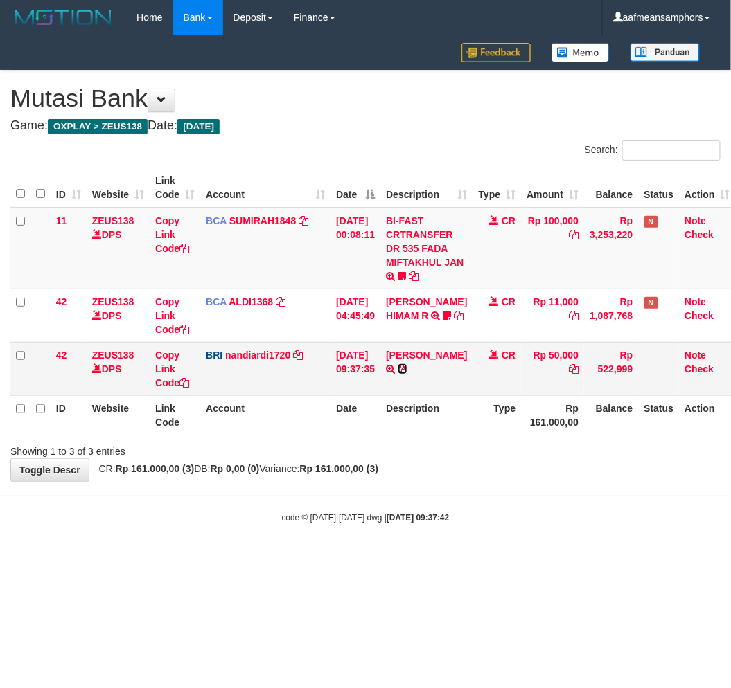
click at [399, 374] on icon at bounding box center [402, 369] width 10 height 10
click at [468, 456] on div "Showing 1 to 3 of 3 entries" at bounding box center [365, 448] width 731 height 19
click at [461, 451] on div "Showing 1 to 3 of 3 entries" at bounding box center [365, 448] width 731 height 19
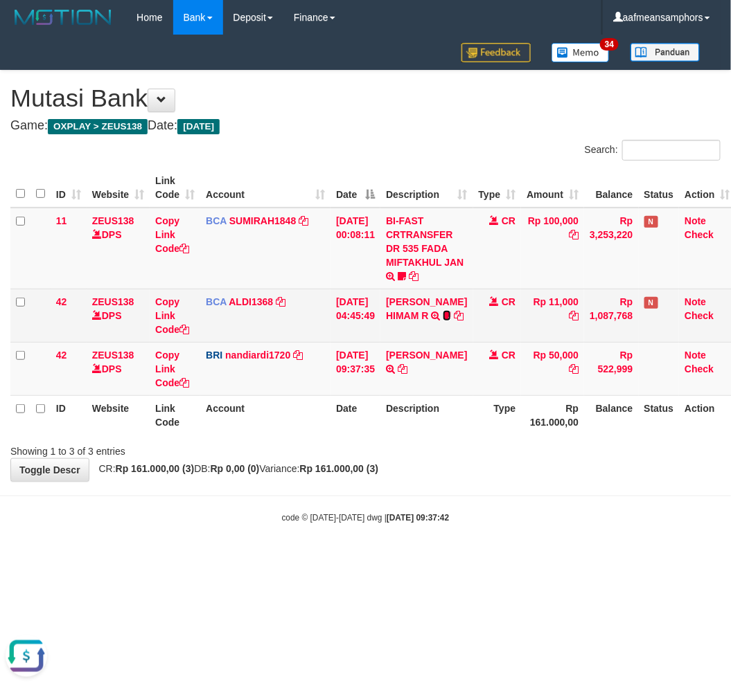
click at [442, 314] on icon at bounding box center [446, 316] width 8 height 10
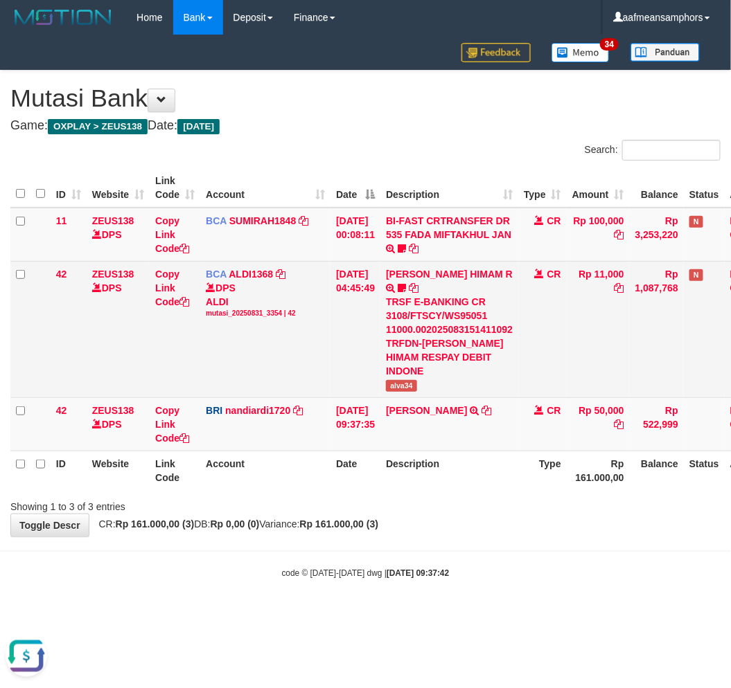
click at [424, 349] on td "ALVA HIMAM R TRSF E-BANKING CR 3108/FTSCY/WS95051 11000.002025083151411092 TRFD…" at bounding box center [449, 329] width 138 height 136
click at [410, 380] on span "alva34" at bounding box center [401, 386] width 31 height 12
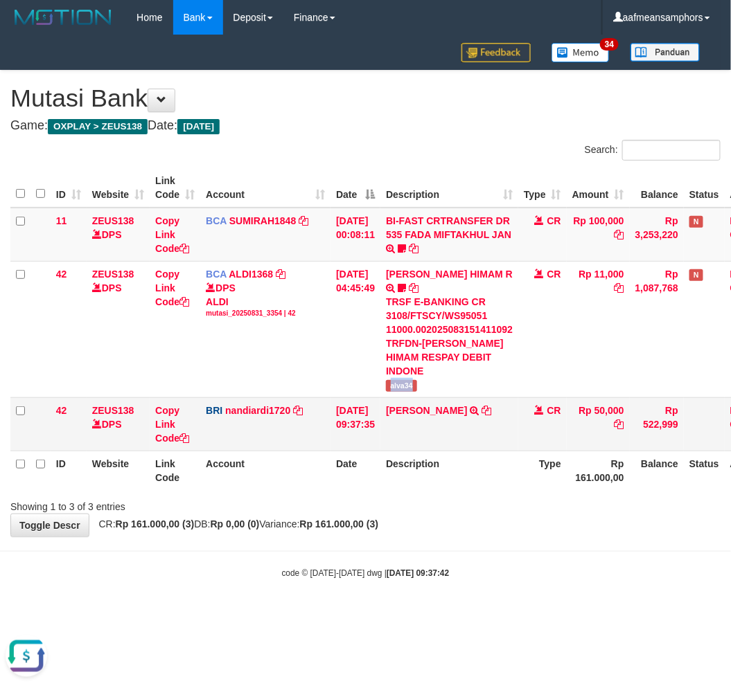
copy span "alva34"
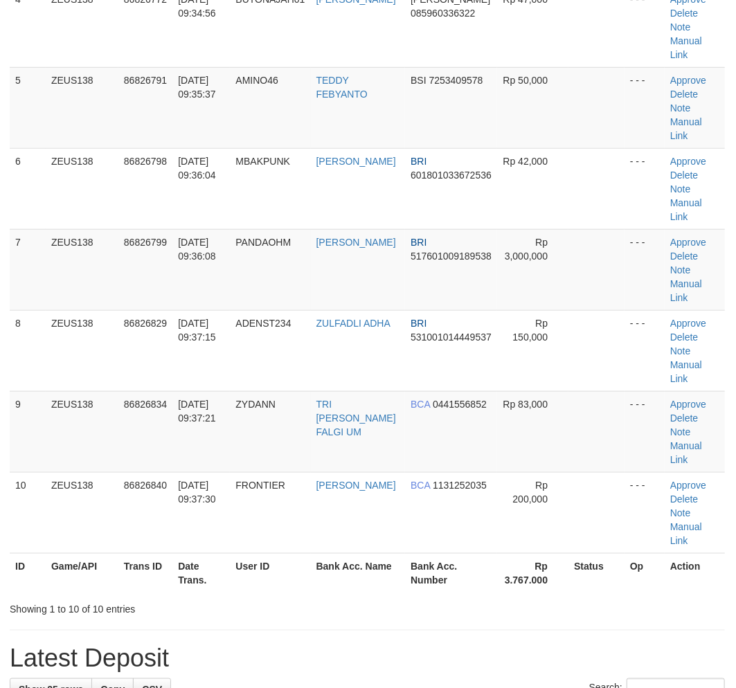
click at [252, 645] on h1 "Latest Deposit" at bounding box center [367, 659] width 715 height 28
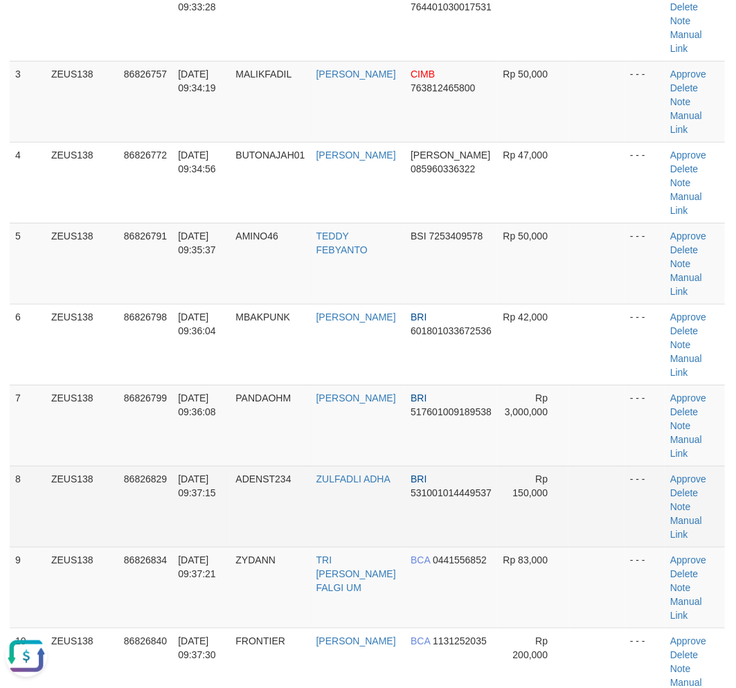
drag, startPoint x: 287, startPoint y: 435, endPoint x: 275, endPoint y: 434, distance: 12.5
click at [281, 466] on td "ADENST234" at bounding box center [270, 506] width 80 height 81
click at [244, 466] on td "ADENST234" at bounding box center [270, 506] width 80 height 81
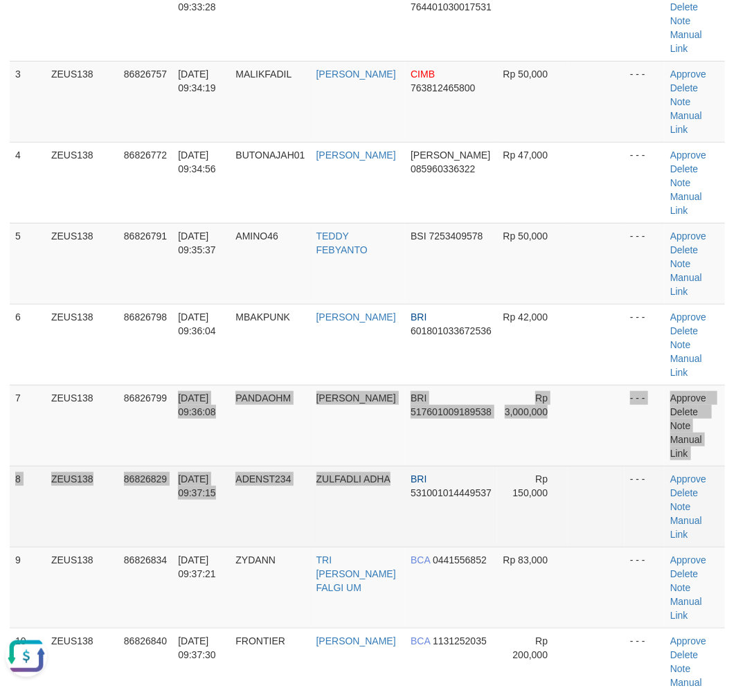
click at [379, 424] on tbody "1 ZEUS138 86826657 [DATE] 09:30:40 GUM6666 [PERSON_NAME] BCA 0580783601 Rp 95,0…" at bounding box center [367, 304] width 715 height 811
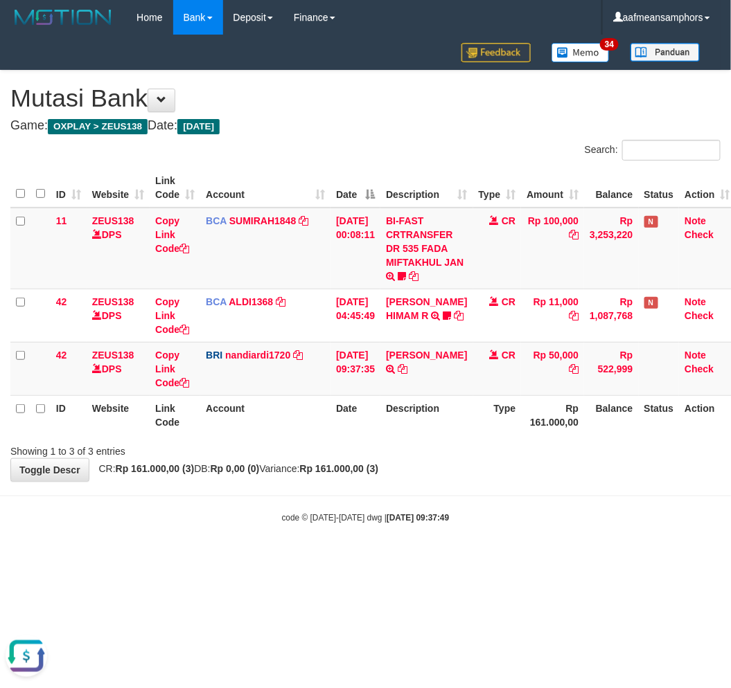
drag, startPoint x: 411, startPoint y: 528, endPoint x: 418, endPoint y: 514, distance: 15.5
click at [409, 528] on body "Toggle navigation Home Bank Account List Load By Website Group [OXPLAY] ZEUS138…" at bounding box center [365, 279] width 731 height 559
click at [406, 510] on body "Toggle navigation Home Bank Account List Load By Website Group [OXPLAY] ZEUS138…" at bounding box center [365, 279] width 731 height 559
click at [414, 506] on body "Toggle navigation Home Bank Account List Load By Website Group [OXPLAY] ZEUS138…" at bounding box center [365, 279] width 731 height 559
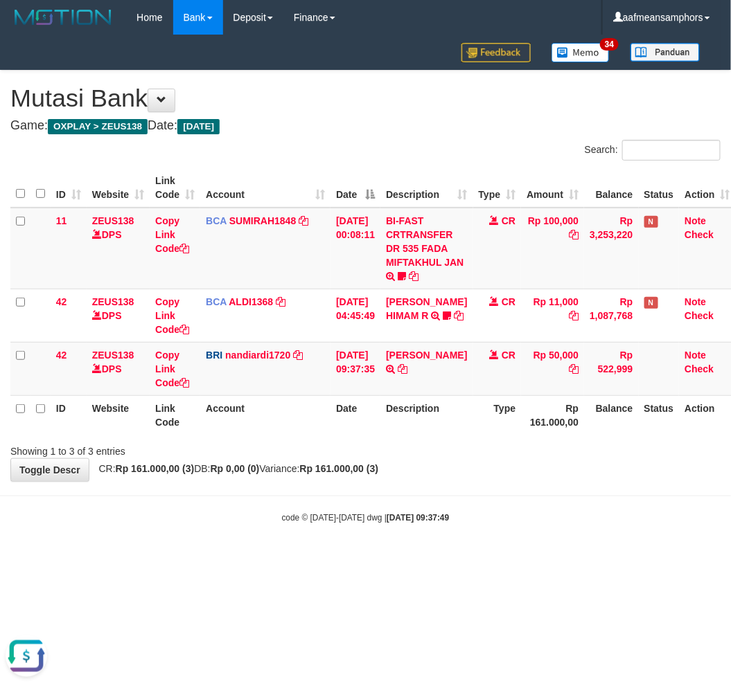
click at [406, 496] on body "Toggle navigation Home Bank Account List Load By Website Group [OXPLAY] ZEUS138…" at bounding box center [365, 279] width 731 height 559
click at [440, 475] on div "**********" at bounding box center [365, 276] width 731 height 411
click at [437, 474] on div "**********" at bounding box center [365, 276] width 731 height 411
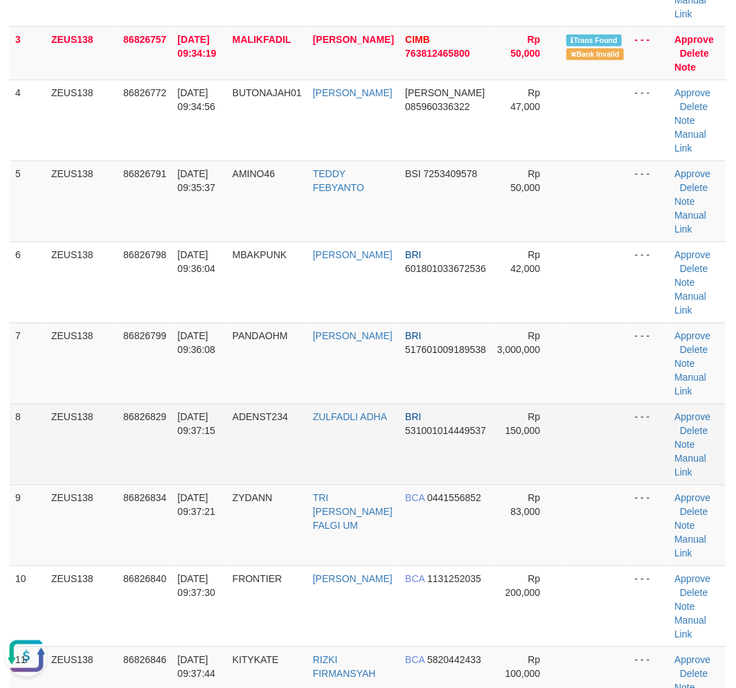
drag, startPoint x: 607, startPoint y: 534, endPoint x: 416, endPoint y: 497, distance: 194.6
click at [572, 525] on td at bounding box center [595, 525] width 68 height 81
drag, startPoint x: 299, startPoint y: 483, endPoint x: 384, endPoint y: 333, distance: 172.4
click at [301, 480] on tr "8 ZEUS138 86826829 31/08/2025 09:37:15 ADENST234 ZULFADLI ADHA BRI 531001014449…" at bounding box center [368, 444] width 716 height 81
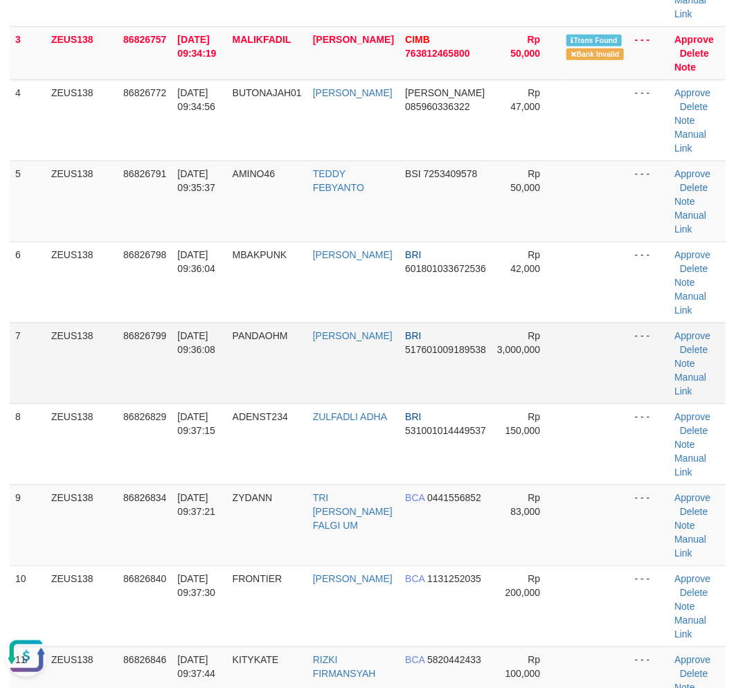
click at [226, 388] on td "31/08/2025 09:36:08" at bounding box center [199, 363] width 55 height 81
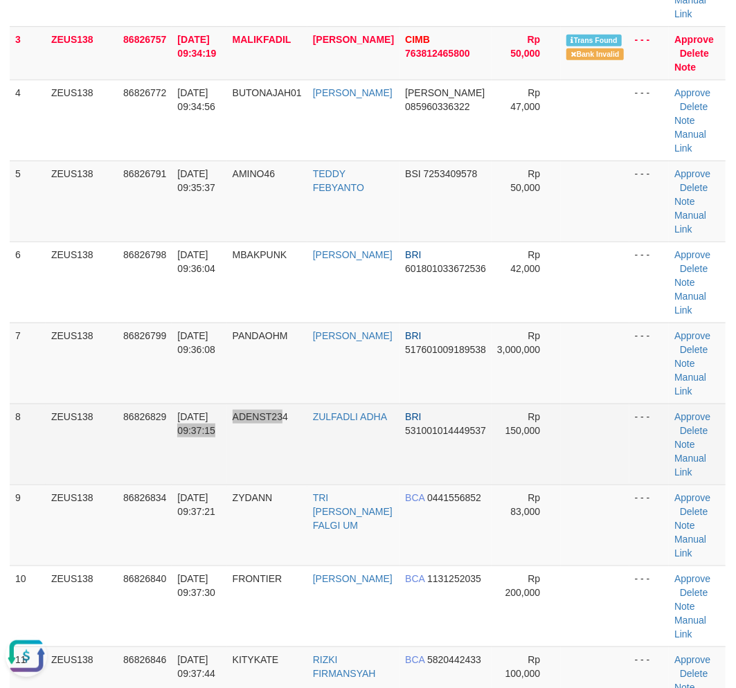
click at [287, 458] on tr "8 ZEUS138 86826829 31/08/2025 09:37:15 ADENST234 ZULFADLI ADHA BRI 531001014449…" at bounding box center [368, 444] width 716 height 81
click at [265, 422] on span "ADENST234" at bounding box center [260, 416] width 55 height 11
click at [237, 442] on td "ADENST234" at bounding box center [267, 444] width 80 height 81
click at [244, 438] on td "ADENST234" at bounding box center [267, 444] width 80 height 81
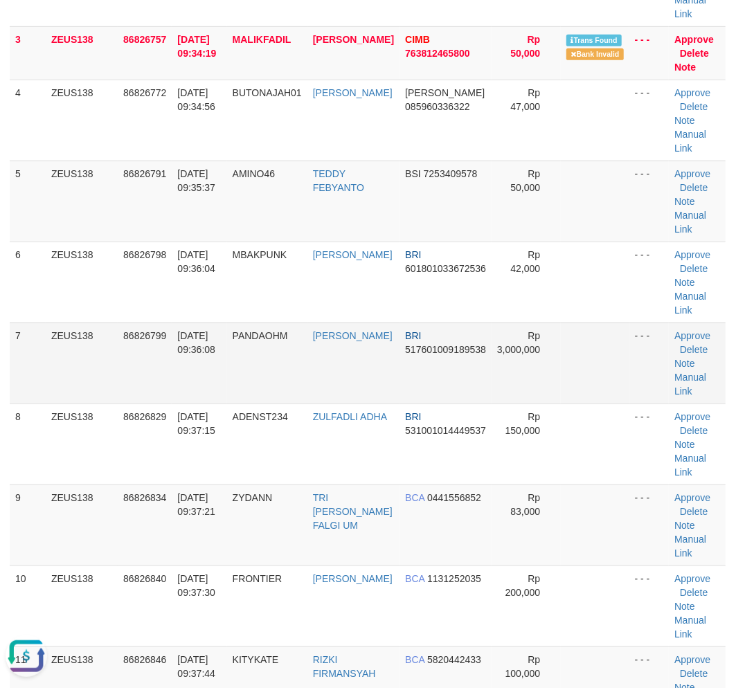
click at [251, 404] on td "PANDAOHM" at bounding box center [267, 363] width 80 height 81
click at [240, 404] on td "PANDAOHM" at bounding box center [267, 363] width 80 height 81
click at [238, 404] on td "PANDAOHM" at bounding box center [267, 363] width 80 height 81
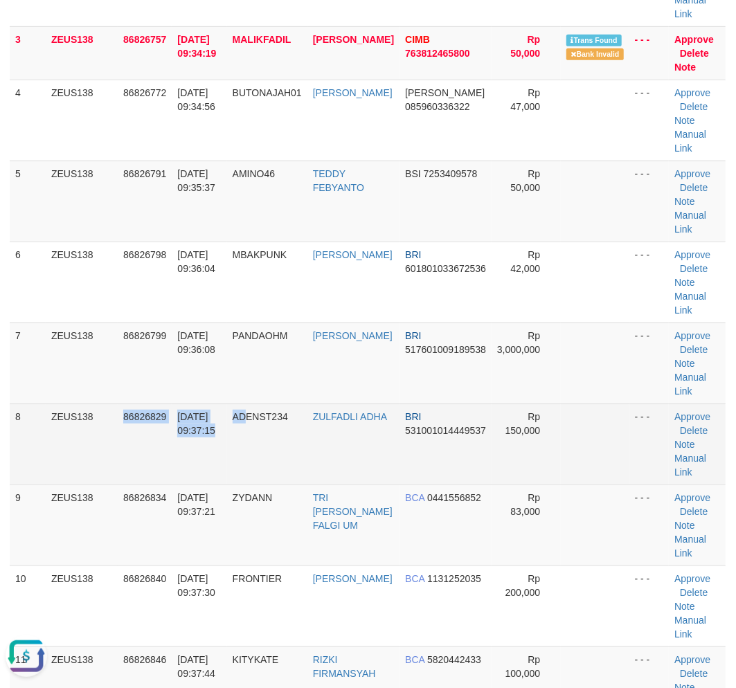
click at [250, 439] on tr "8 ZEUS138 86826829 31/08/2025 09:37:15 ADENST234 ZULFADLI ADHA BRI 531001014449…" at bounding box center [368, 444] width 716 height 81
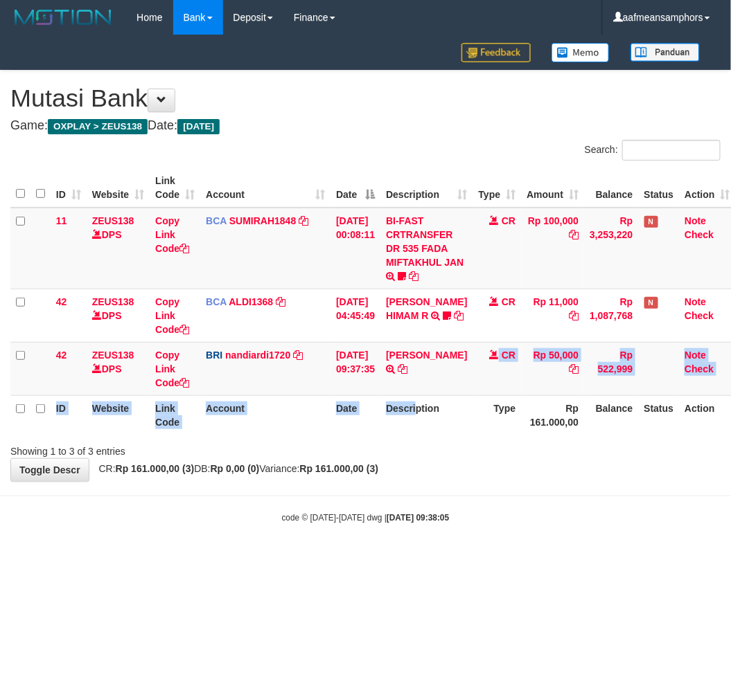
click at [424, 395] on table "ID Website Link Code Account Date Description Type Amount Balance Status Action…" at bounding box center [372, 301] width 725 height 267
click at [423, 397] on th "Description" at bounding box center [426, 414] width 92 height 39
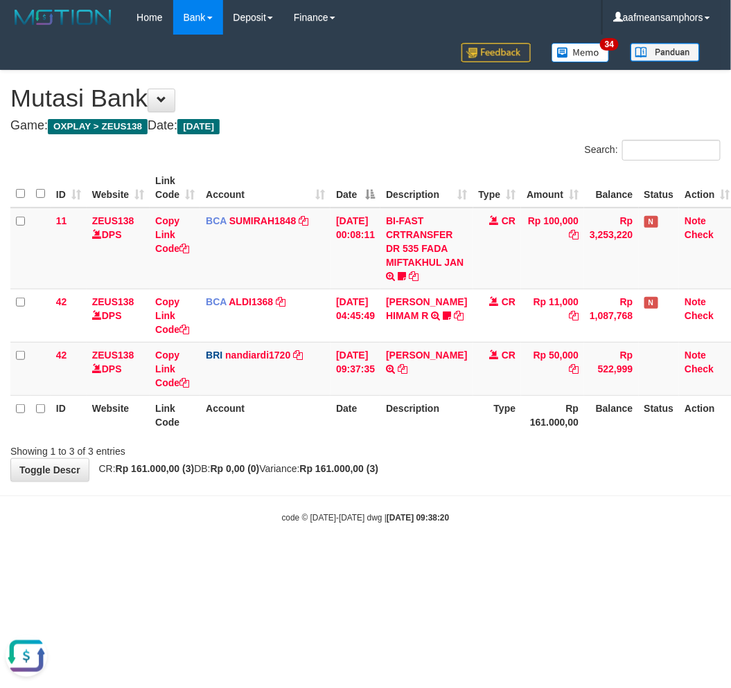
drag, startPoint x: 472, startPoint y: 537, endPoint x: 518, endPoint y: 492, distance: 64.6
click at [472, 537] on body "Toggle navigation Home Bank Account List Load By Website Group [OXPLAY] ZEUS138…" at bounding box center [365, 279] width 731 height 559
click at [497, 493] on body "Toggle navigation Home Bank Account List Load By Website Group [OXPLAY] ZEUS138…" at bounding box center [365, 279] width 731 height 559
click at [508, 485] on body "Toggle navigation Home Bank Account List Load By Website Group [OXPLAY] ZEUS138…" at bounding box center [365, 279] width 731 height 559
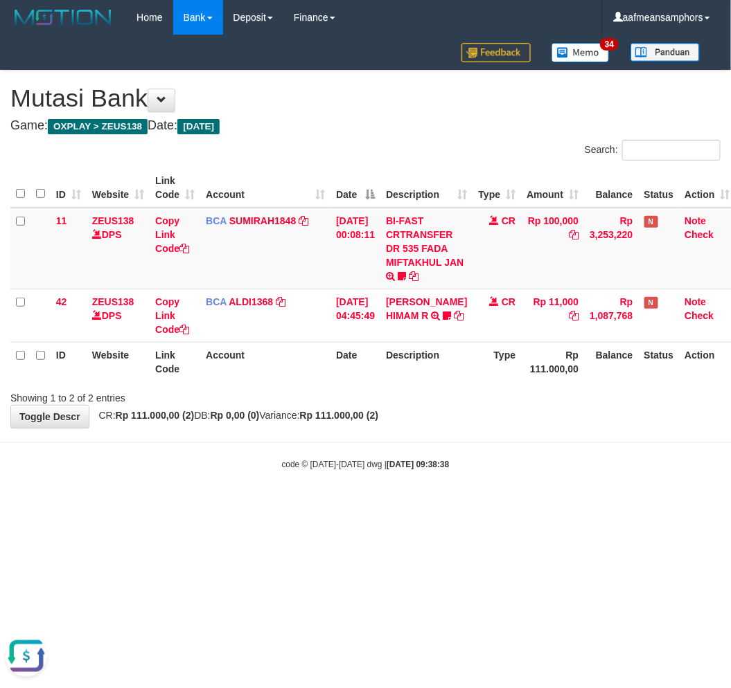
click body "Toggle navigation Home Bank Account List Load By Website Group [OXPLAY] ZEUS138…"
click div "code © 2012-2018 dwg | 2025/08/31 09:38:38"
click at [283, 503] on body "Toggle navigation Home Bank Account List Load By Website Group [OXPLAY] ZEUS138…" at bounding box center [365, 253] width 731 height 506
click at [436, 506] on html "Toggle navigation Home Bank Account List Load By Website Group [OXPLAY] ZEUS138…" at bounding box center [365, 253] width 731 height 506
click at [427, 506] on html "Toggle navigation Home Bank Account List Load By Website Group [OXPLAY] ZEUS138…" at bounding box center [365, 253] width 731 height 506
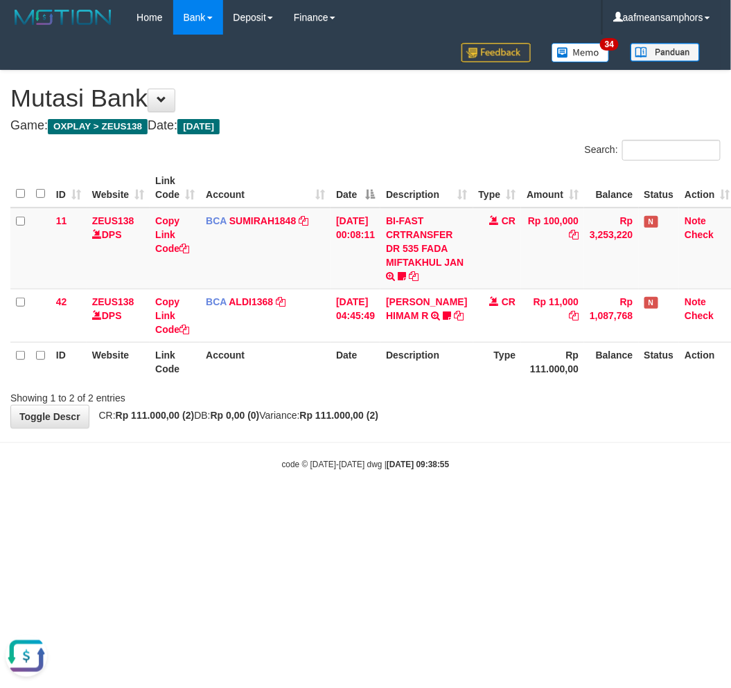
drag, startPoint x: 494, startPoint y: 460, endPoint x: 462, endPoint y: 469, distance: 33.1
click at [462, 469] on div "code © 2012-2018 dwg | 2025/08/31 09:38:55" at bounding box center [365, 464] width 731 height 14
click at [429, 475] on body "Toggle navigation Home Bank Account List Load By Website Group [OXPLAY] ZEUS138…" at bounding box center [365, 253] width 731 height 506
click at [427, 475] on body "Toggle navigation Home Bank Account List Load By Website Group [OXPLAY] ZEUS138…" at bounding box center [365, 253] width 731 height 506
click at [410, 475] on body "Toggle navigation Home Bank Account List Load By Website Group [OXPLAY] ZEUS138…" at bounding box center [365, 253] width 731 height 506
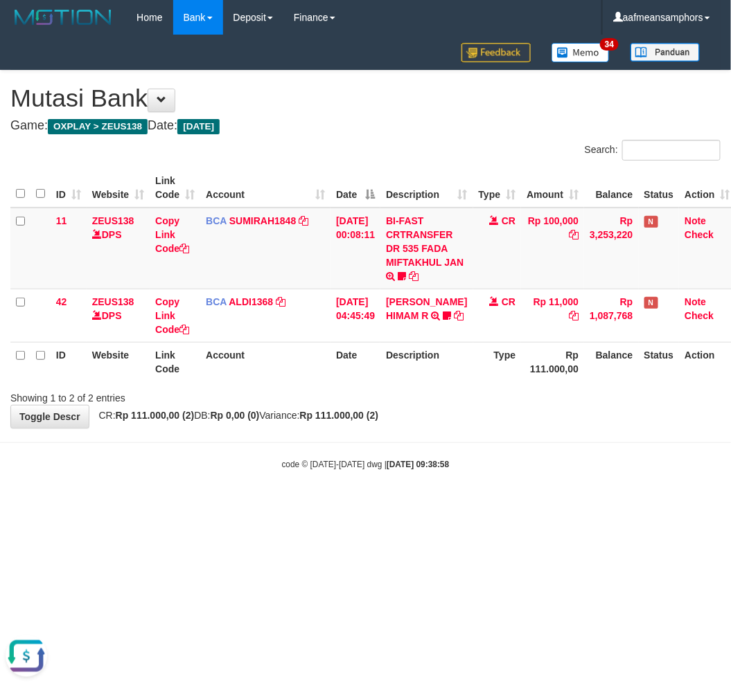
click at [296, 499] on body "Toggle navigation Home Bank Account List Load By Website Group [OXPLAY] ZEUS138…" at bounding box center [365, 253] width 731 height 506
click at [316, 476] on body "Toggle navigation Home Bank Account List Load By Website Group [OXPLAY] ZEUS138…" at bounding box center [365, 253] width 731 height 506
click at [465, 494] on body "Toggle navigation Home Bank Account List Load By Website Group [OXPLAY] ZEUS138…" at bounding box center [365, 253] width 731 height 506
click at [434, 485] on body "Toggle navigation Home Bank Account List Load By Website Group [OXPLAY] ZEUS138…" at bounding box center [365, 253] width 731 height 506
click at [438, 481] on body "Toggle navigation Home Bank Account List Load By Website Group [OXPLAY] ZEUS138…" at bounding box center [365, 253] width 731 height 506
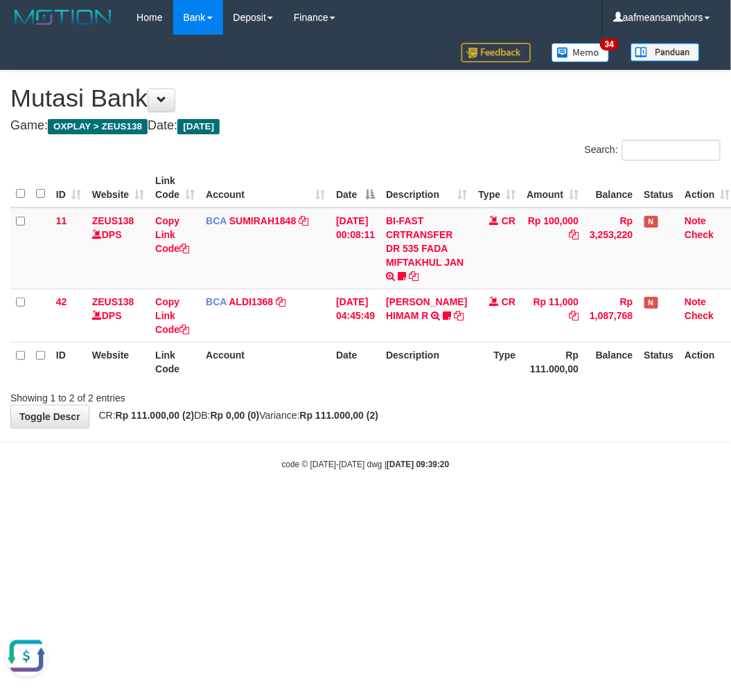
click at [438, 481] on body "Toggle navigation Home Bank Account List Load By Website Group [OXPLAY] ZEUS138…" at bounding box center [365, 253] width 731 height 506
click at [441, 457] on div "code © [DATE]-[DATE] dwg | [DATE] 09:39:35" at bounding box center [365, 464] width 731 height 14
click at [458, 449] on body "Toggle navigation Home Bank Account List Load By Website Group [OXPLAY] ZEUS138…" at bounding box center [365, 253] width 731 height 506
click at [485, 436] on body "Toggle navigation Home Bank Account List Load By Website Group [OXPLAY] ZEUS138…" at bounding box center [365, 253] width 731 height 506
click at [492, 419] on div "**********" at bounding box center [365, 249] width 731 height 357
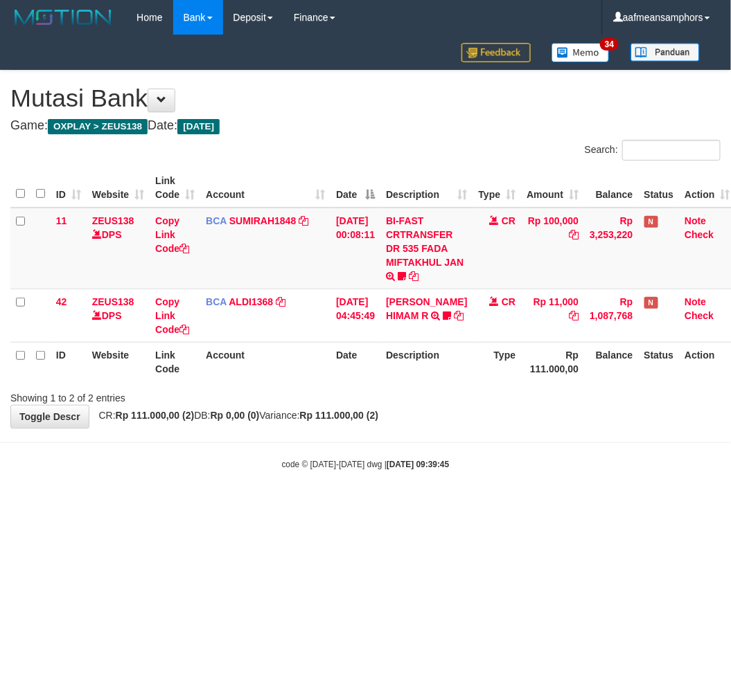
click at [573, 433] on body "Toggle navigation Home Bank Account List Load By Website Group [OXPLAY] ZEUS138…" at bounding box center [365, 253] width 731 height 506
drag, startPoint x: 576, startPoint y: 429, endPoint x: 575, endPoint y: 437, distance: 7.6
click at [575, 437] on body "Toggle navigation Home Bank Account List Load By Website Group [OXPLAY] ZEUS138…" at bounding box center [365, 253] width 731 height 506
click at [577, 434] on body "Toggle navigation Home Bank Account List Load By Website Group [OXPLAY] ZEUS138…" at bounding box center [365, 253] width 731 height 506
drag, startPoint x: 543, startPoint y: 542, endPoint x: 560, endPoint y: 541, distance: 16.7
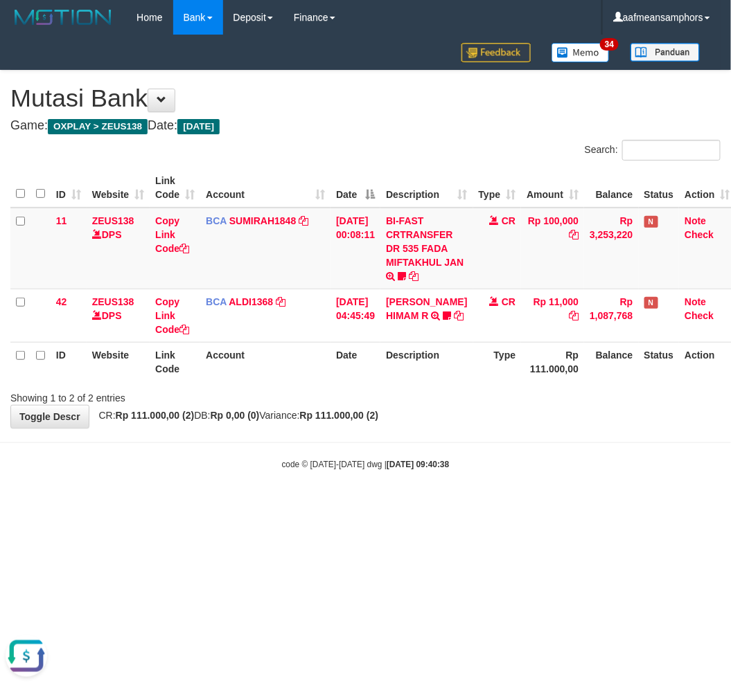
click at [543, 506] on html "Toggle navigation Home Bank Account List Load By Website Group [OXPLAY] ZEUS138…" at bounding box center [365, 253] width 731 height 506
click at [509, 506] on html "Toggle navigation Home Bank Account List Load By Website Group [OXPLAY] ZEUS138…" at bounding box center [365, 253] width 731 height 506
click at [508, 506] on html "Toggle navigation Home Bank Account List Load By Website Group [OXPLAY] ZEUS138…" at bounding box center [365, 253] width 731 height 506
click at [509, 506] on html "Toggle navigation Home Bank Account List Load By Website Group [OXPLAY] ZEUS138…" at bounding box center [365, 253] width 731 height 506
click at [489, 506] on html "Toggle navigation Home Bank Account List Load By Website Group [OXPLAY] ZEUS138…" at bounding box center [365, 253] width 731 height 506
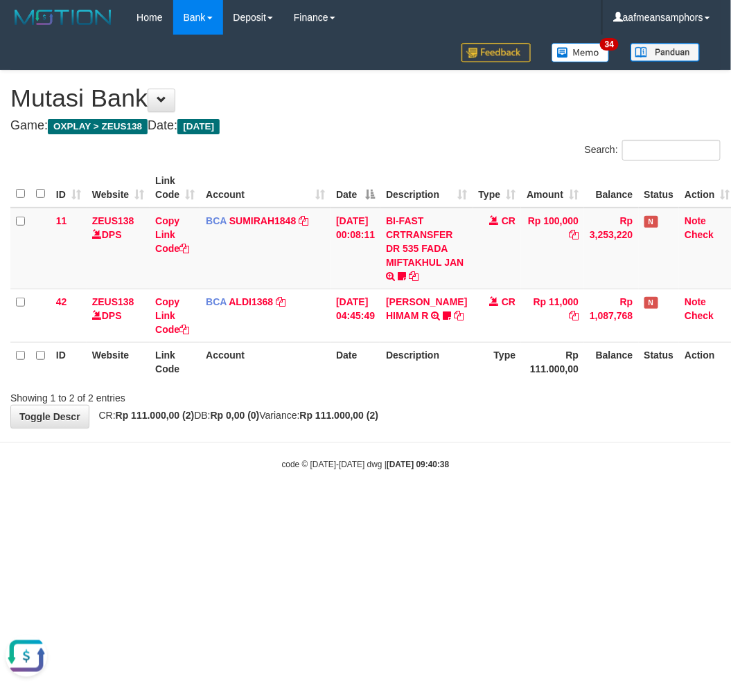
drag, startPoint x: 492, startPoint y: 513, endPoint x: 508, endPoint y: 478, distance: 38.1
click at [499, 506] on html "Toggle navigation Home Bank Account List Load By Website Group [OXPLAY] ZEUS138…" at bounding box center [365, 253] width 731 height 506
click at [478, 473] on body "Toggle navigation Home Bank Account List Load By Website Group [OXPLAY] ZEUS138…" at bounding box center [365, 253] width 731 height 506
click at [455, 490] on body "Toggle navigation Home Bank Account List Load By Website Group [OXPLAY] ZEUS138…" at bounding box center [365, 253] width 731 height 506
click at [462, 496] on body "Toggle navigation Home Bank Account List Load By Website Group [OXPLAY] ZEUS138…" at bounding box center [365, 253] width 731 height 506
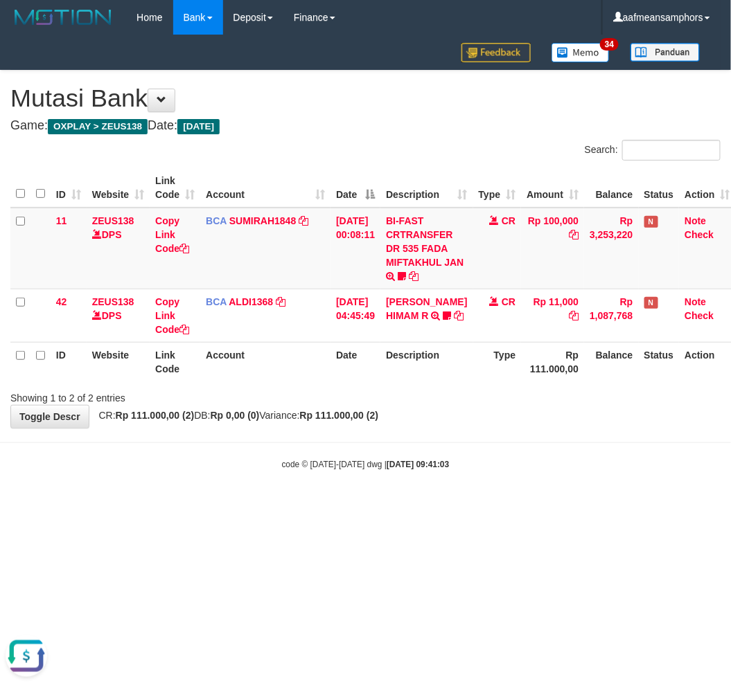
click at [459, 460] on div "code © [DATE]-[DATE] dwg | [DATE] 09:41:03" at bounding box center [365, 464] width 731 height 14
click at [437, 460] on strong "2025/08/31 09:41:03" at bounding box center [417, 465] width 62 height 10
click at [535, 492] on body "Toggle navigation Home Bank Account List Load By Website Group [OXPLAY] ZEUS138…" at bounding box center [365, 253] width 731 height 506
drag, startPoint x: 533, startPoint y: 492, endPoint x: 536, endPoint y: 485, distance: 7.5
click at [537, 490] on body "Toggle navigation Home Bank Account List Load By Website Group [OXPLAY] ZEUS138…" at bounding box center [365, 253] width 731 height 506
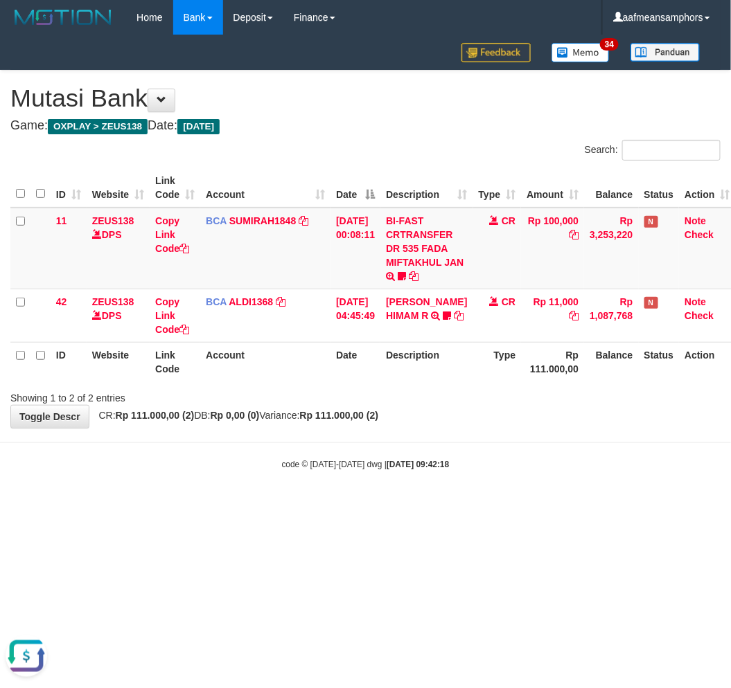
drag, startPoint x: 487, startPoint y: 416, endPoint x: 422, endPoint y: 475, distance: 87.2
click at [419, 479] on body "Toggle navigation Home Bank Account List Load By Website Group [OXPLAY] ZEUS138…" at bounding box center [365, 253] width 731 height 506
click at [429, 466] on strong "2025/08/31 09:42:18" at bounding box center [417, 465] width 62 height 10
click at [494, 506] on html "Toggle navigation Home Bank Account List Load By Website Group [OXPLAY] ZEUS138…" at bounding box center [365, 253] width 731 height 506
drag, startPoint x: 468, startPoint y: 485, endPoint x: 441, endPoint y: 497, distance: 29.7
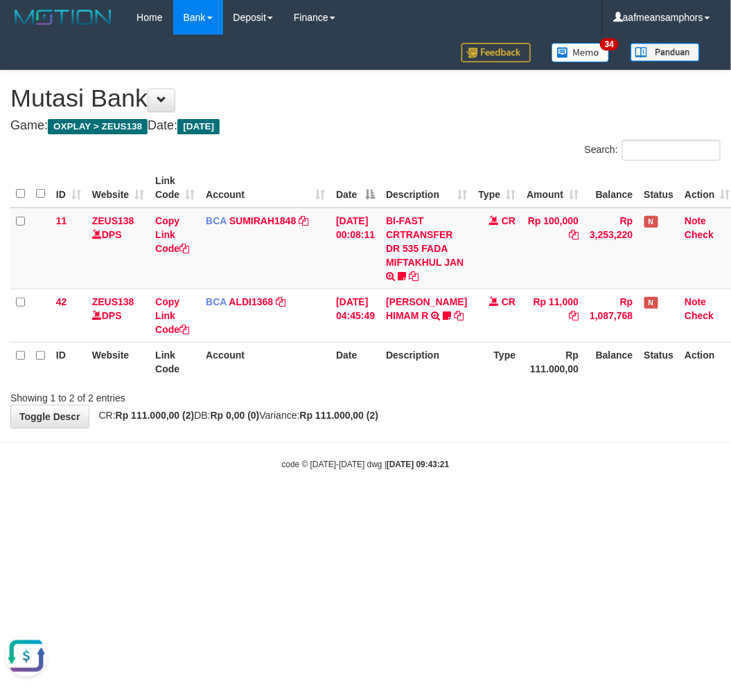
click at [441, 497] on body "Toggle navigation Home Bank Account List Load By Website Group [OXPLAY] ZEUS138…" at bounding box center [365, 253] width 731 height 506
click at [456, 412] on div "**********" at bounding box center [365, 249] width 731 height 357
click at [447, 459] on div "code © [DATE]-[DATE] dwg | [DATE] 09:44:21" at bounding box center [365, 464] width 731 height 14
click at [452, 438] on body "Toggle navigation Home Bank Account List Load By Website Group [OXPLAY] ZEUS138…" at bounding box center [365, 253] width 731 height 506
drag, startPoint x: 422, startPoint y: 530, endPoint x: 433, endPoint y: 524, distance: 11.8
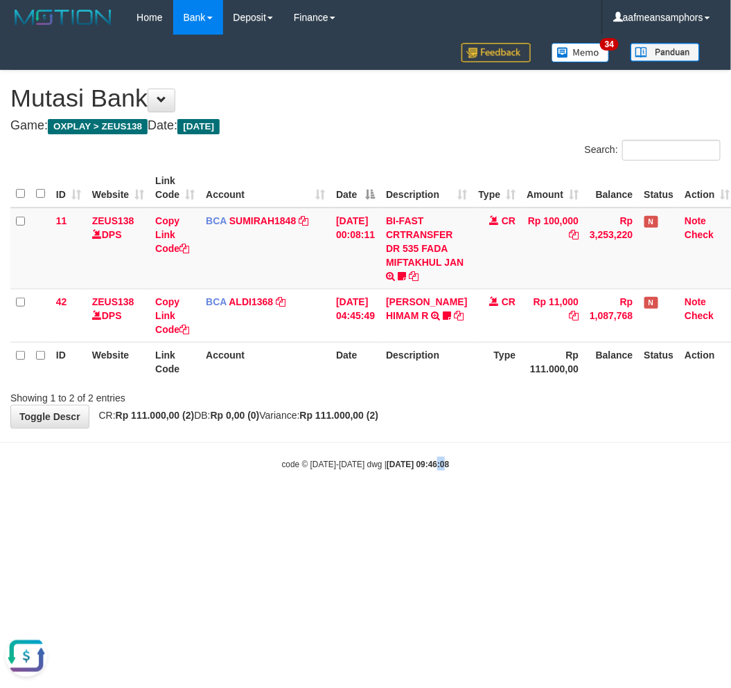
click at [431, 506] on html "Toggle navigation Home Bank Account List Load By Website Group [OXPLAY] ZEUS138…" at bounding box center [365, 253] width 731 height 506
click at [454, 506] on html "Toggle navigation Home Bank Account List Load By Website Group [OXPLAY] ZEUS138…" at bounding box center [365, 253] width 731 height 506
click at [458, 504] on body "Toggle navigation Home Bank Account List Load By Website Group [OXPLAY] ZEUS138…" at bounding box center [365, 253] width 731 height 506
click at [468, 502] on body "Toggle navigation Home Bank Account List Load By Website Group [OXPLAY] ZEUS138…" at bounding box center [365, 253] width 731 height 506
click at [416, 506] on html "Toggle navigation Home Bank Account List Load By Website Group [OXPLAY] ZEUS138…" at bounding box center [365, 253] width 731 height 506
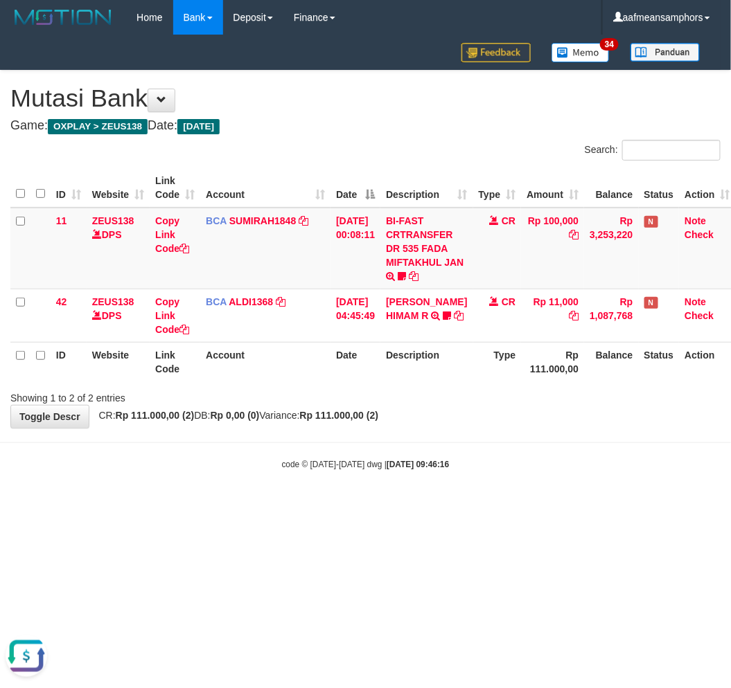
click at [510, 447] on body "Toggle navigation Home Bank Account List Load By Website Group [OXPLAY] ZEUS138…" at bounding box center [365, 253] width 731 height 506
drag, startPoint x: 466, startPoint y: 400, endPoint x: 449, endPoint y: 395, distance: 17.8
click at [463, 400] on div "Showing 1 to 2 of 2 entries" at bounding box center [365, 395] width 731 height 19
click at [458, 383] on div "ID Website Link Code Account Date Description Type Amount Balance Status Action…" at bounding box center [365, 275] width 731 height 222
drag, startPoint x: 460, startPoint y: 388, endPoint x: 440, endPoint y: 410, distance: 30.4
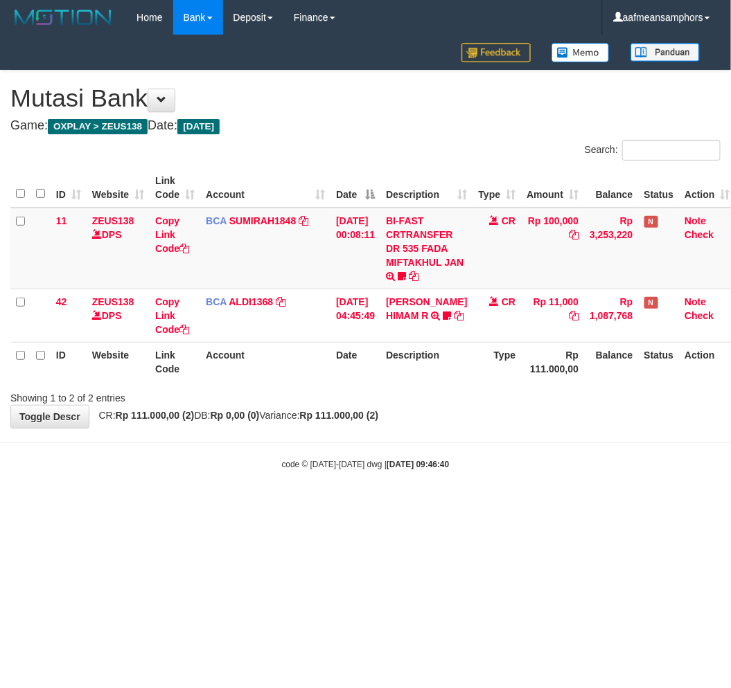
click at [447, 402] on div "Showing 1 to 2 of 2 entries" at bounding box center [365, 395] width 731 height 19
click at [434, 426] on div "**********" at bounding box center [365, 249] width 731 height 357
click at [433, 427] on body "Toggle navigation Home Bank Account List Load By Website Group [OXPLAY] ZEUS138…" at bounding box center [365, 253] width 731 height 506
click at [437, 421] on div "**********" at bounding box center [365, 249] width 731 height 357
click at [435, 415] on div "**********" at bounding box center [365, 249] width 731 height 357
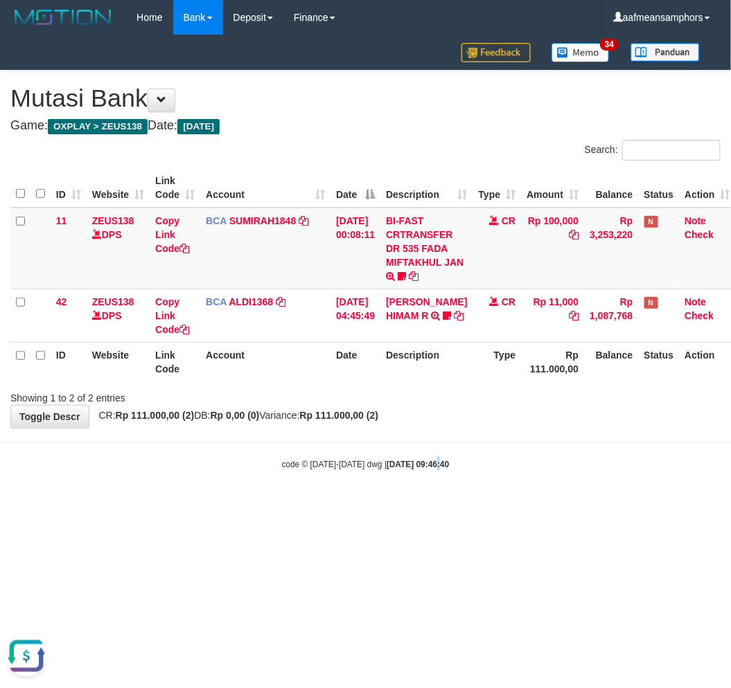
drag, startPoint x: 423, startPoint y: 451, endPoint x: 428, endPoint y: 432, distance: 19.3
click at [424, 450] on body "Toggle navigation Home Bank Account List Load By Website Group [OXPLAY] ZEUS138…" at bounding box center [365, 253] width 731 height 506
click at [306, 506] on html "Toggle navigation Home Bank Account List Load By Website Group [OXPLAY] ZEUS138…" at bounding box center [365, 253] width 731 height 506
click at [439, 506] on html "Toggle navigation Home Bank Account List Load By Website Group [OXPLAY] ZEUS138…" at bounding box center [365, 253] width 731 height 506
click at [454, 495] on body "Toggle navigation Home Bank Account List Load By Website Group [OXPLAY] ZEUS138…" at bounding box center [365, 253] width 731 height 506
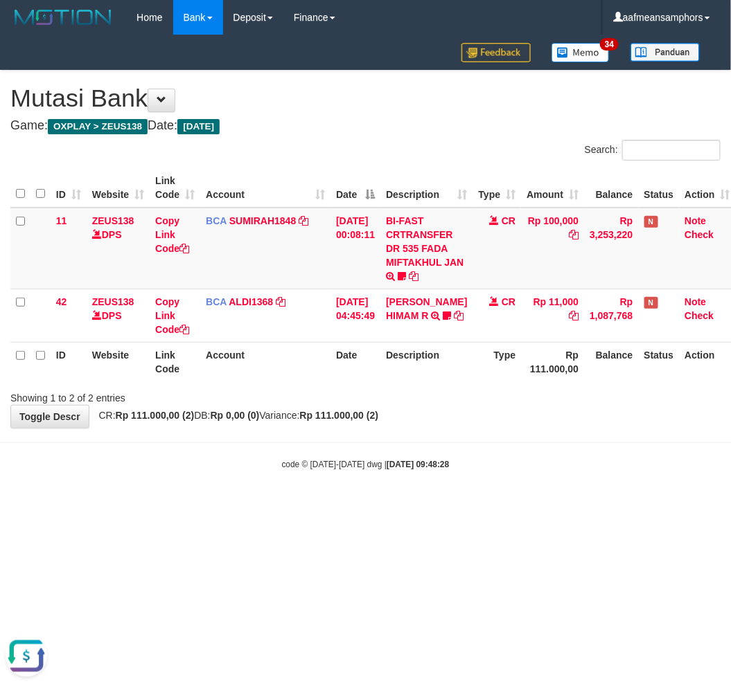
click at [461, 502] on body "Toggle navigation Home Bank Account List Load By Website Group [OXPLAY] ZEUS138…" at bounding box center [365, 253] width 731 height 506
click at [458, 504] on body "Toggle navigation Home Bank Account List Load By Website Group [OXPLAY] ZEUS138…" at bounding box center [365, 253] width 731 height 506
click at [451, 497] on body "Toggle navigation Home Bank Account List Load By Website Group [OXPLAY] ZEUS138…" at bounding box center [365, 253] width 731 height 506
drag, startPoint x: 454, startPoint y: 487, endPoint x: 473, endPoint y: 508, distance: 28.4
click at [450, 497] on body "Toggle navigation Home Bank Account List Load By Website Group [OXPLAY] ZEUS138…" at bounding box center [365, 253] width 731 height 506
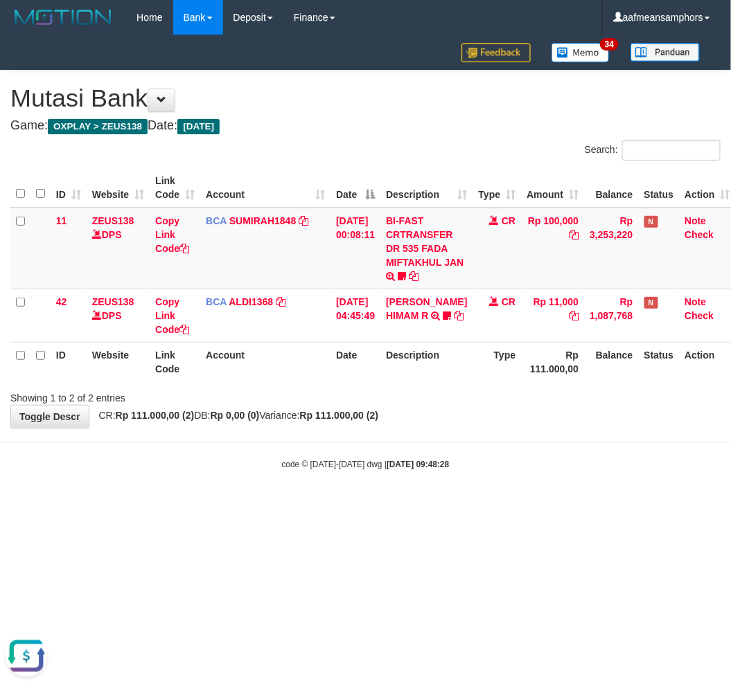
drag, startPoint x: 469, startPoint y: 503, endPoint x: 460, endPoint y: 501, distance: 9.4
click at [461, 501] on body "Toggle navigation Home Bank Account List Load By Website Group [OXPLAY] ZEUS138…" at bounding box center [365, 253] width 731 height 506
click at [361, 497] on body "Toggle navigation Home Bank Account List Load By Website Group [OXPLAY] ZEUS138…" at bounding box center [365, 253] width 731 height 506
click at [551, 475] on body "Toggle navigation Home Bank Account List Load By Website Group [OXPLAY] ZEUS138…" at bounding box center [365, 253] width 731 height 506
click at [506, 493] on body "Toggle navigation Home Bank Account List Load By Website Group [OXPLAY] ZEUS138…" at bounding box center [365, 253] width 731 height 506
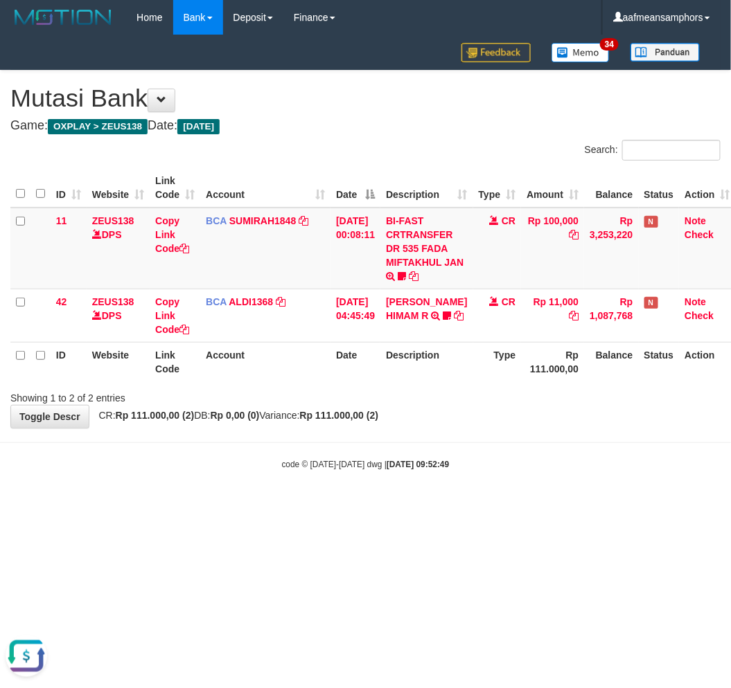
click at [511, 499] on body "Toggle navigation Home Bank Account List Load By Website Group [OXPLAY] ZEUS138…" at bounding box center [365, 253] width 731 height 506
click at [495, 465] on div "code © 2012-2018 dwg | 2025/08/31 09:52:49" at bounding box center [365, 464] width 731 height 14
click at [480, 454] on body "Toggle navigation Home Bank Account List Load By Website Group [OXPLAY] ZEUS138…" at bounding box center [365, 253] width 731 height 506
click at [384, 405] on div "**********" at bounding box center [365, 249] width 731 height 357
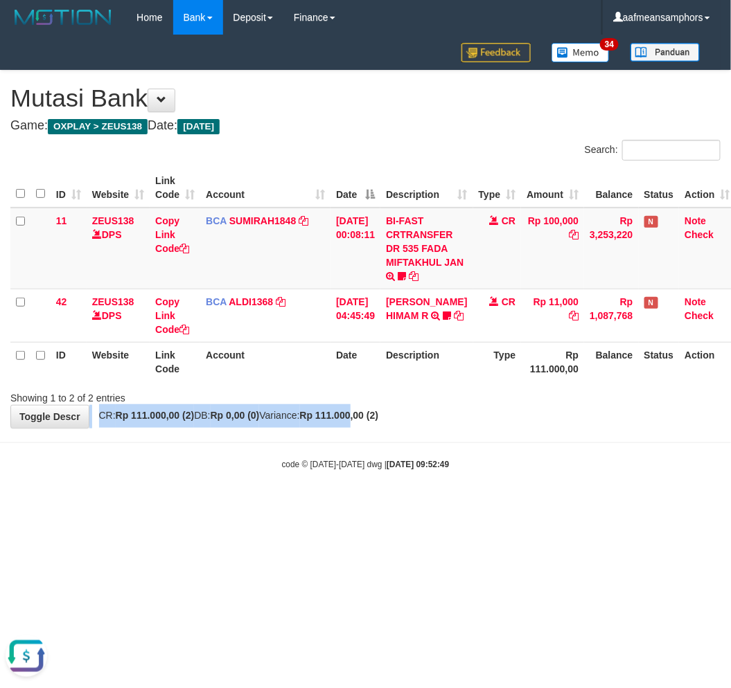
click at [428, 506] on html "Toggle navigation Home Bank Account List Load By Website Group [OXPLAY] ZEUS138…" at bounding box center [365, 253] width 731 height 506
click at [441, 506] on html "Toggle navigation Home Bank Account List Load By Website Group [OXPLAY] ZEUS138…" at bounding box center [365, 253] width 731 height 506
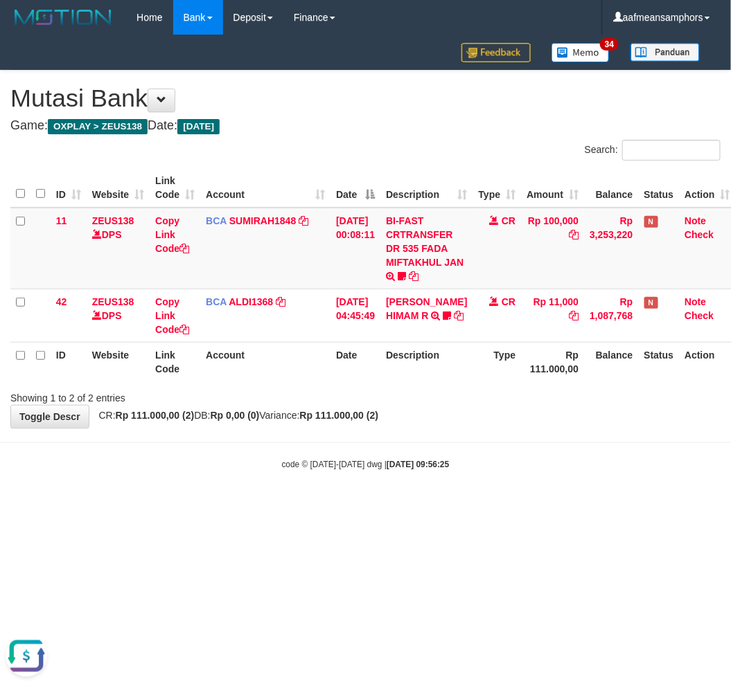
drag, startPoint x: 472, startPoint y: 460, endPoint x: 468, endPoint y: 445, distance: 15.6
click at [460, 459] on div "code © [DATE]-[DATE] dwg | [DATE] 09:56:25" at bounding box center [365, 464] width 731 height 14
click at [445, 438] on body "Toggle navigation Home Bank Account List Load By Website Group [OXPLAY] ZEUS138…" at bounding box center [365, 253] width 731 height 506
drag, startPoint x: 404, startPoint y: 482, endPoint x: 395, endPoint y: 478, distance: 10.5
click at [398, 483] on body "Toggle navigation Home Bank Account List Load By Website Group [OXPLAY] ZEUS138…" at bounding box center [365, 253] width 731 height 506
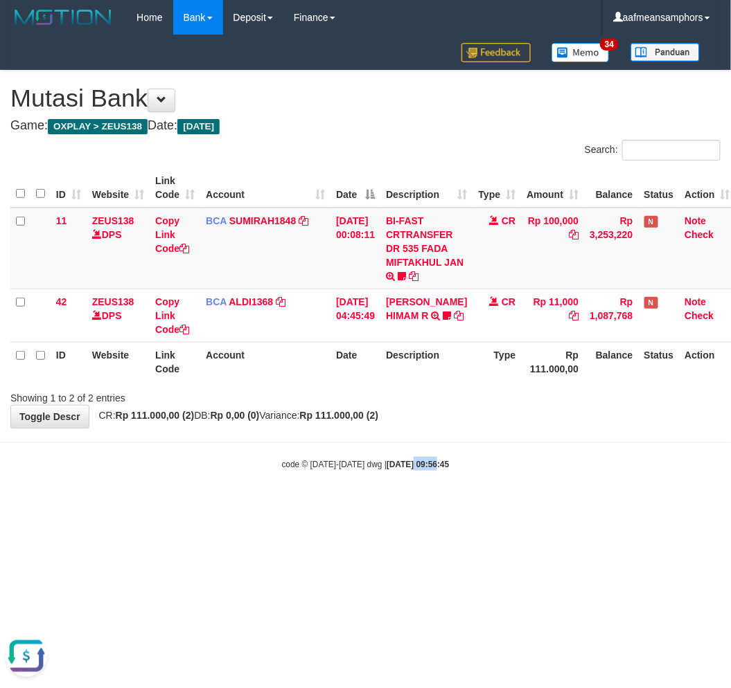
click at [383, 474] on body "Toggle navigation Home Bank Account List Load By Website Group [OXPLAY] ZEUS138…" at bounding box center [365, 253] width 731 height 506
click at [397, 469] on div "code © [DATE]-[DATE] dwg | [DATE] 09:56:45" at bounding box center [365, 464] width 731 height 14
click at [389, 472] on body "Toggle navigation Home Bank Account List Load By Website Group [OXPLAY] ZEUS138…" at bounding box center [365, 253] width 731 height 506
click at [405, 471] on body "Toggle navigation Home Bank Account List Load By Website Group [OXPLAY] ZEUS138…" at bounding box center [365, 253] width 731 height 506
